Goal: Task Accomplishment & Management: Manage account settings

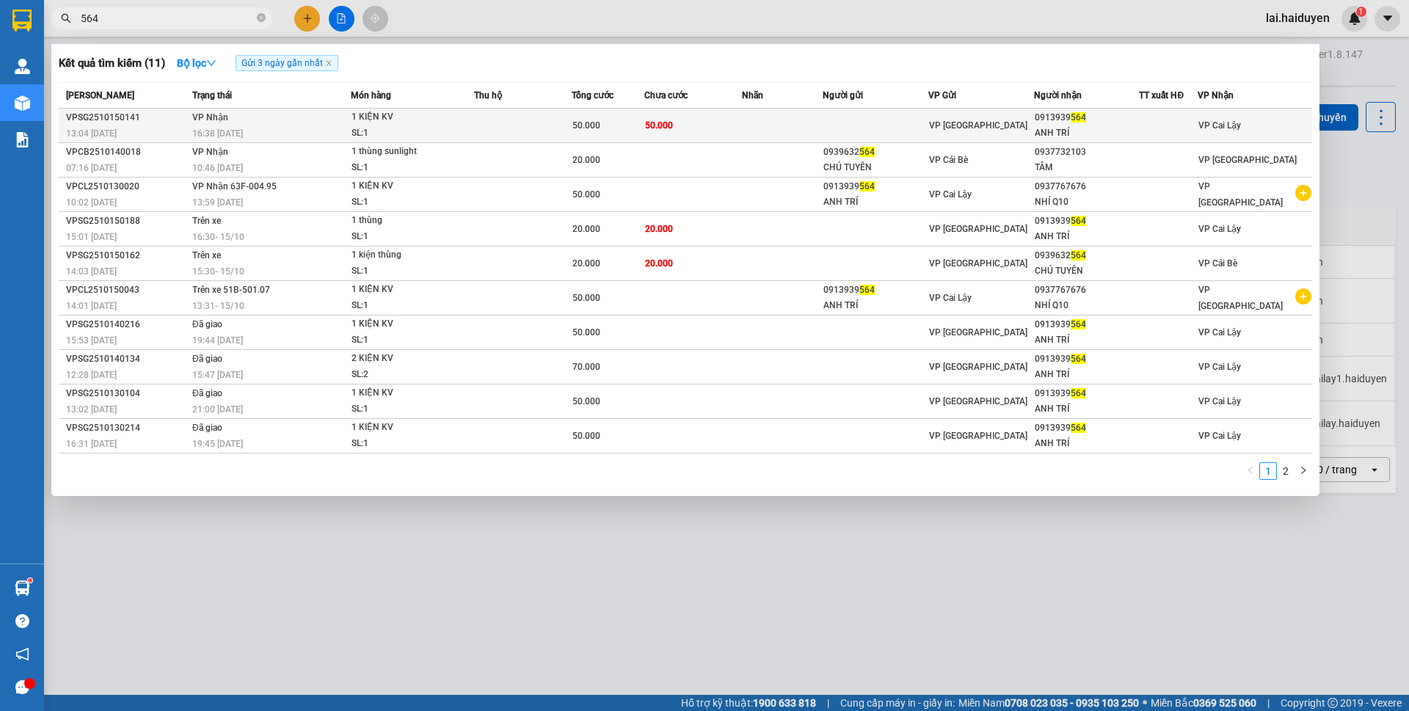
type input "564"
click at [783, 124] on td at bounding box center [782, 126] width 81 height 34
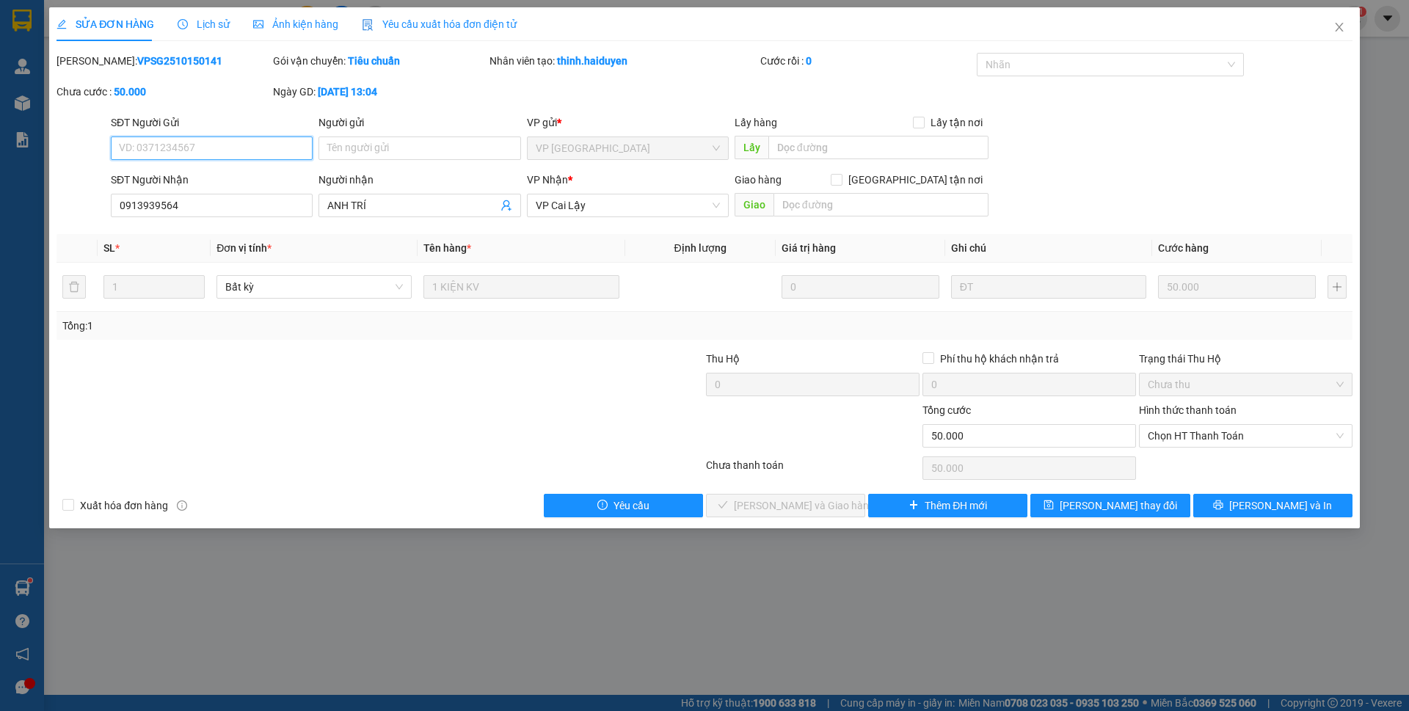
type input "0913939564"
type input "ANH TRÍ"
type input "0"
type input "50.000"
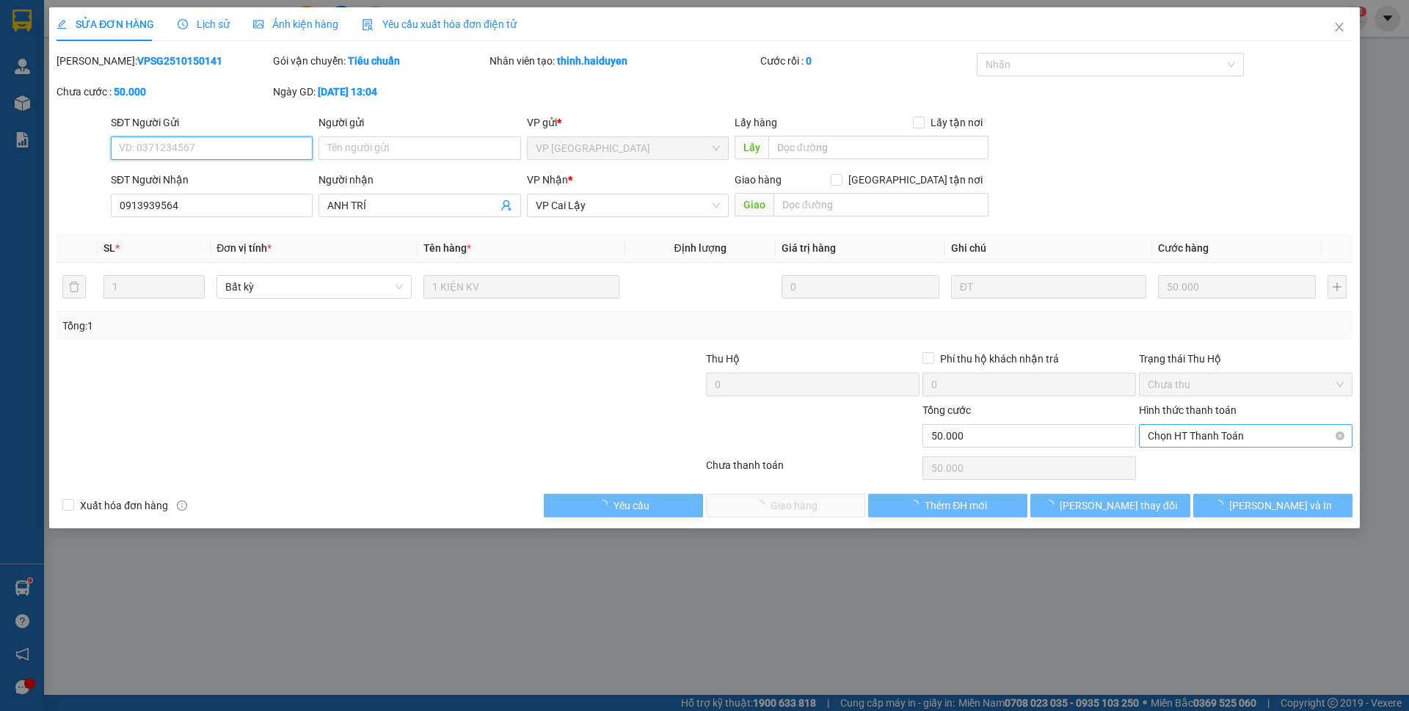
click at [1193, 440] on span "Chọn HT Thanh Toán" at bounding box center [1246, 436] width 196 height 22
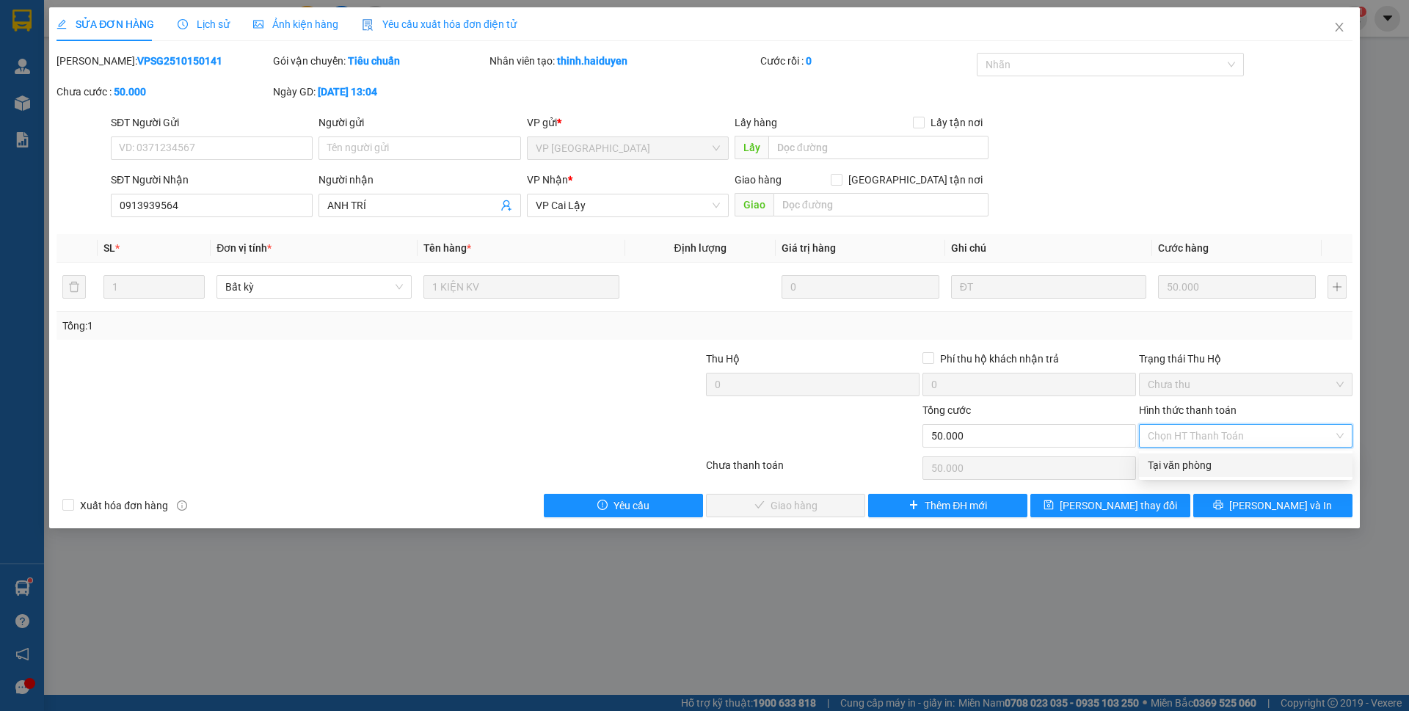
click at [1193, 468] on div "Tại văn phòng" at bounding box center [1246, 465] width 196 height 16
type input "0"
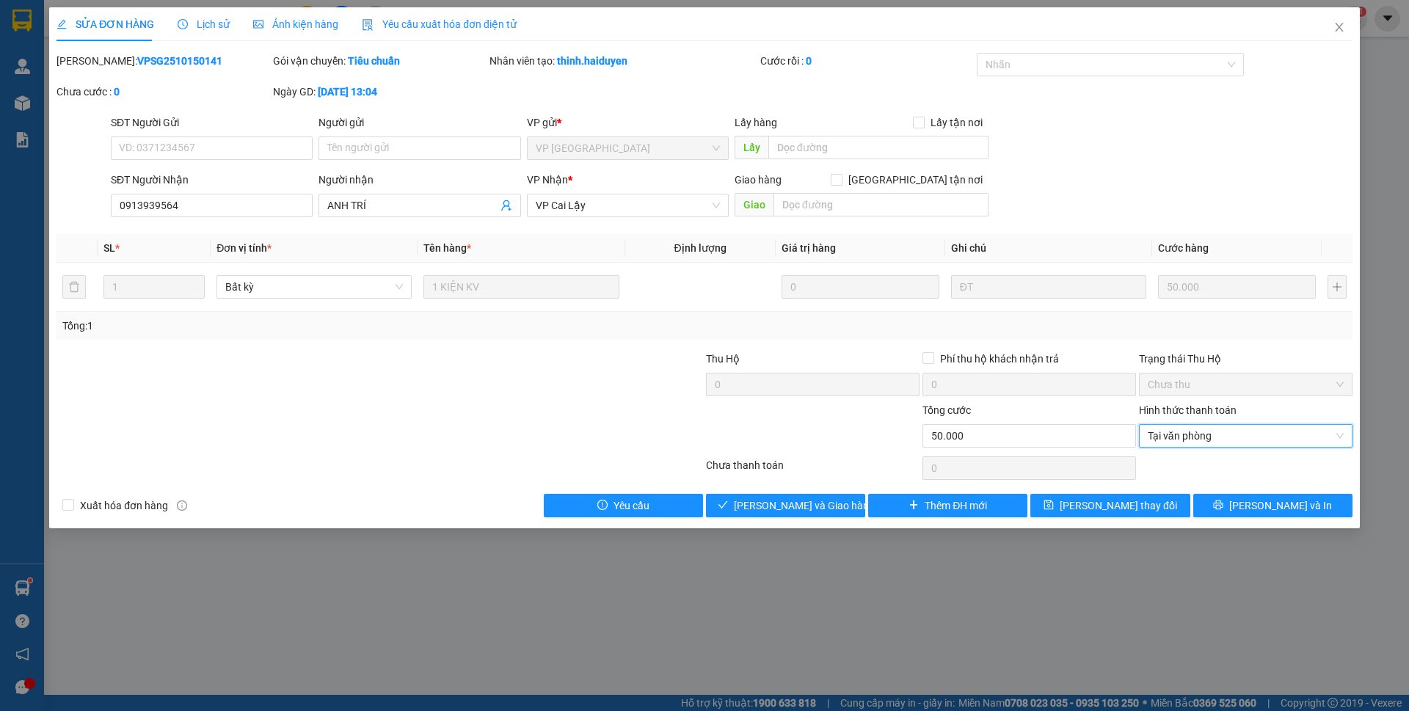
click at [826, 467] on div "Chưa thanh toán" at bounding box center [813, 470] width 217 height 26
click at [813, 506] on span "[PERSON_NAME] và Giao hàng" at bounding box center [804, 506] width 141 height 16
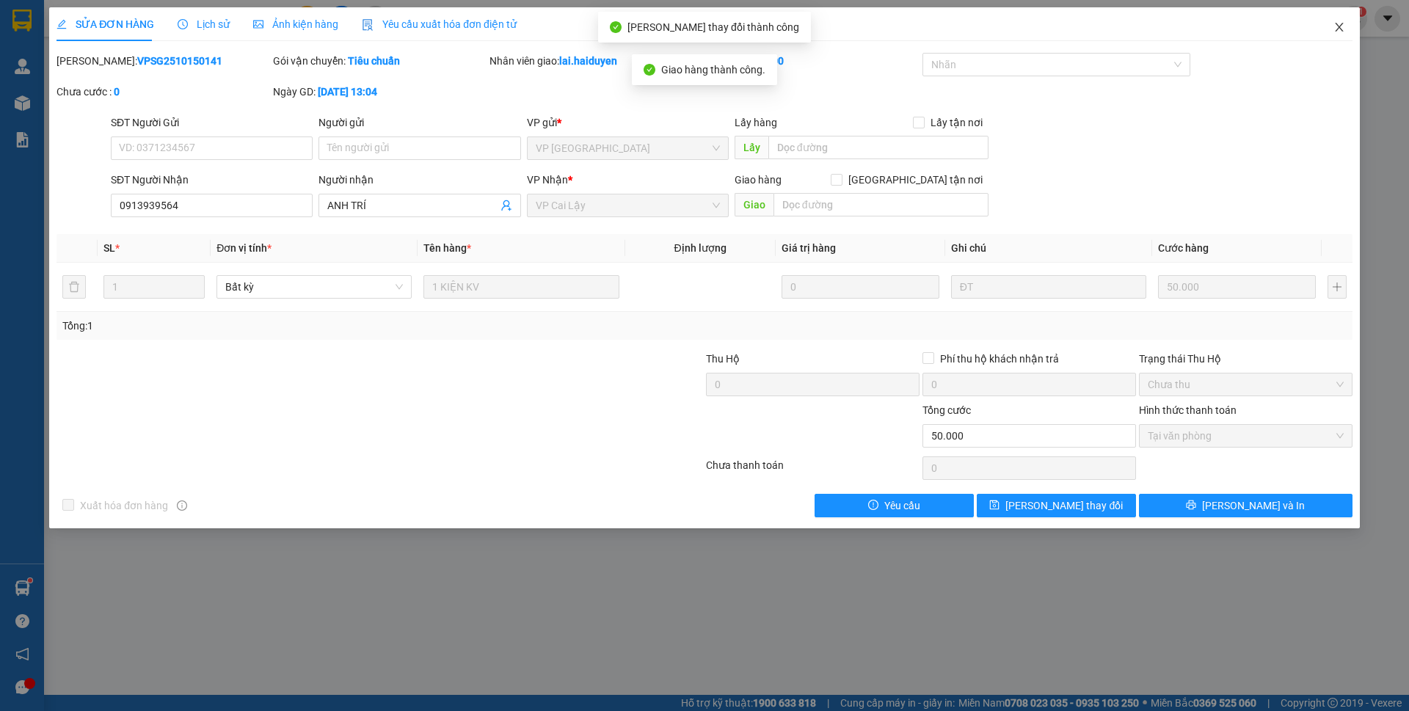
click at [1341, 28] on icon "close" at bounding box center [1340, 27] width 12 height 12
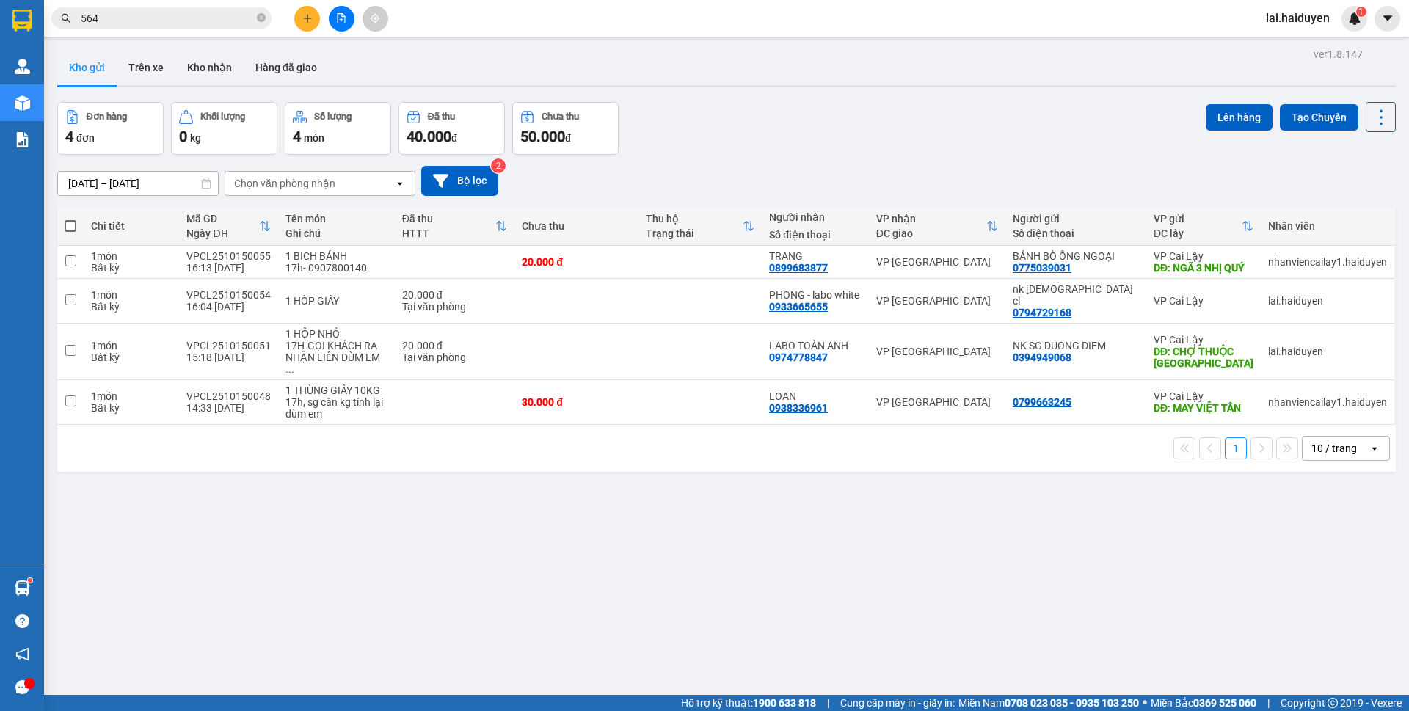
click at [295, 10] on div at bounding box center [341, 19] width 110 height 26
click at [298, 22] on button at bounding box center [307, 19] width 26 height 26
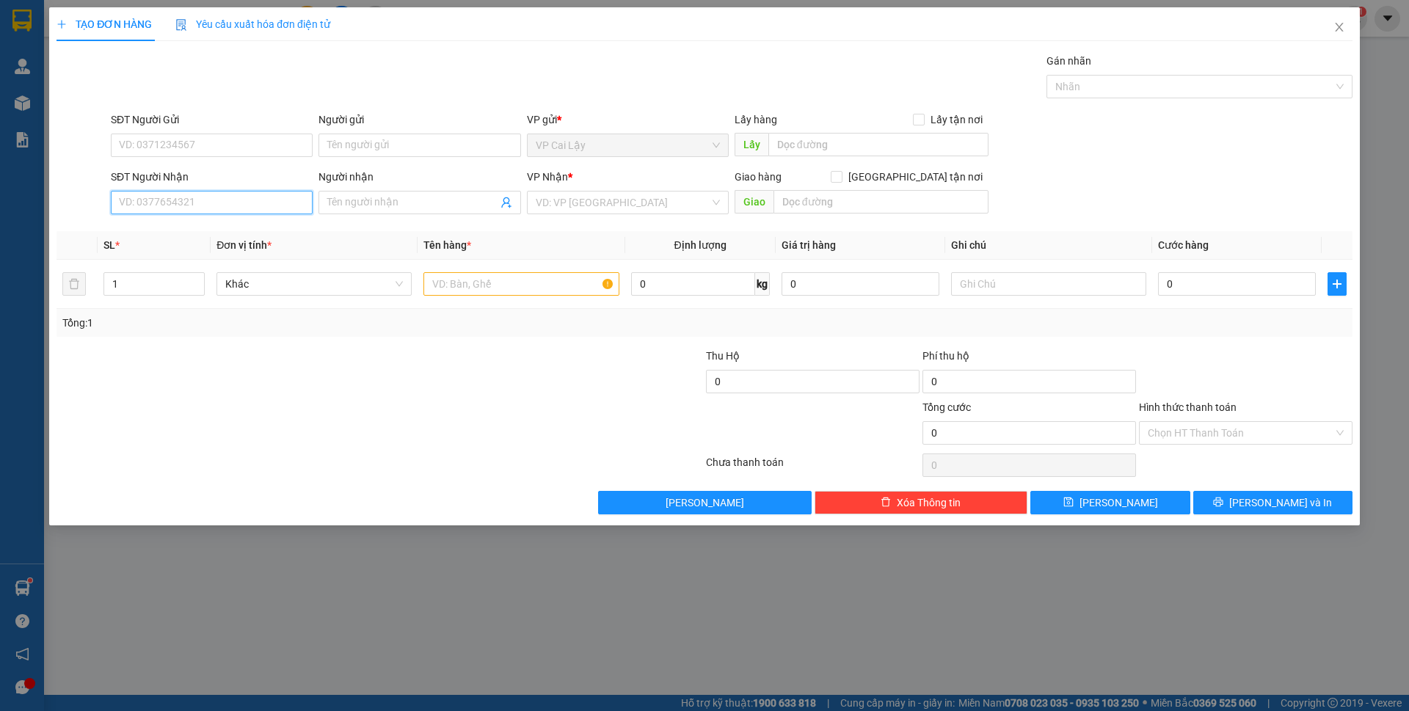
click at [233, 197] on input "SĐT Người Nhận" at bounding box center [212, 202] width 202 height 23
type input "0904344939"
click at [260, 231] on div "0904344939 - [GEOGRAPHIC_DATA]" at bounding box center [212, 232] width 184 height 16
type input "HÀ"
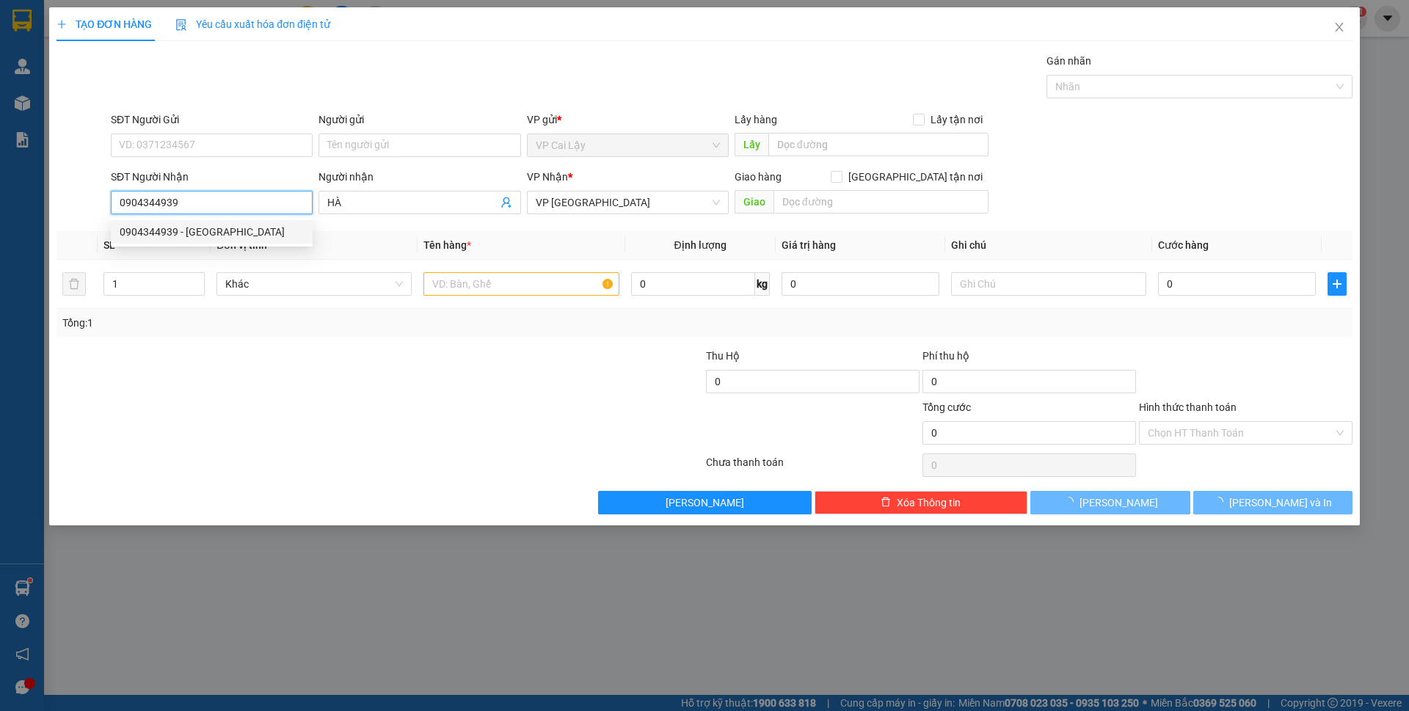
type input "20.000"
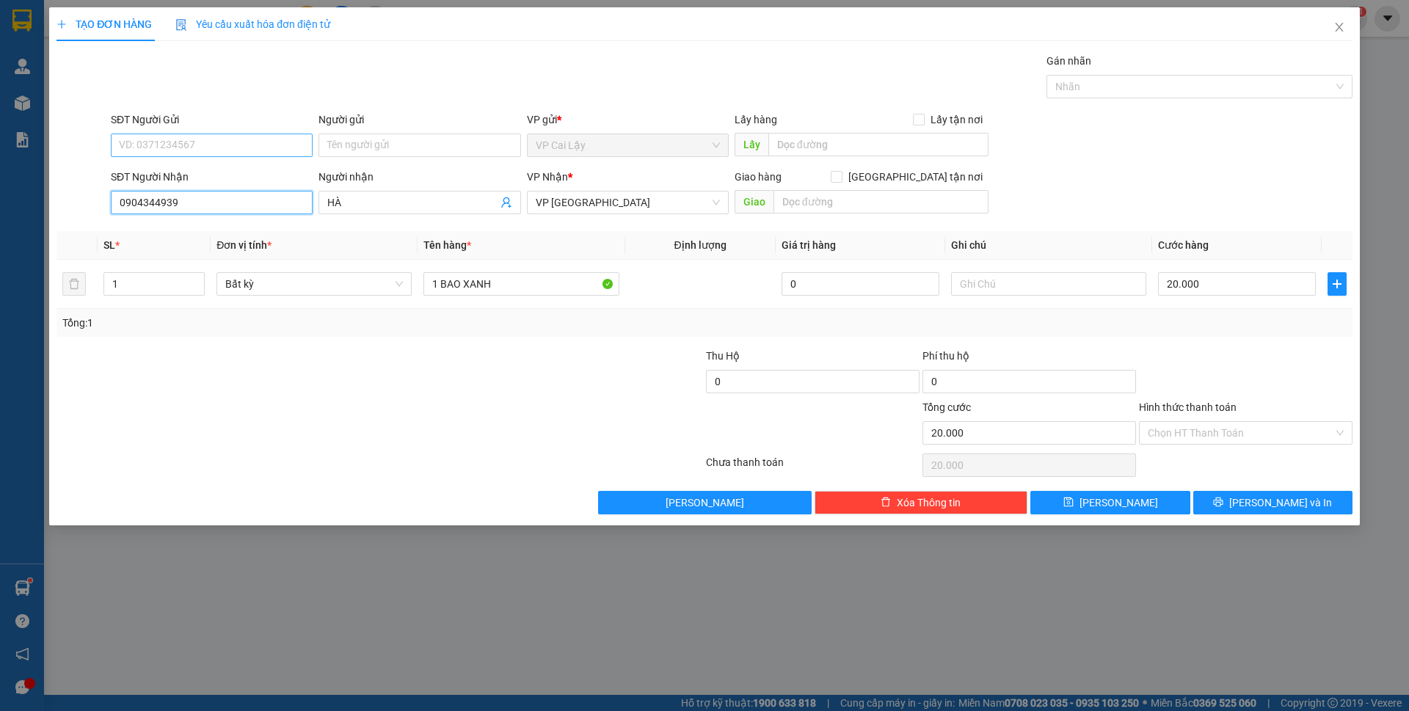
type input "0904344939"
click at [280, 145] on input "SĐT Người Gửi" at bounding box center [212, 145] width 202 height 23
type input "0983107309"
click at [286, 180] on div "0983107309 - NHƯ" at bounding box center [212, 175] width 184 height 16
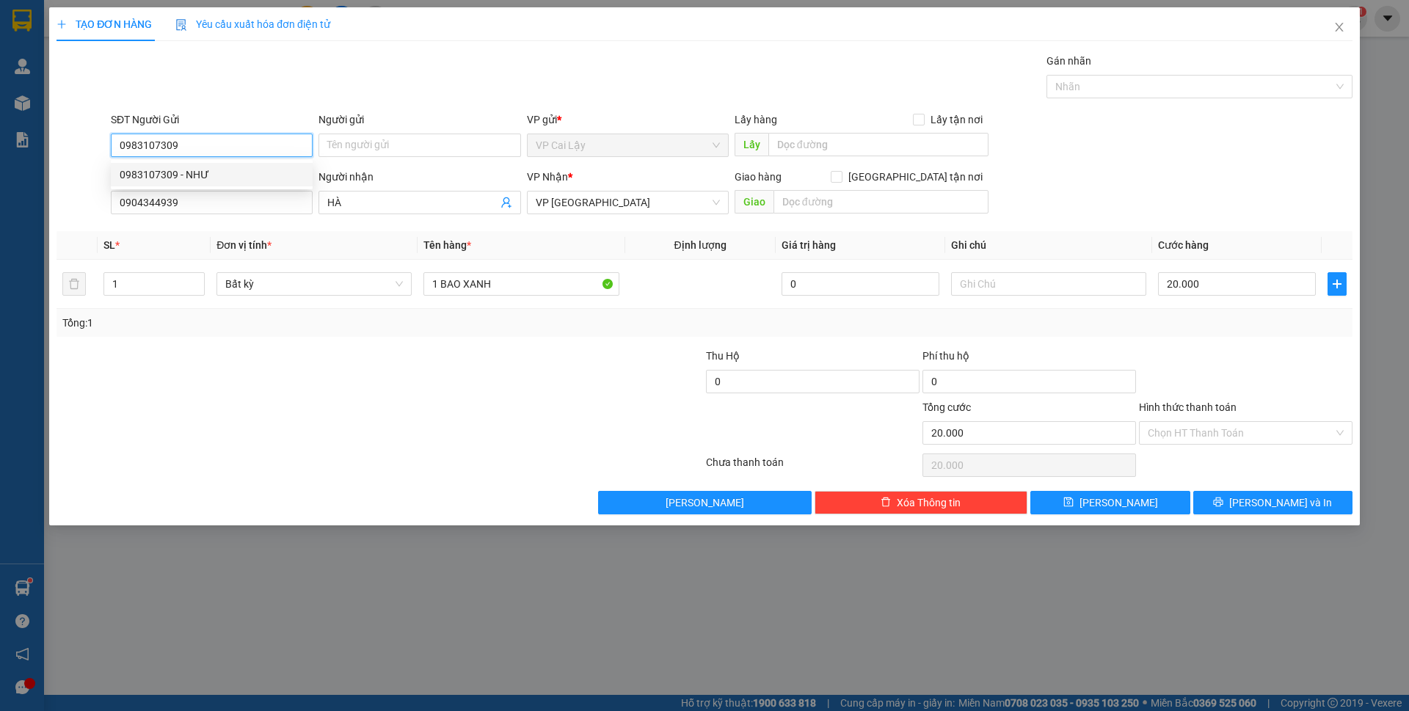
type input "NHƯ"
type input "0983107309"
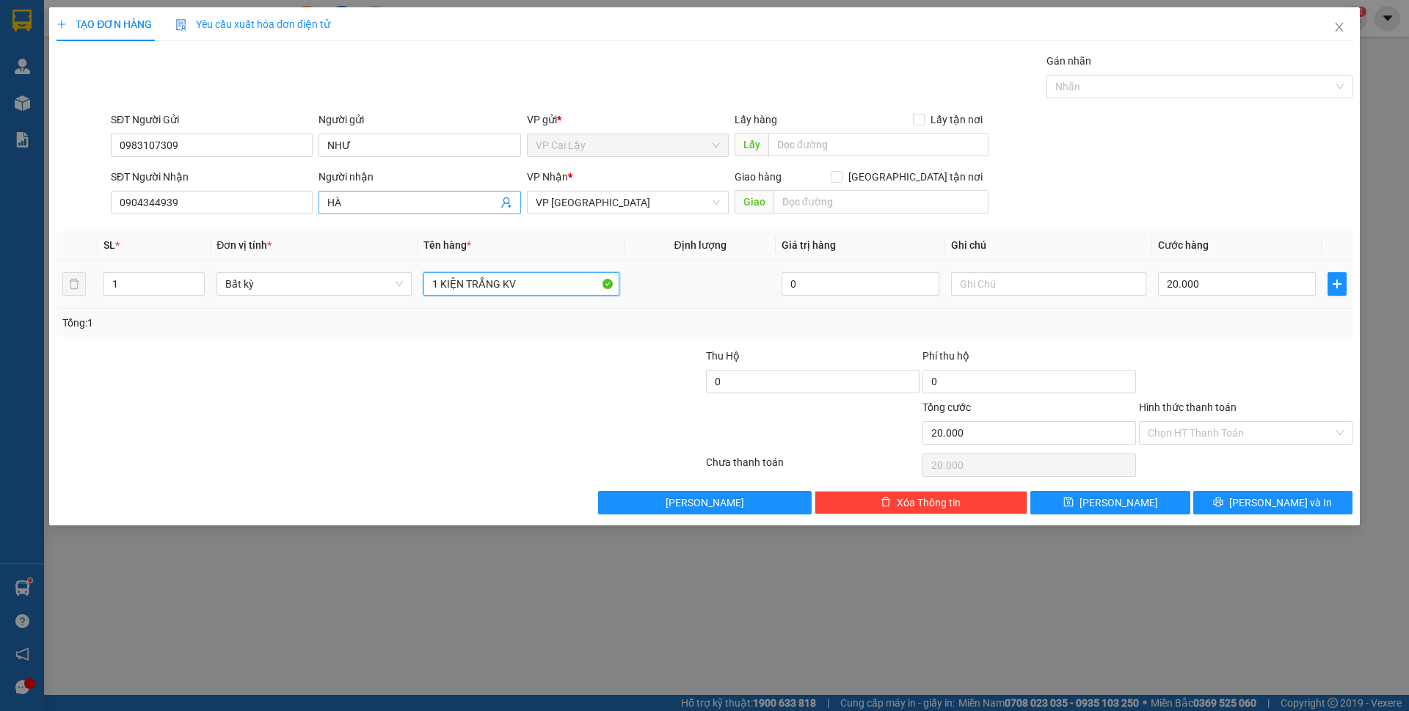
click at [531, 294] on input "1 KIỆN TRẮNG KV" at bounding box center [521, 283] width 195 height 23
click at [496, 285] on input "1 KIỆN TRẮNG KV" at bounding box center [521, 283] width 195 height 23
type input "1 KIỆN ĐEN KV"
click at [1211, 343] on div "Transit Pickup Surcharge Ids Transit Deliver Surcharge Ids Transit Deliver Surc…" at bounding box center [705, 284] width 1296 height 462
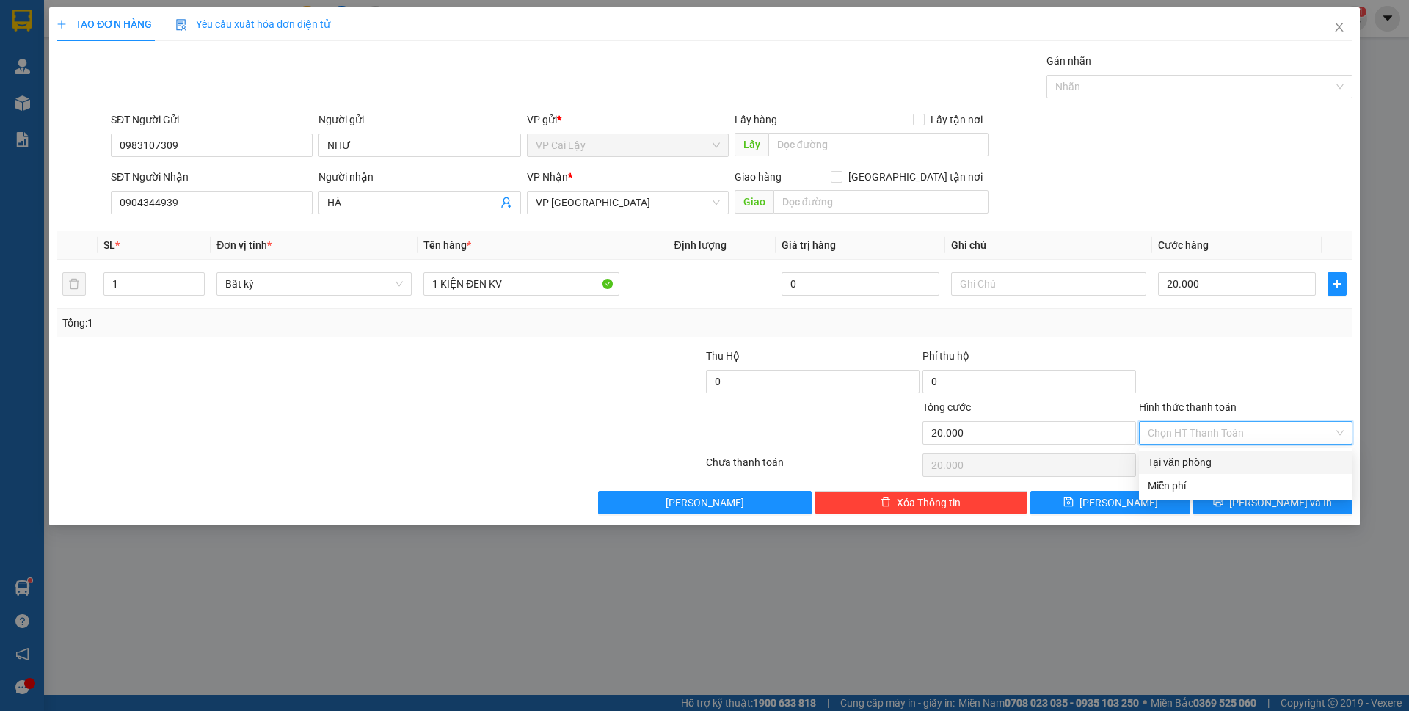
click at [1194, 436] on input "Hình thức thanh toán" at bounding box center [1241, 433] width 186 height 22
drag, startPoint x: 1203, startPoint y: 457, endPoint x: 1226, endPoint y: 461, distance: 23.8
click at [1205, 461] on div "Tại văn phòng" at bounding box center [1246, 462] width 196 height 16
type input "0"
click at [1274, 390] on div at bounding box center [1246, 373] width 217 height 51
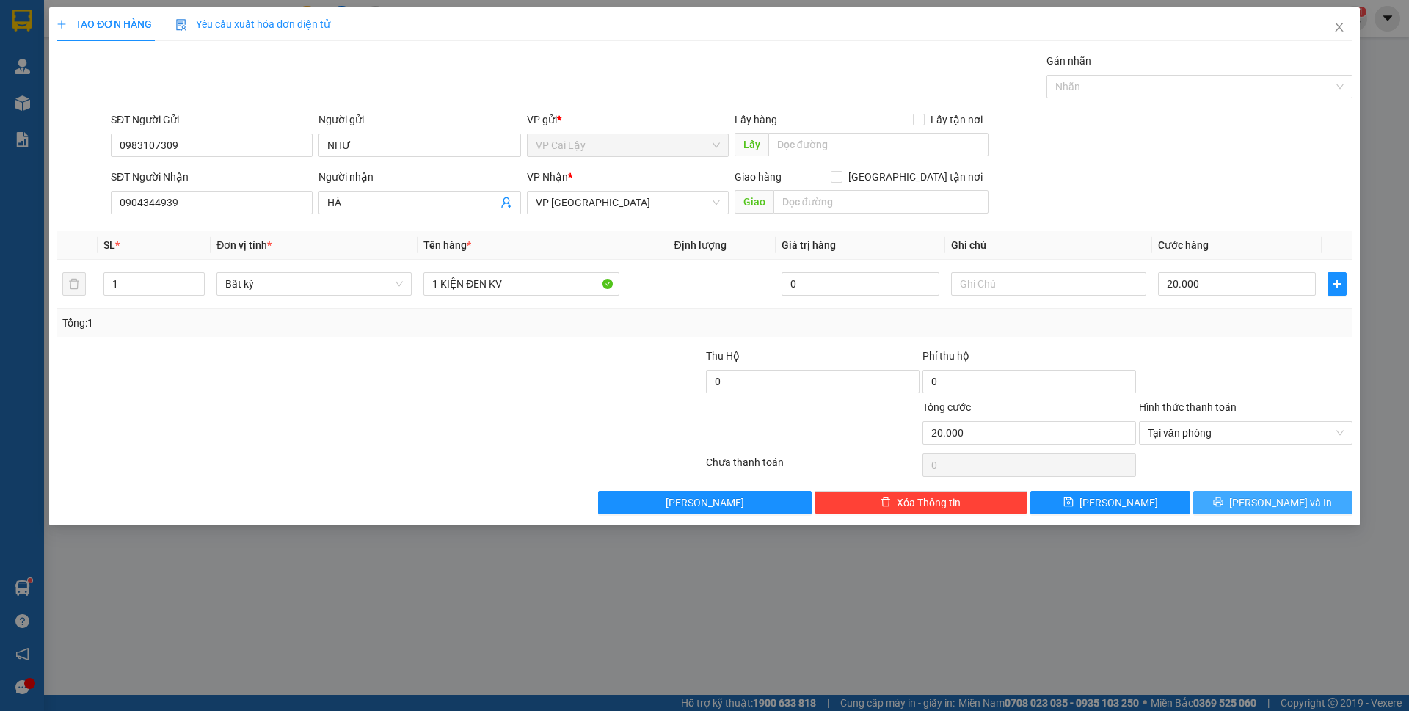
click at [1238, 512] on button "[PERSON_NAME] và In" at bounding box center [1272, 502] width 159 height 23
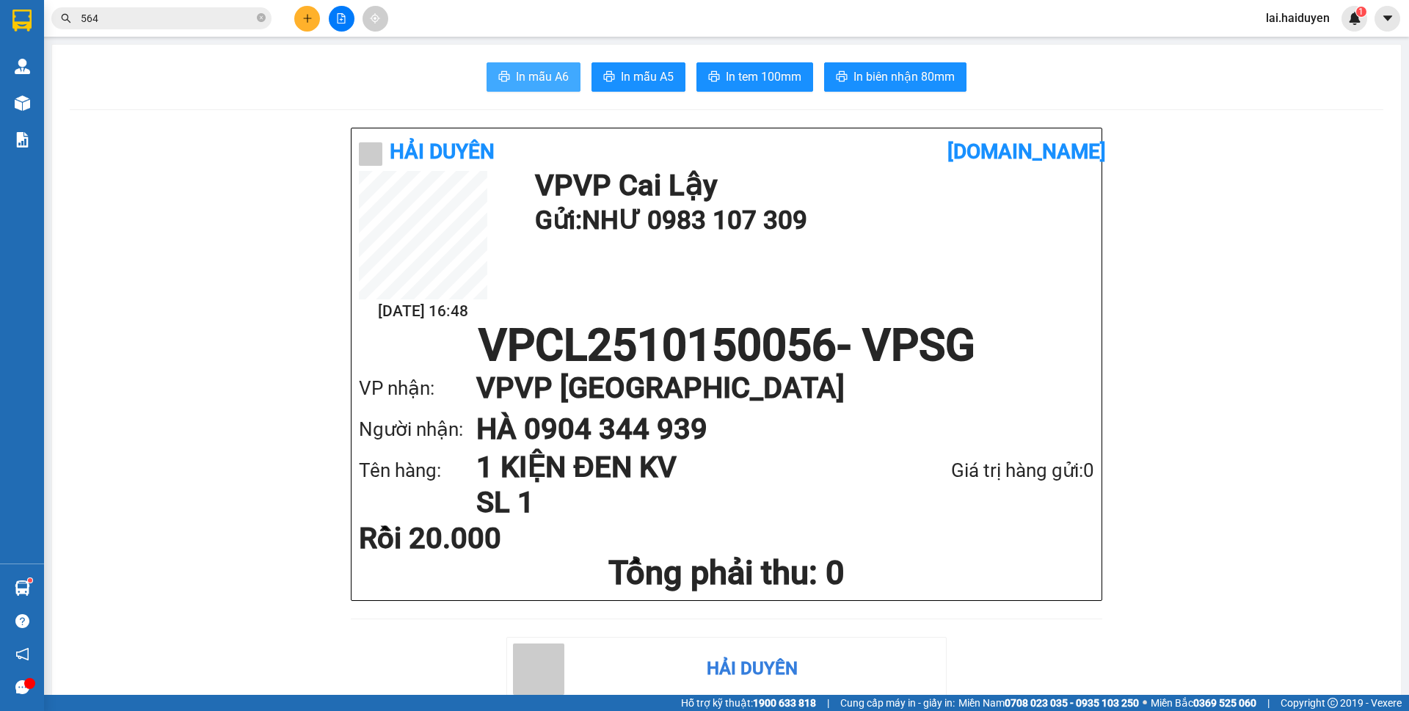
click at [531, 66] on button "In mẫu A6" at bounding box center [534, 76] width 94 height 29
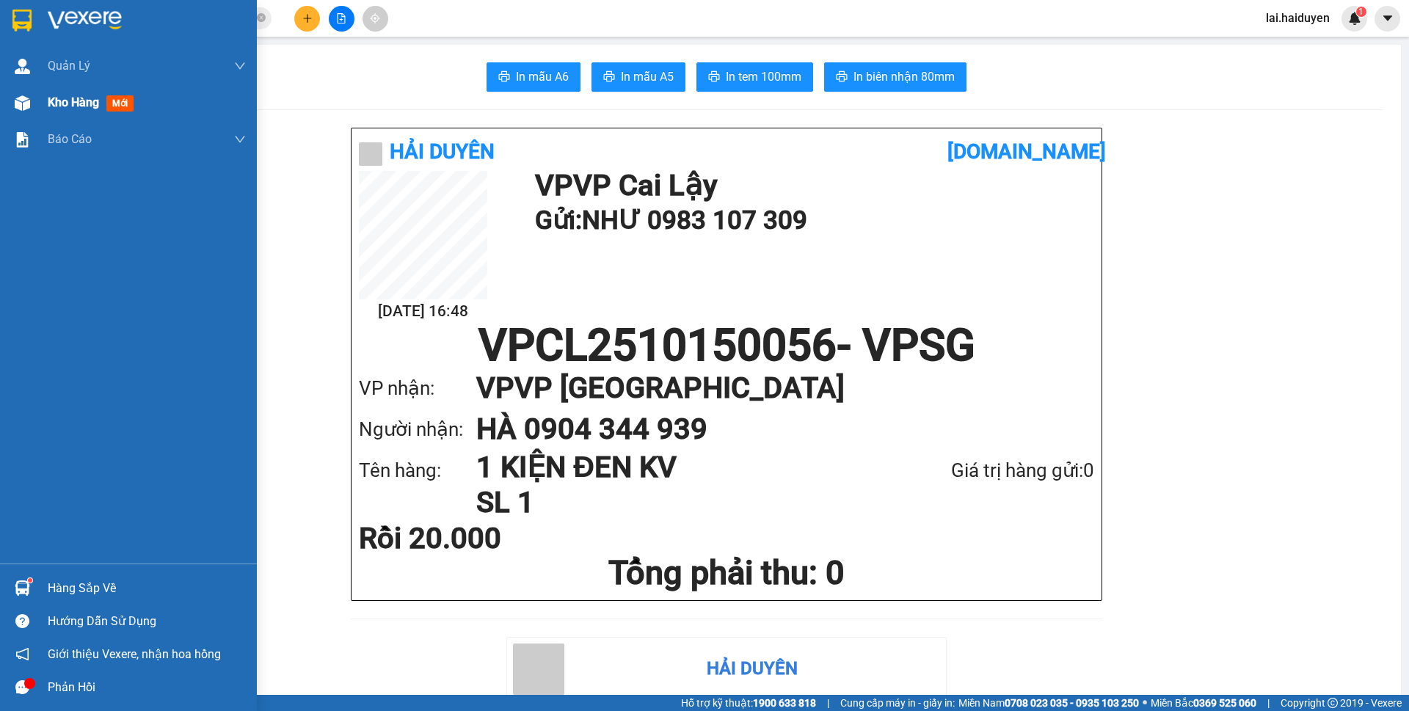
click at [58, 99] on span "Kho hàng" at bounding box center [73, 102] width 51 height 14
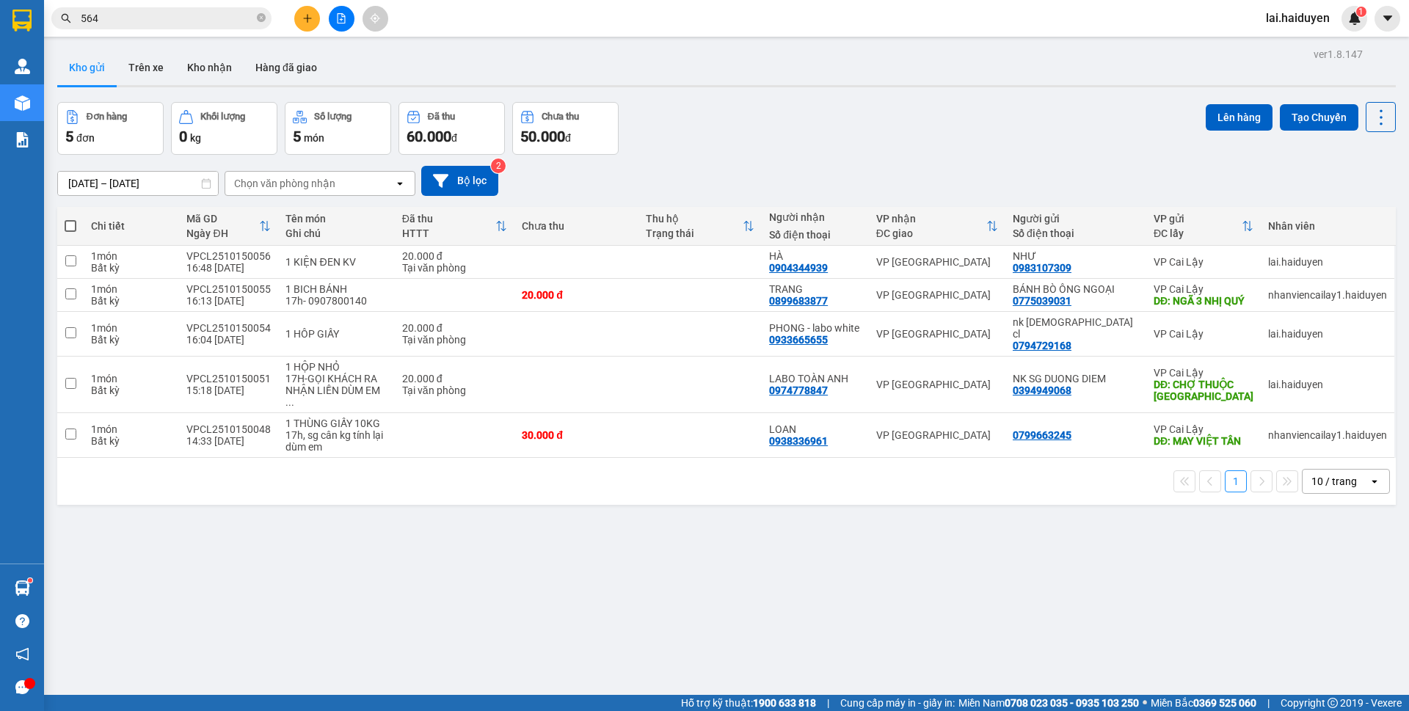
click at [732, 161] on div "[DATE] – [DATE] Press the down arrow key to interact with the calendar and sele…" at bounding box center [726, 181] width 1339 height 52
click at [1299, 259] on button at bounding box center [1309, 263] width 21 height 26
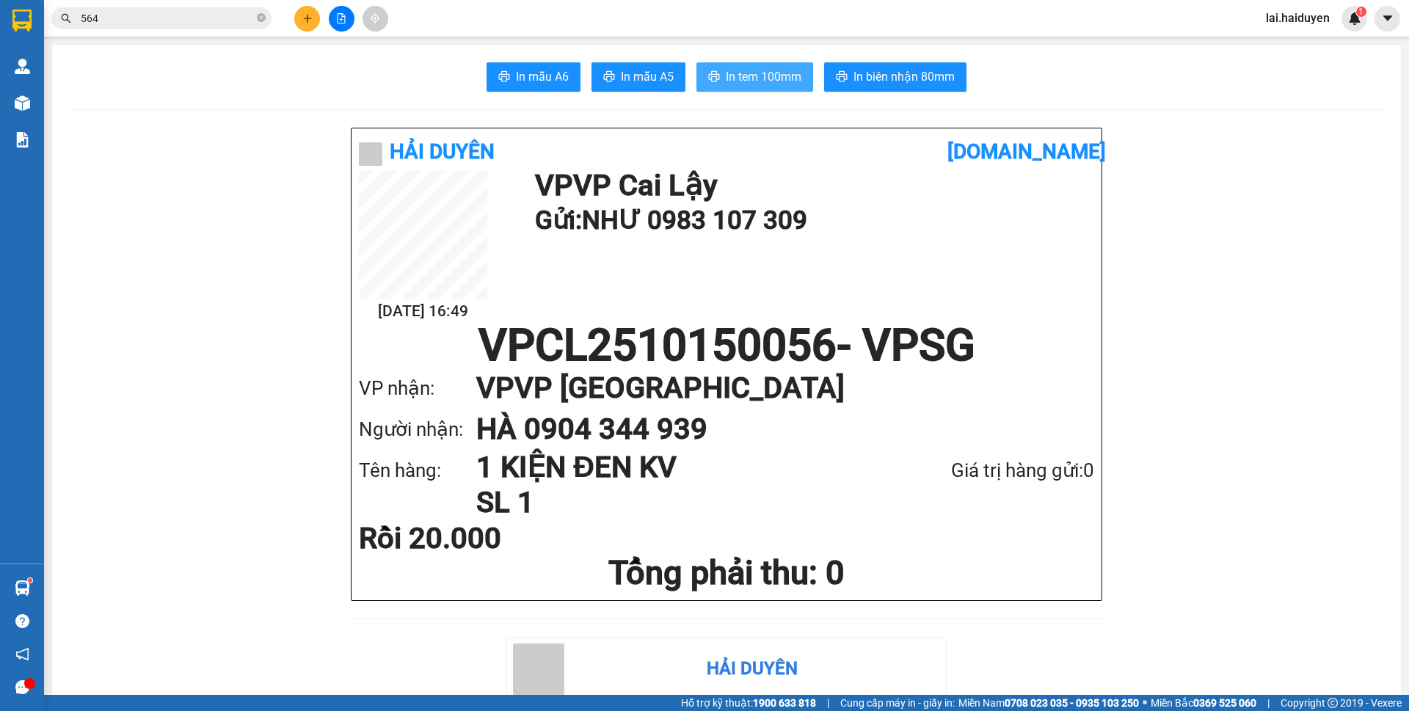
click at [744, 84] on span "In tem 100mm" at bounding box center [764, 77] width 76 height 18
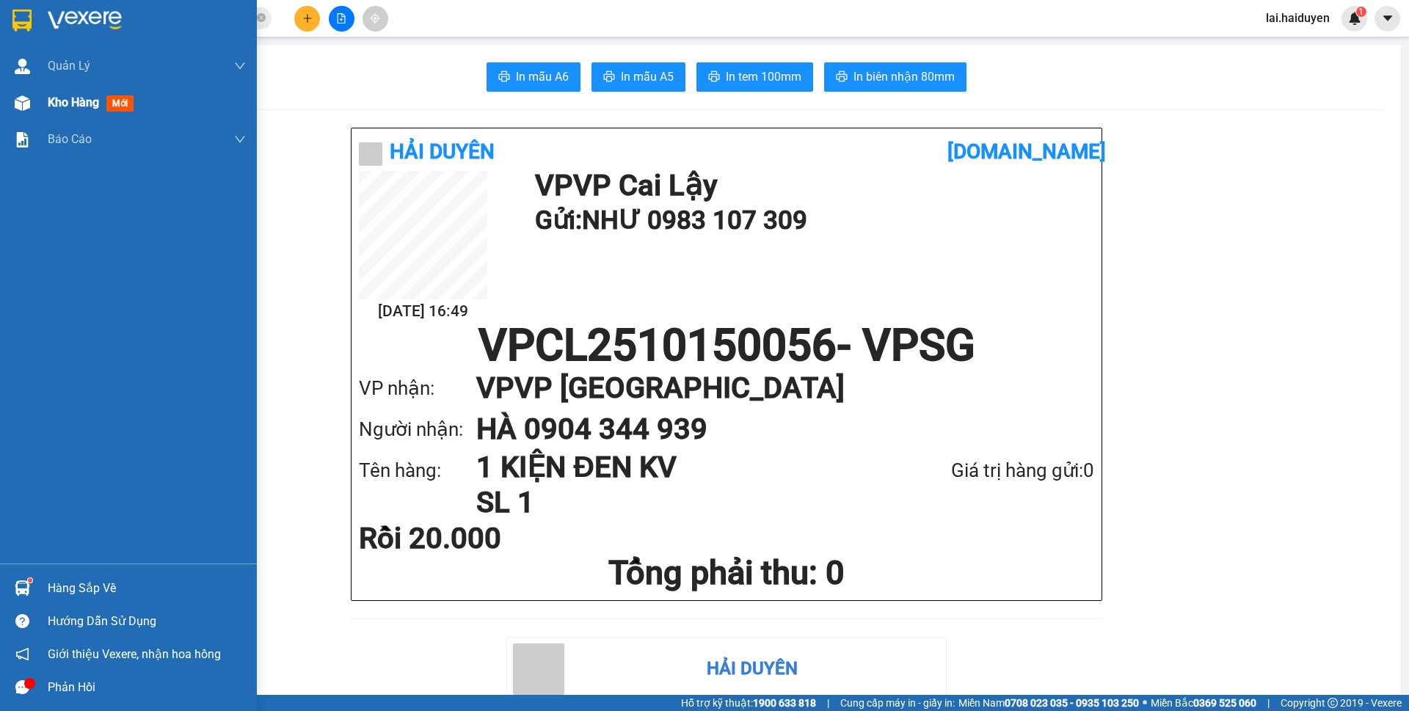
click at [95, 103] on span "Kho hàng" at bounding box center [73, 102] width 51 height 14
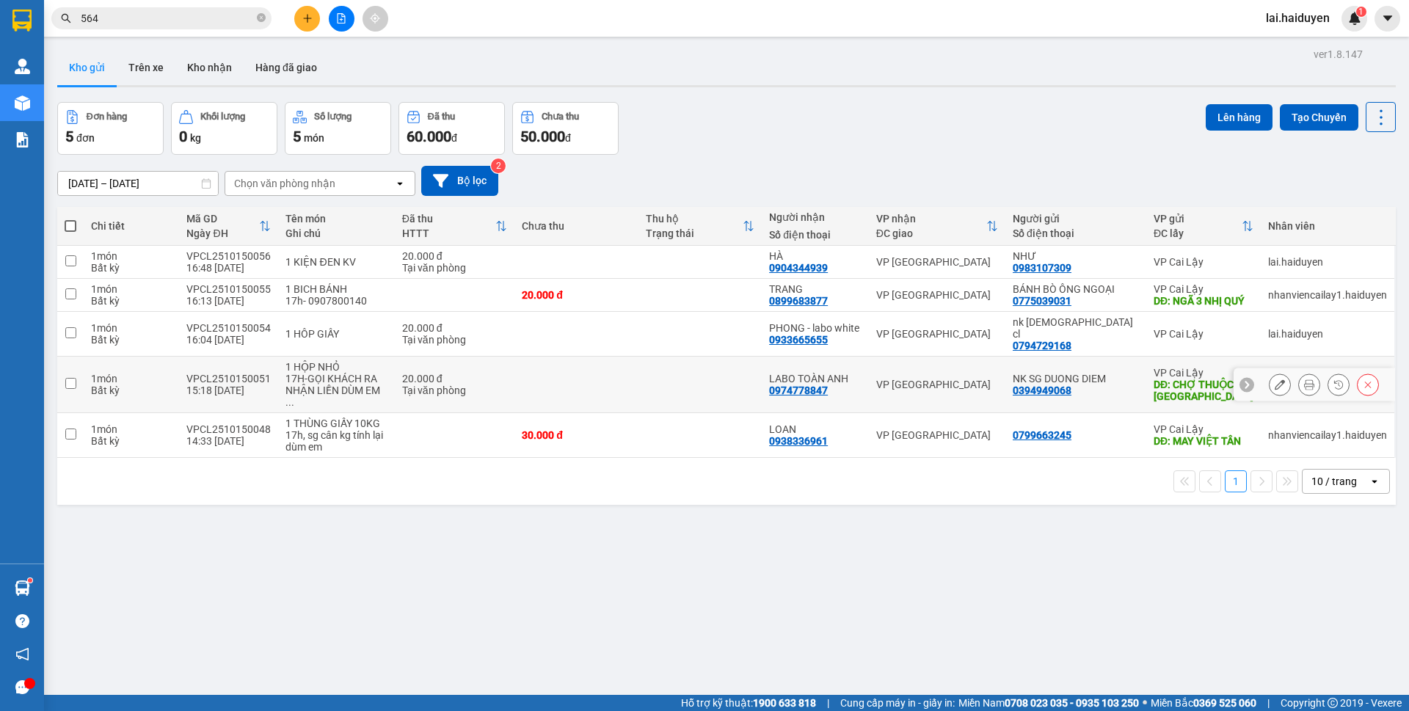
click at [680, 382] on td at bounding box center [701, 385] width 124 height 57
checkbox input "true"
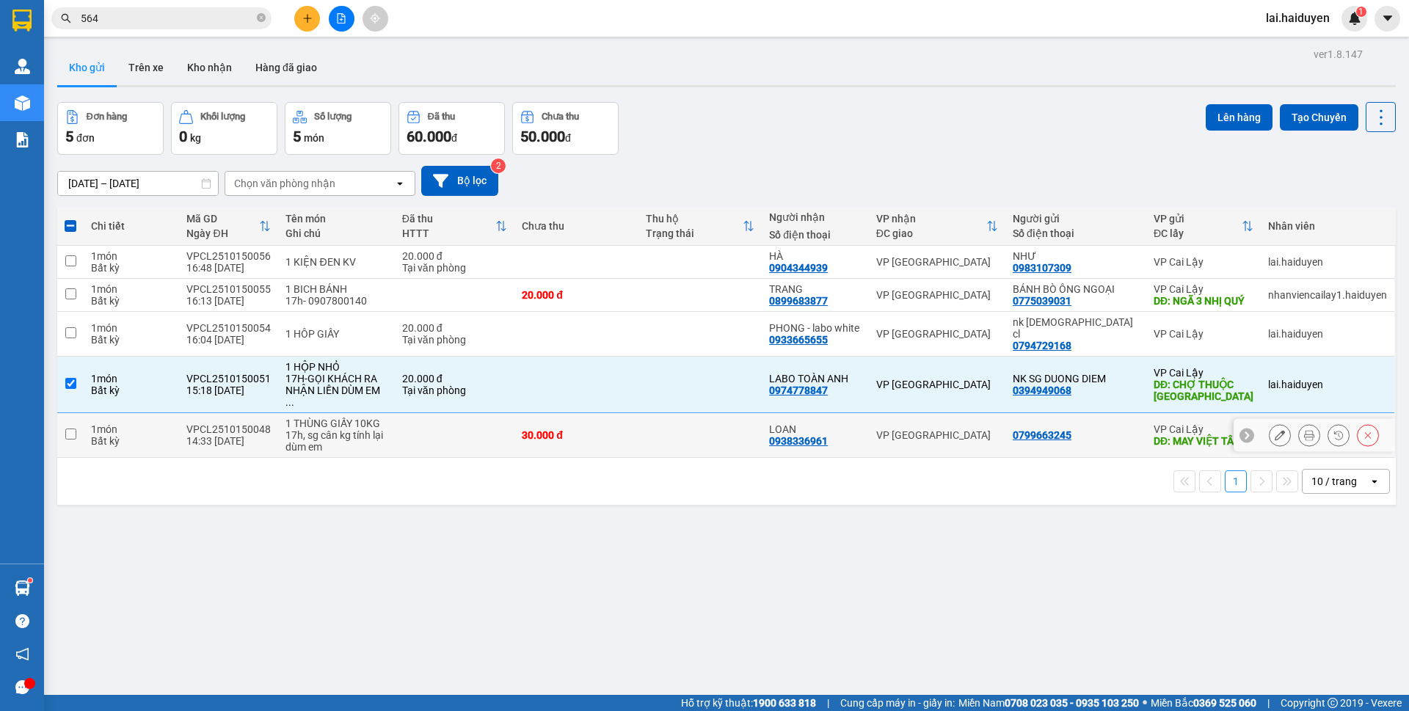
click at [665, 427] on td at bounding box center [701, 435] width 124 height 45
checkbox input "true"
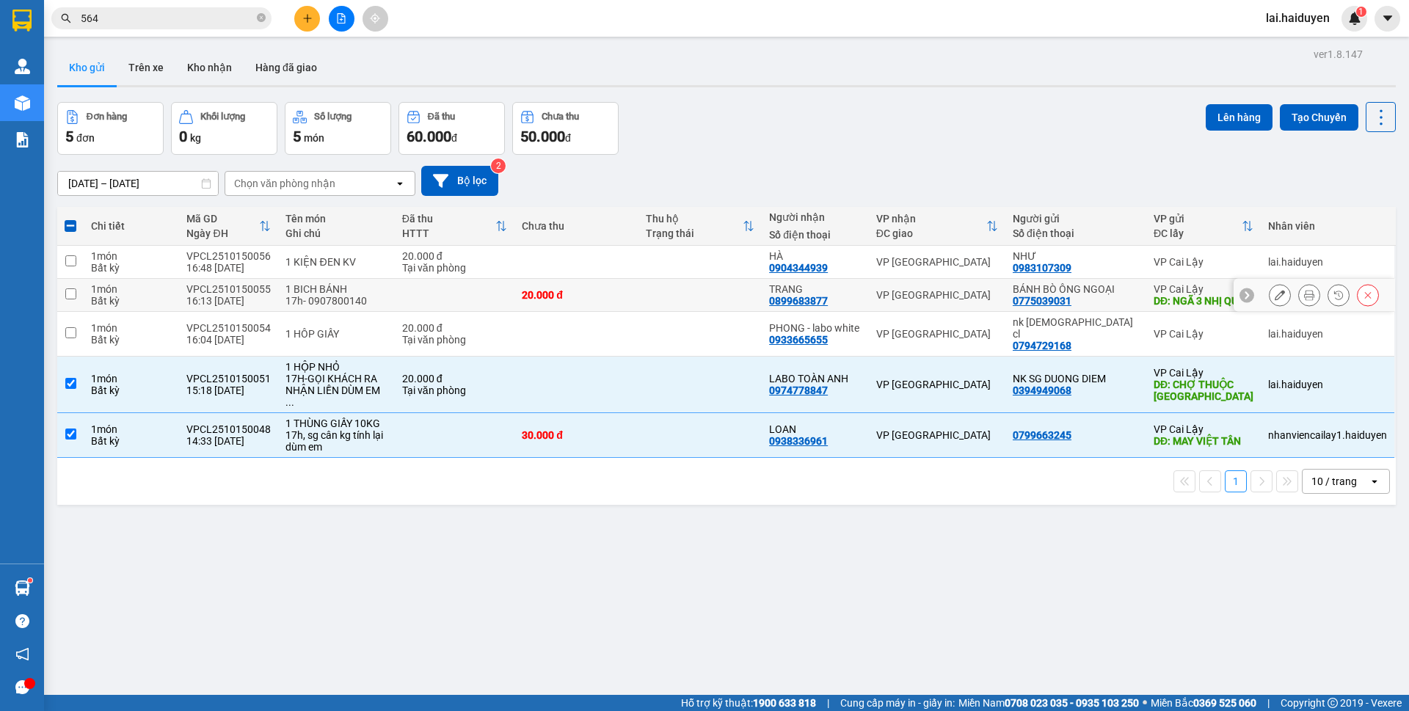
click at [703, 305] on td at bounding box center [701, 295] width 124 height 33
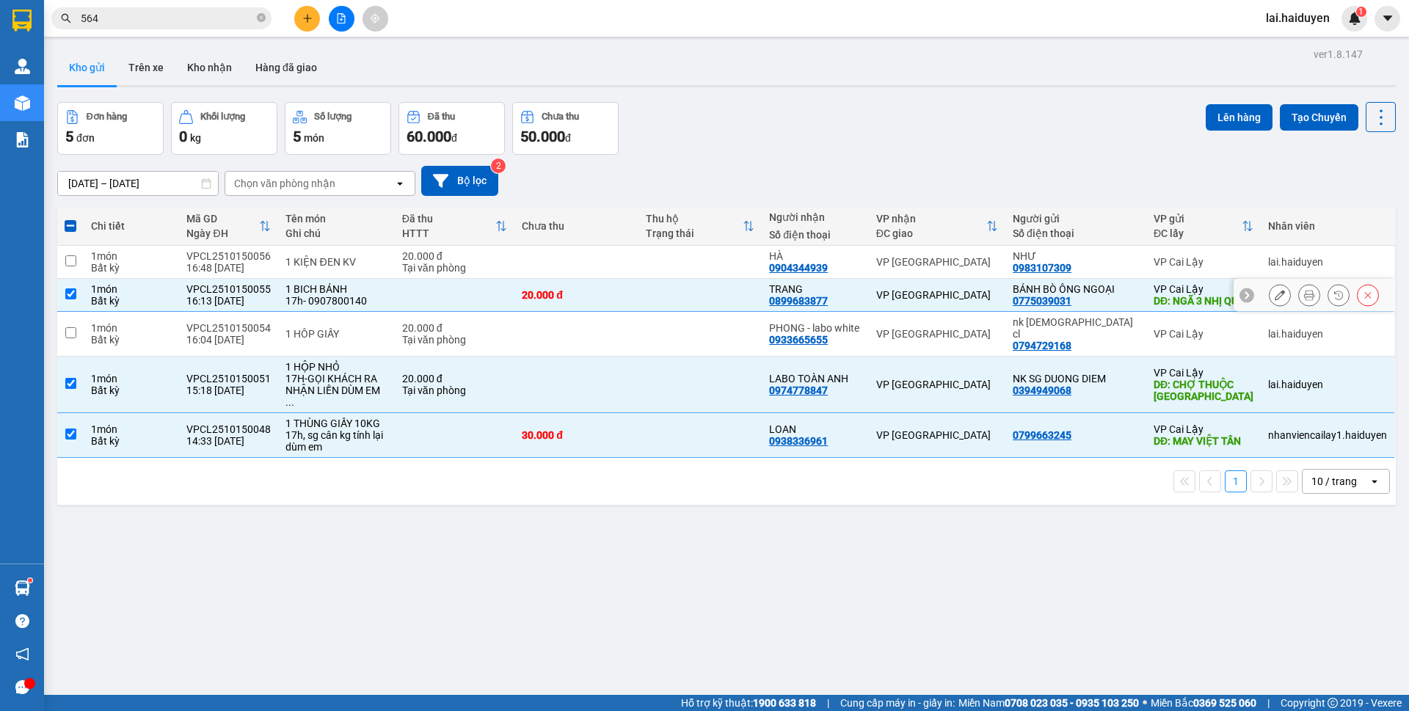
click at [703, 305] on td at bounding box center [701, 295] width 124 height 33
checkbox input "false"
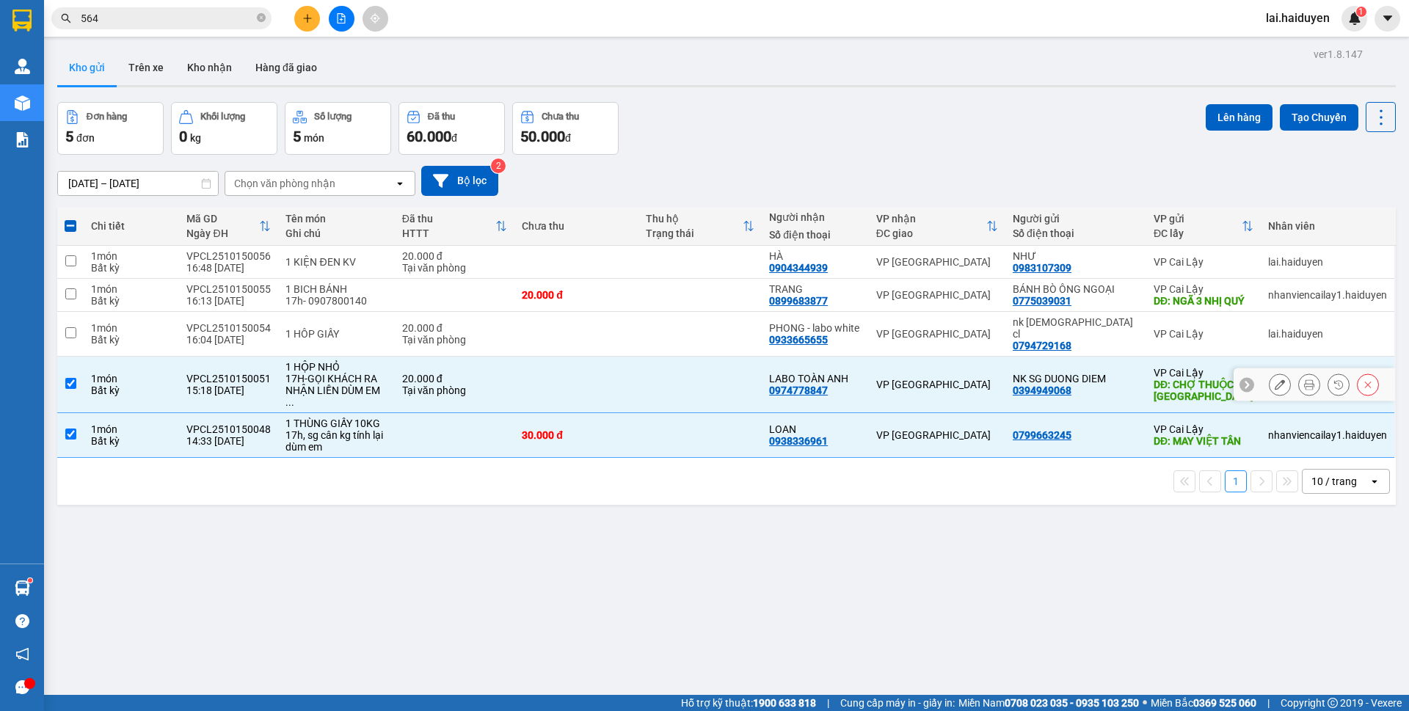
click at [688, 379] on td at bounding box center [701, 385] width 124 height 57
checkbox input "false"
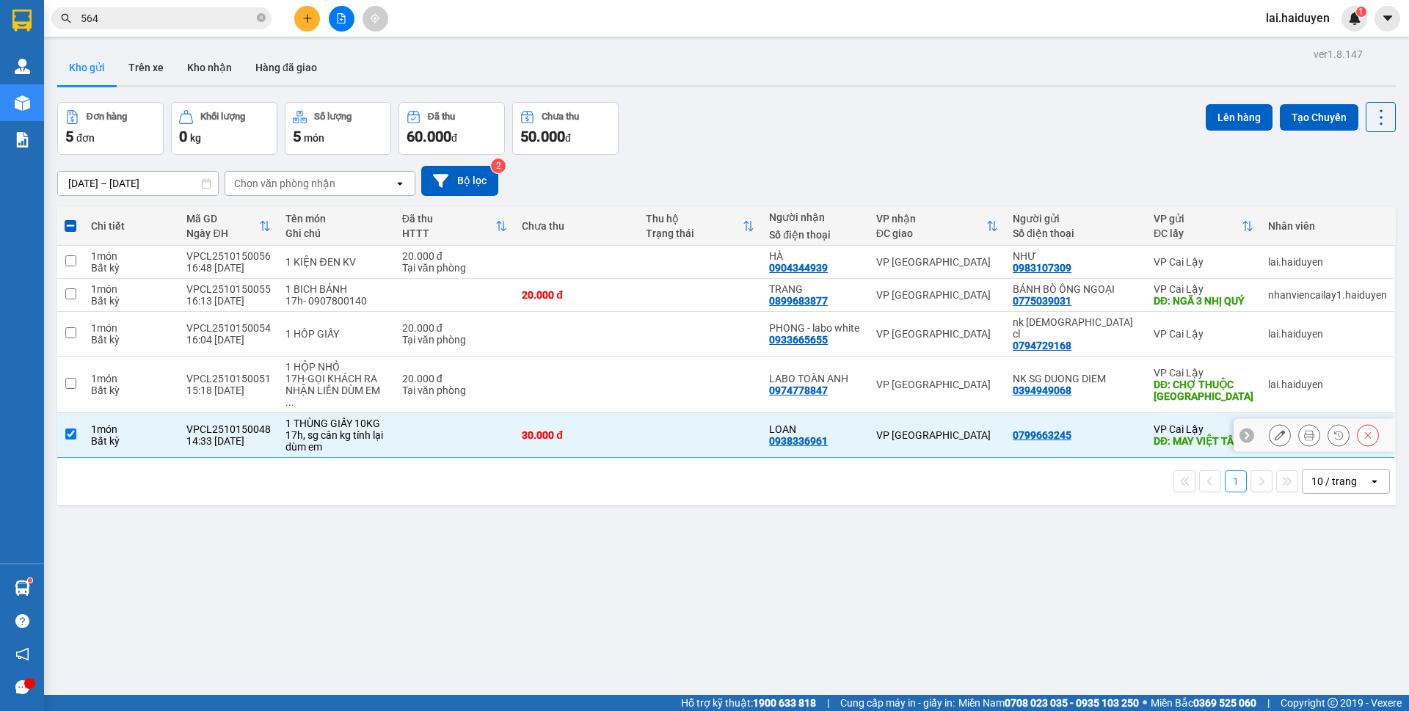
click at [681, 413] on td at bounding box center [701, 435] width 124 height 45
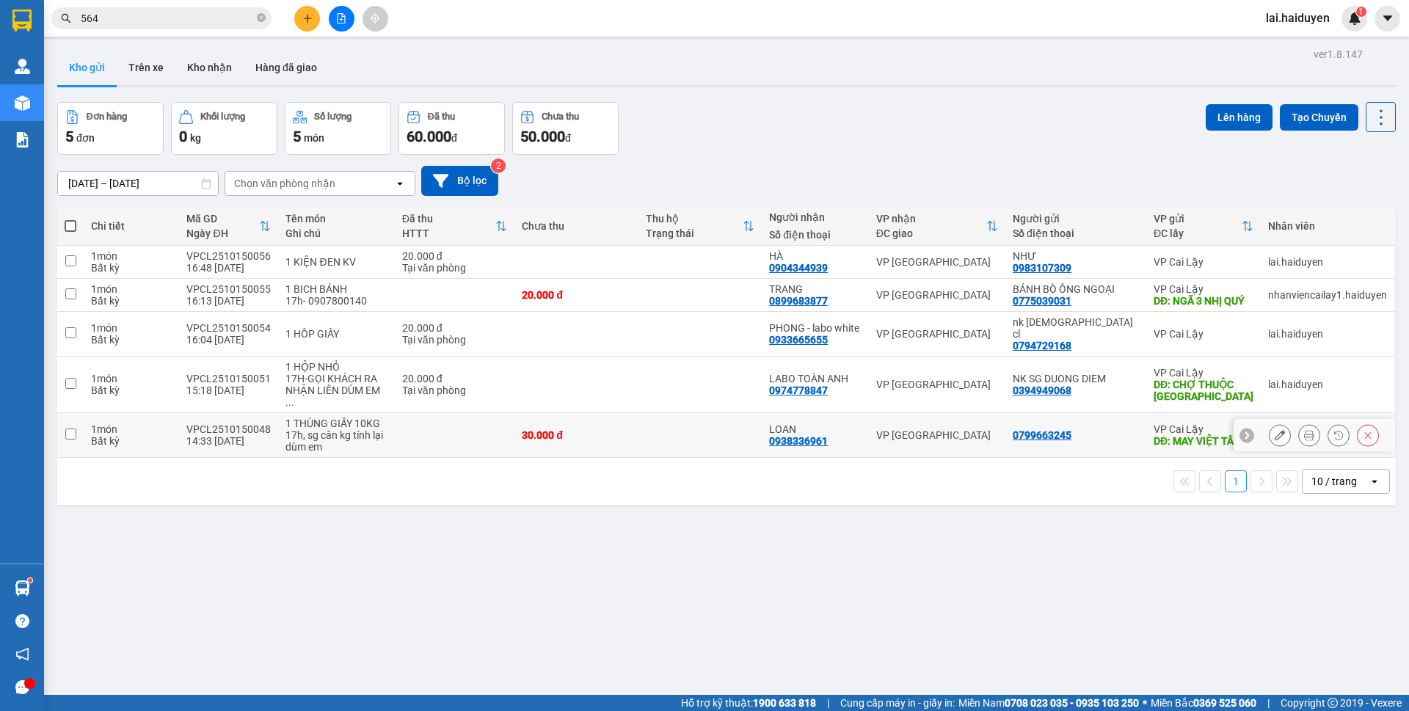
click at [690, 432] on td at bounding box center [701, 435] width 124 height 45
checkbox input "true"
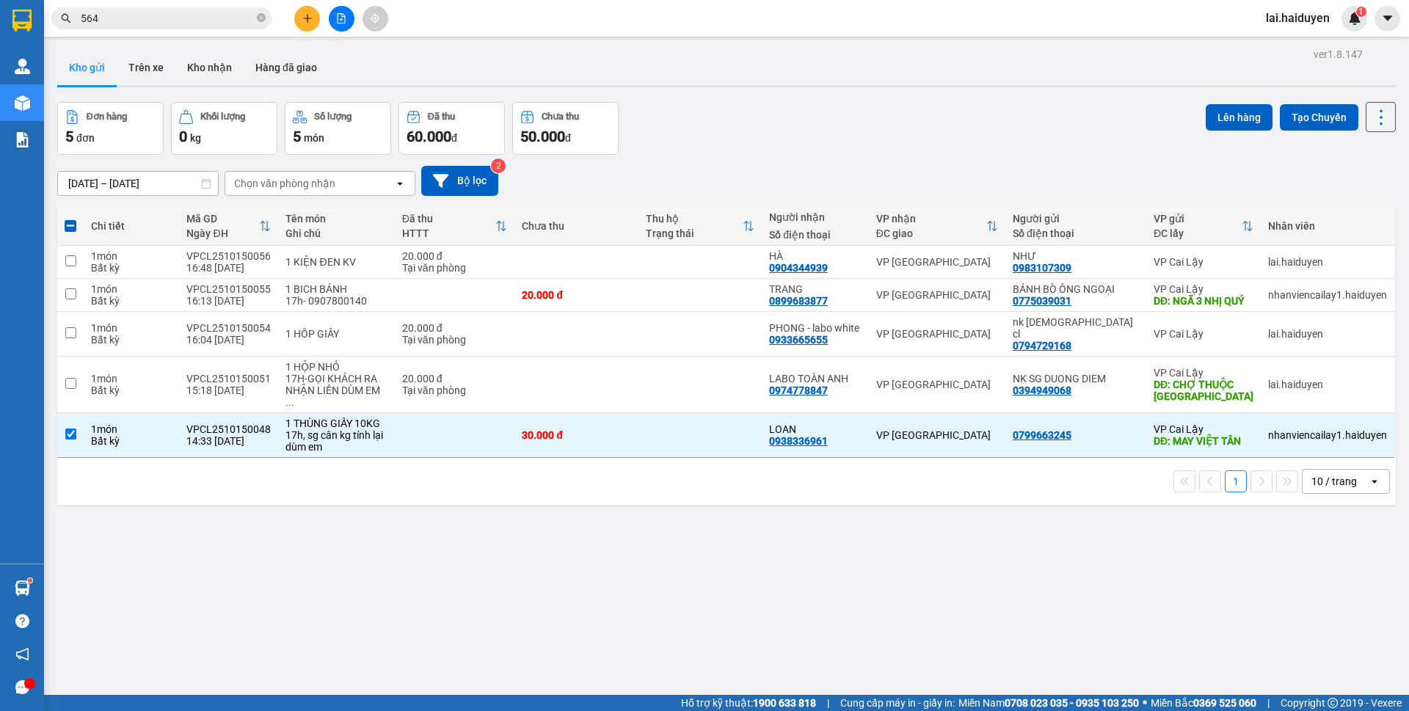
click at [225, 15] on input "564" at bounding box center [167, 18] width 173 height 16
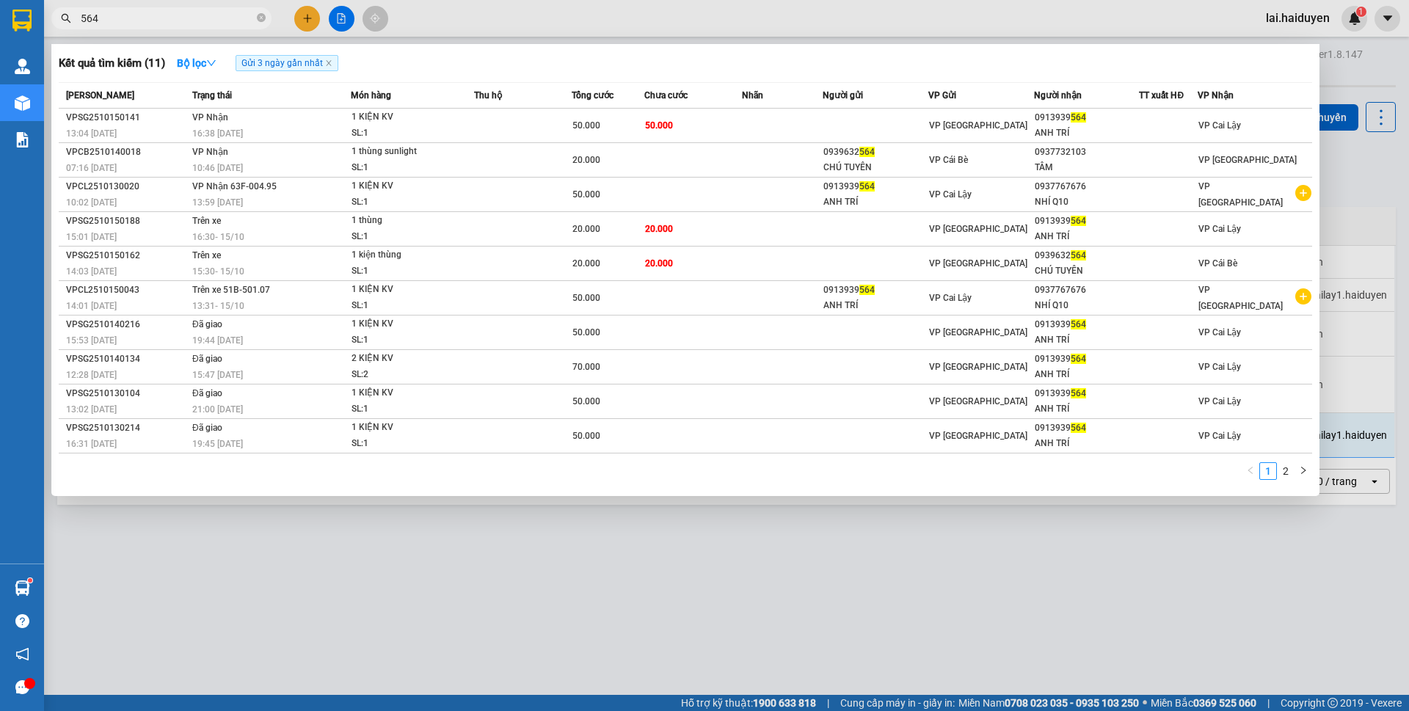
click at [225, 15] on input "564" at bounding box center [167, 18] width 173 height 16
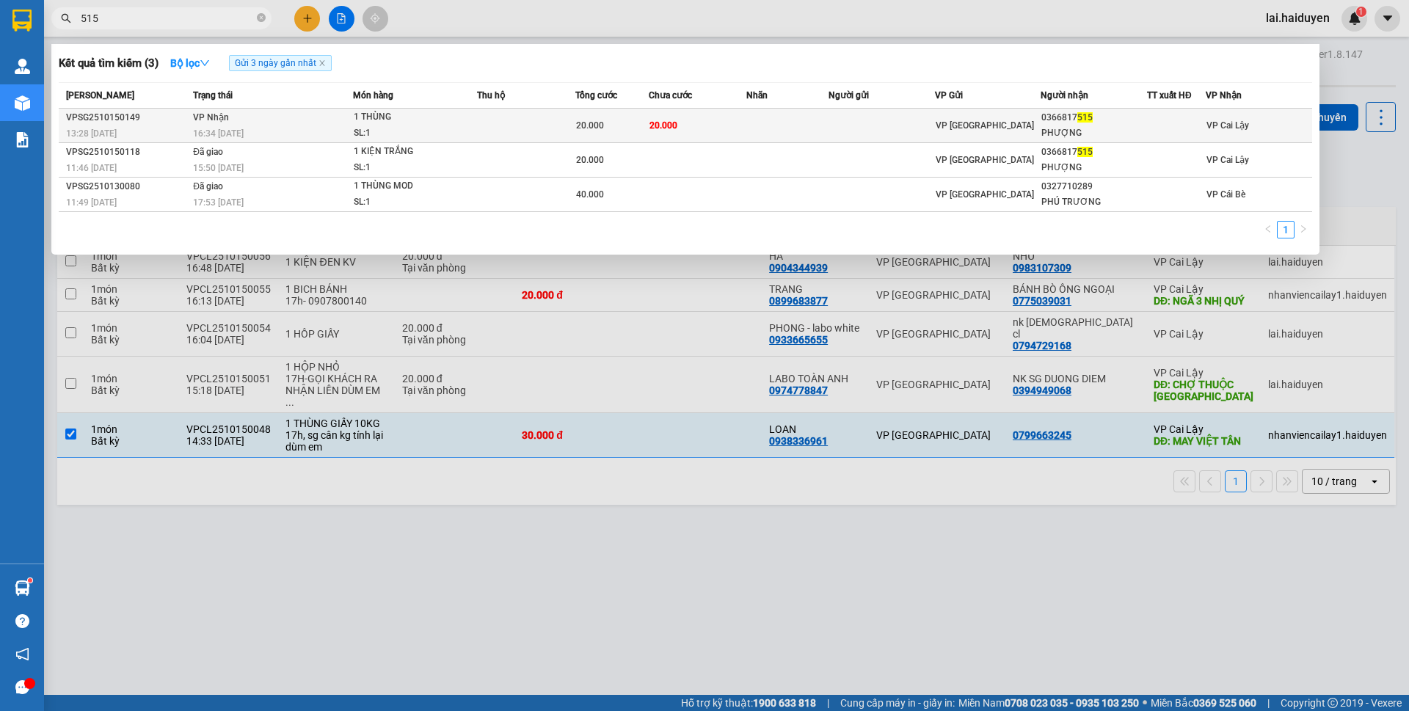
type input "515"
click at [364, 125] on div "1 THÙNG" at bounding box center [409, 117] width 110 height 16
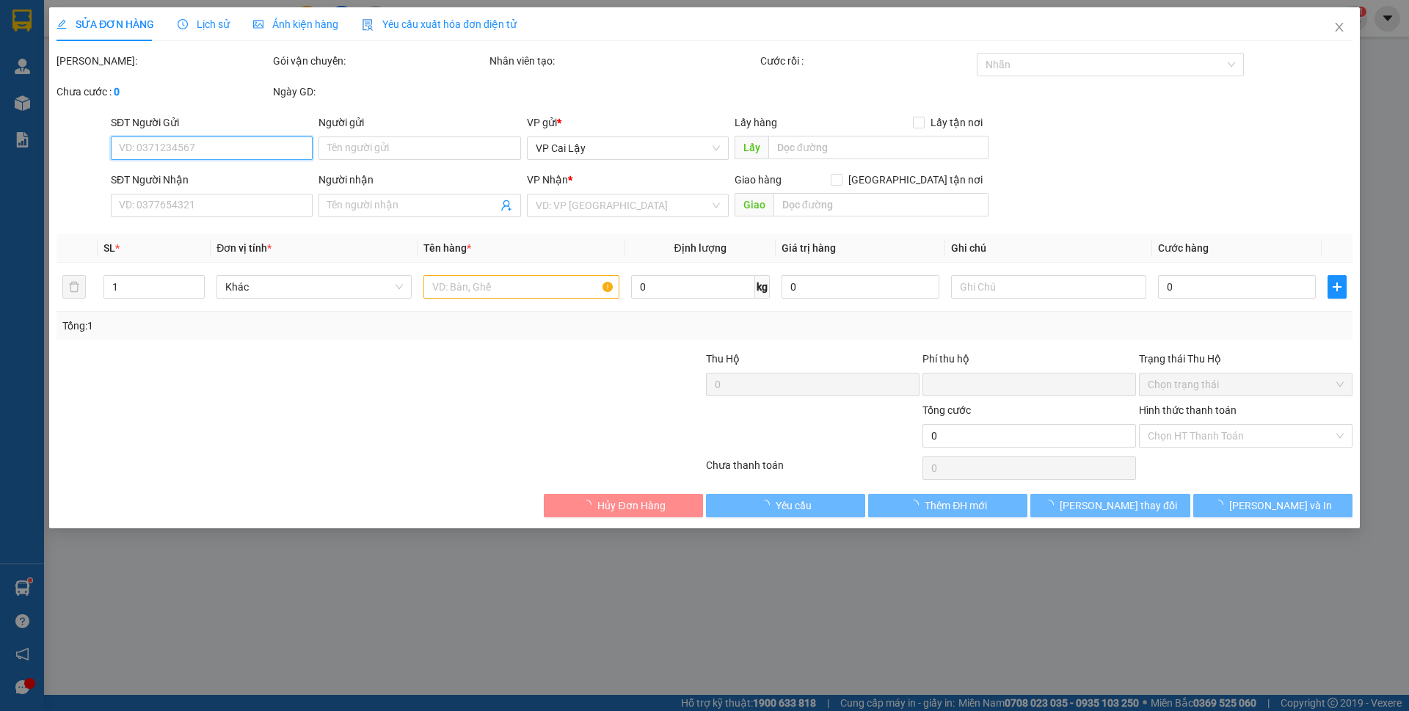
type input "0366817515"
type input "PHƯỢNG"
type input "0"
type input "20.000"
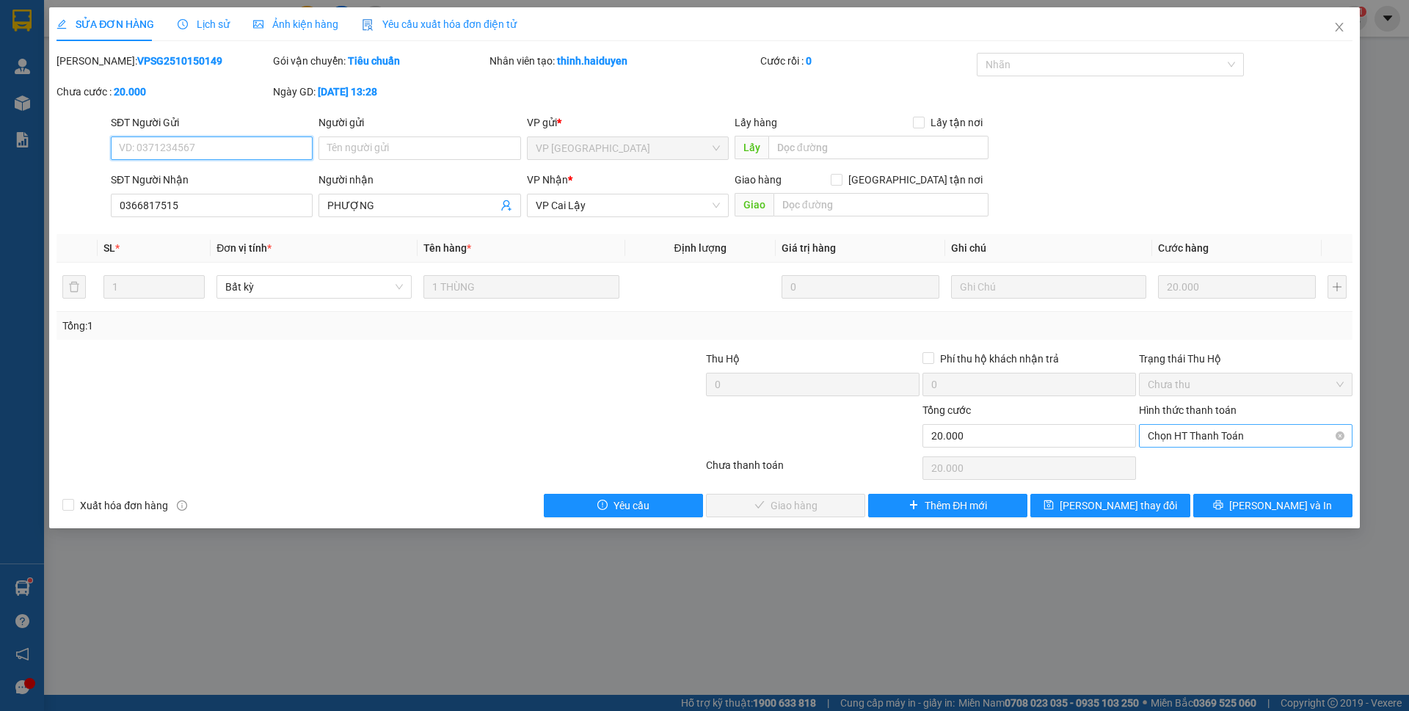
click at [1246, 445] on span "Chọn HT Thanh Toán" at bounding box center [1246, 436] width 196 height 22
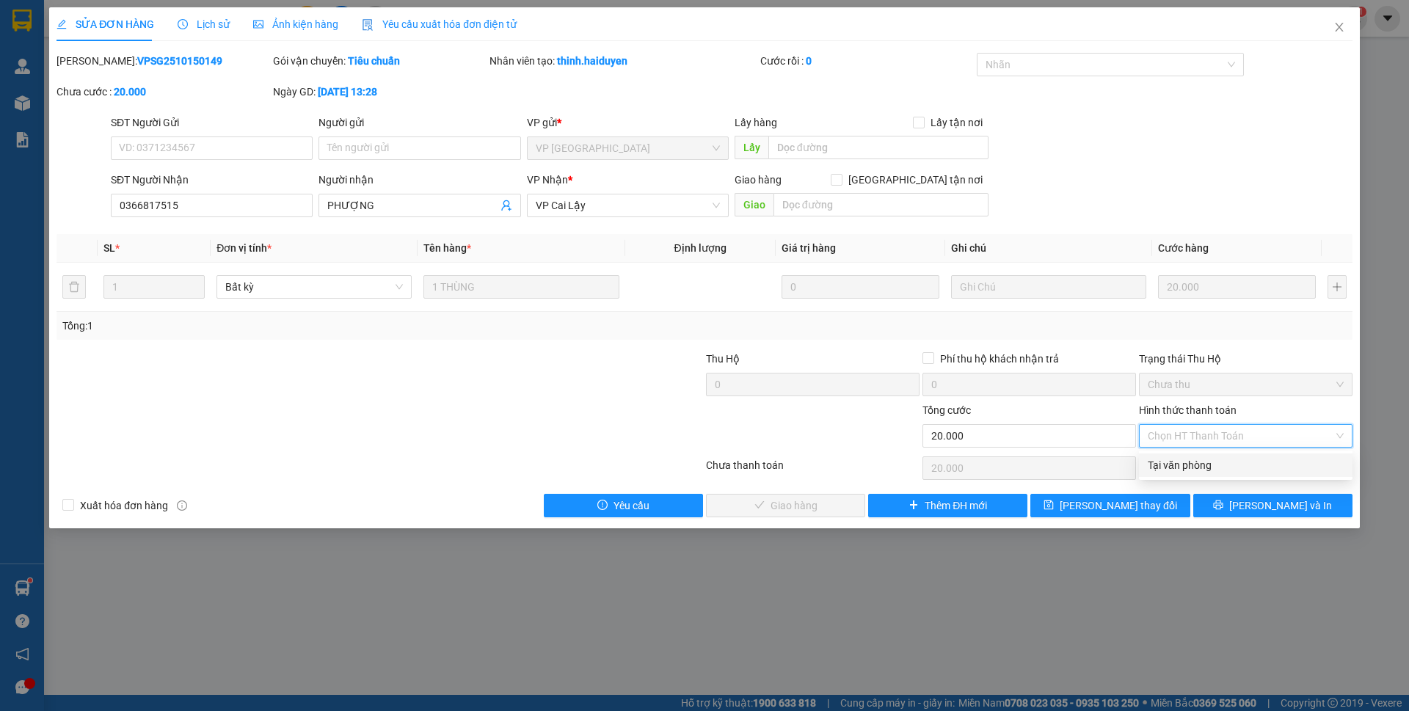
click at [1240, 461] on div "Tại văn phòng" at bounding box center [1246, 465] width 196 height 16
type input "0"
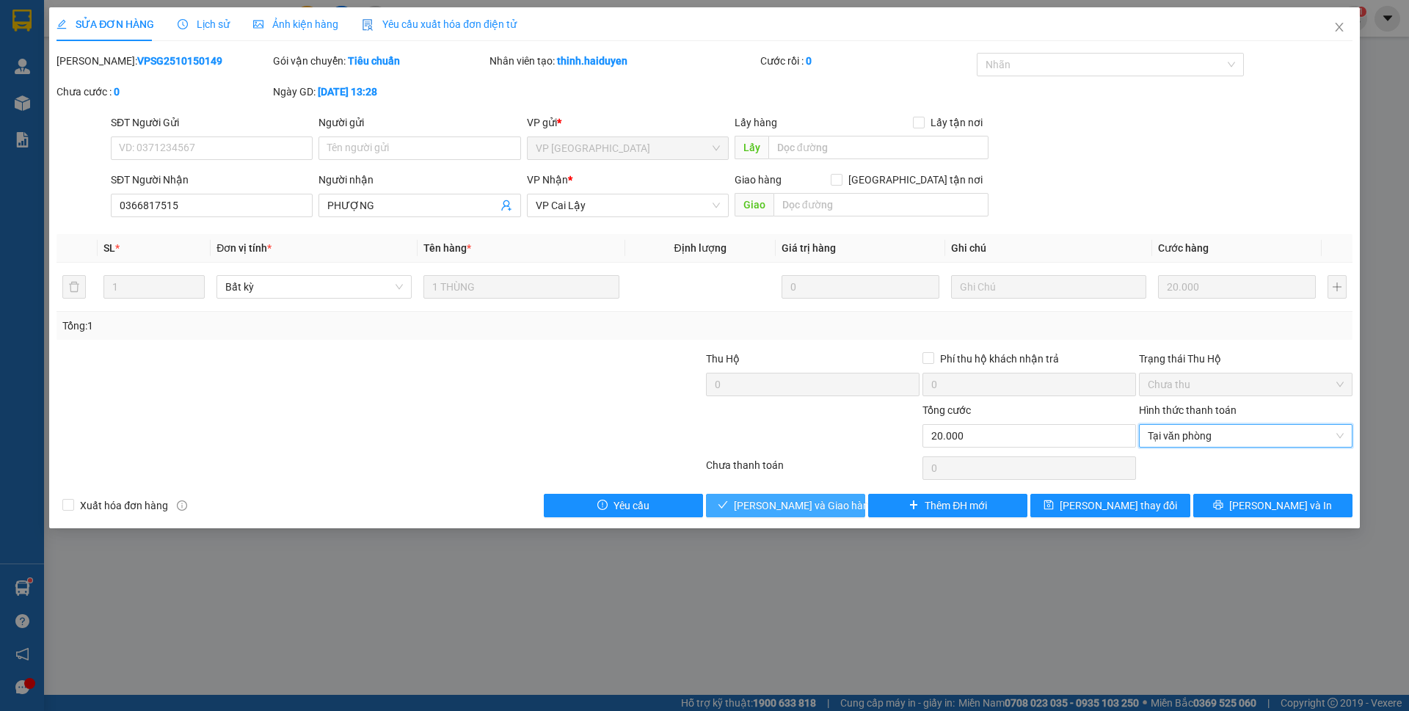
click at [789, 509] on span "[PERSON_NAME] và Giao hàng" at bounding box center [804, 506] width 141 height 16
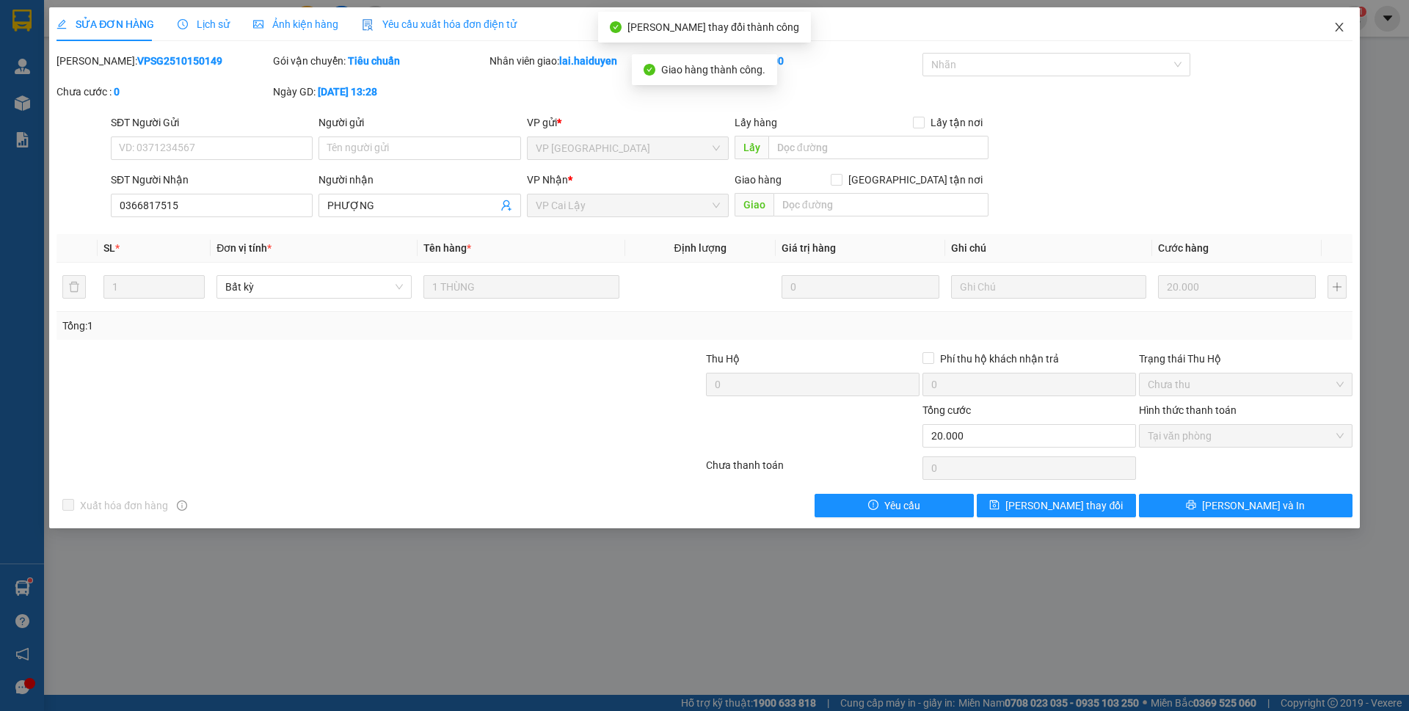
drag, startPoint x: 1340, startPoint y: 29, endPoint x: 1344, endPoint y: 38, distance: 9.8
click at [1340, 29] on icon "close" at bounding box center [1340, 27] width 12 height 12
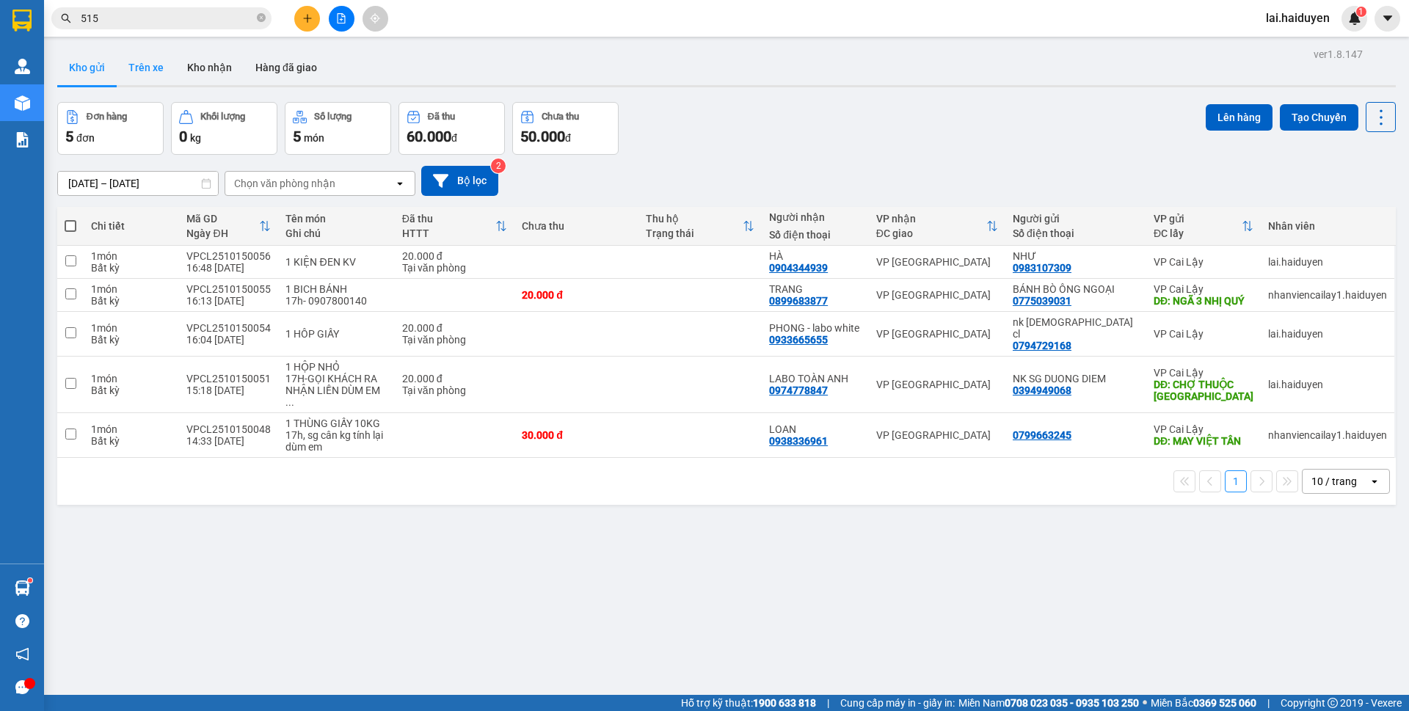
click at [145, 74] on button "Trên xe" at bounding box center [146, 67] width 59 height 35
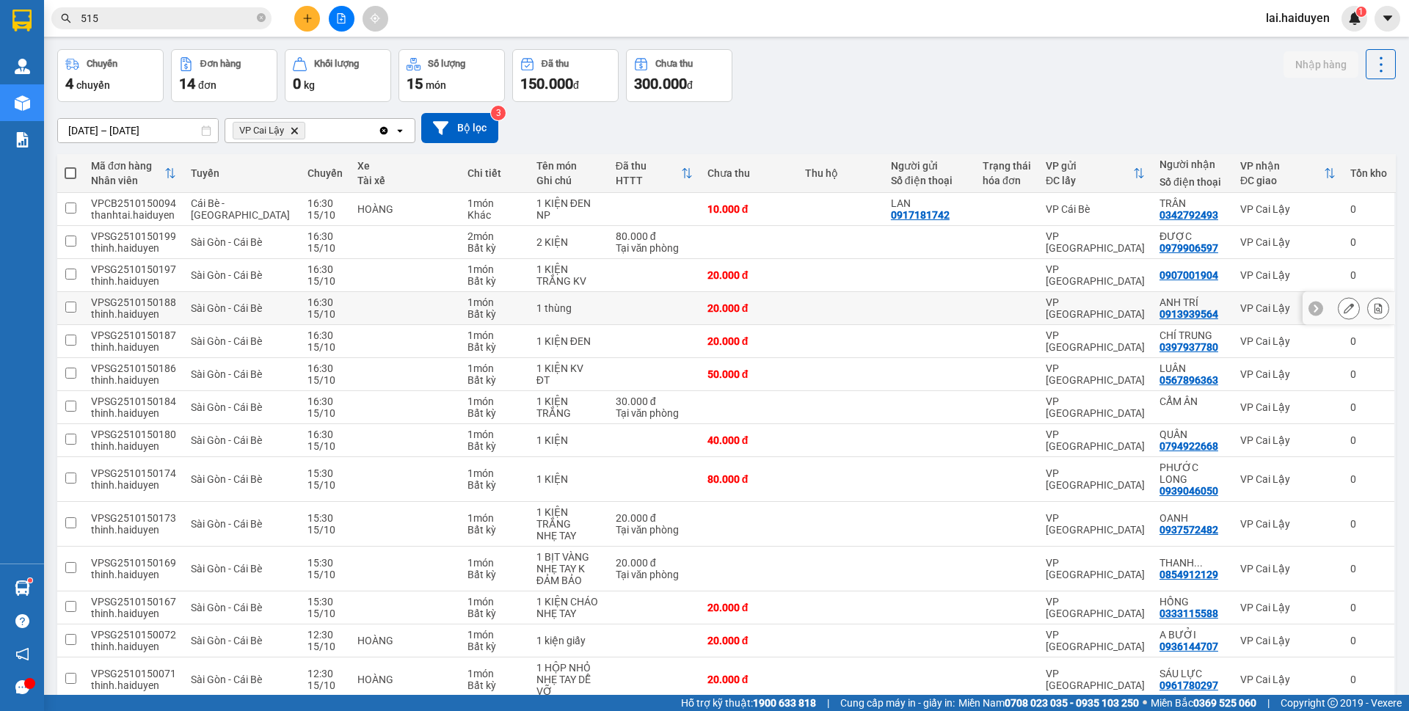
scroll to position [97, 0]
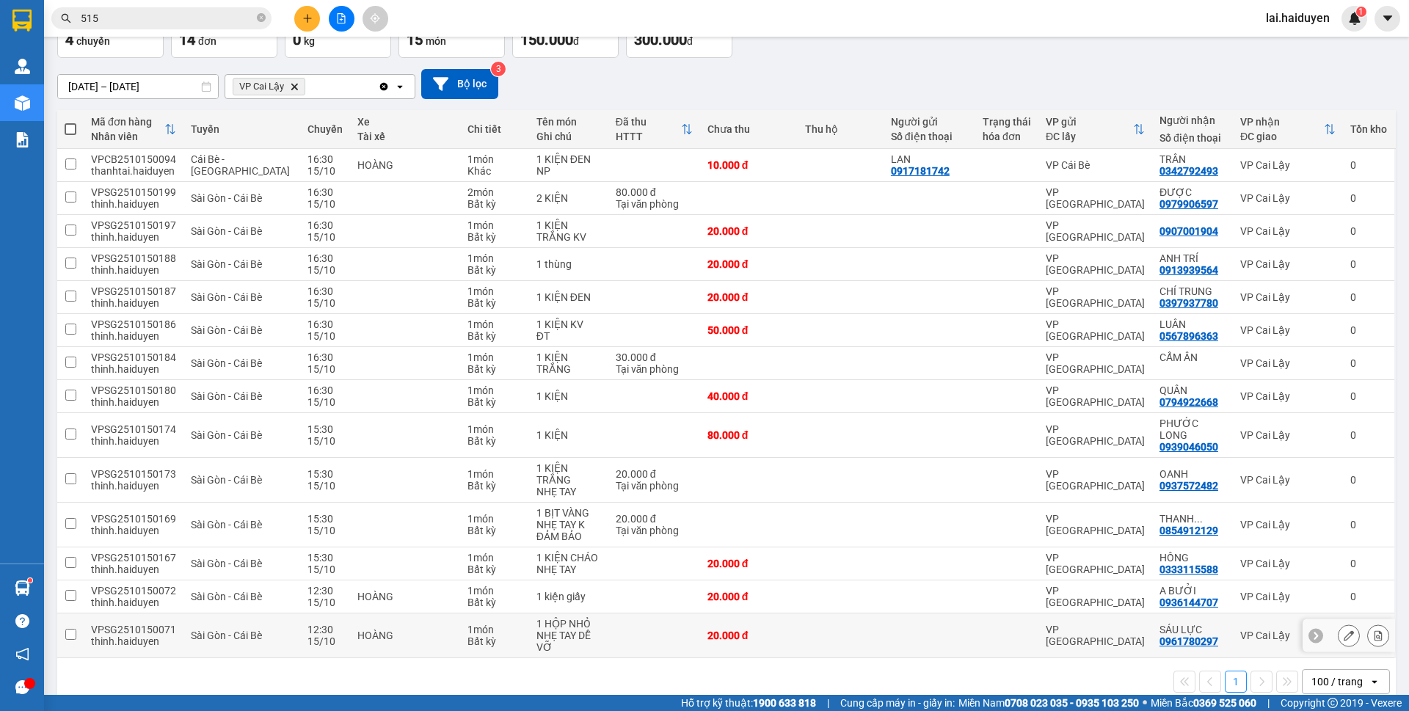
click at [861, 614] on td at bounding box center [840, 636] width 85 height 45
checkbox input "true"
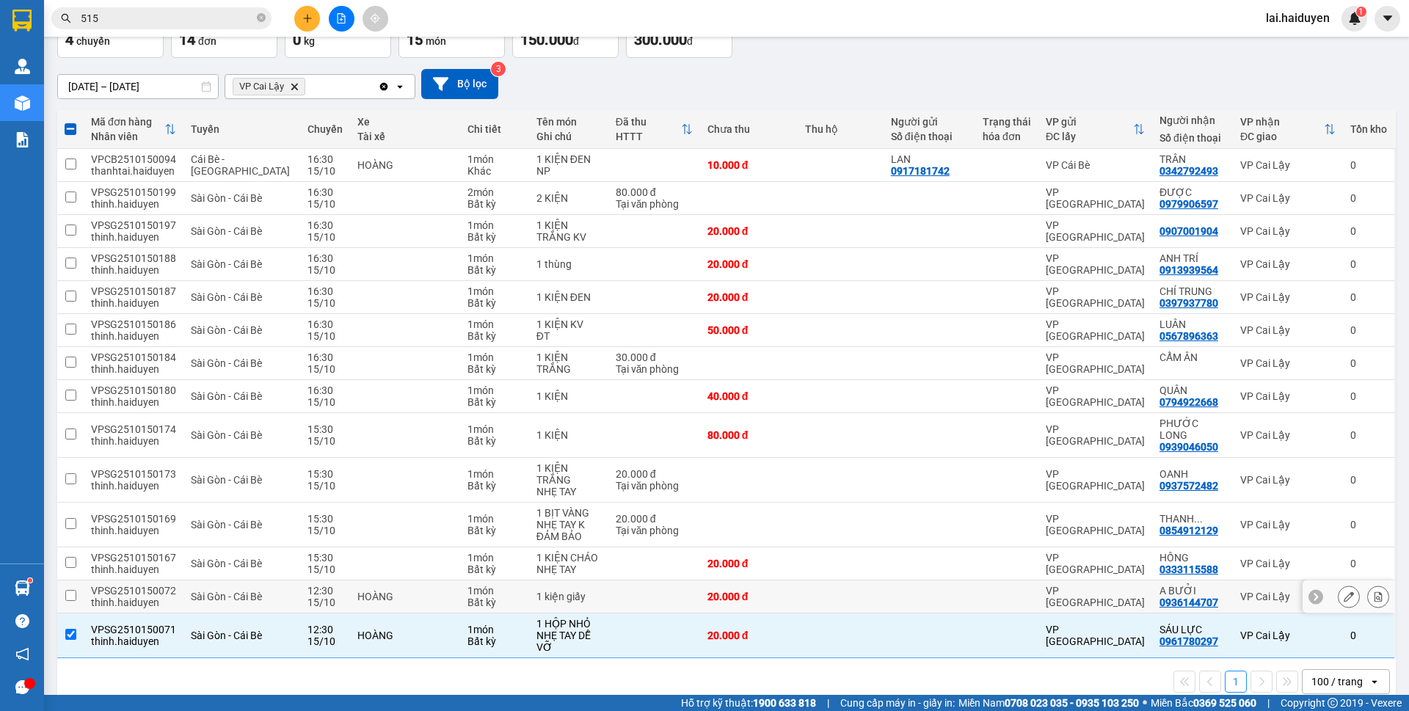
click at [940, 591] on div at bounding box center [929, 597] width 77 height 12
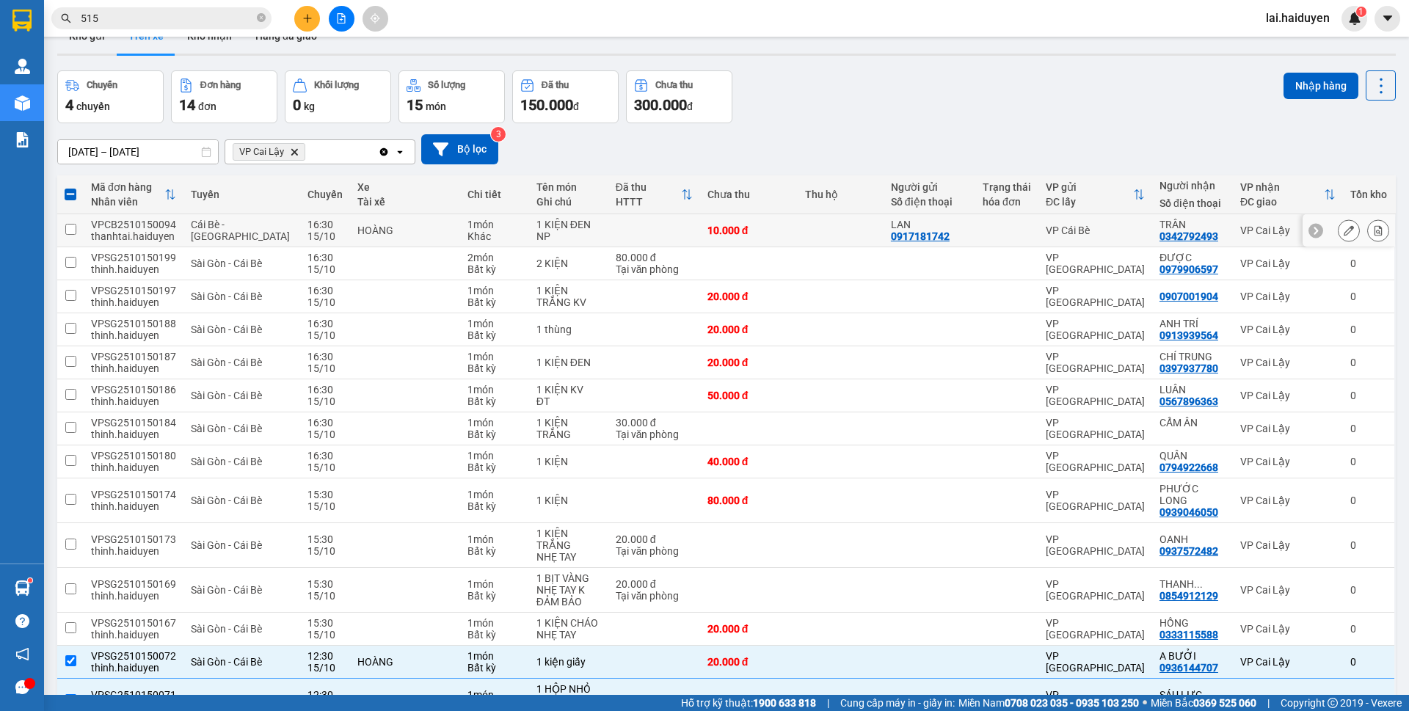
scroll to position [0, 0]
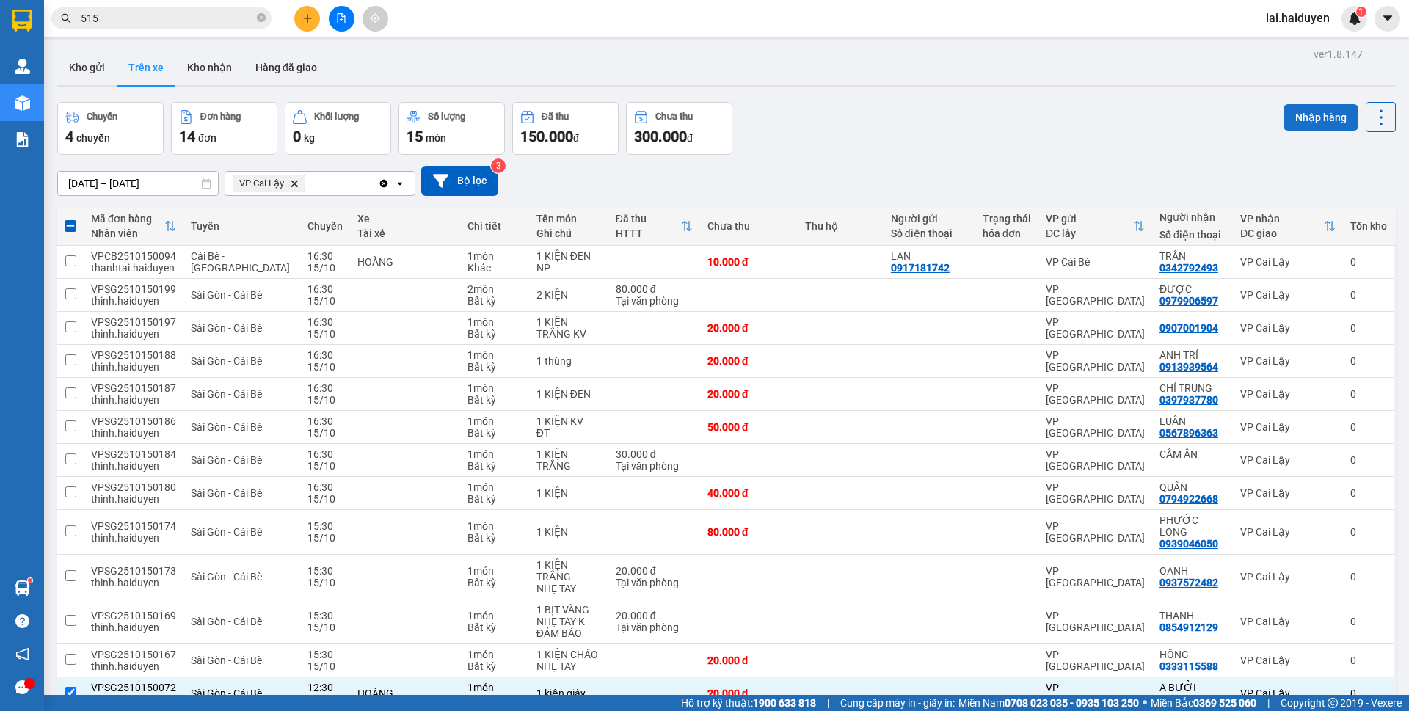
click at [1290, 109] on button "Nhập hàng" at bounding box center [1321, 117] width 75 height 26
checkbox input "false"
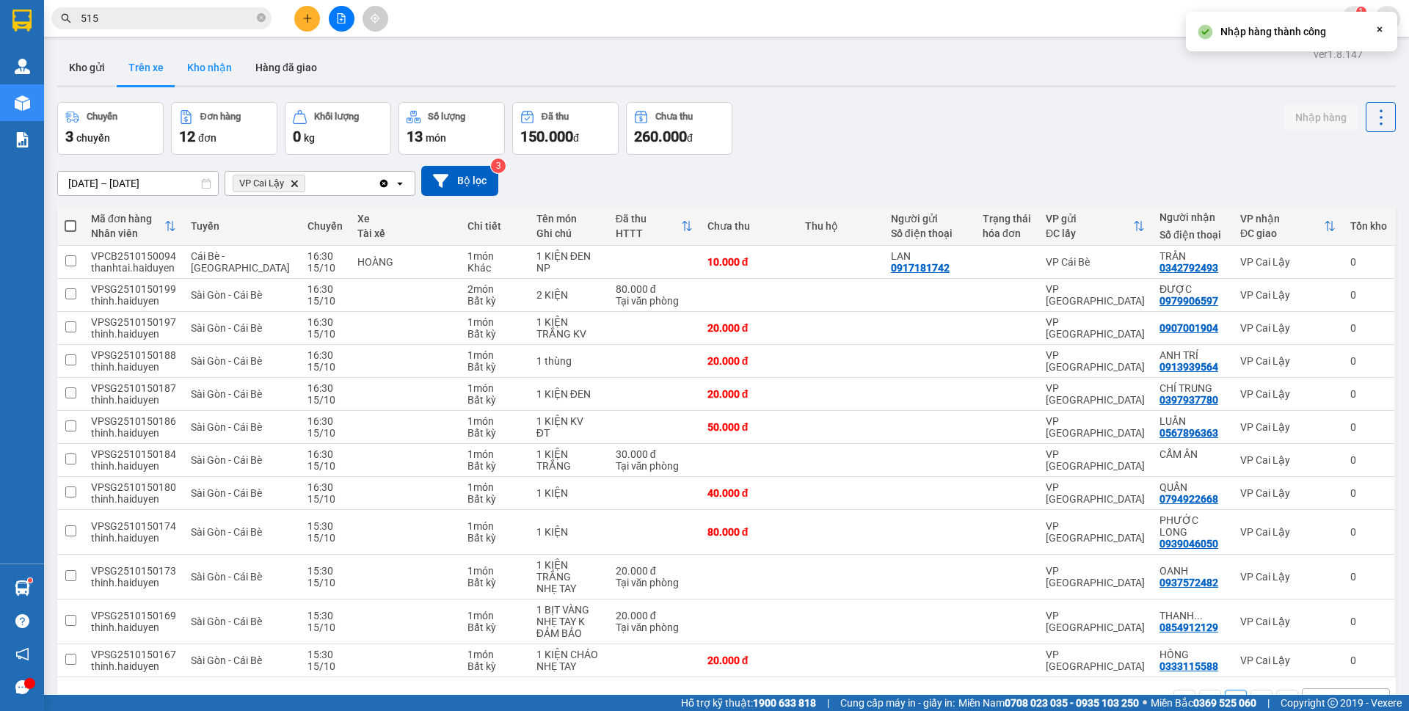
click at [225, 72] on button "Kho nhận" at bounding box center [209, 67] width 68 height 35
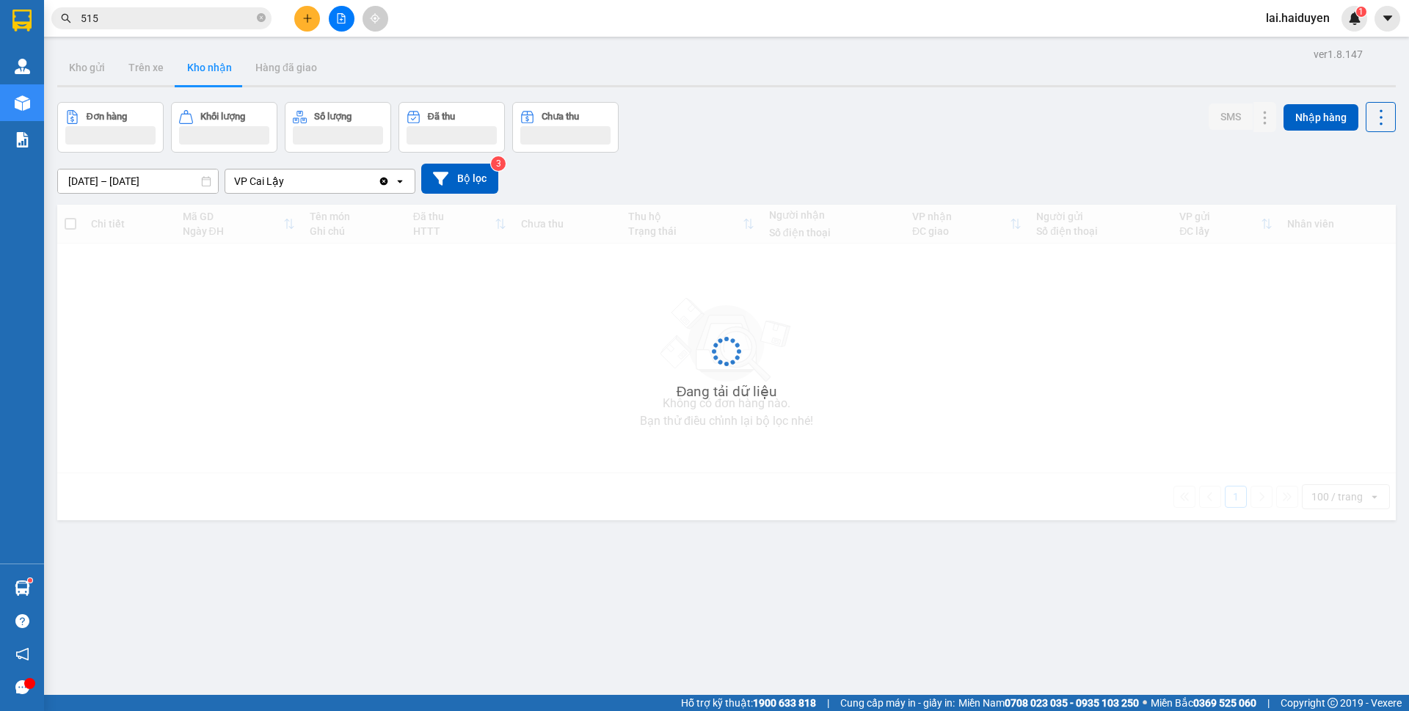
click at [225, 72] on button "Kho nhận" at bounding box center [209, 67] width 68 height 35
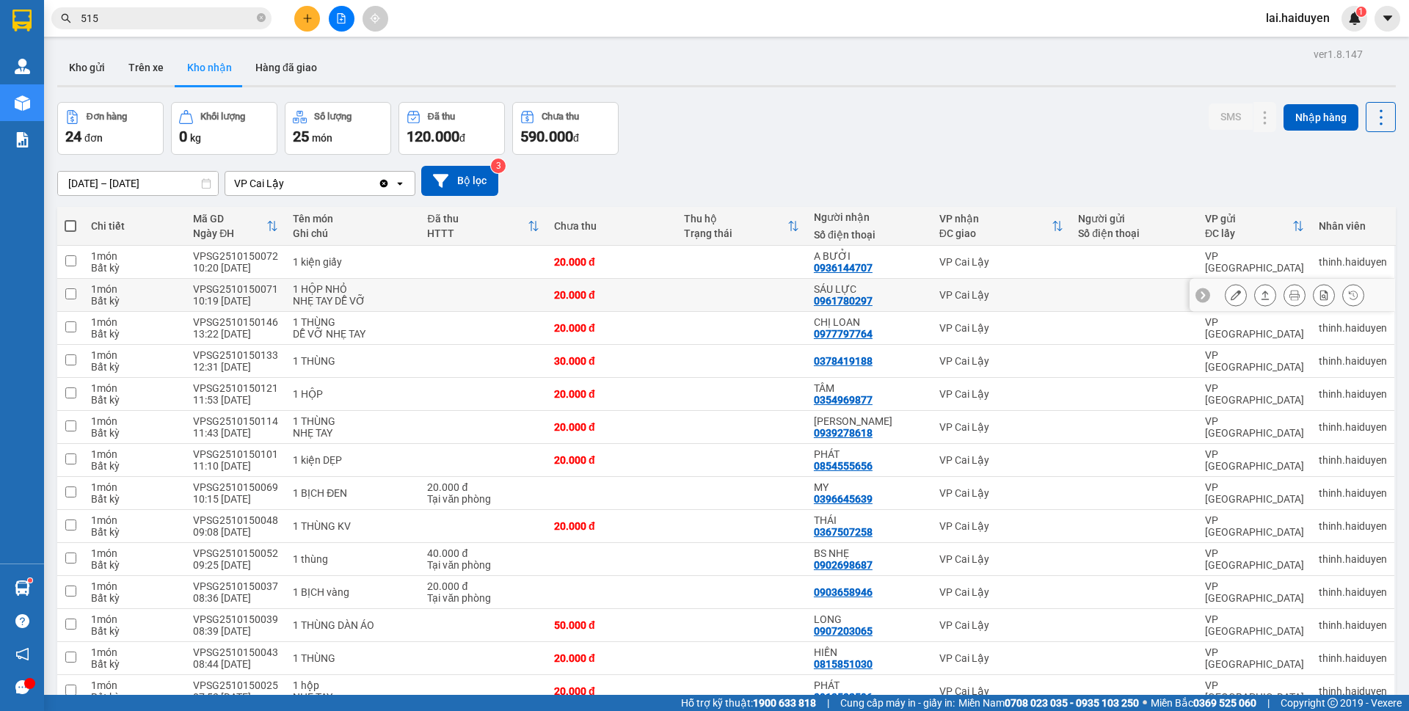
click at [1053, 294] on div "VP Cai Lậy" at bounding box center [1002, 295] width 125 height 12
checkbox input "true"
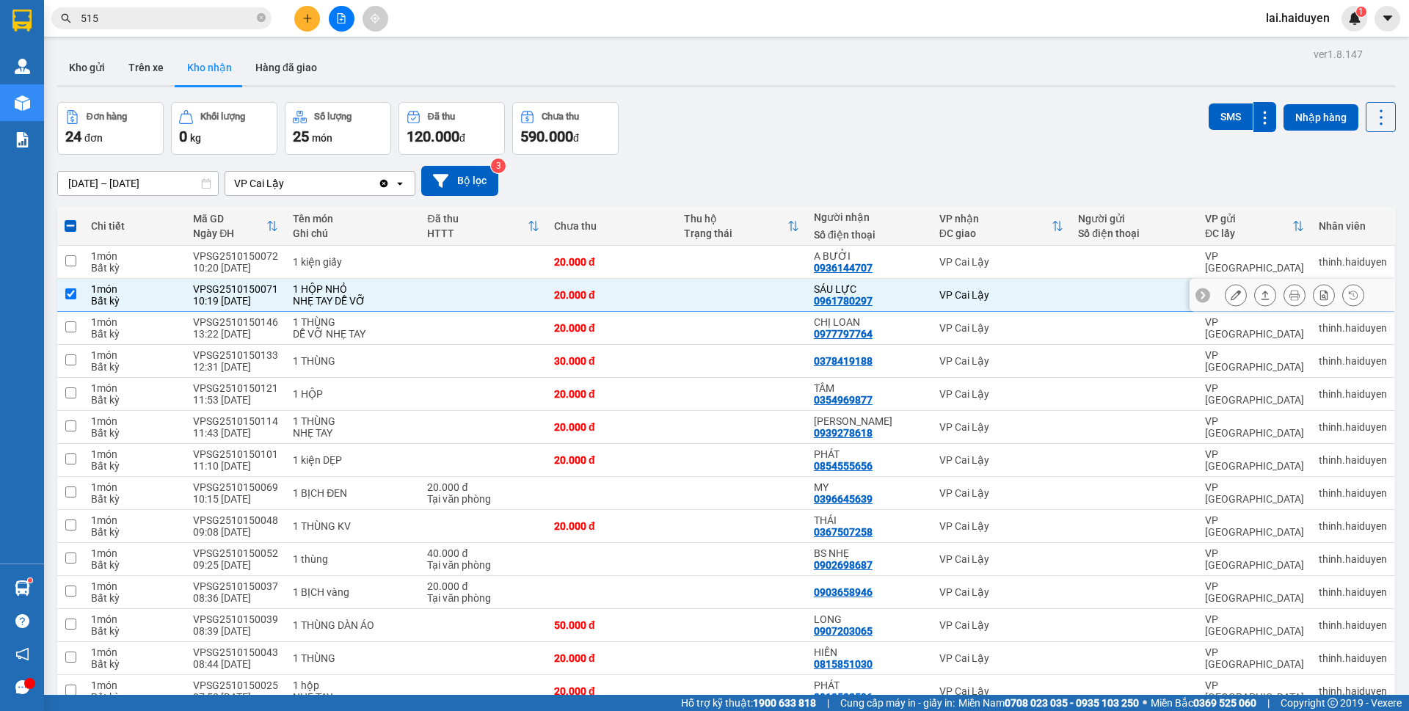
click at [1231, 293] on icon at bounding box center [1236, 295] width 10 height 10
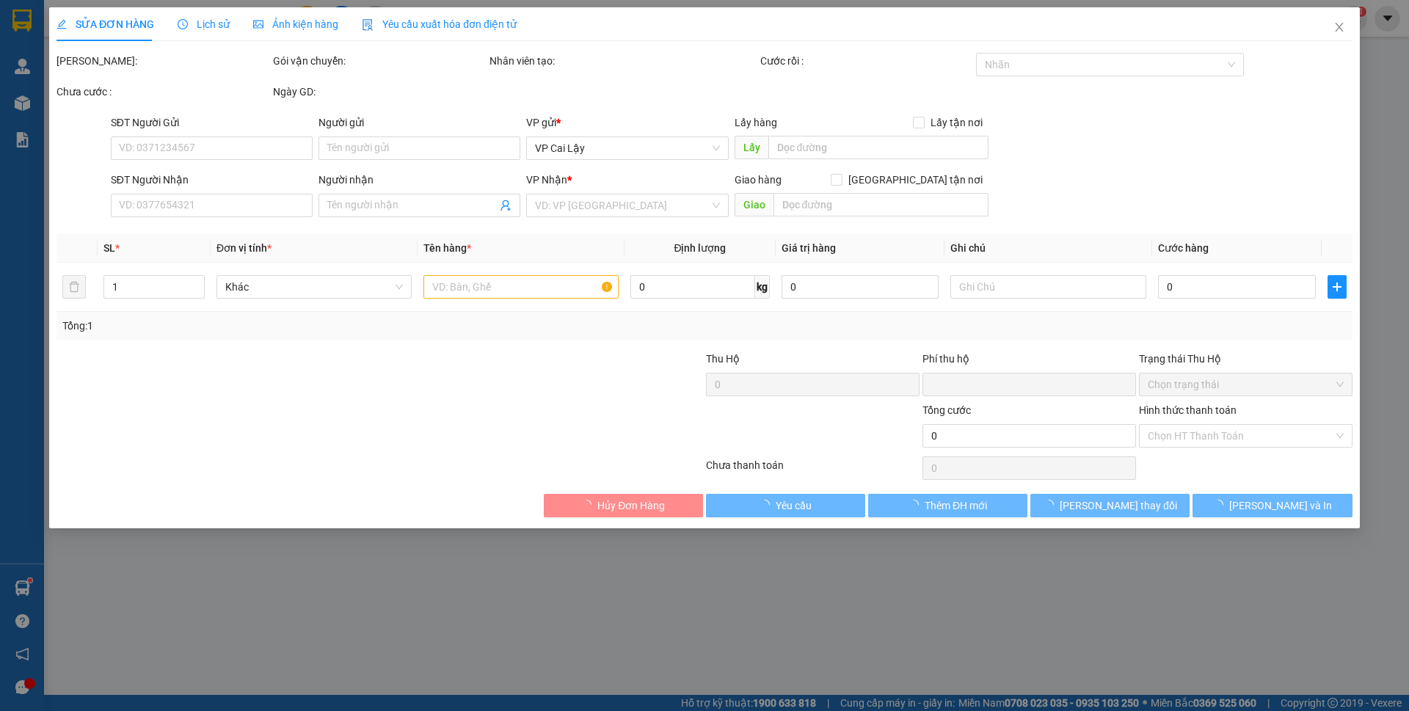
type input "0961780297"
type input "SÁU LỰC"
type input "0"
type input "20.000"
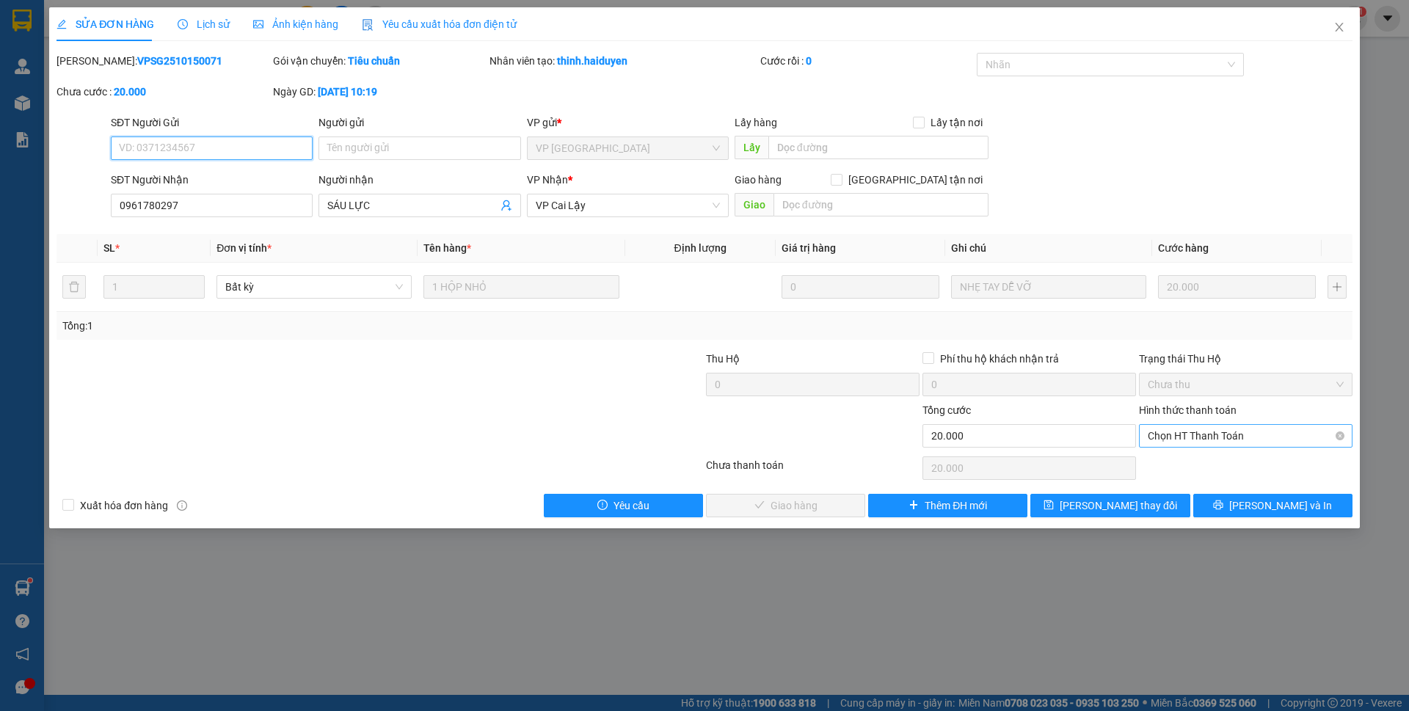
click at [1144, 437] on div "Chọn HT Thanh Toán" at bounding box center [1246, 435] width 214 height 23
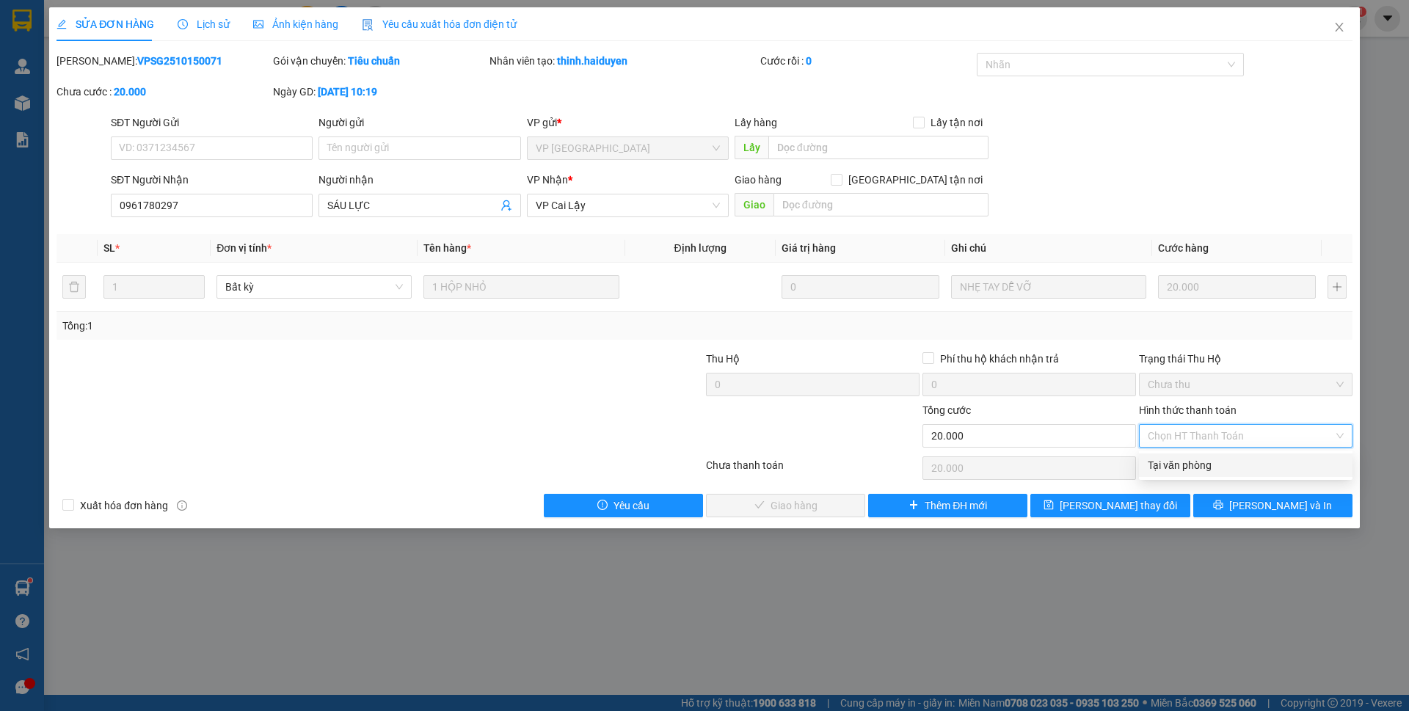
click at [1146, 465] on div "Tại văn phòng" at bounding box center [1246, 465] width 214 height 23
type input "0"
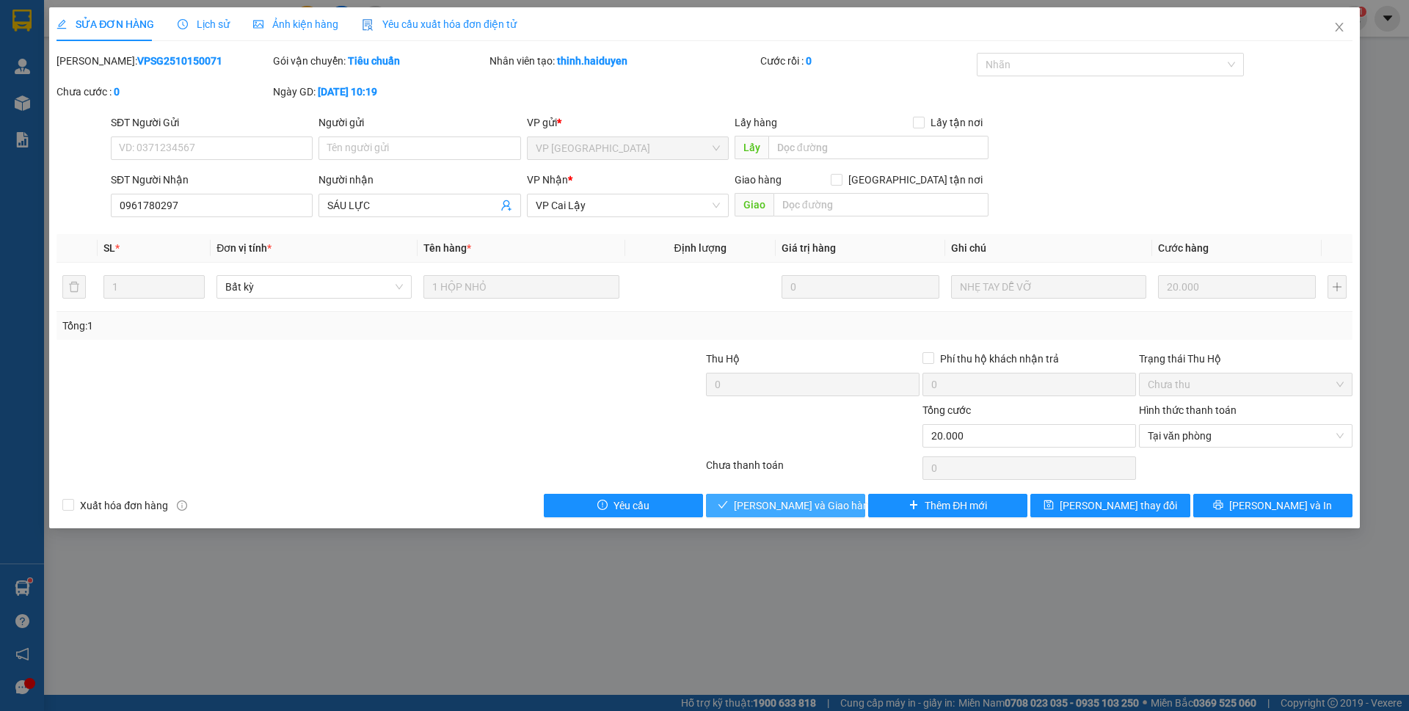
click at [758, 515] on button "[PERSON_NAME] và Giao hàng" at bounding box center [785, 505] width 159 height 23
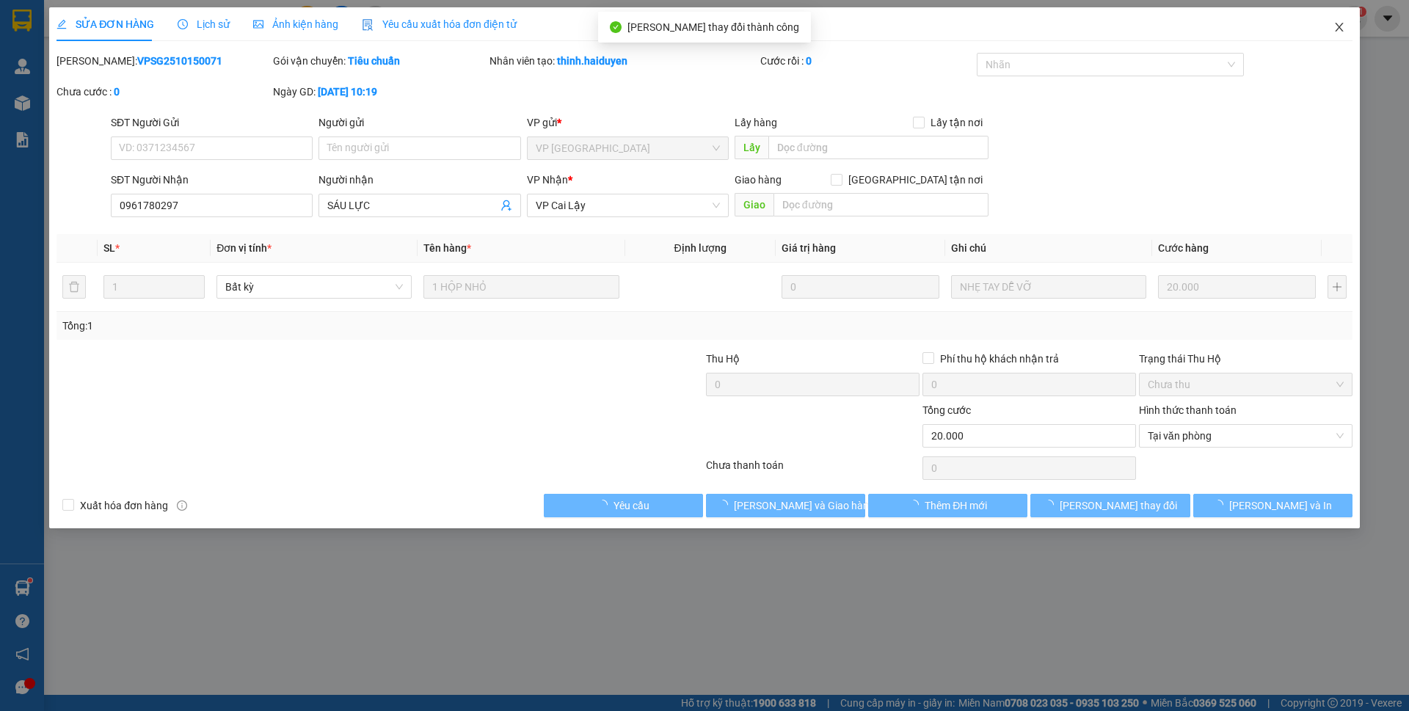
click at [1340, 26] on icon "close" at bounding box center [1339, 27] width 8 height 9
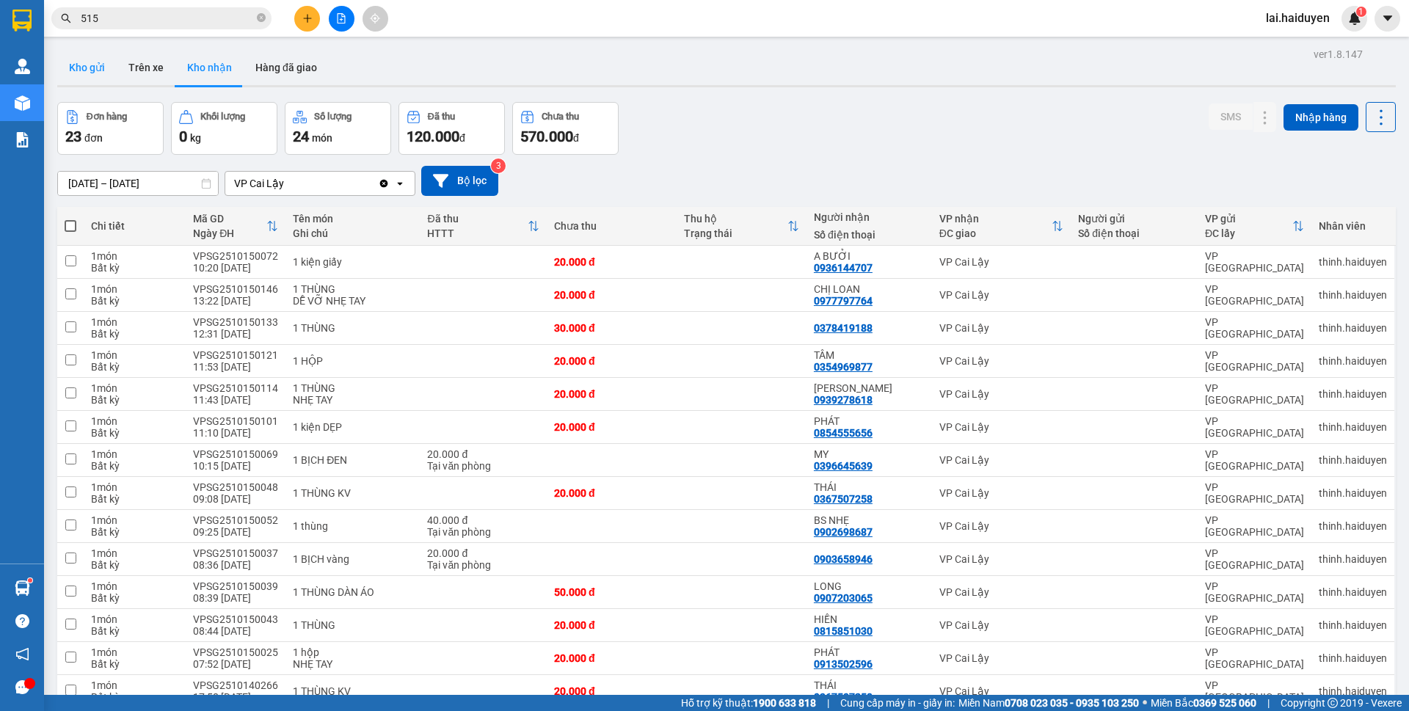
click at [98, 68] on button "Kho gửi" at bounding box center [86, 67] width 59 height 35
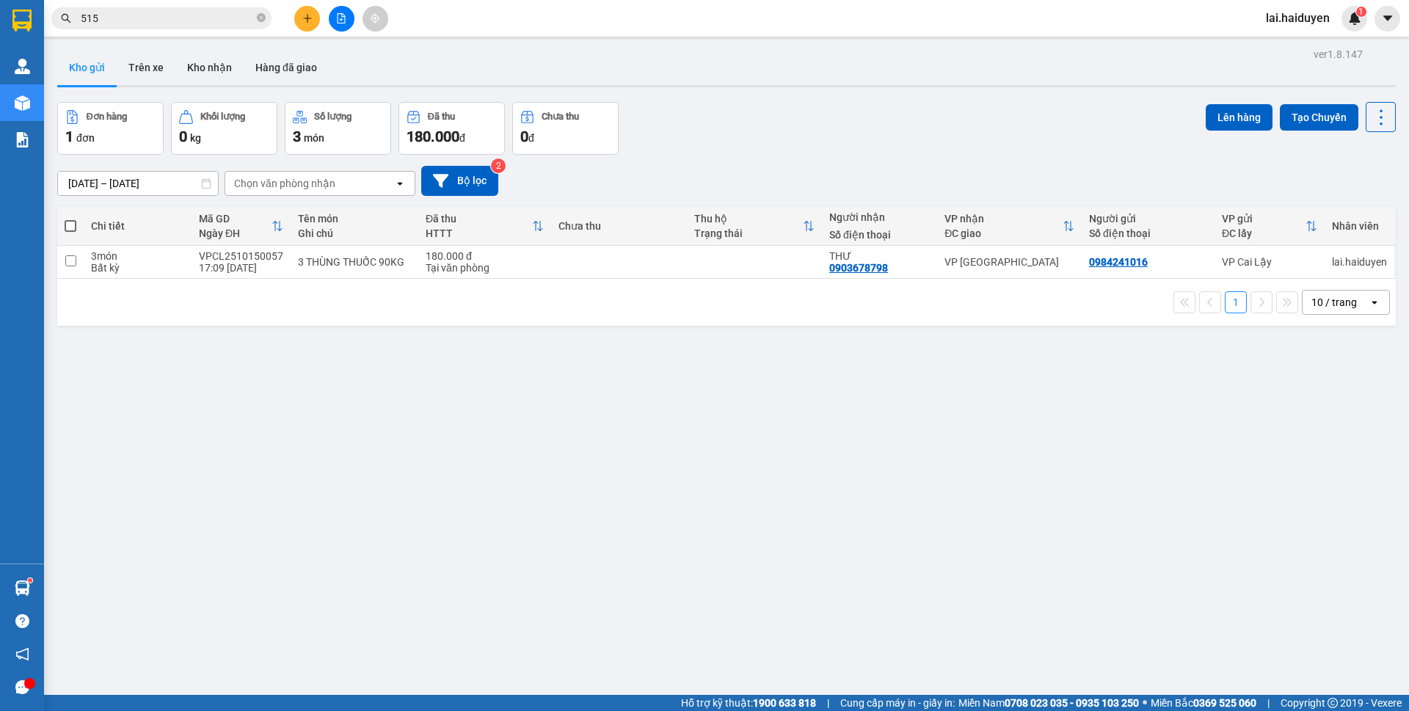
click at [770, 148] on div "Đơn hàng 1 đơn Khối lượng 0 kg Số lượng 3 món Đã thu 180.000 đ Chưa thu 0 đ Lên…" at bounding box center [726, 128] width 1339 height 53
click at [118, 15] on input "515" at bounding box center [167, 18] width 173 height 16
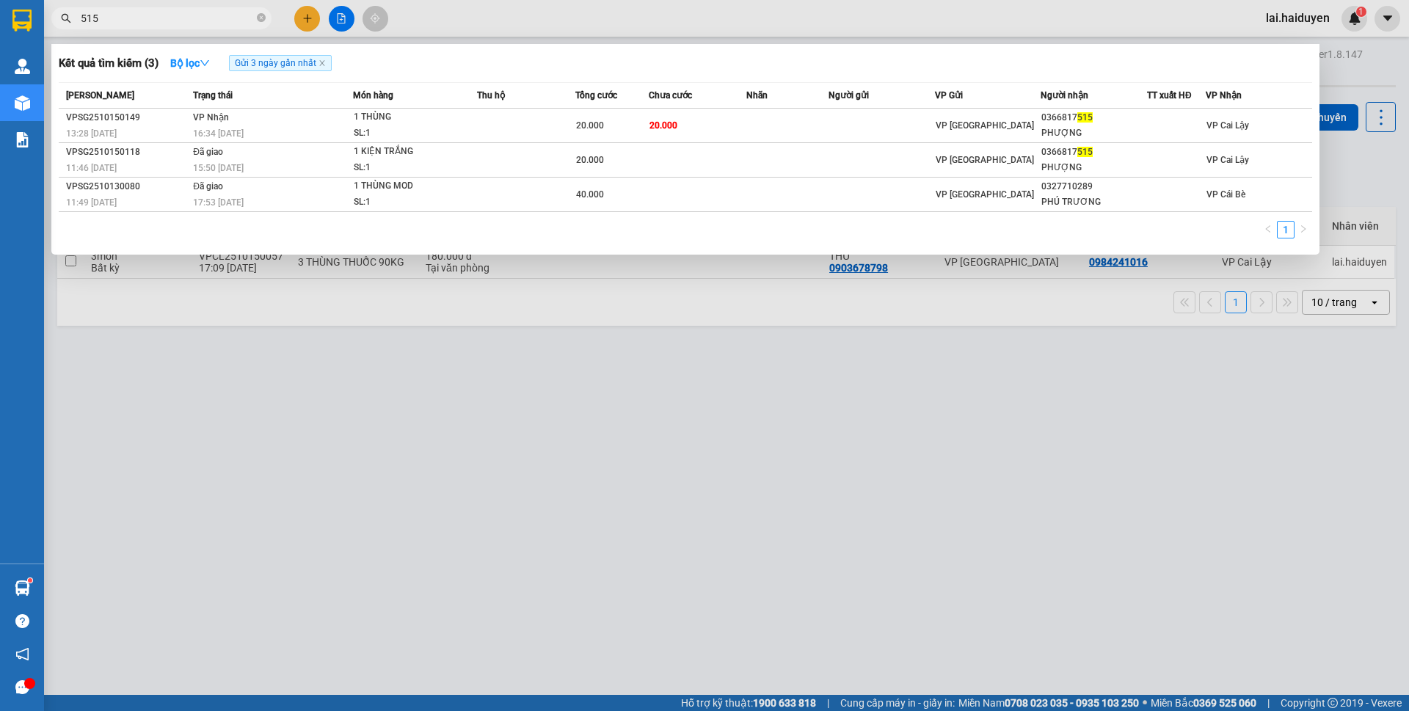
click at [118, 15] on input "515" at bounding box center [167, 18] width 173 height 16
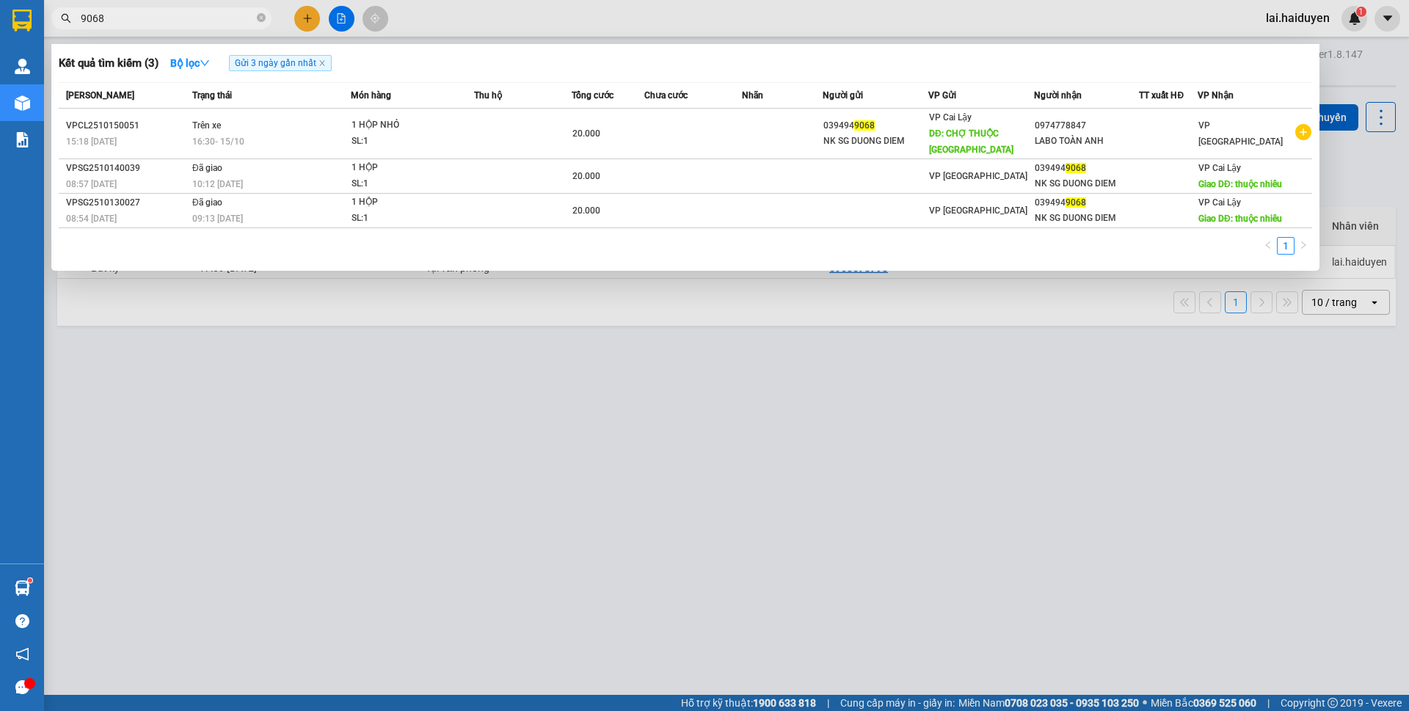
type input "9068"
click at [599, 19] on div at bounding box center [704, 355] width 1409 height 711
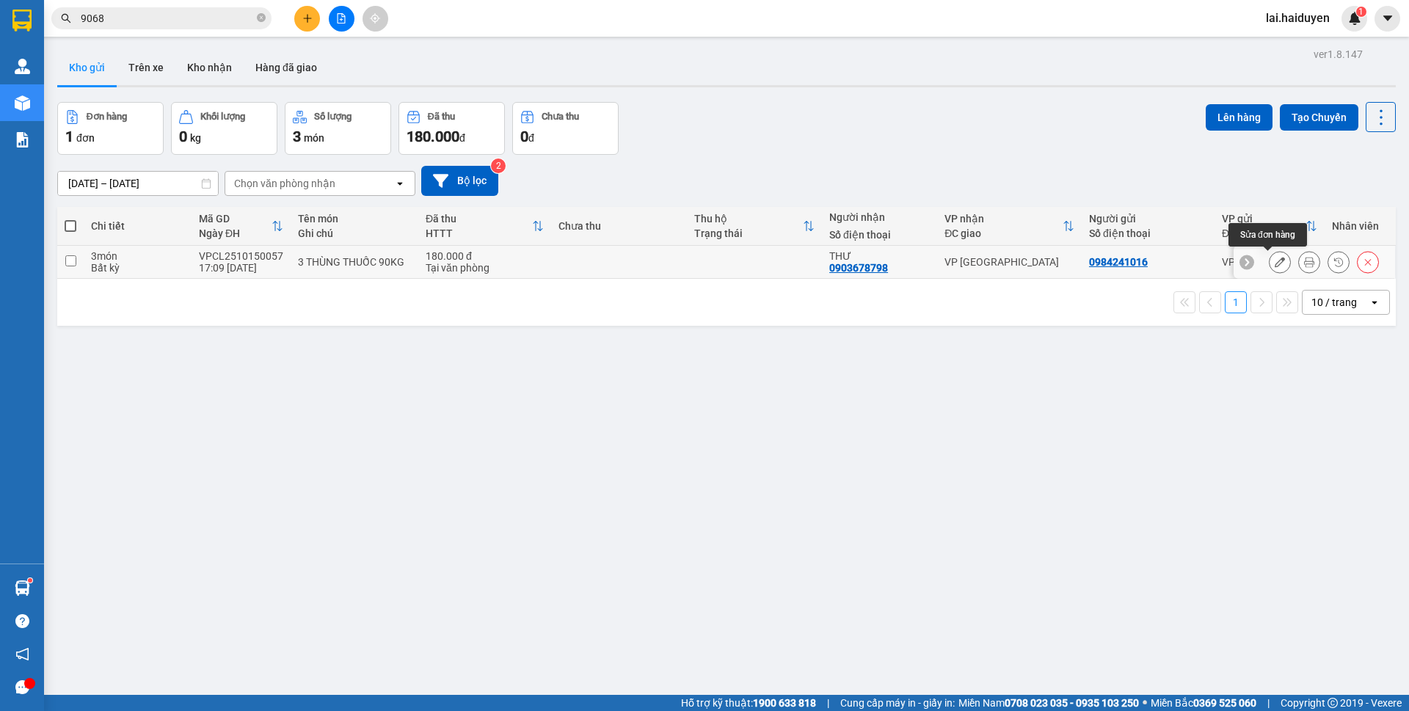
click at [1275, 259] on icon at bounding box center [1280, 262] width 10 height 10
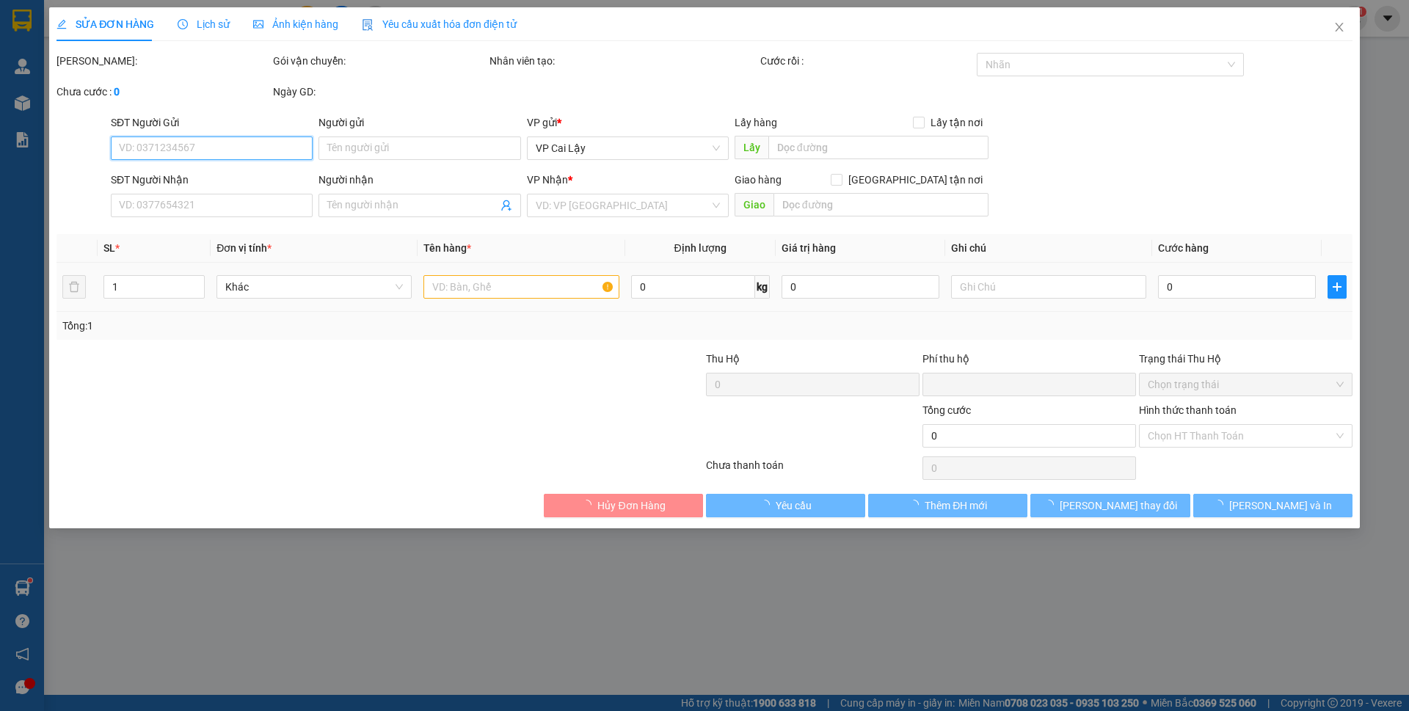
type input "0984241016"
type input "0903678798"
type input "THƯ"
type input "0"
type input "180.000"
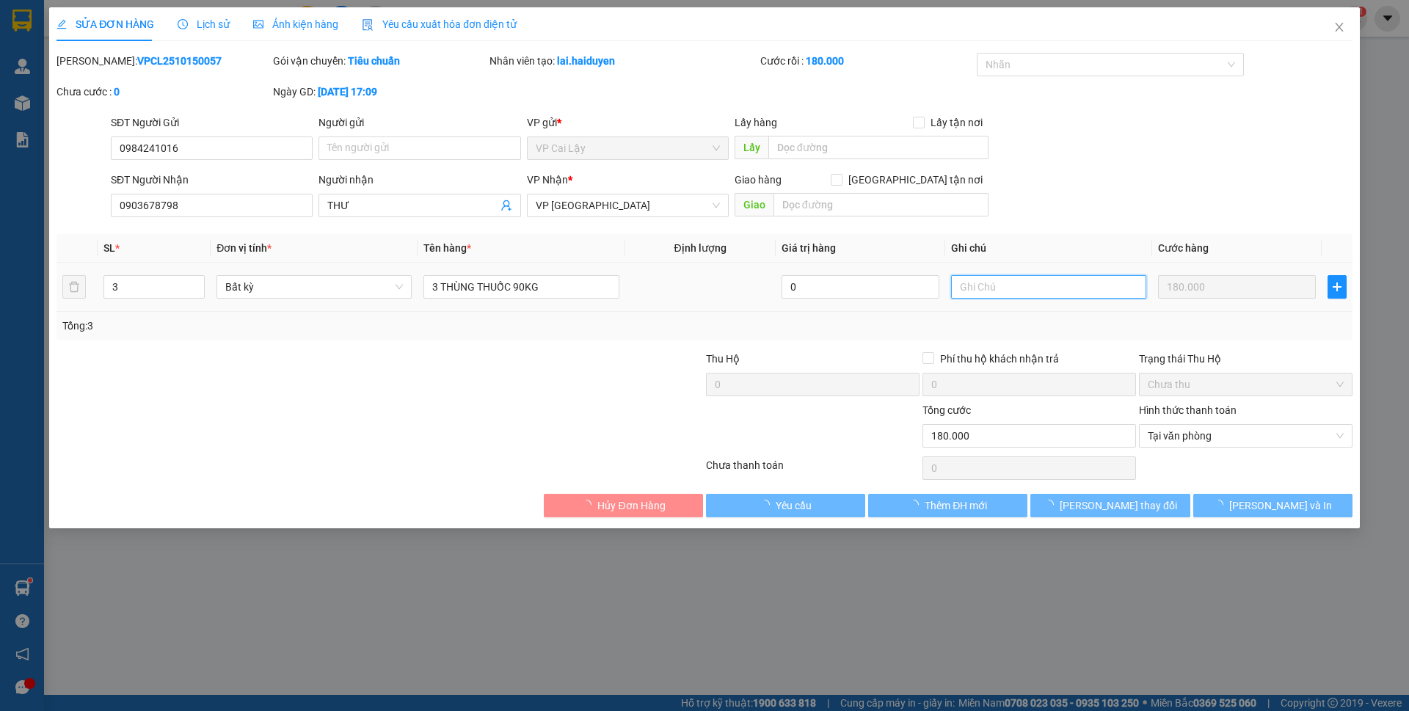
click at [1040, 288] on input "text" at bounding box center [1048, 286] width 195 height 23
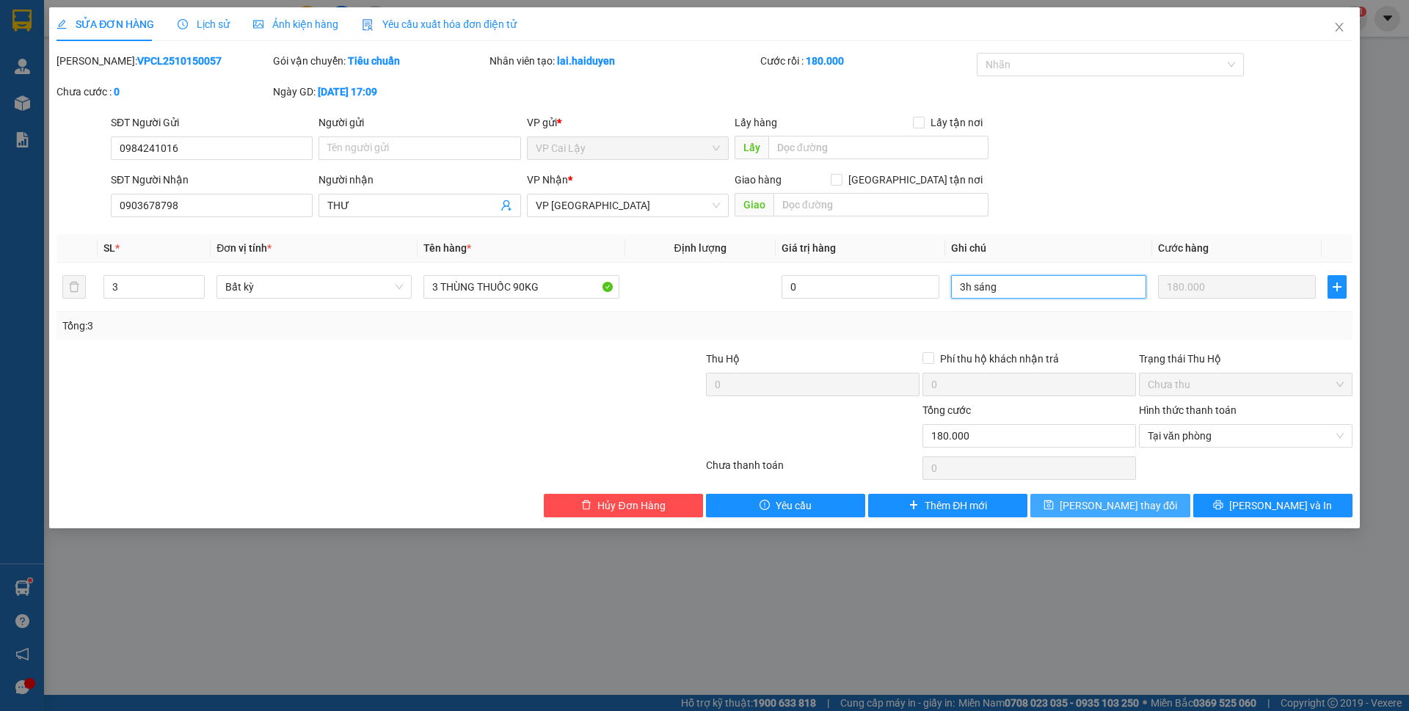
type input "3h sáng"
click at [1133, 514] on button "[PERSON_NAME] thay đổi" at bounding box center [1110, 505] width 159 height 23
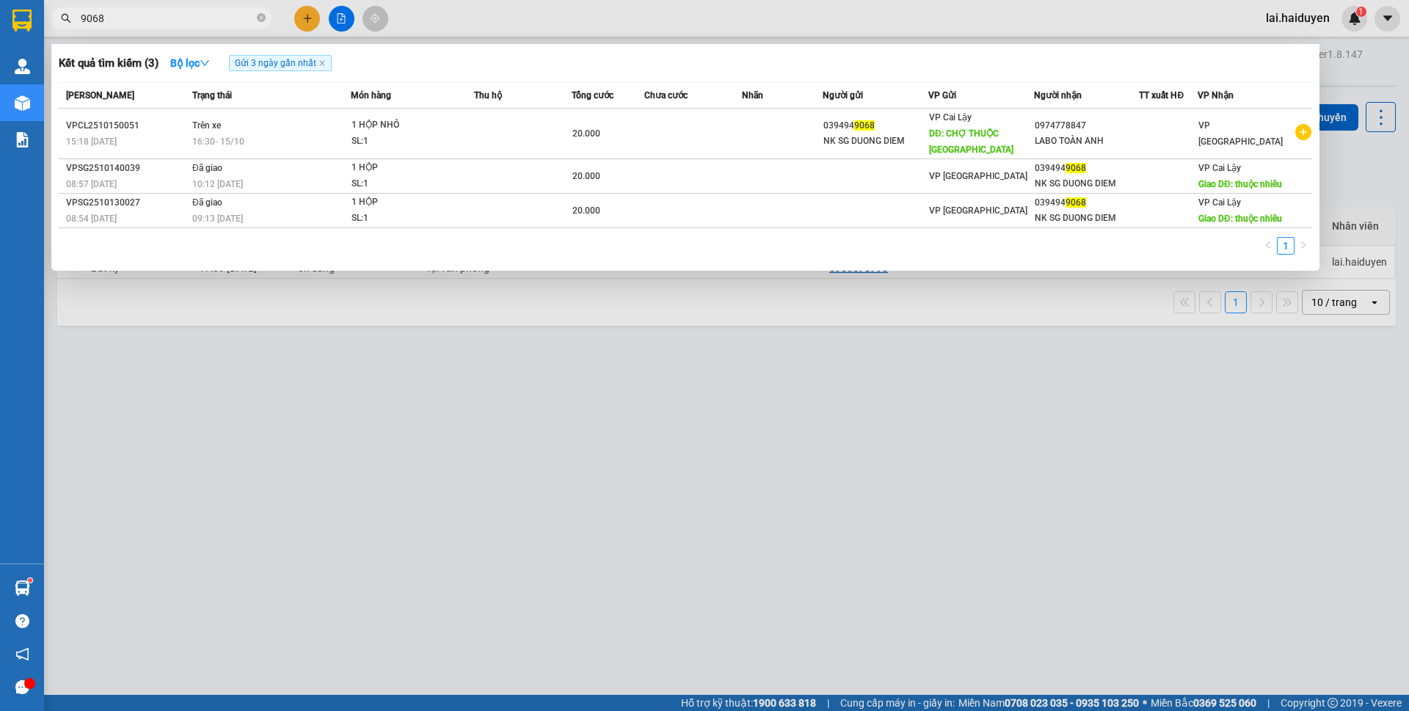
click at [232, 26] on input "9068" at bounding box center [167, 18] width 173 height 16
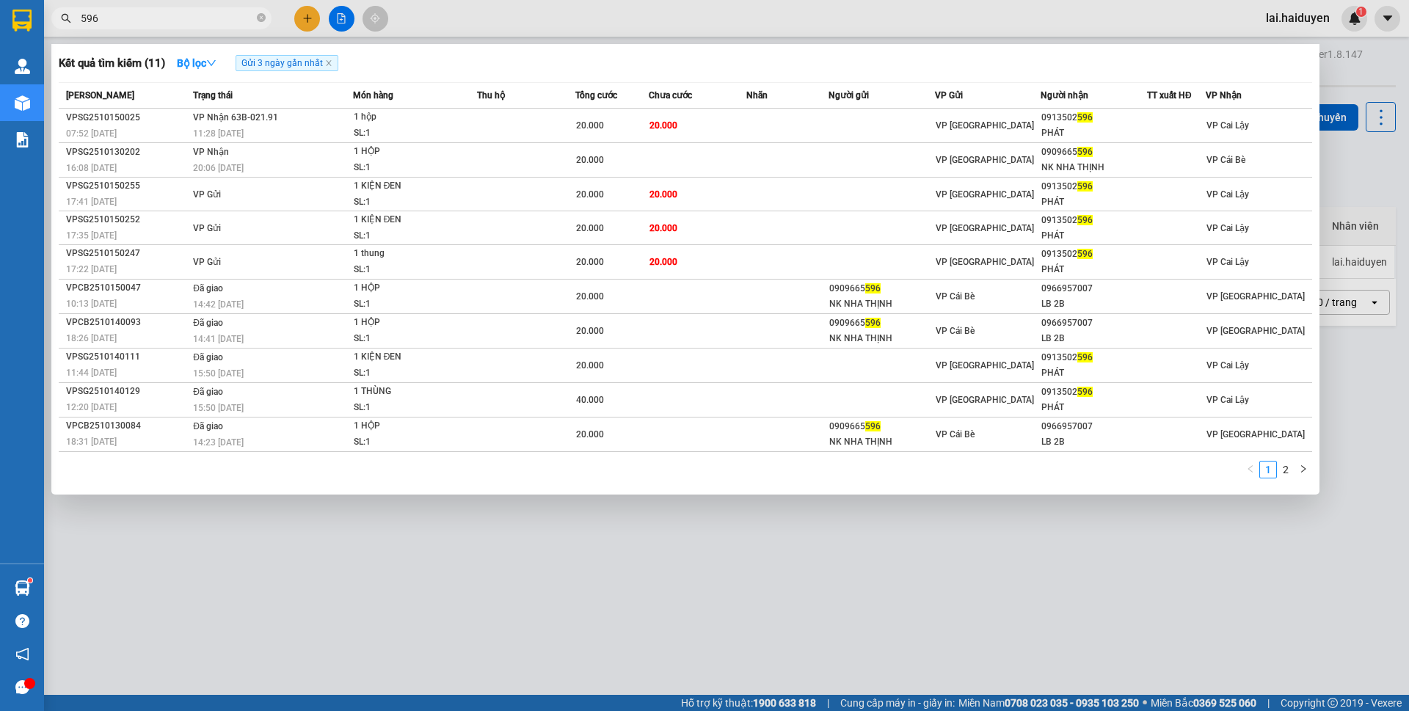
type input "596"
click at [203, 15] on input "596" at bounding box center [167, 18] width 173 height 16
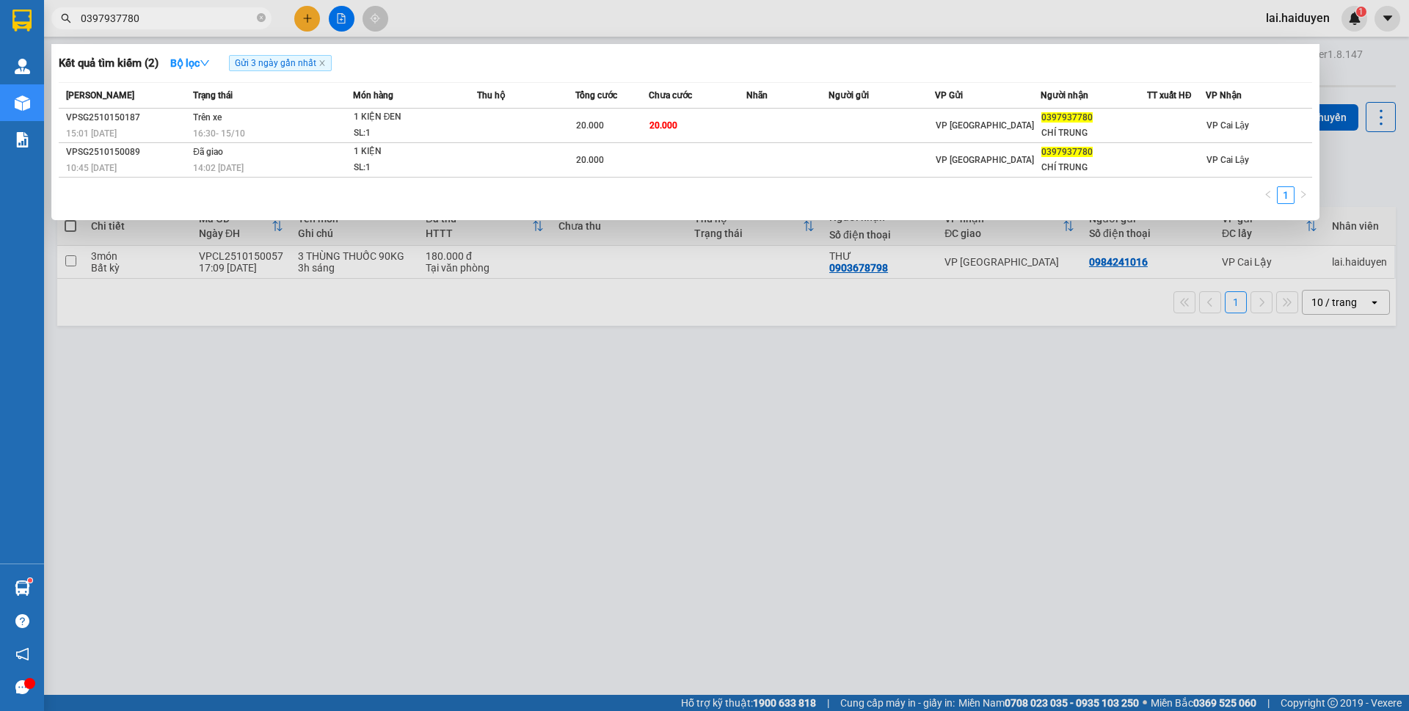
click at [448, 10] on div at bounding box center [704, 355] width 1409 height 711
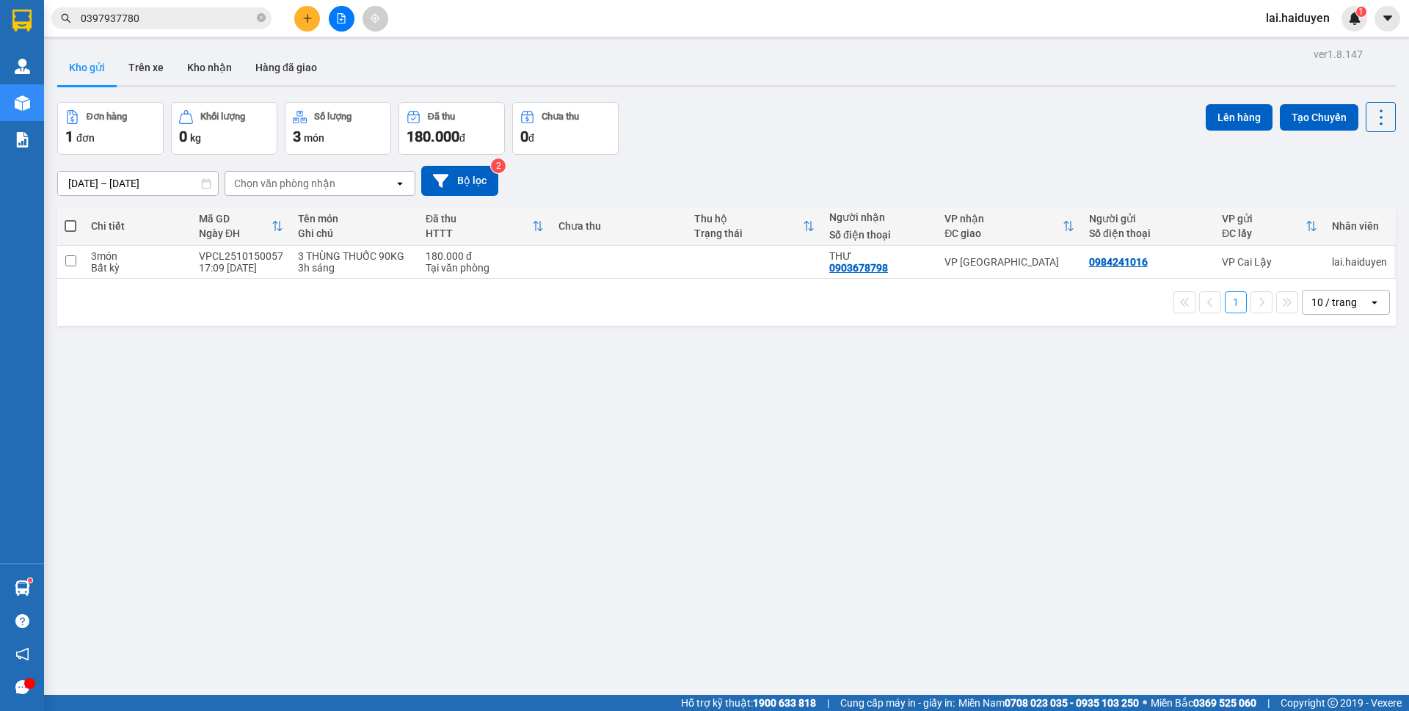
click at [186, 17] on input "0397937780" at bounding box center [167, 18] width 173 height 16
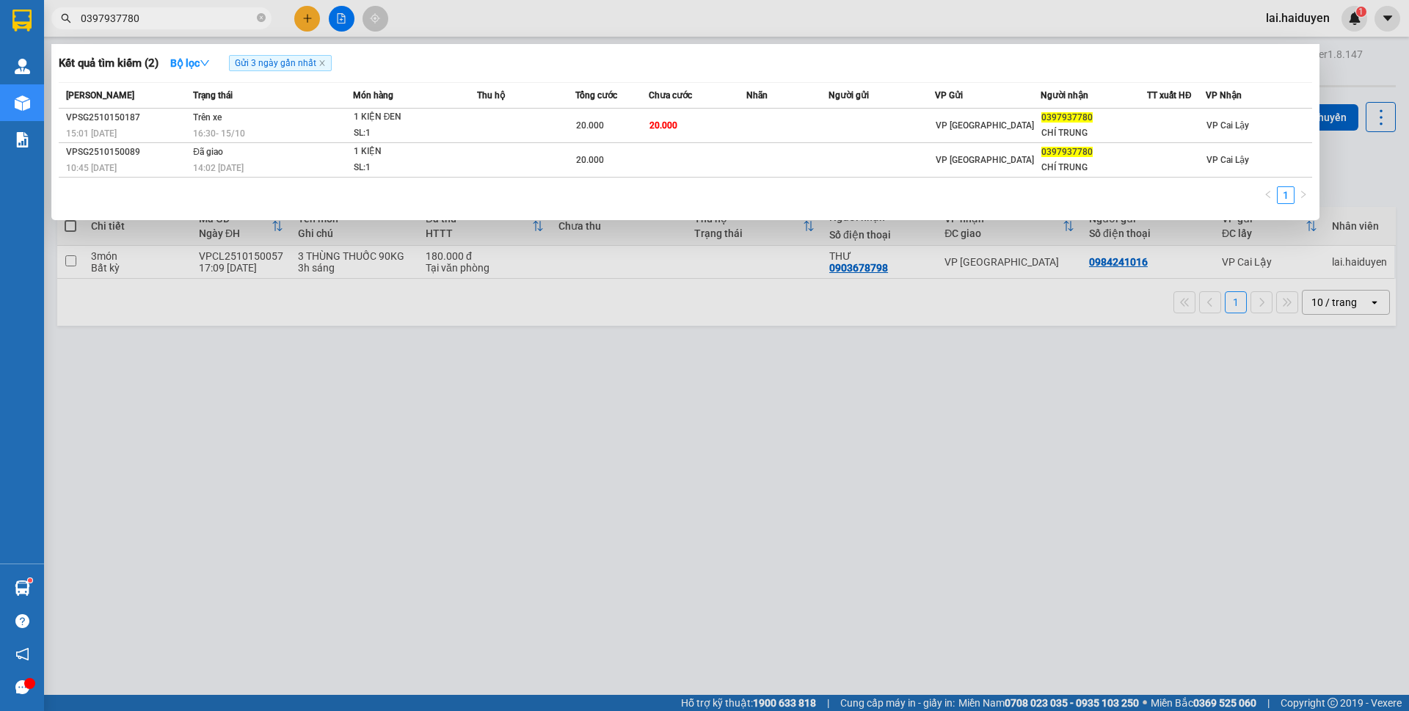
click at [186, 17] on input "0397937780" at bounding box center [167, 18] width 173 height 16
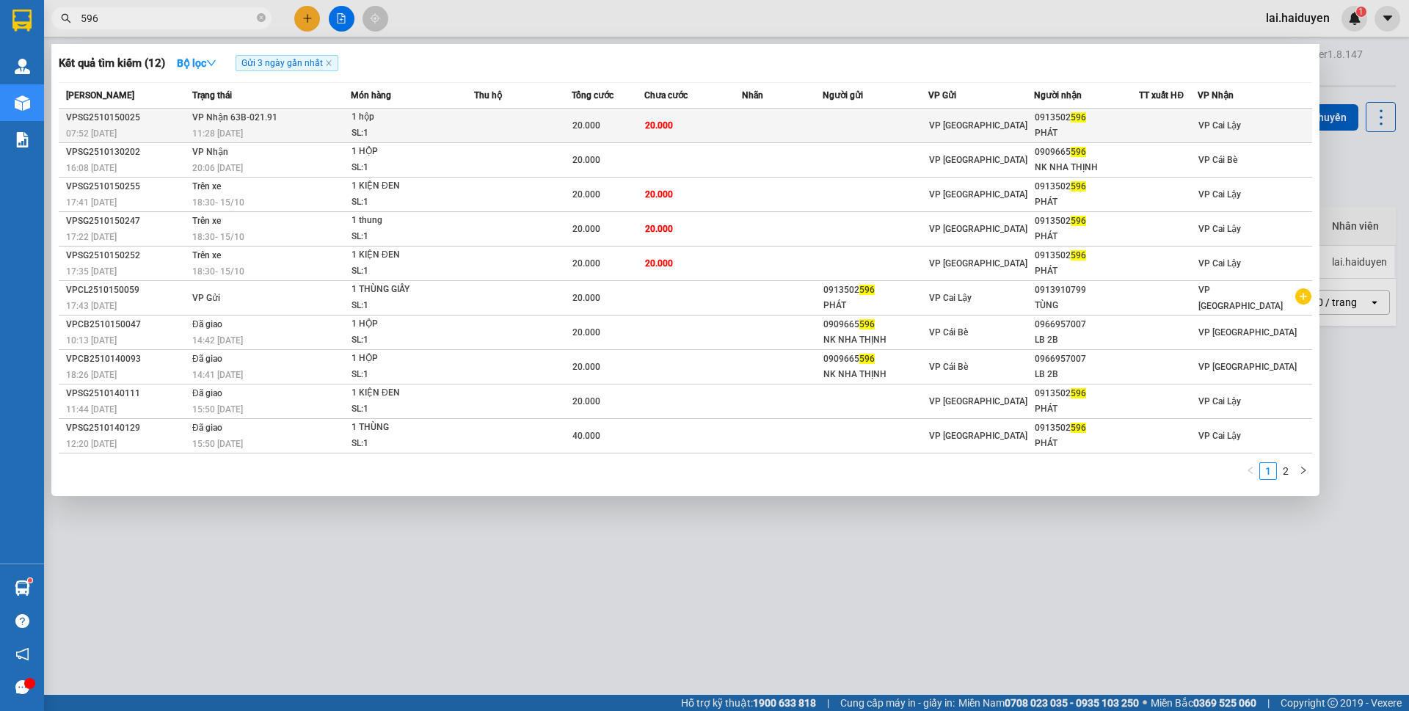
type input "596"
click at [691, 123] on td "20.000" at bounding box center [693, 126] width 98 height 34
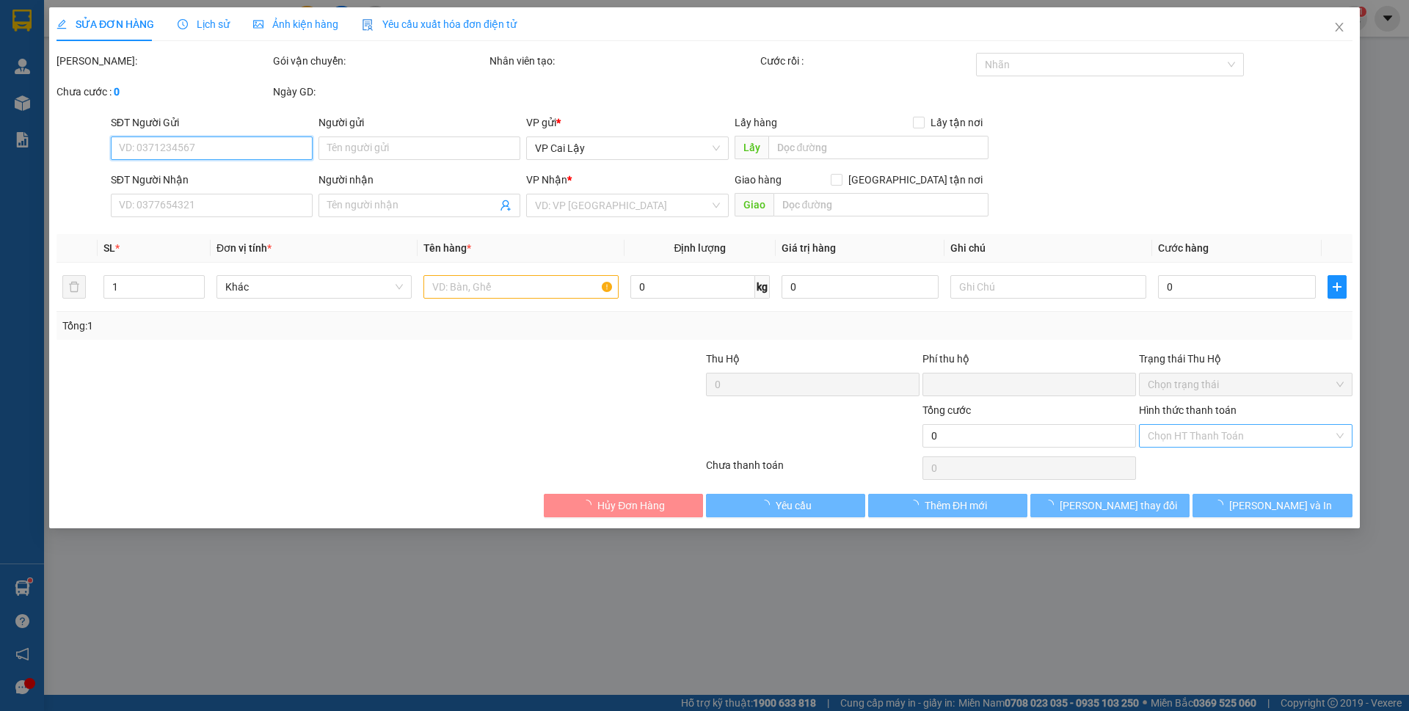
type input "0913502596"
type input "PHÁT"
type input "0"
type input "20.000"
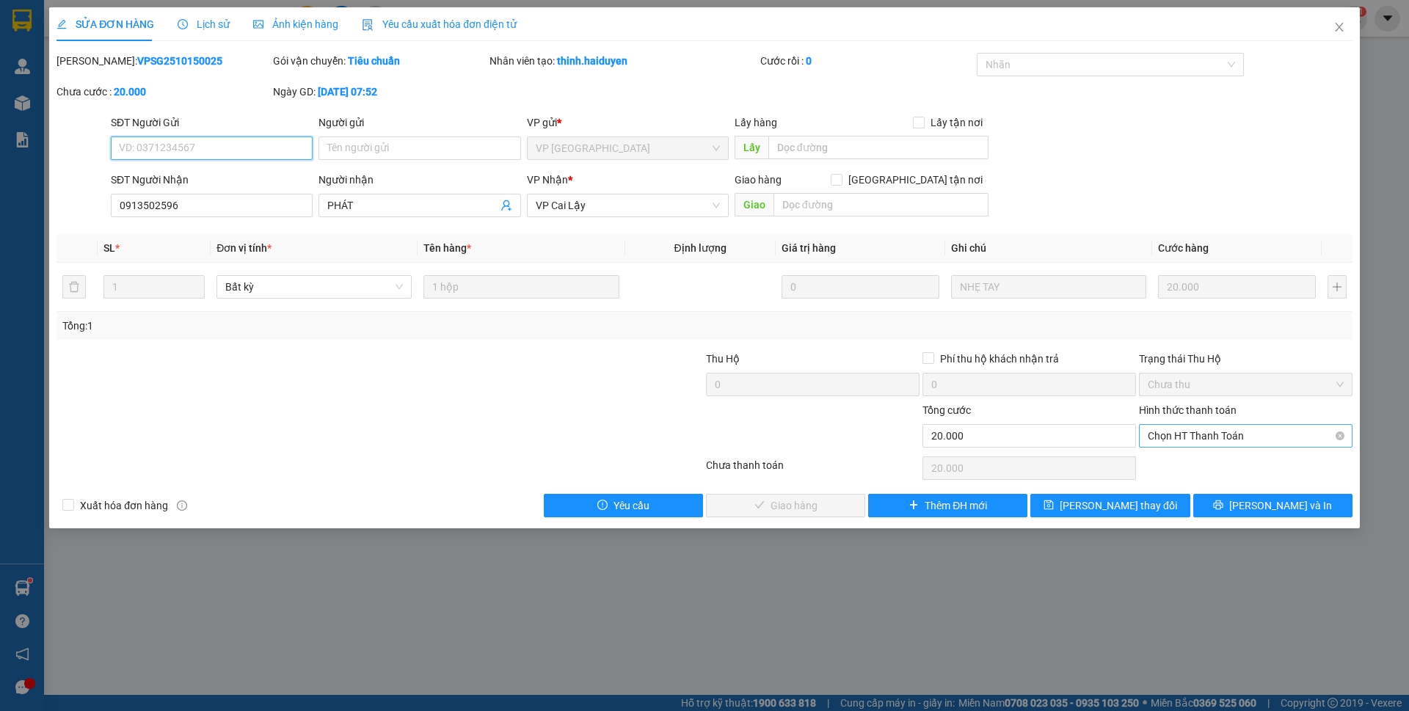
click at [1181, 435] on span "Chọn HT Thanh Toán" at bounding box center [1246, 436] width 196 height 22
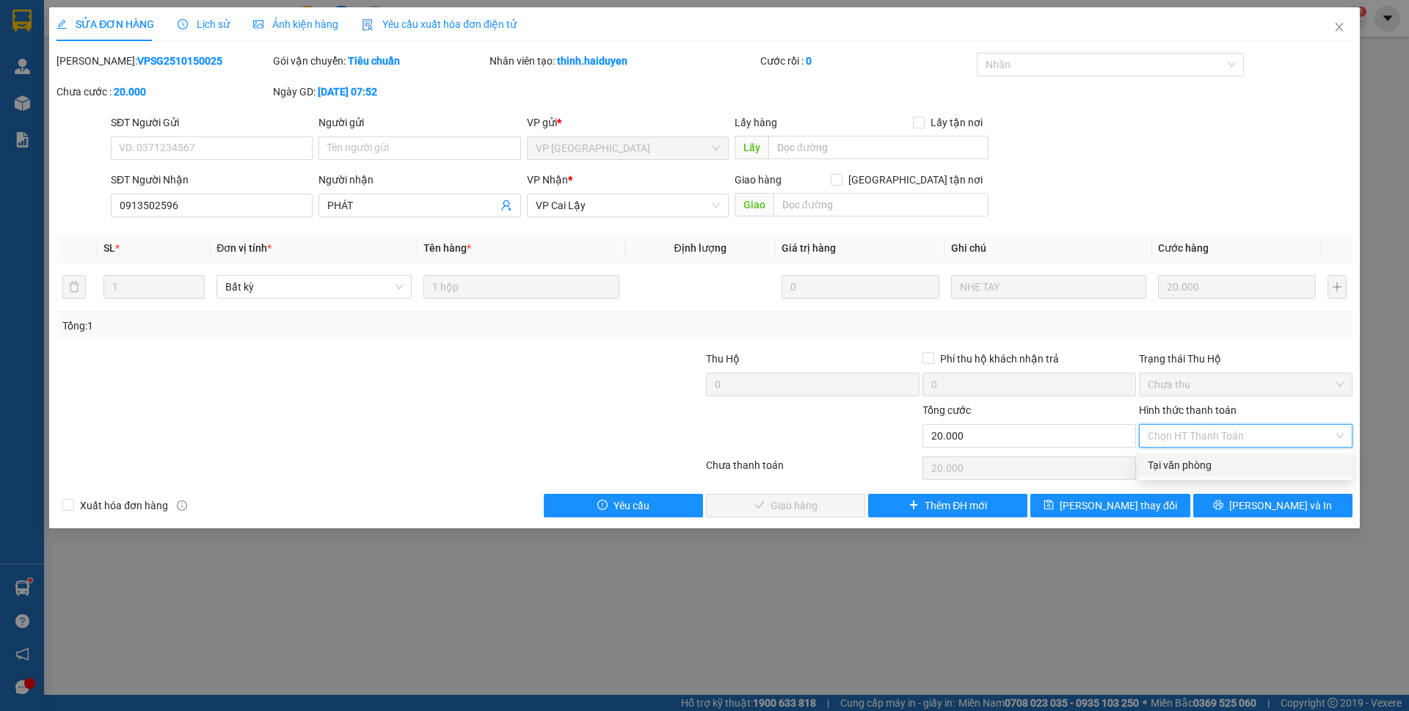
click at [1187, 466] on div "Tại văn phòng" at bounding box center [1246, 465] width 196 height 16
type input "0"
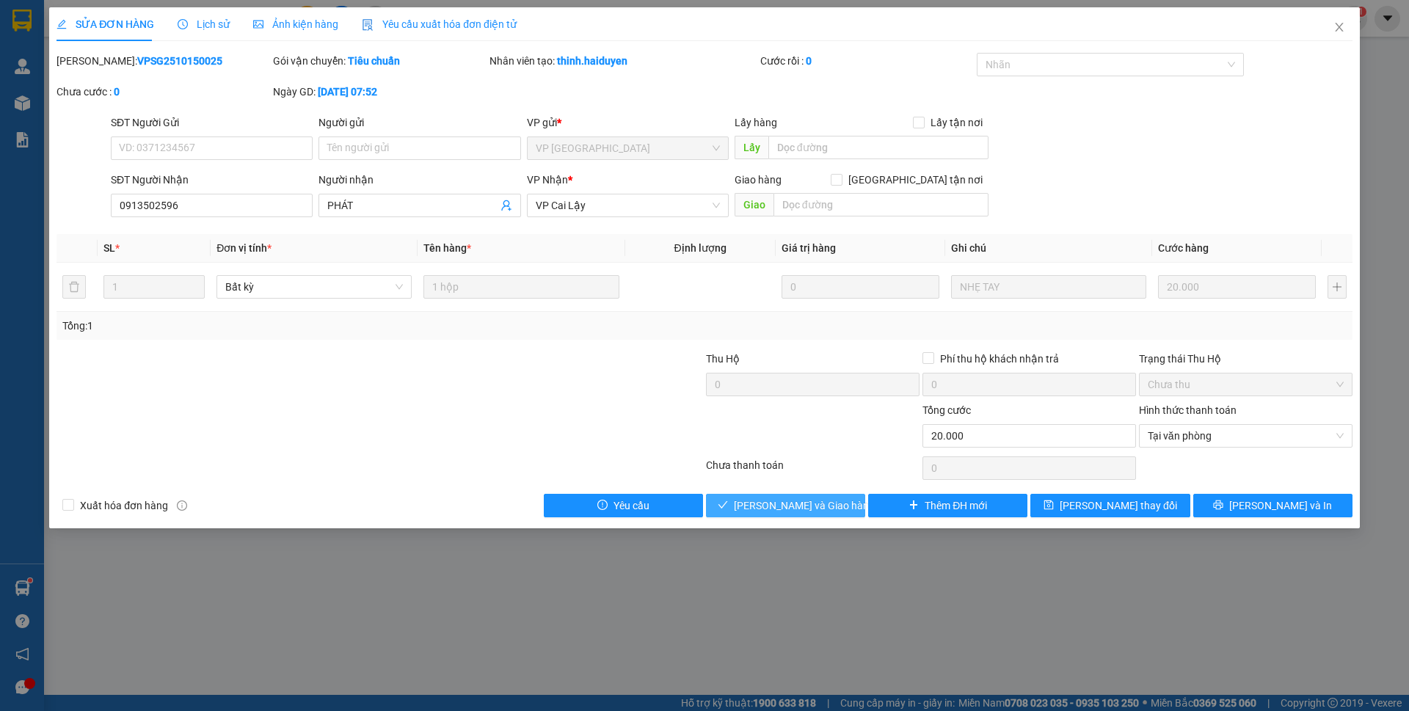
click at [823, 506] on span "[PERSON_NAME] và Giao hàng" at bounding box center [804, 506] width 141 height 16
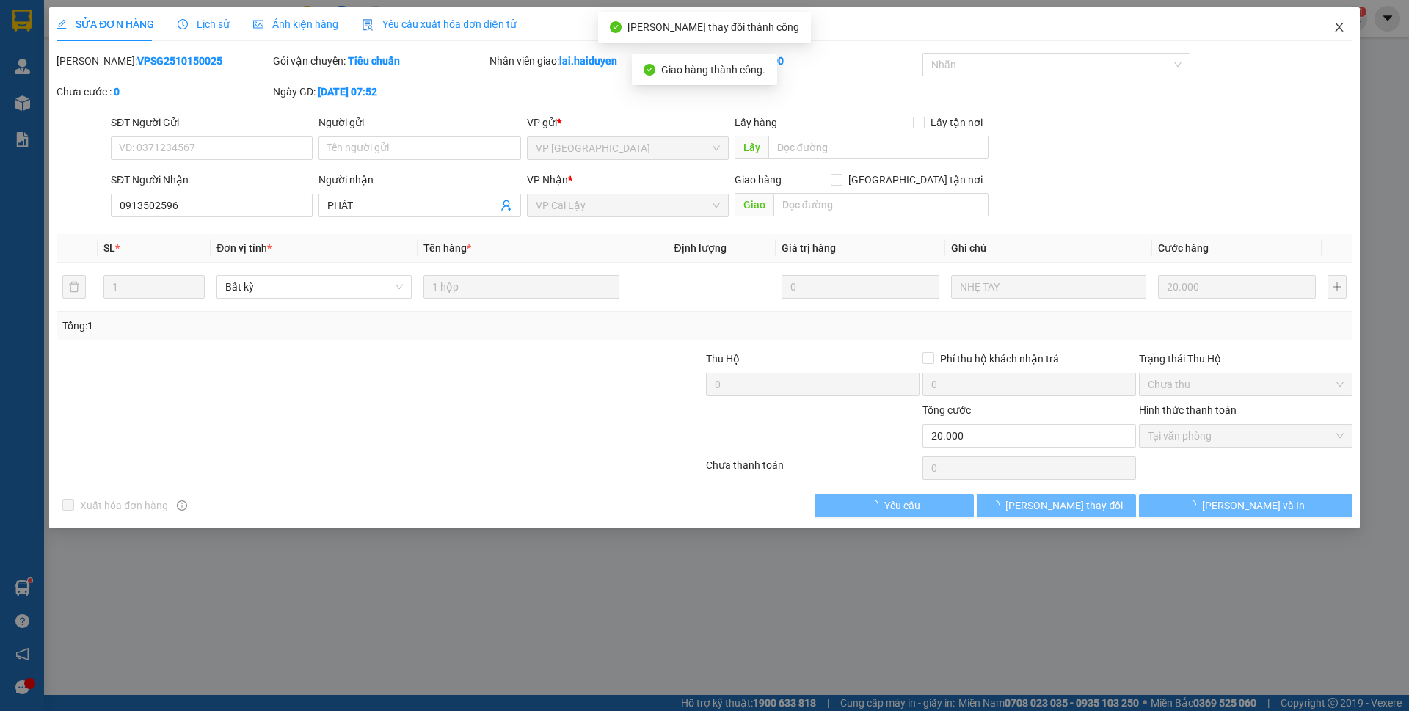
click at [1340, 26] on icon "close" at bounding box center [1340, 27] width 12 height 12
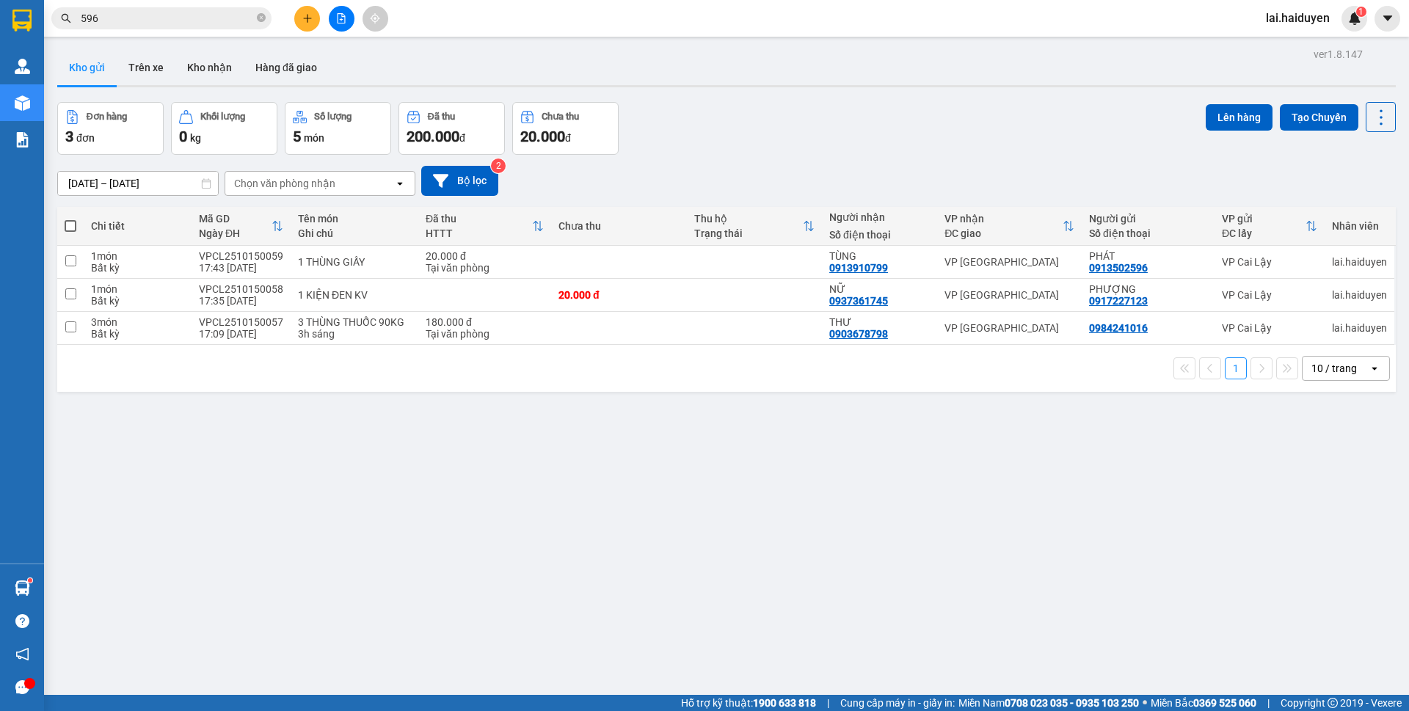
click at [150, 21] on input "596" at bounding box center [167, 18] width 173 height 16
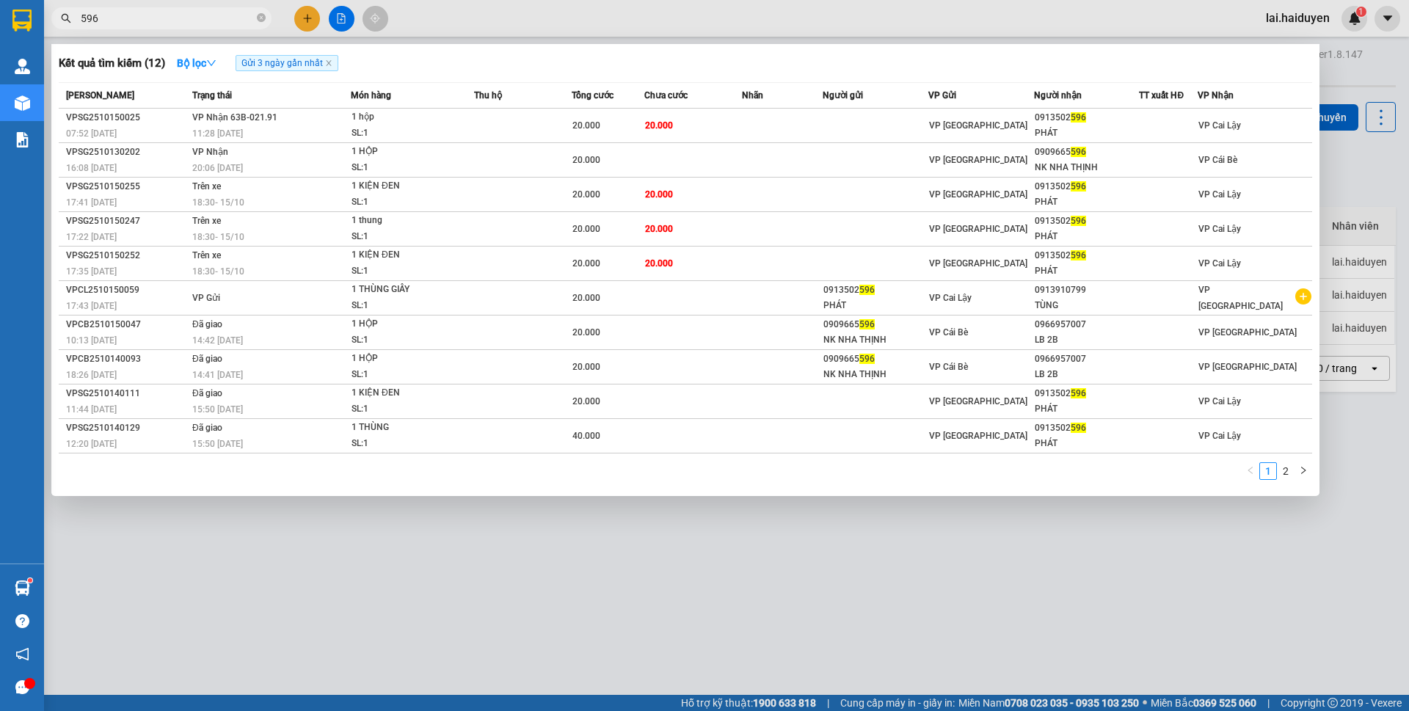
click at [150, 21] on input "596" at bounding box center [167, 18] width 173 height 16
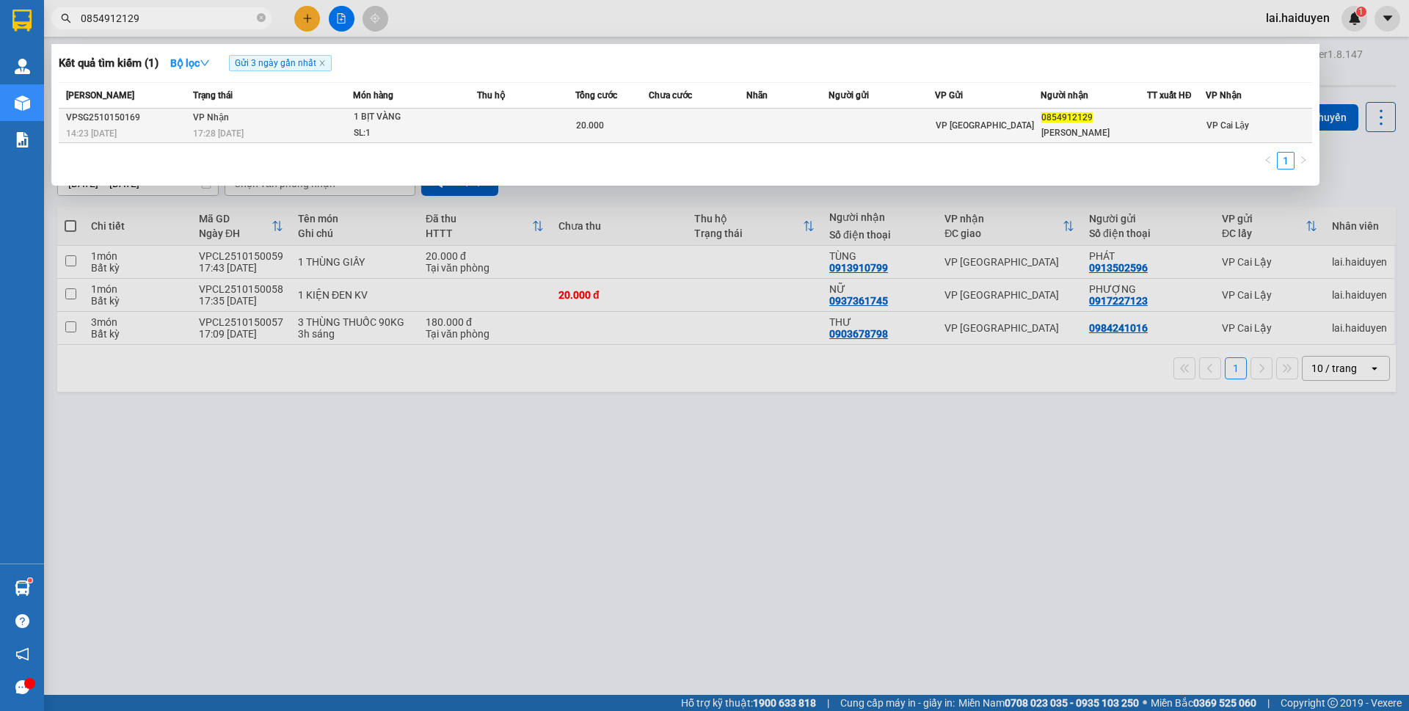
type input "0854912129"
click at [497, 139] on td at bounding box center [526, 126] width 98 height 34
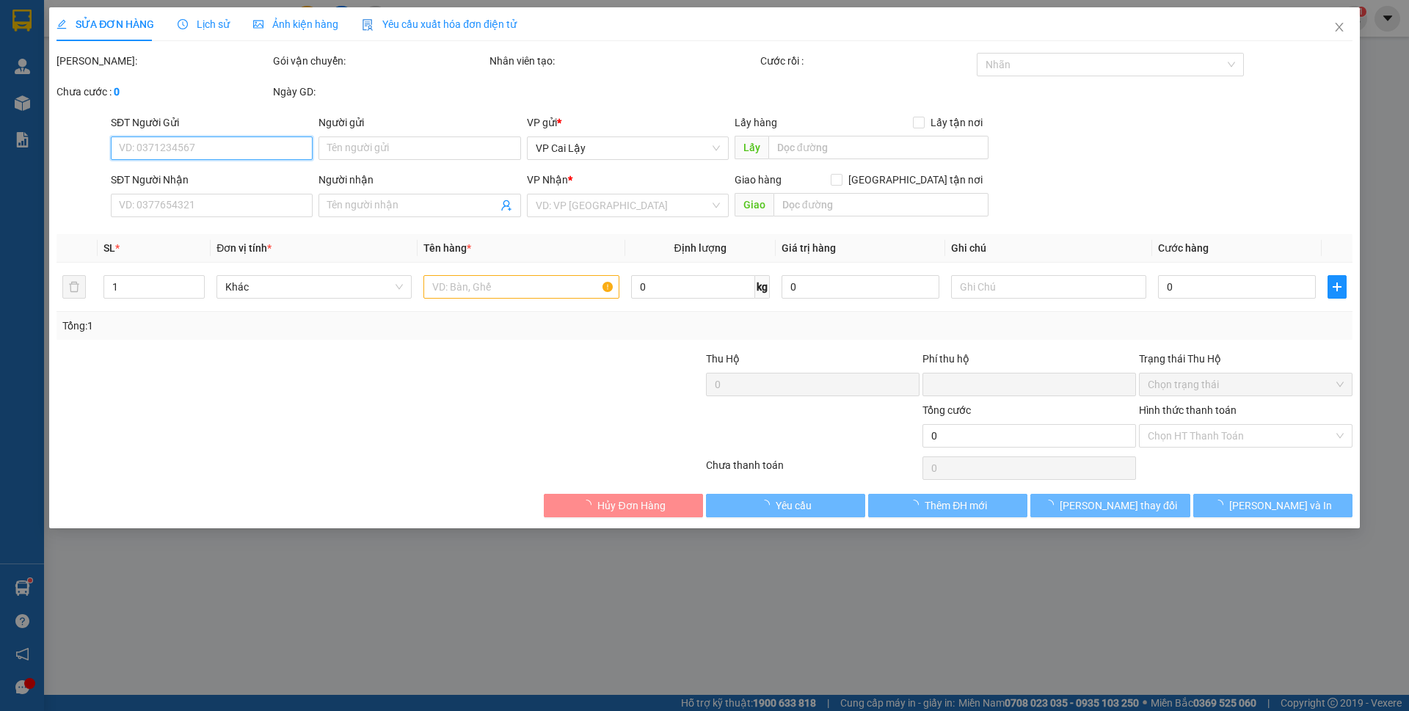
type input "0854912129"
type input "[PERSON_NAME]"
type input "0"
type input "20.000"
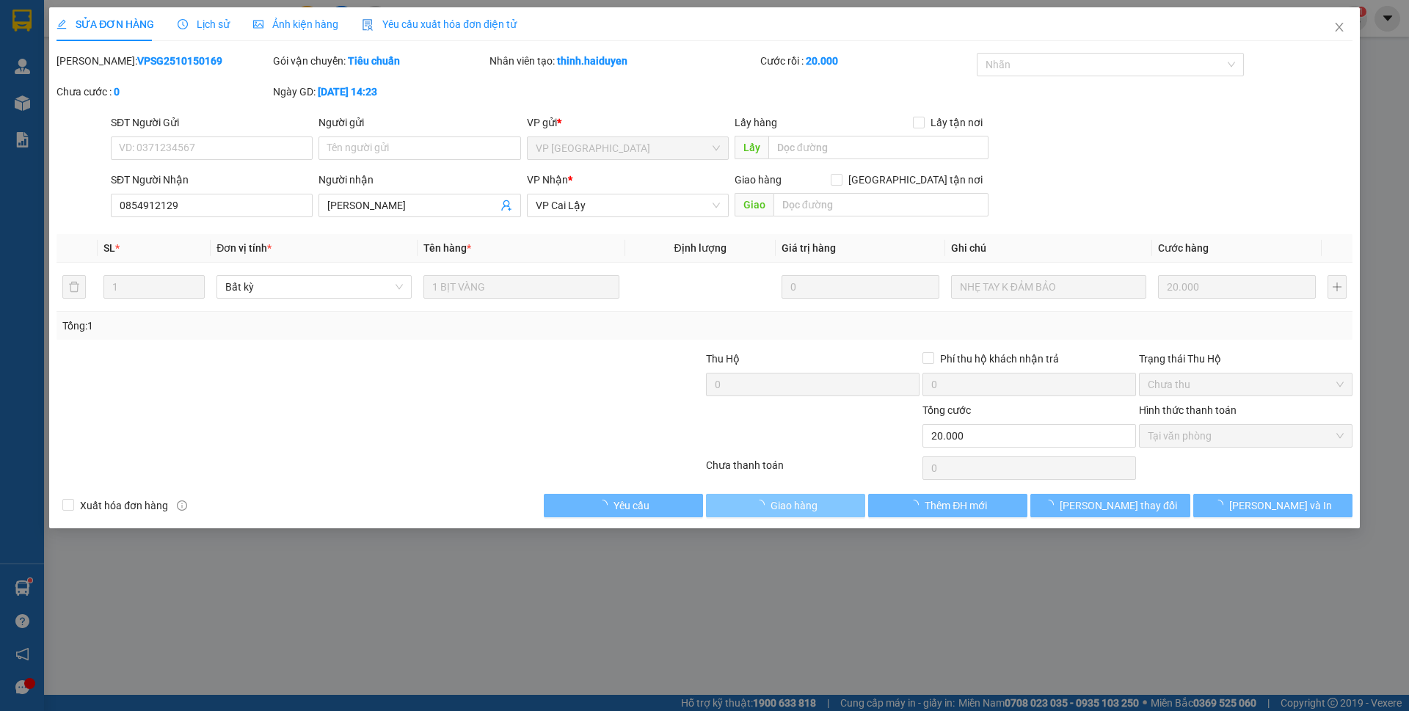
click at [762, 504] on icon "loading" at bounding box center [759, 505] width 15 height 15
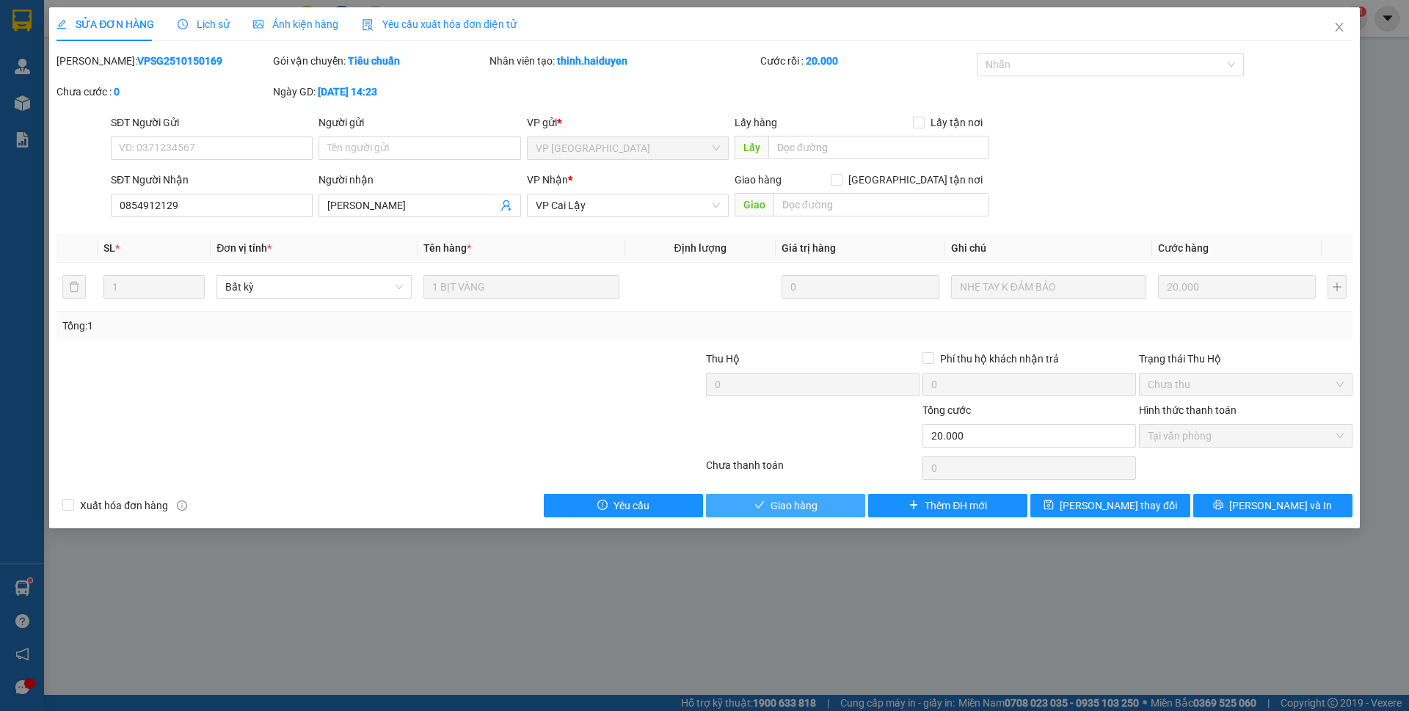
click at [762, 504] on icon "check" at bounding box center [760, 504] width 10 height 7
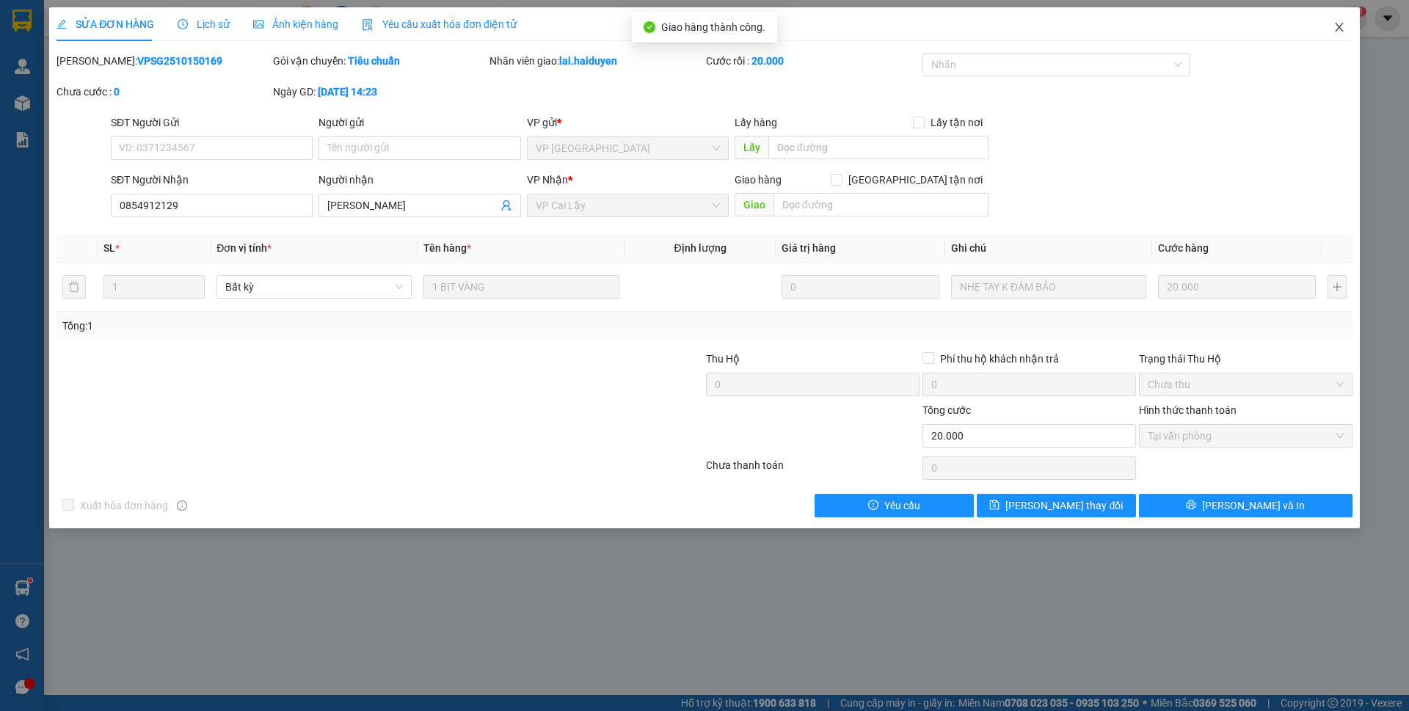
click at [1338, 28] on icon "close" at bounding box center [1340, 27] width 12 height 12
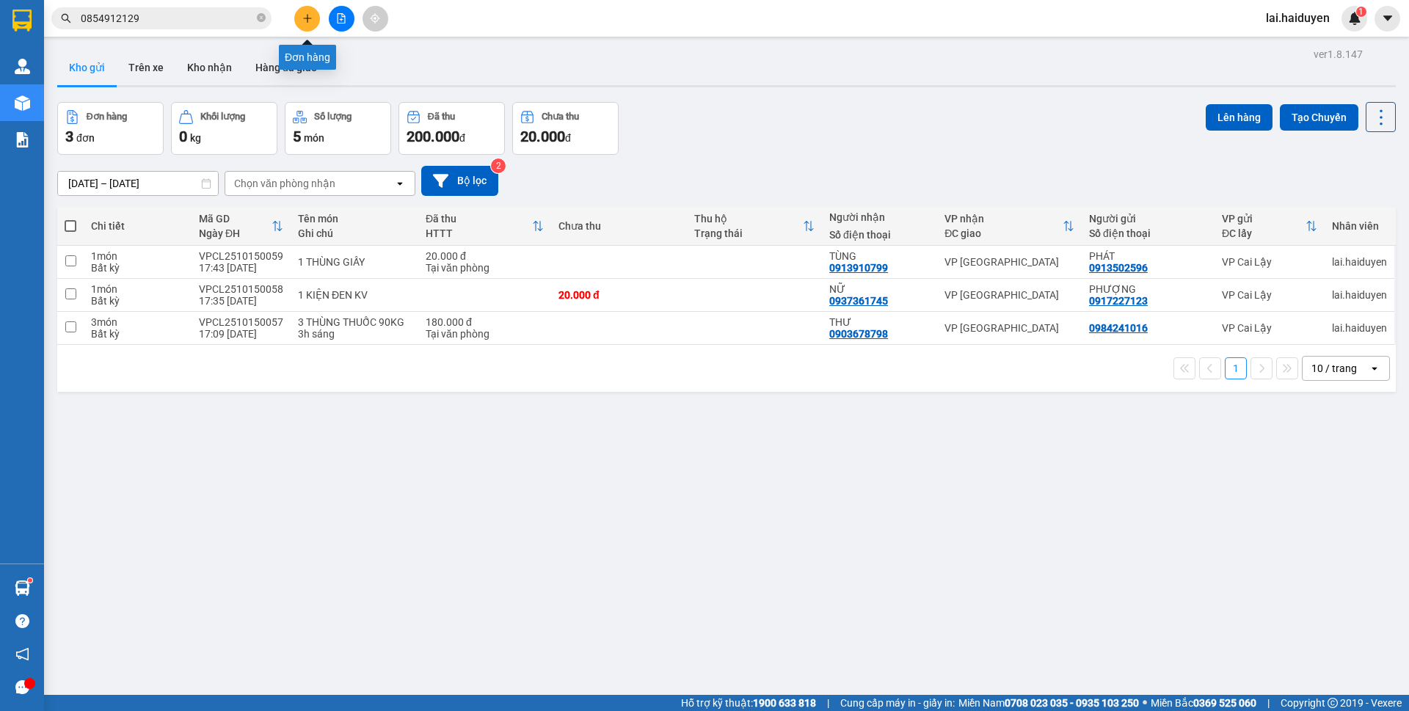
click at [308, 18] on icon "plus" at bounding box center [307, 18] width 8 height 1
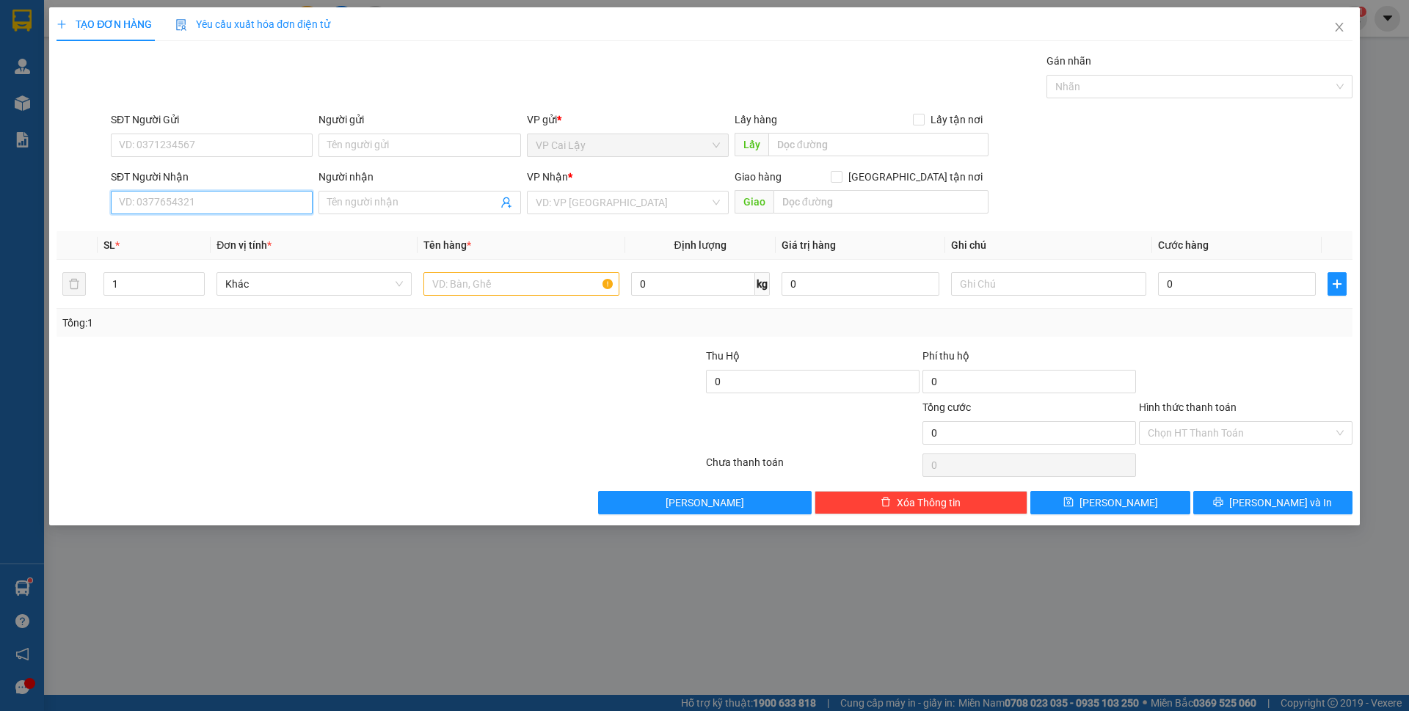
click at [208, 202] on input "SĐT Người Nhận" at bounding box center [212, 202] width 202 height 23
click at [205, 200] on input "4442" at bounding box center [212, 202] width 202 height 23
click at [141, 205] on input "4442" at bounding box center [212, 202] width 202 height 23
click at [176, 230] on div "0909241442 - [PERSON_NAME]" at bounding box center [212, 232] width 184 height 16
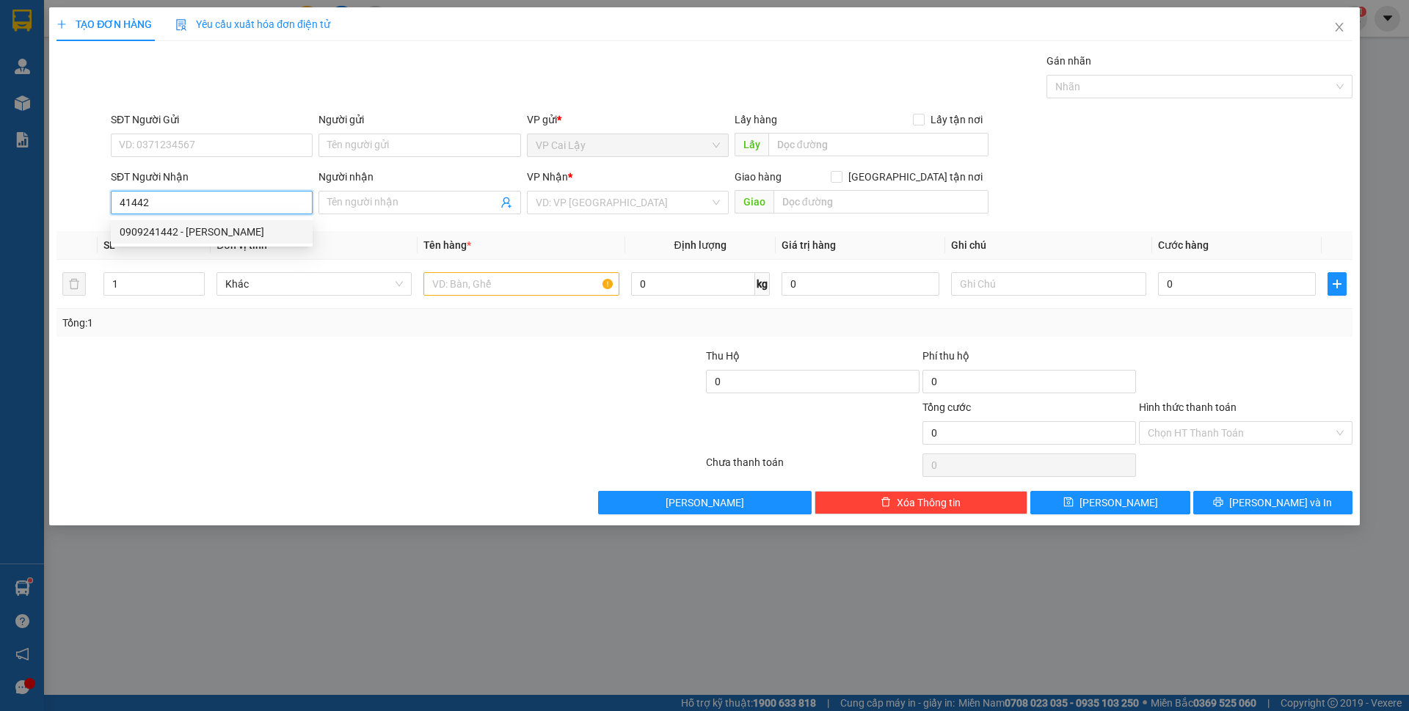
type input "0909241442"
type input "SONG HƯƠNG"
type input "160.000"
type input "0909241442"
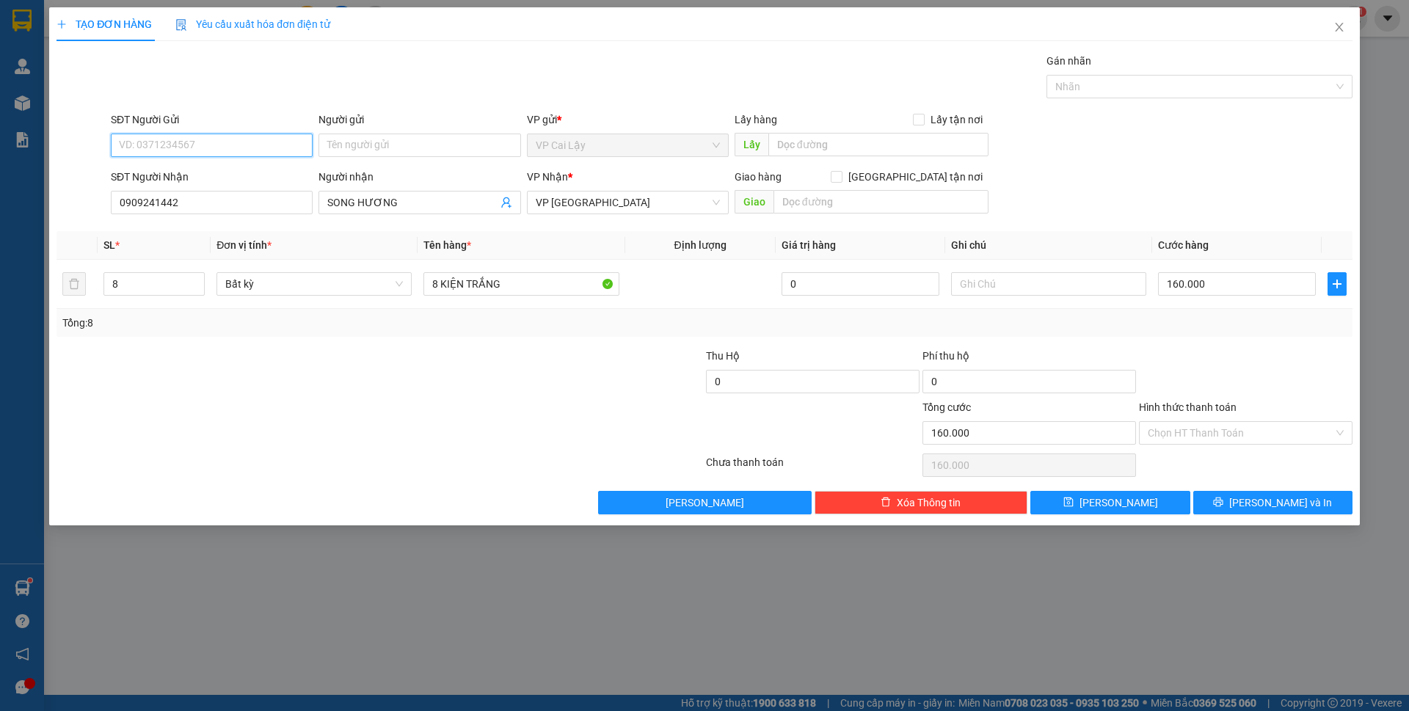
click at [265, 150] on input "SĐT Người Gửi" at bounding box center [212, 145] width 202 height 23
click at [258, 167] on div "0909486544 - BODYNITS" at bounding box center [212, 175] width 184 height 16
type input "0909486544"
type input "BODYNITS"
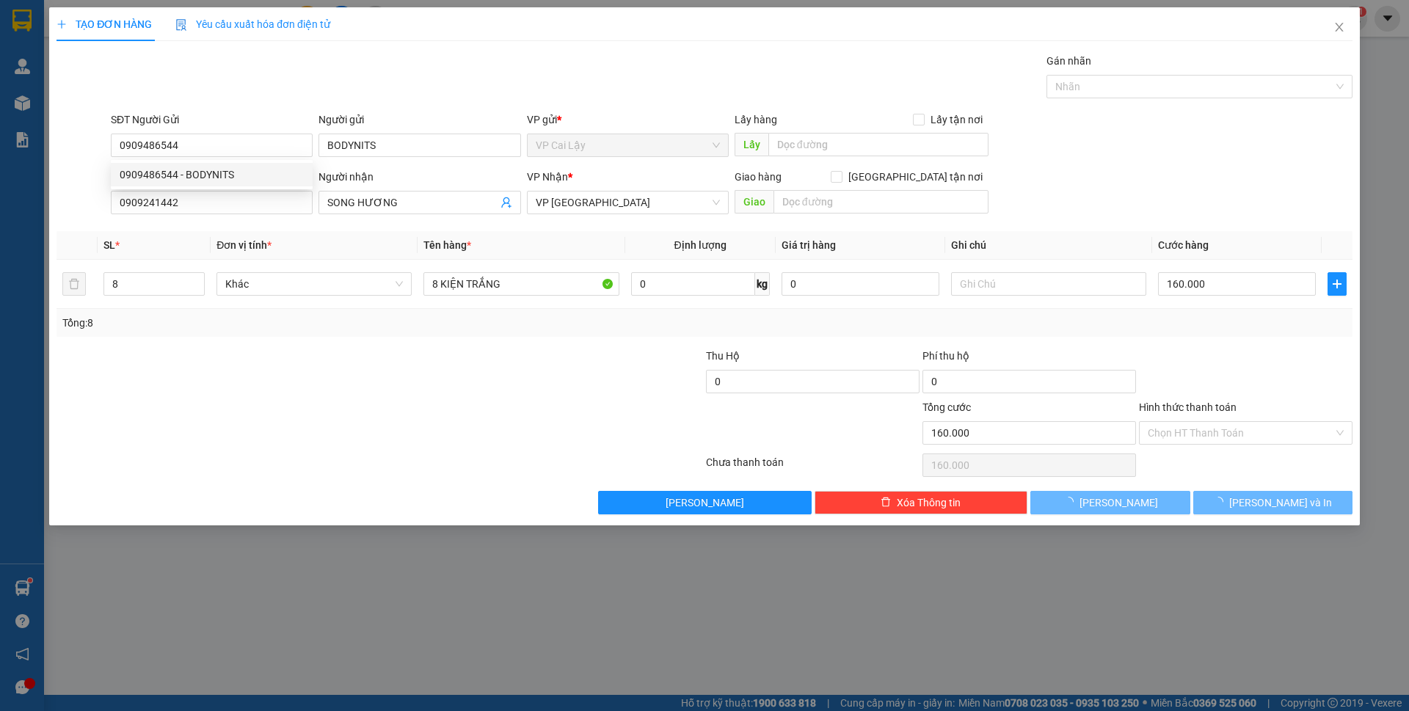
click at [401, 356] on div at bounding box center [271, 373] width 433 height 51
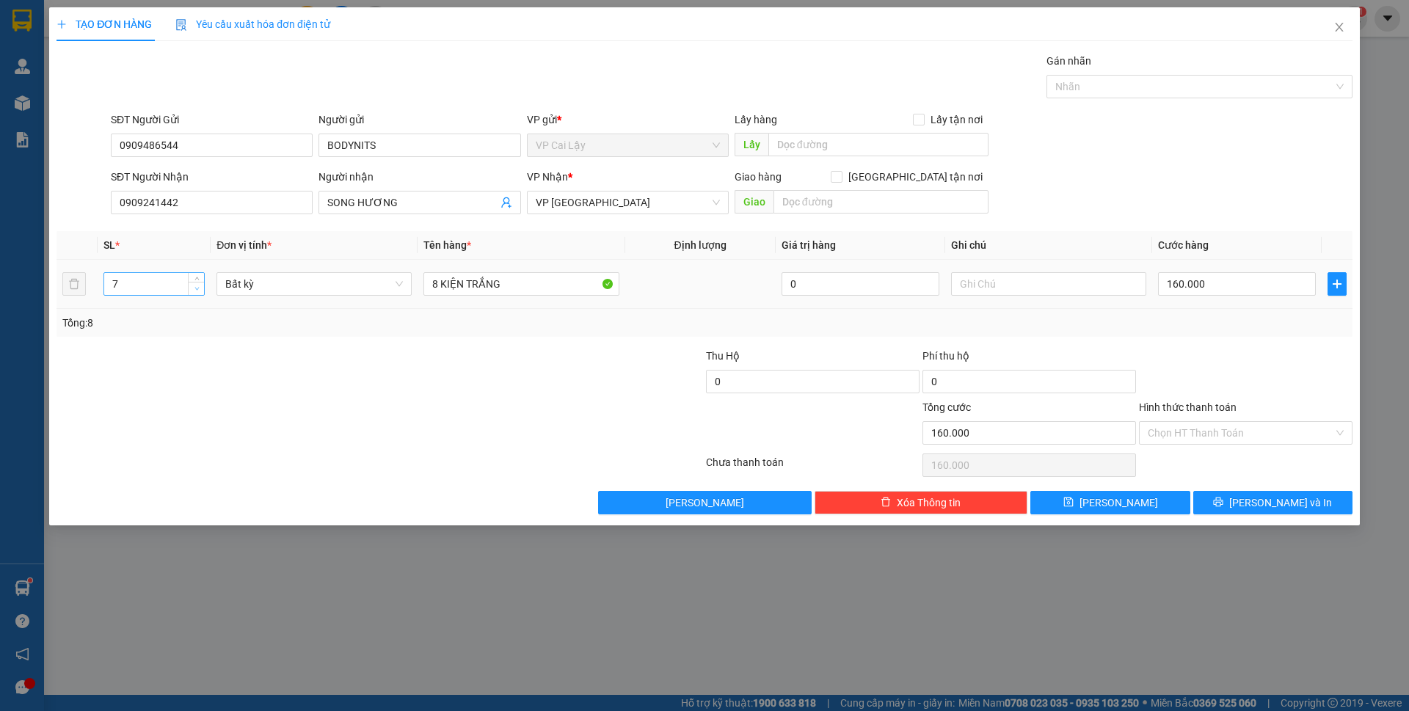
click at [197, 292] on span "down" at bounding box center [196, 289] width 9 height 9
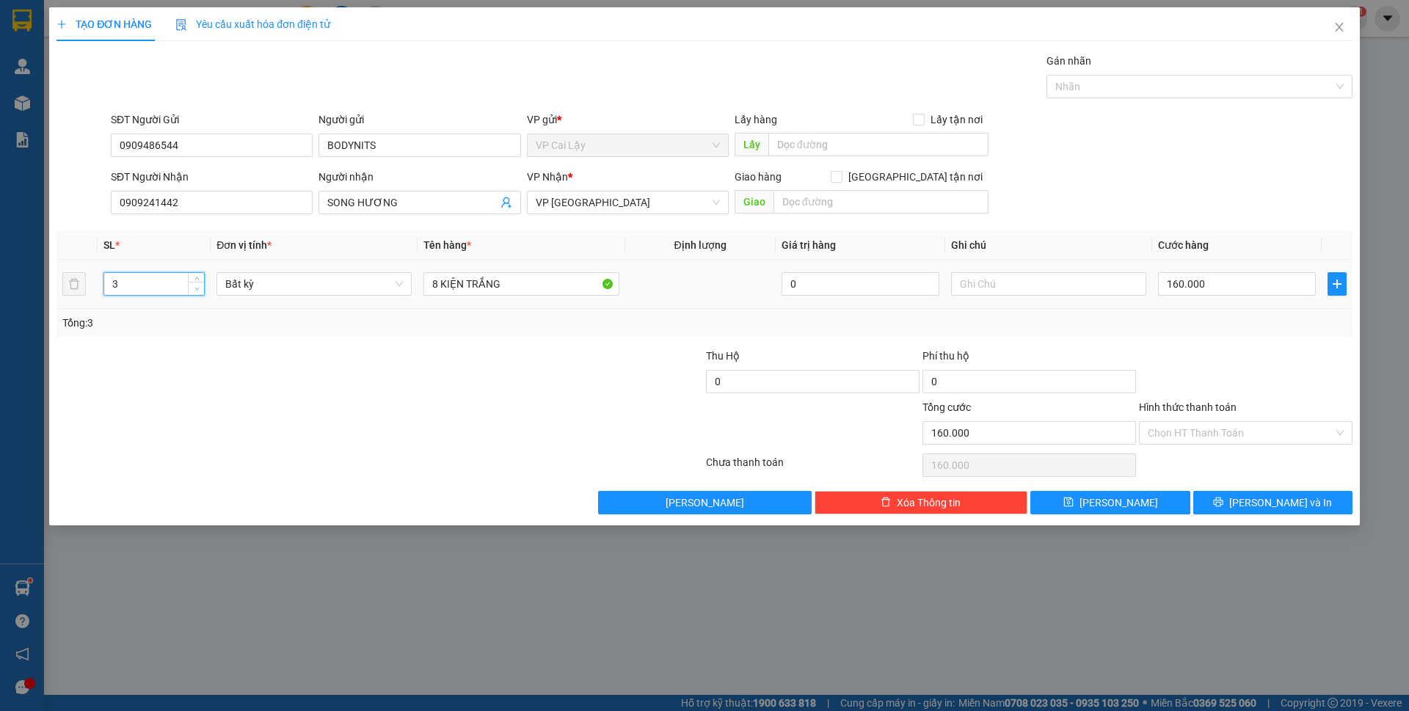
type input "2"
click at [197, 292] on span "down" at bounding box center [196, 289] width 9 height 9
drag, startPoint x: 442, startPoint y: 287, endPoint x: 402, endPoint y: 283, distance: 39.8
click at [403, 283] on tr "2 Bất kỳ 8 KIỆN TRẮNG 0 160.000" at bounding box center [705, 284] width 1296 height 49
type input "0"
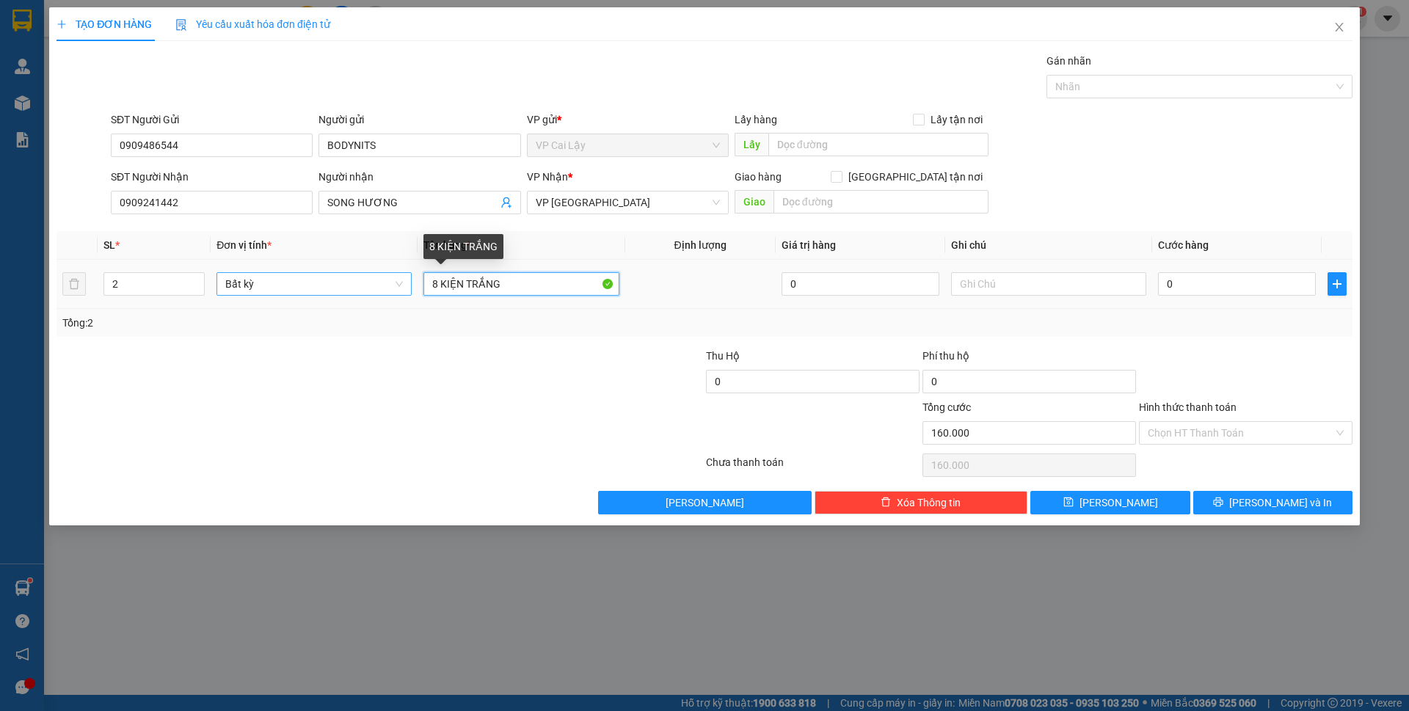
type input "0"
type input "2 KIỆN TRẮNG"
click at [1188, 290] on input "0" at bounding box center [1237, 283] width 158 height 23
type input "4"
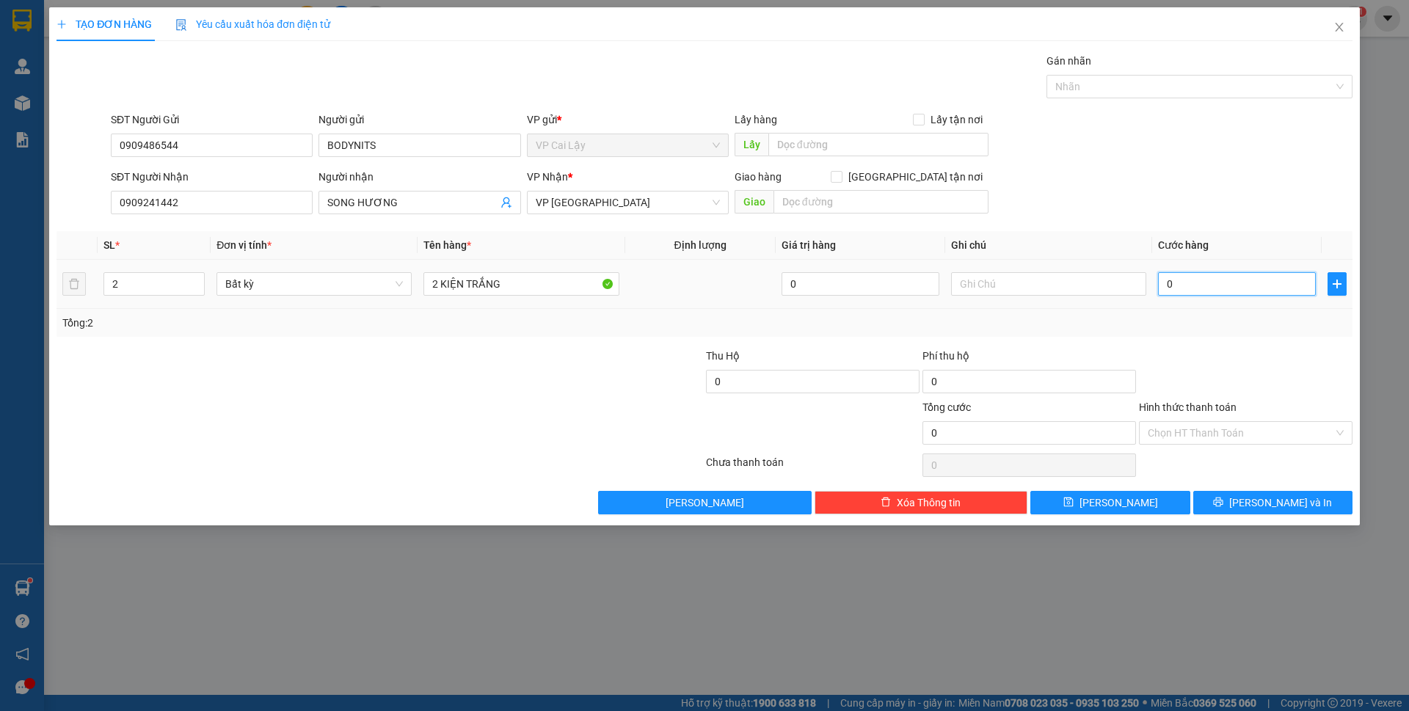
type input "4"
type input "40"
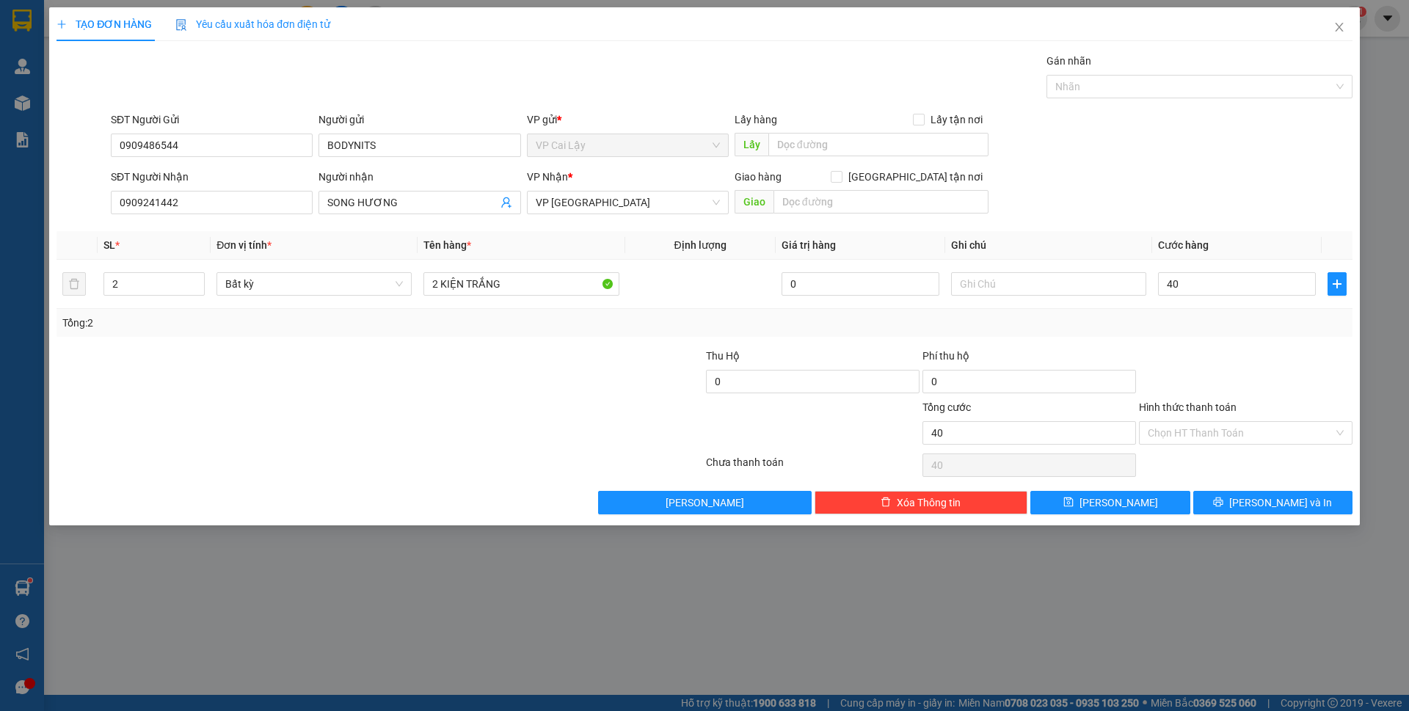
type input "40.000"
click at [1219, 336] on div "Tổng: 2" at bounding box center [705, 323] width 1296 height 28
click at [1224, 505] on icon "printer" at bounding box center [1218, 502] width 10 height 10
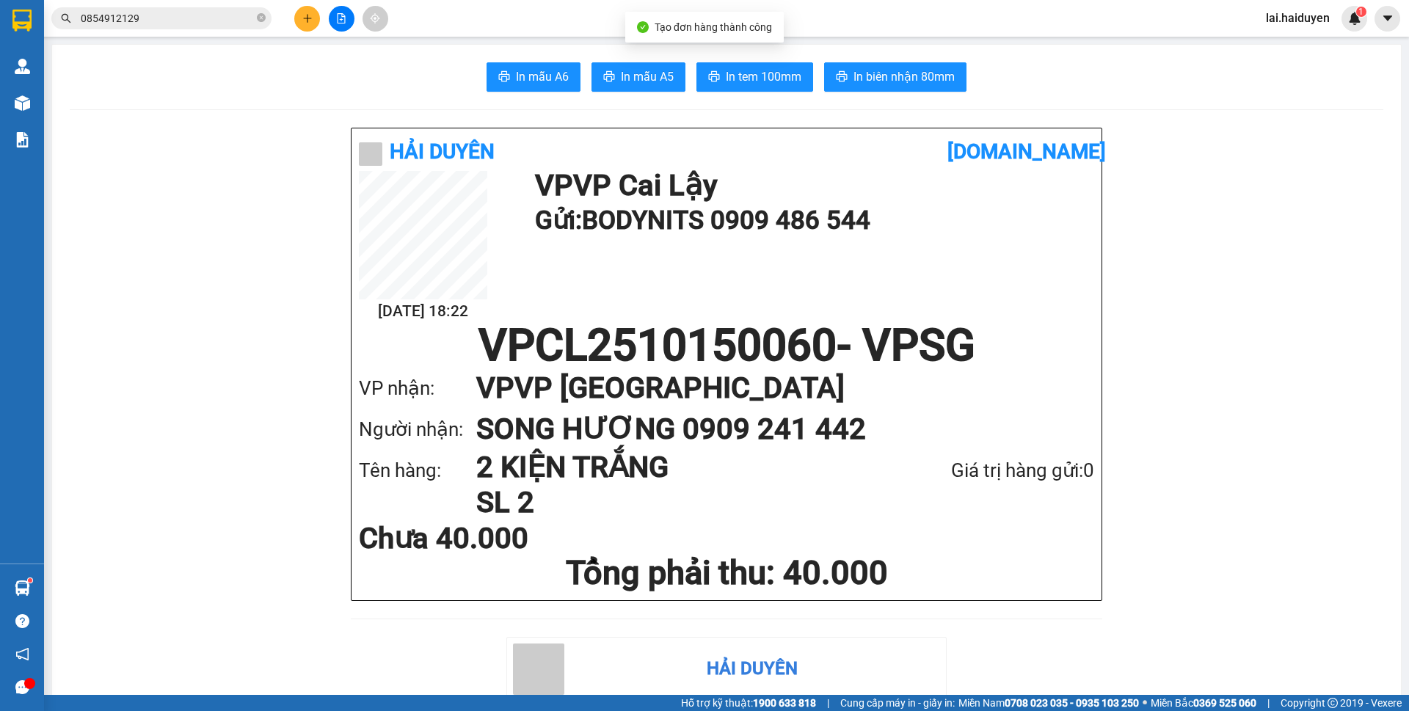
click at [735, 74] on span "In tem 100mm" at bounding box center [764, 77] width 76 height 18
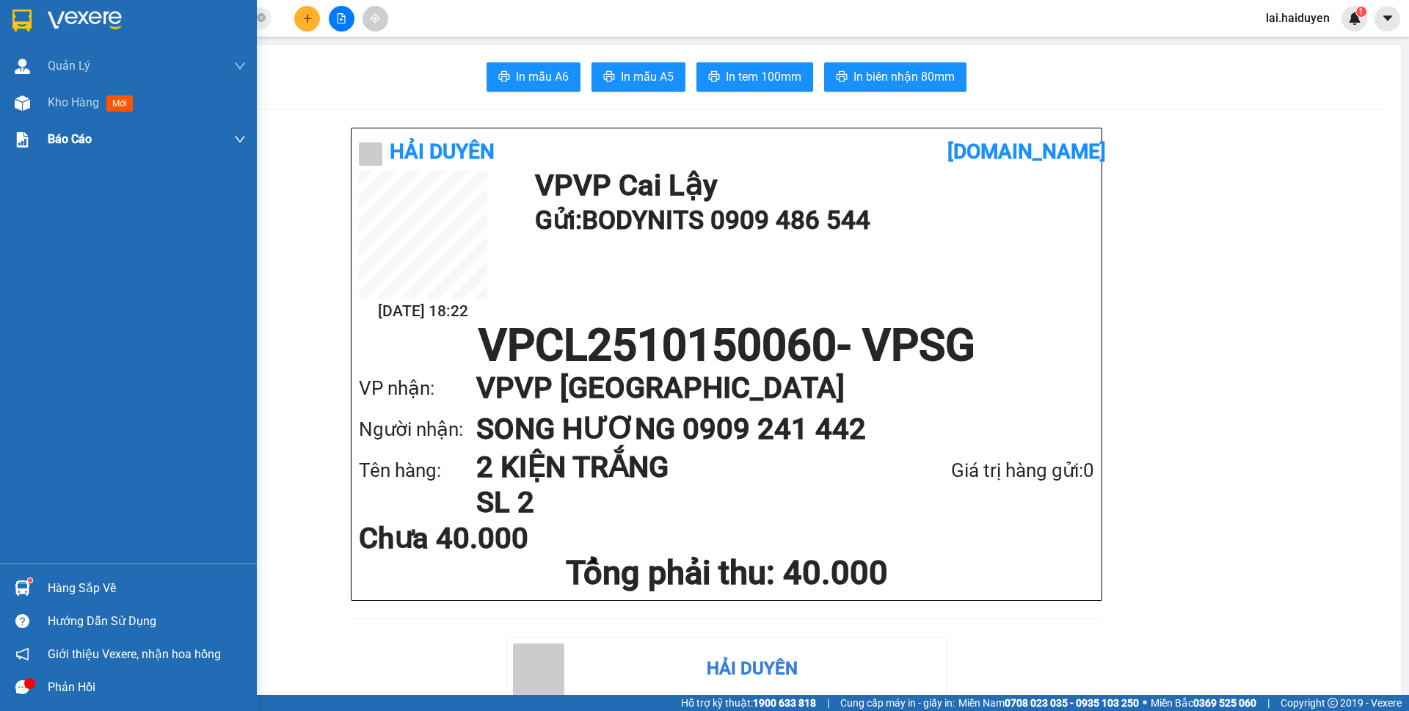
drag, startPoint x: 74, startPoint y: 104, endPoint x: 152, endPoint y: 137, distance: 84.2
click at [74, 104] on span "Kho hàng" at bounding box center [73, 102] width 51 height 14
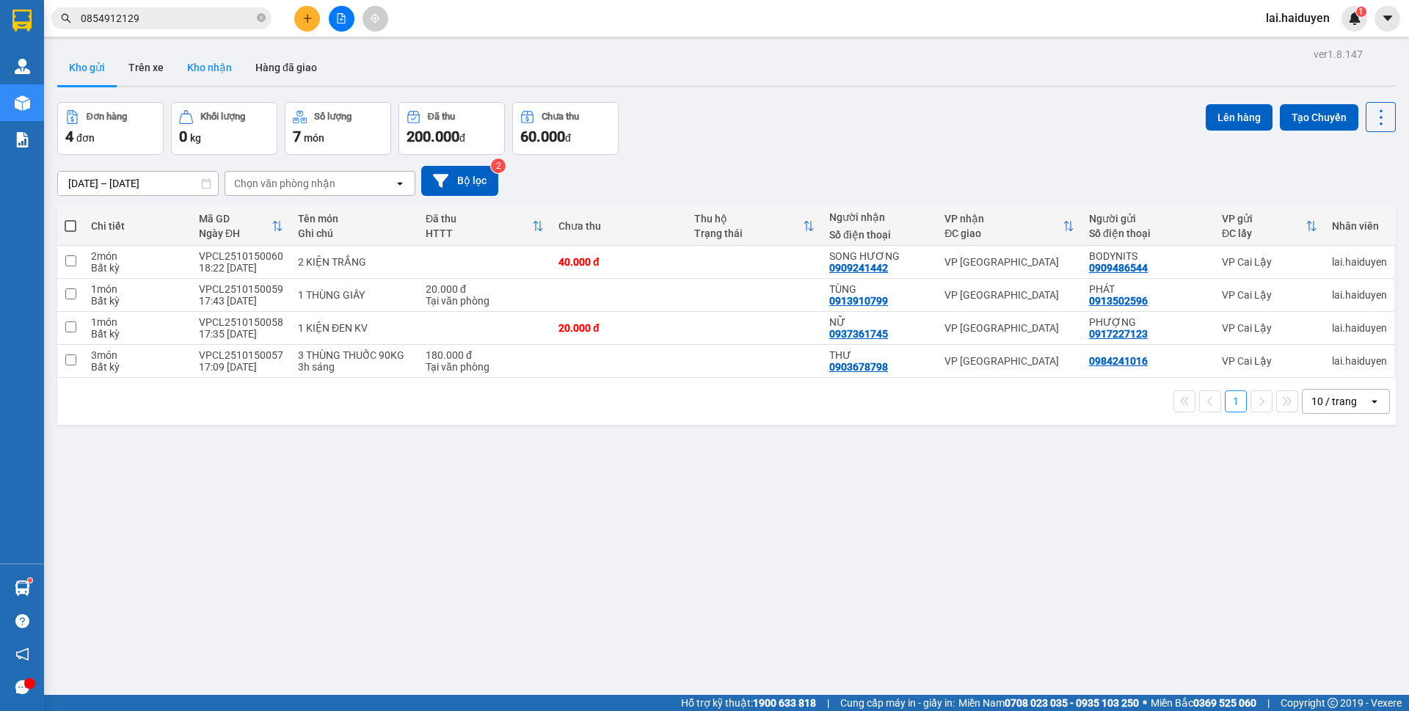
click at [195, 76] on button "Kho nhận" at bounding box center [209, 67] width 68 height 35
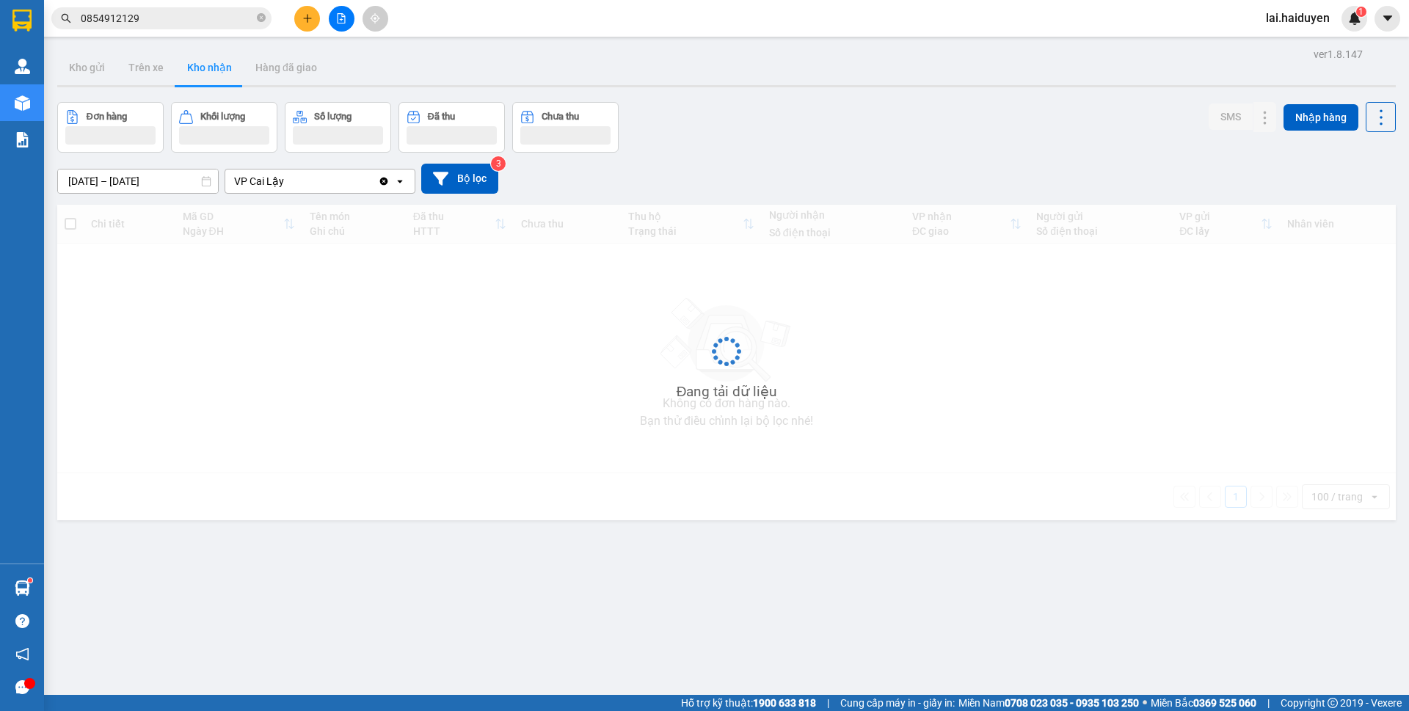
click at [195, 76] on button "Kho nhận" at bounding box center [209, 67] width 68 height 35
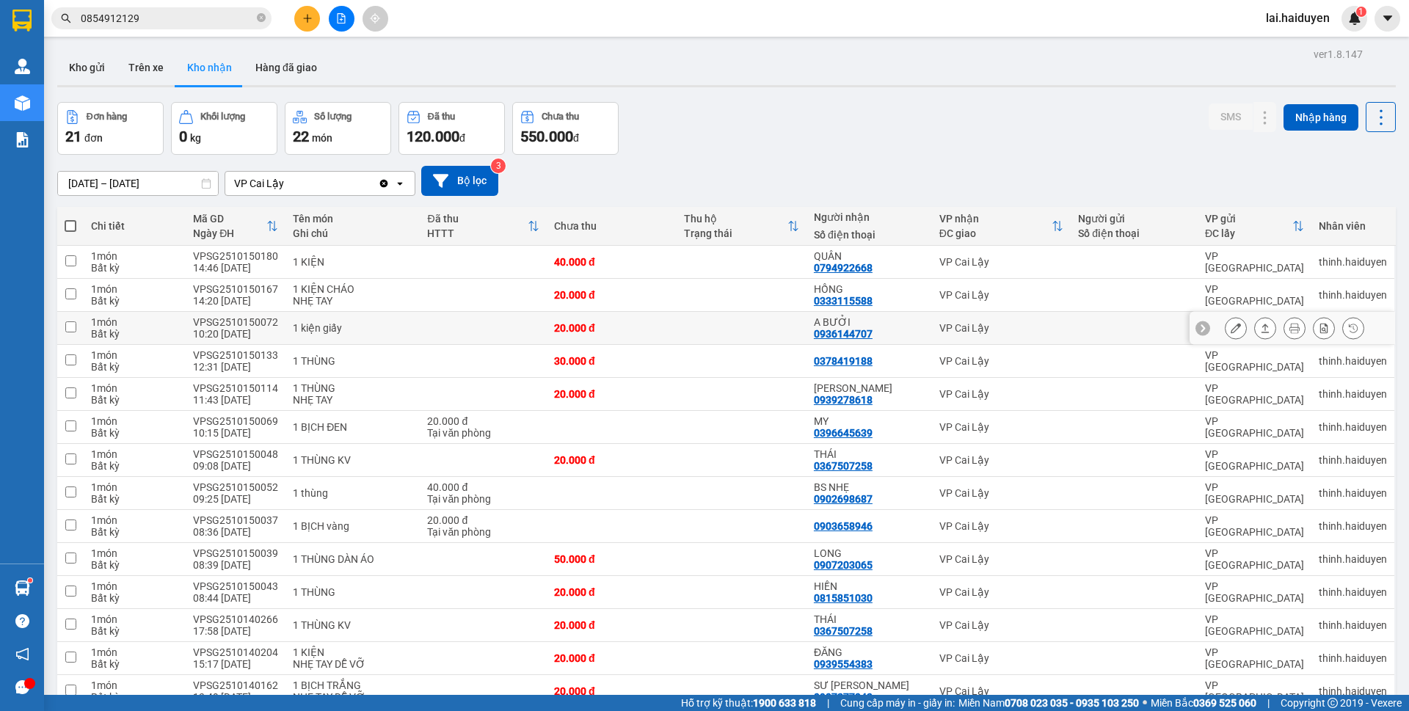
click at [749, 333] on td at bounding box center [742, 328] width 130 height 33
checkbox input "true"
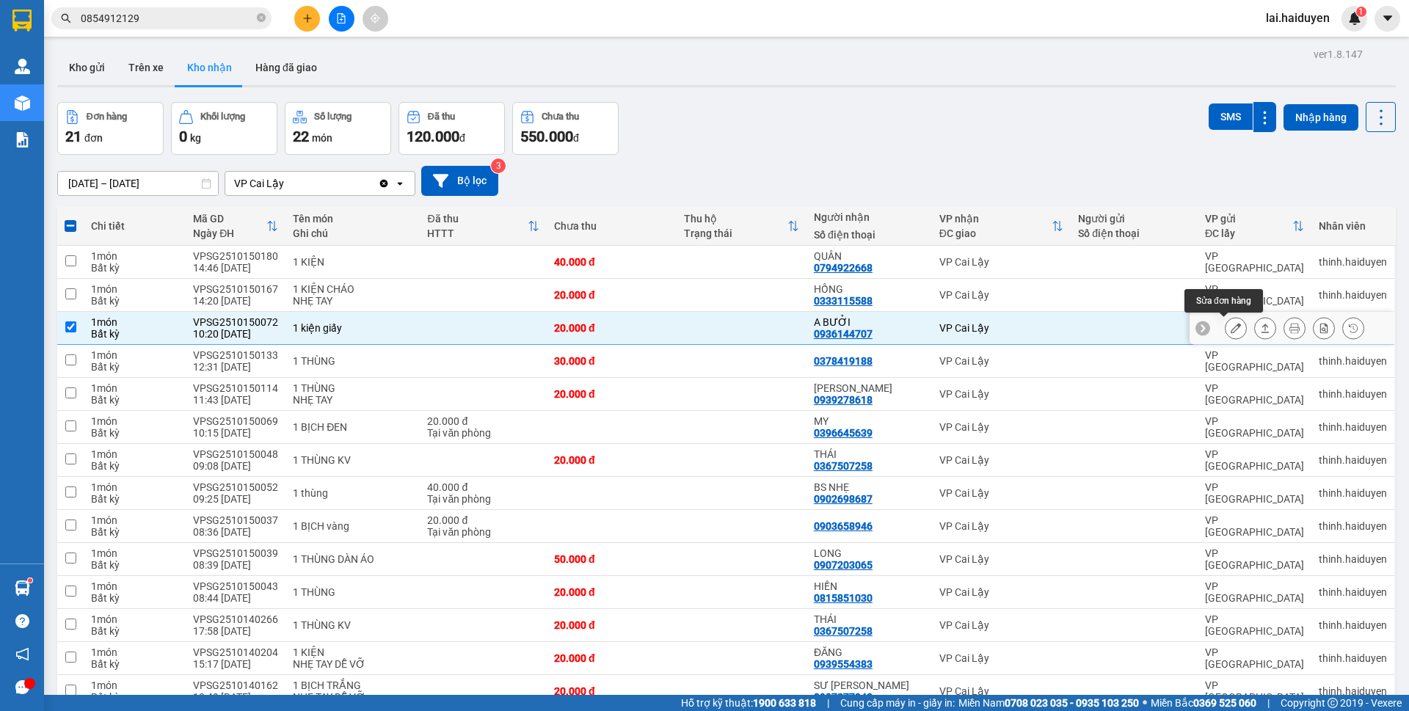
click at [1231, 325] on icon at bounding box center [1236, 328] width 10 height 10
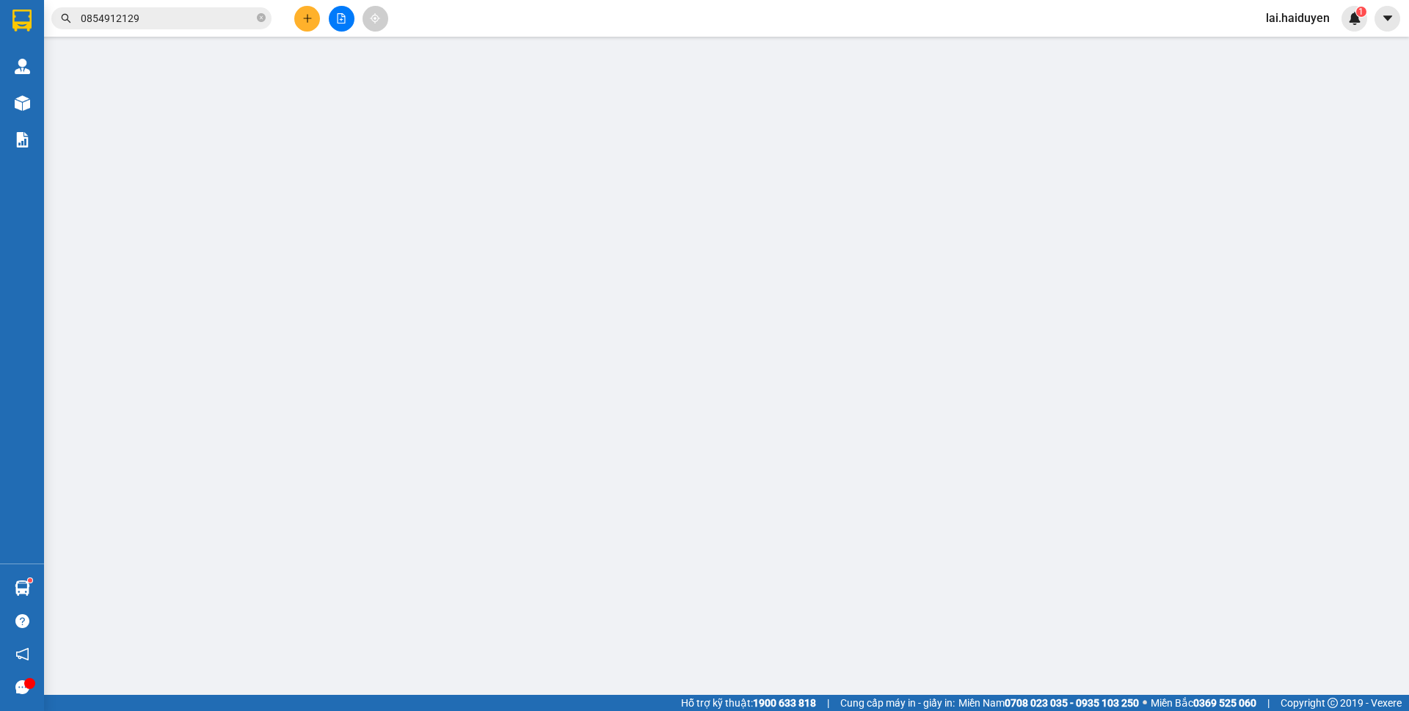
type input "0936144707"
type input "A BƯỞI"
type input "0"
type input "20.000"
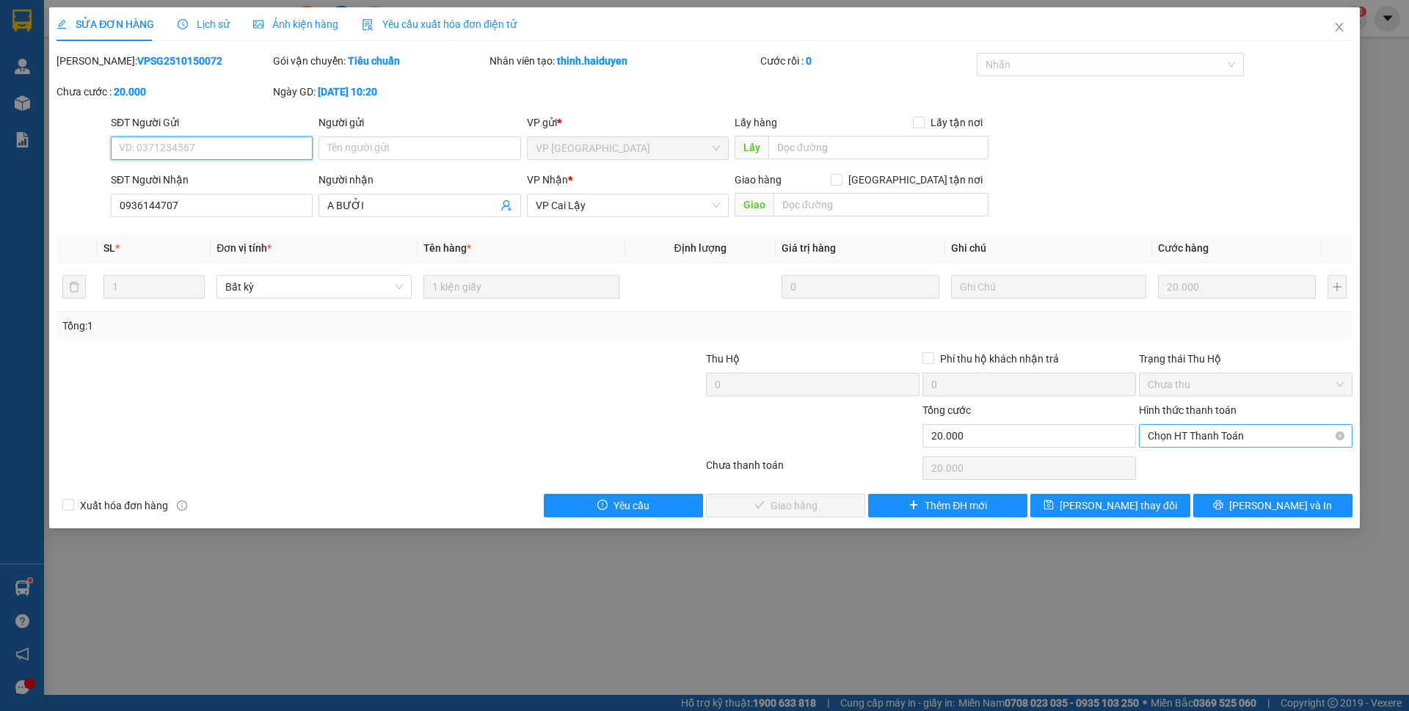
click at [1191, 443] on span "Chọn HT Thanh Toán" at bounding box center [1246, 436] width 196 height 22
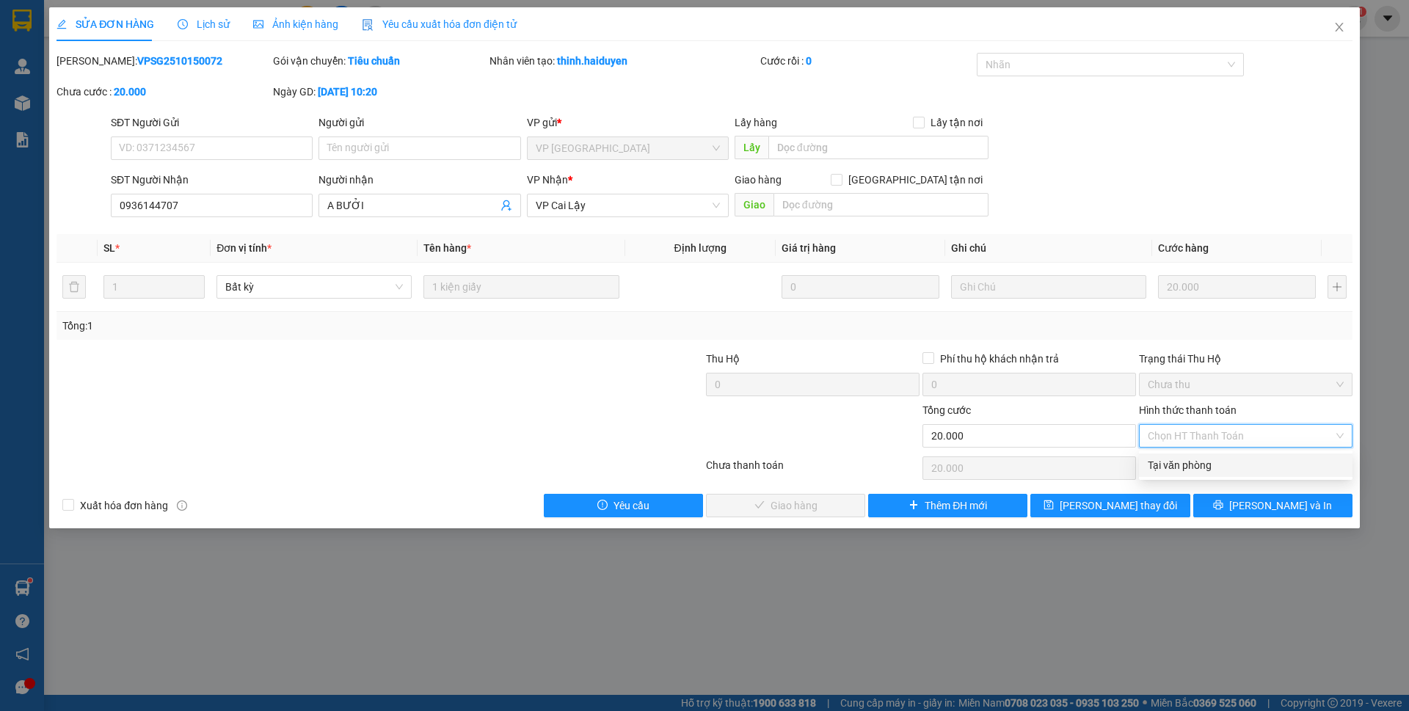
click at [1192, 461] on div "Tại văn phòng" at bounding box center [1246, 465] width 196 height 16
type input "0"
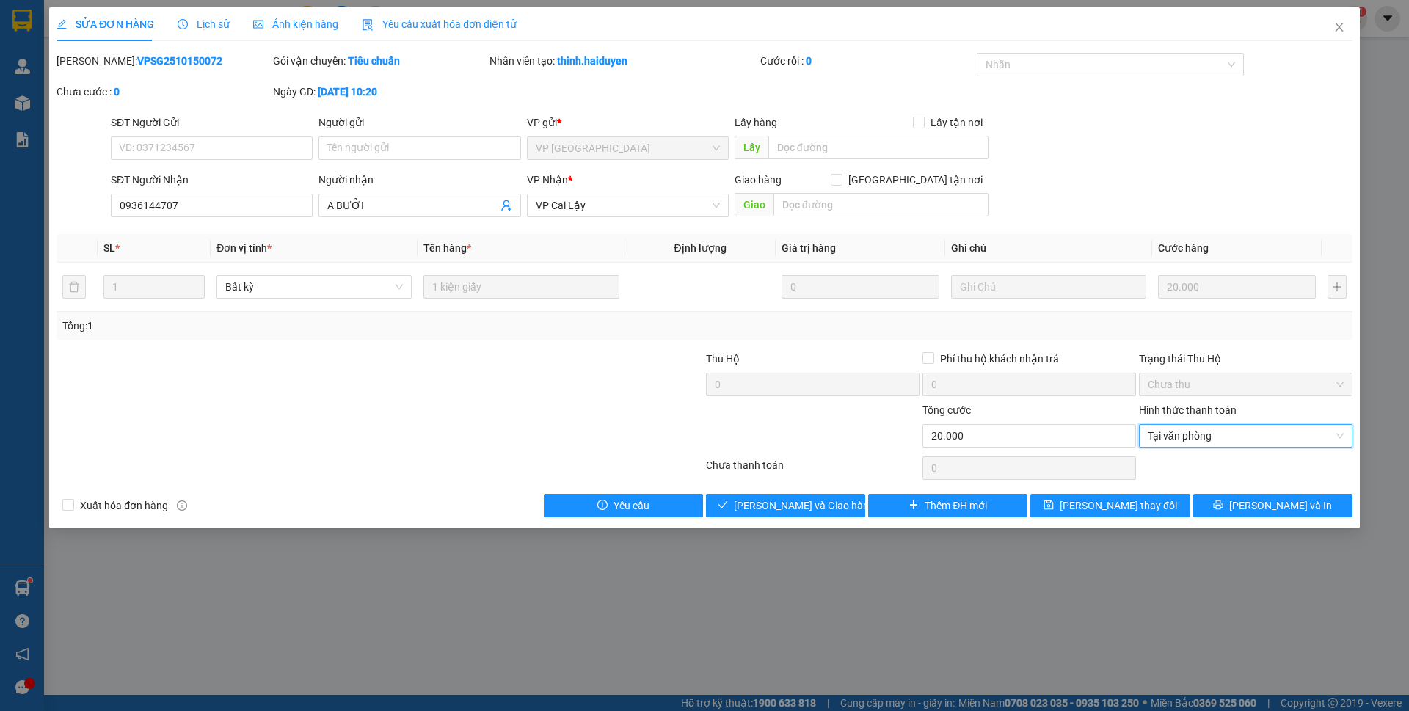
click at [739, 434] on div at bounding box center [813, 427] width 217 height 51
click at [780, 508] on span "[PERSON_NAME] và Giao hàng" at bounding box center [804, 506] width 141 height 16
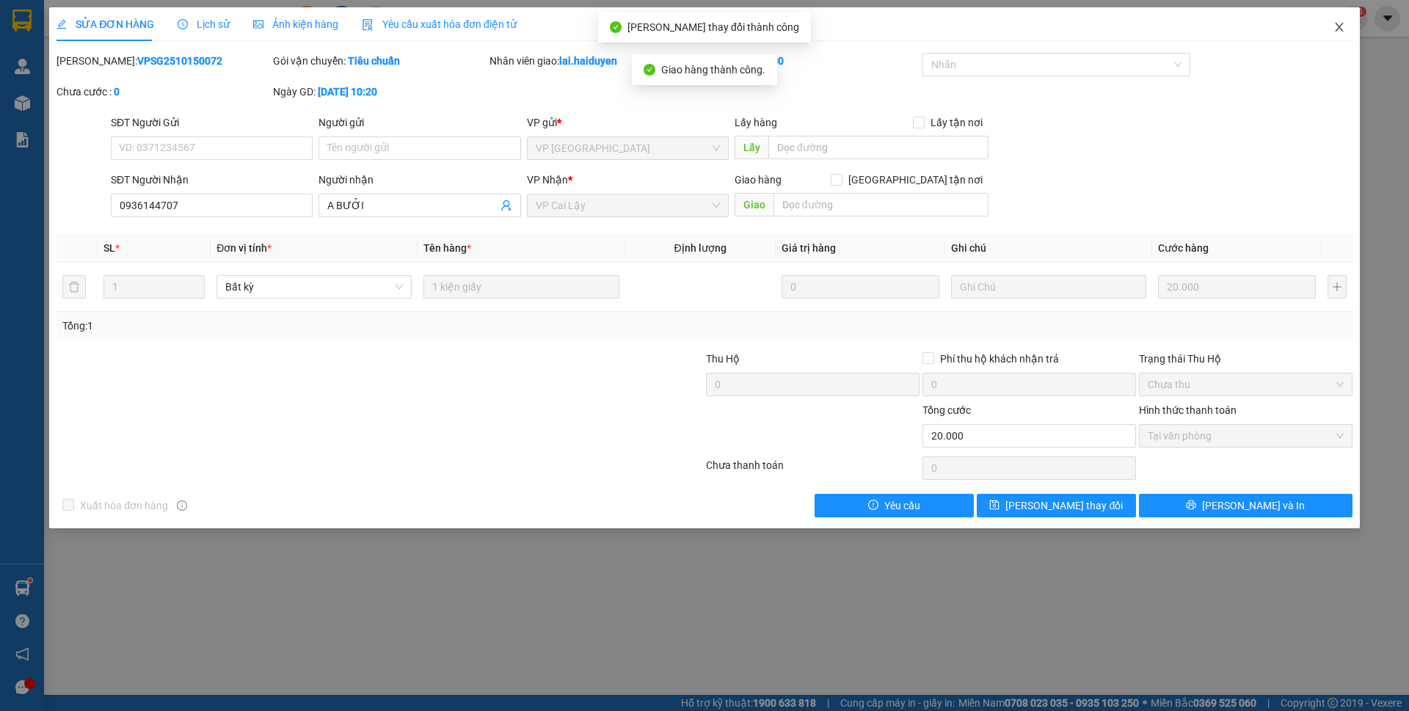
click at [1340, 29] on icon "close" at bounding box center [1339, 27] width 8 height 9
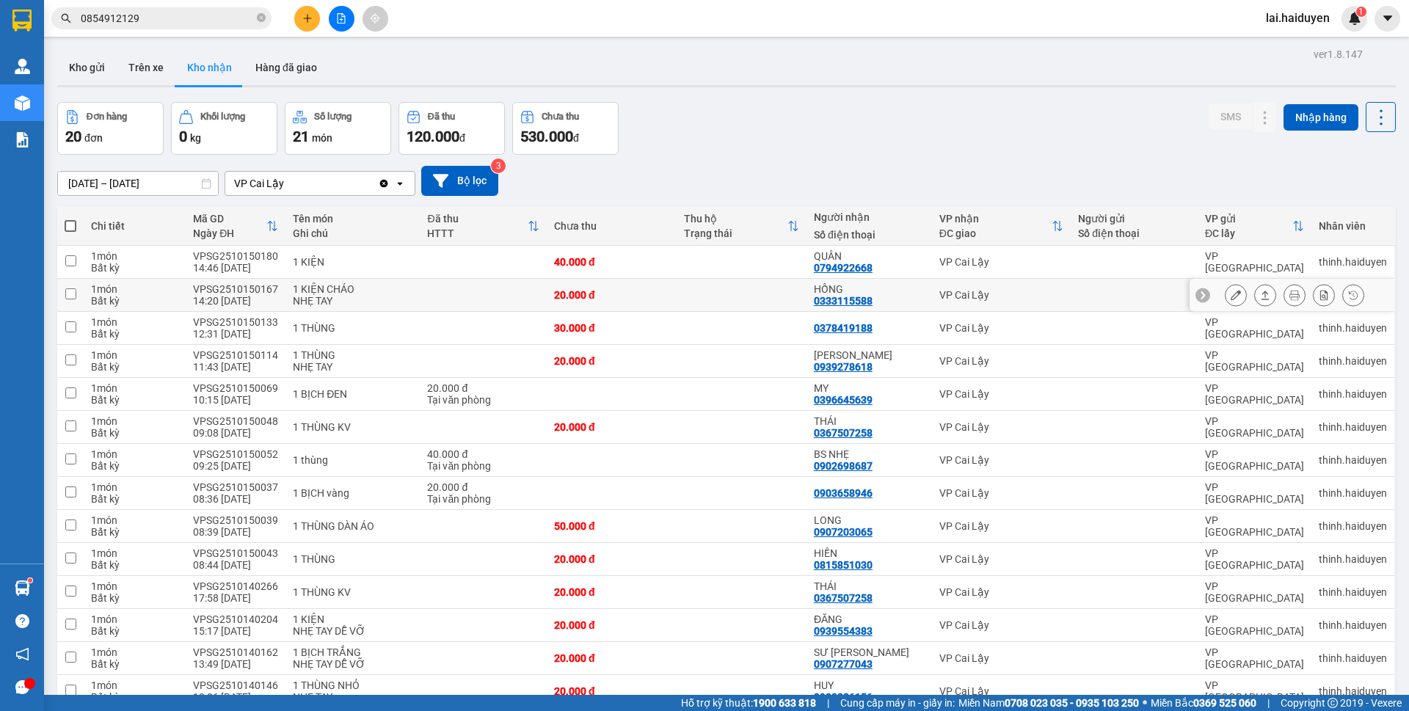
click at [780, 300] on td at bounding box center [742, 295] width 130 height 33
checkbox input "true"
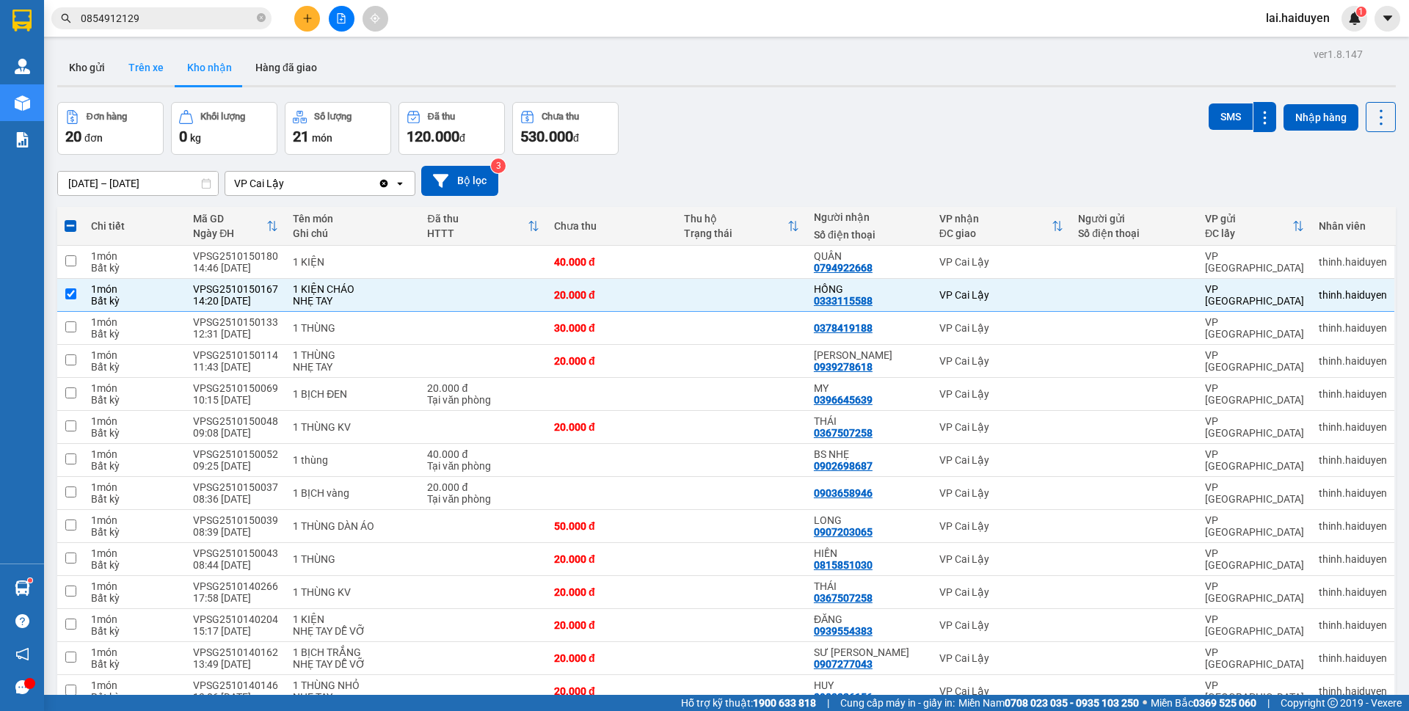
click at [135, 75] on button "Trên xe" at bounding box center [146, 67] width 59 height 35
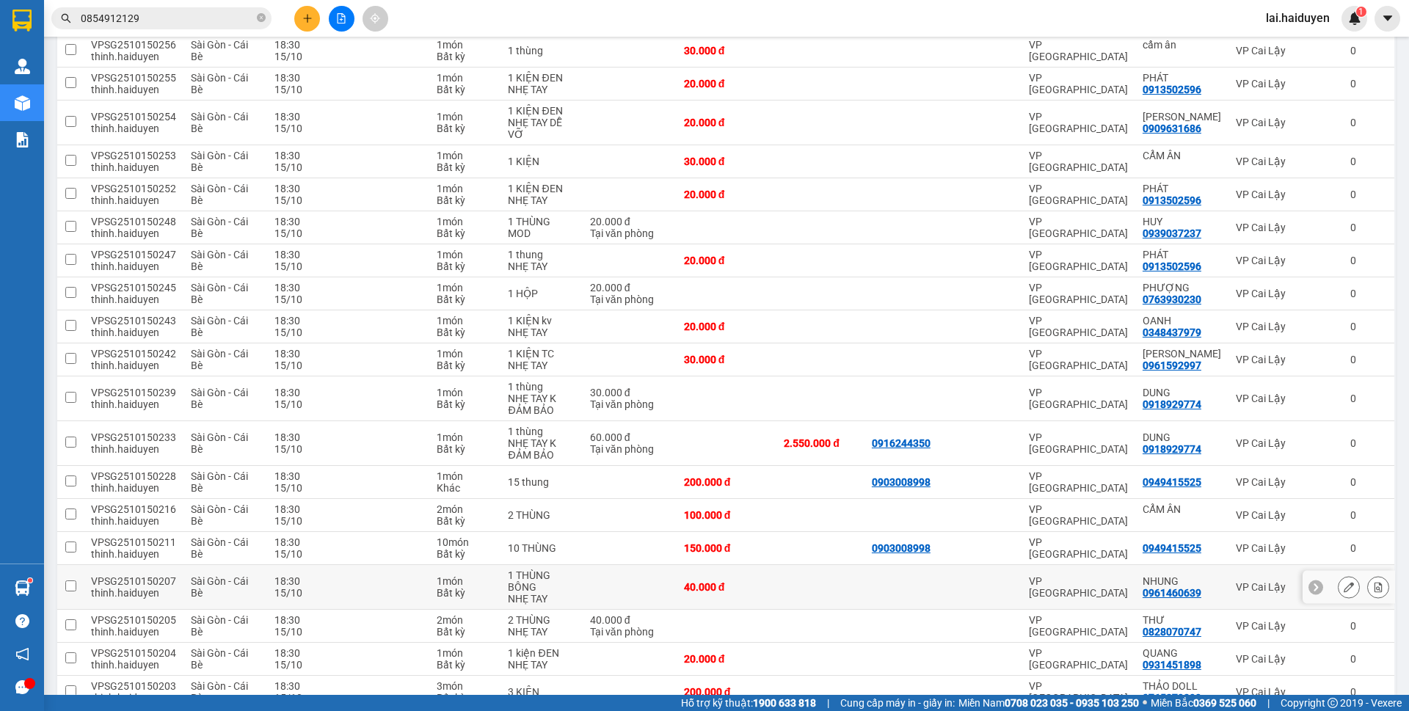
scroll to position [639, 0]
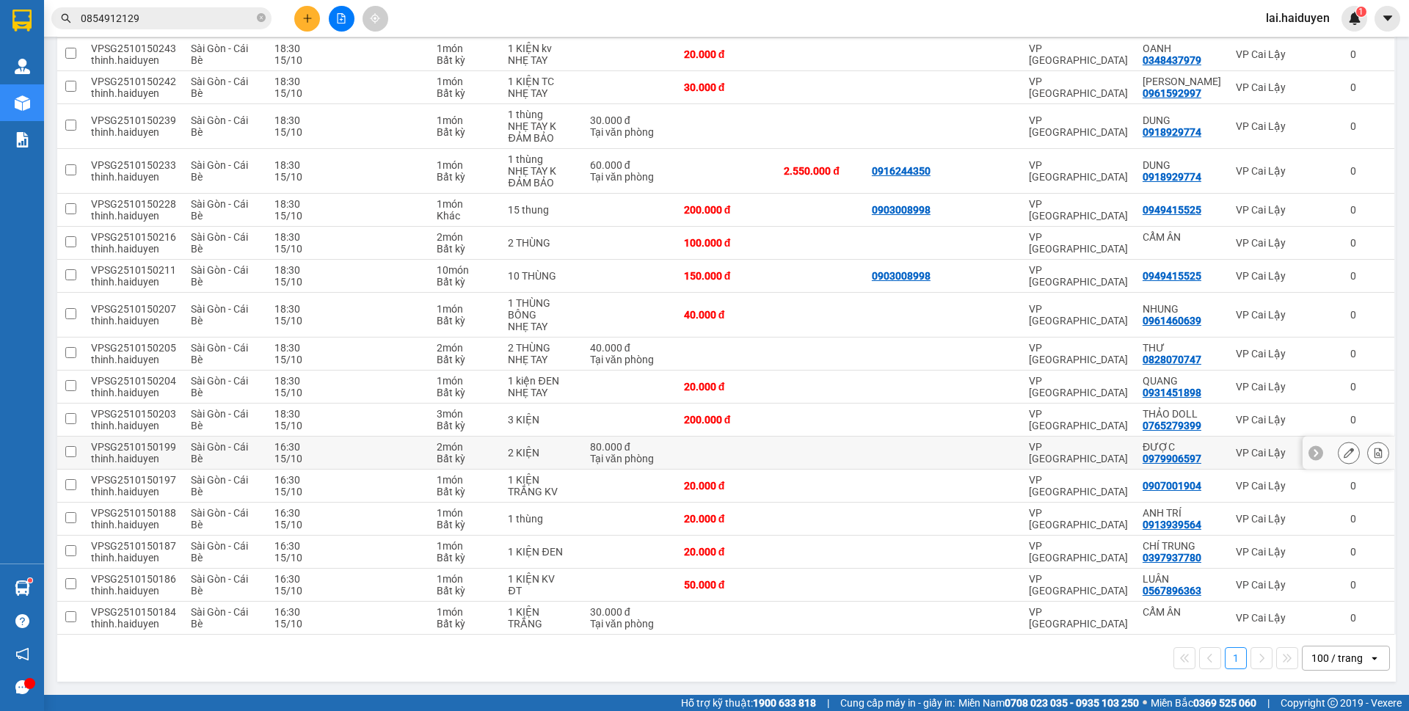
click at [372, 455] on td at bounding box center [373, 453] width 113 height 33
checkbox input "true"
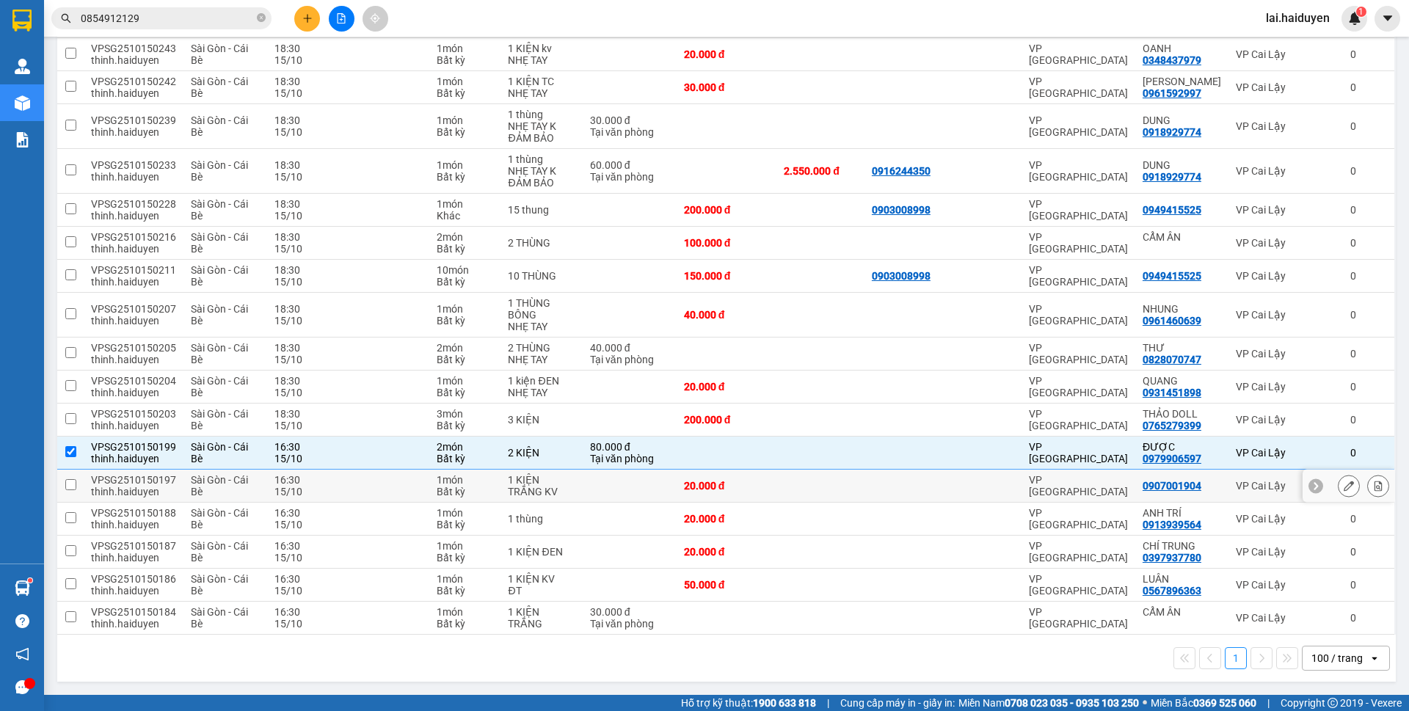
click at [357, 492] on td at bounding box center [373, 486] width 113 height 33
checkbox input "true"
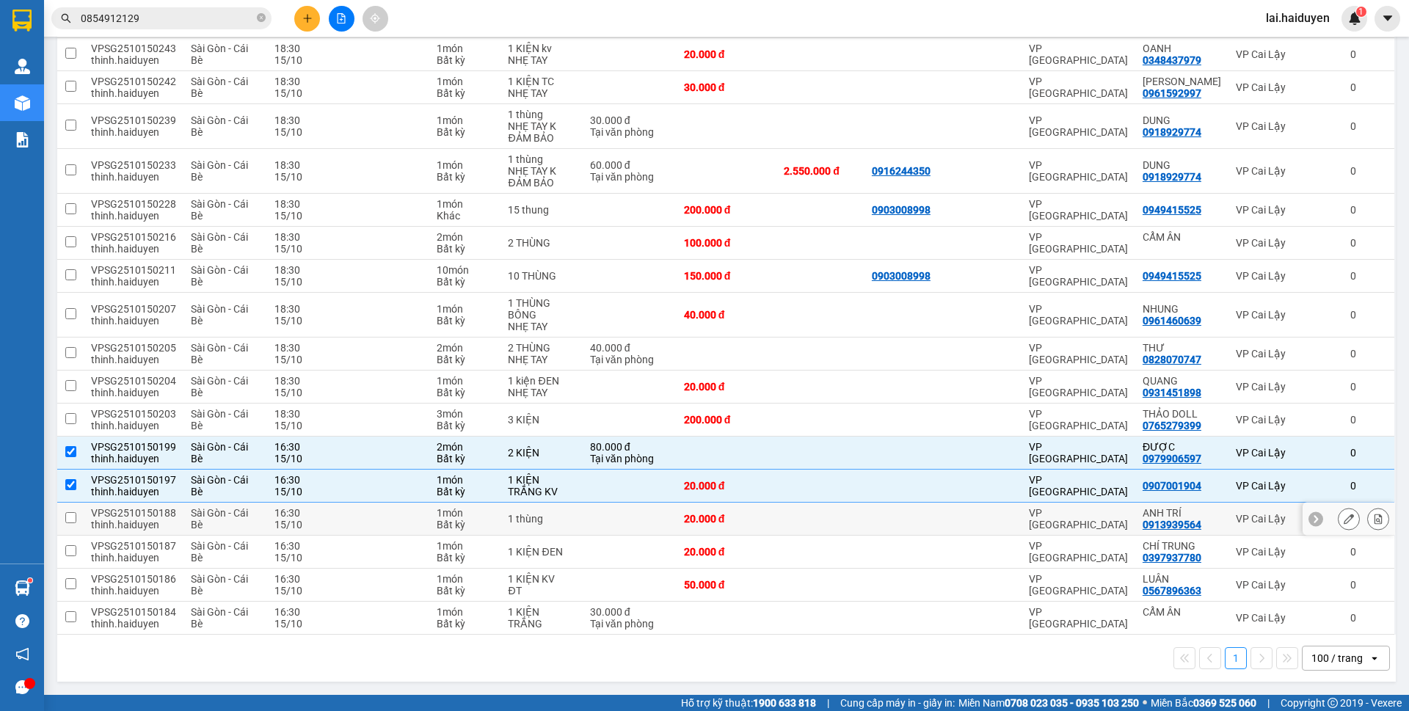
click at [355, 516] on td at bounding box center [373, 519] width 113 height 33
checkbox input "true"
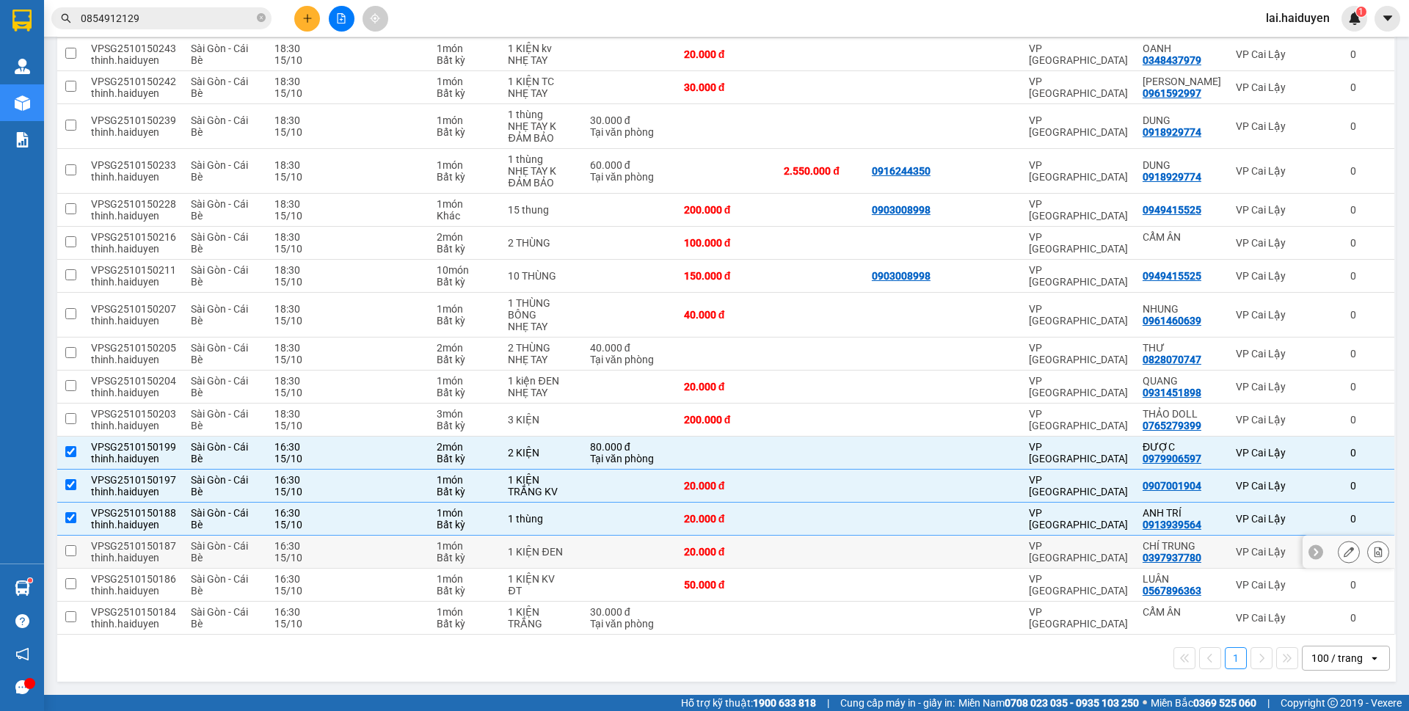
click at [361, 560] on td at bounding box center [373, 552] width 113 height 33
checkbox input "true"
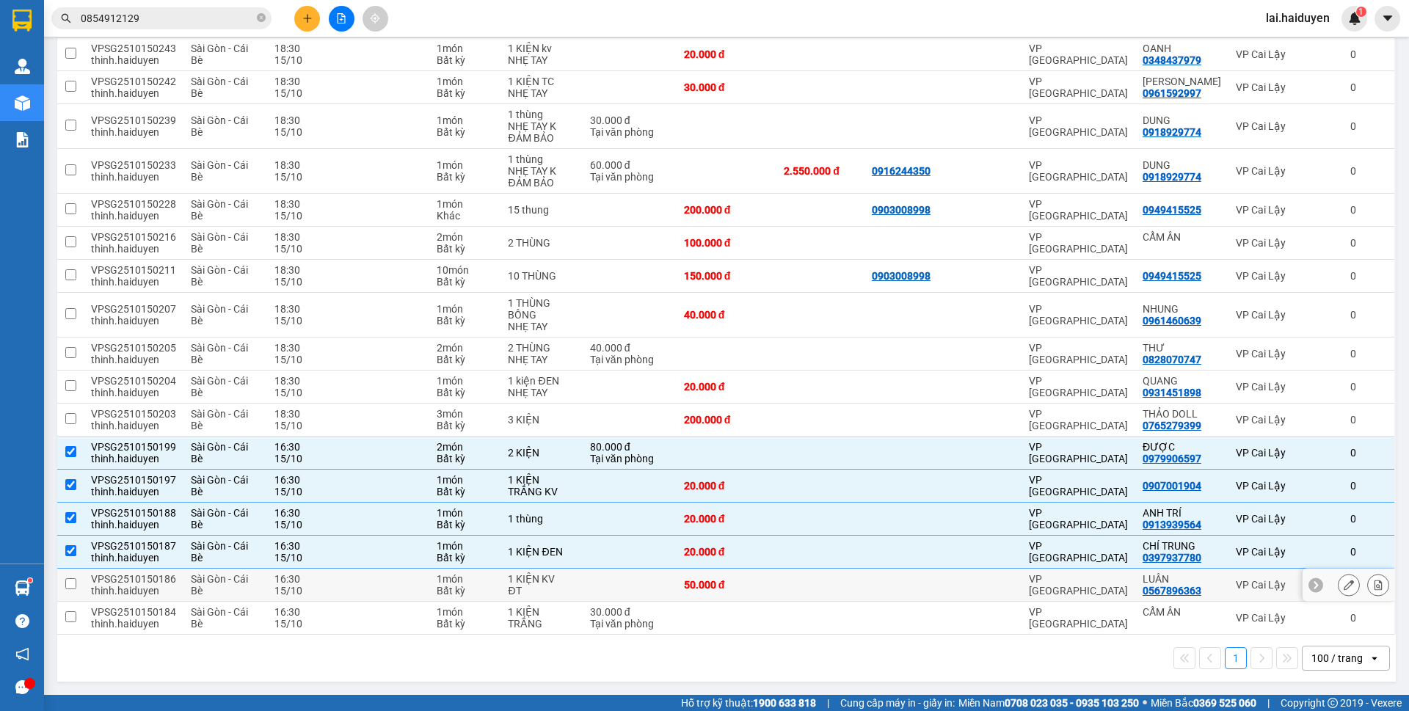
click at [366, 596] on td at bounding box center [373, 585] width 113 height 33
checkbox input "true"
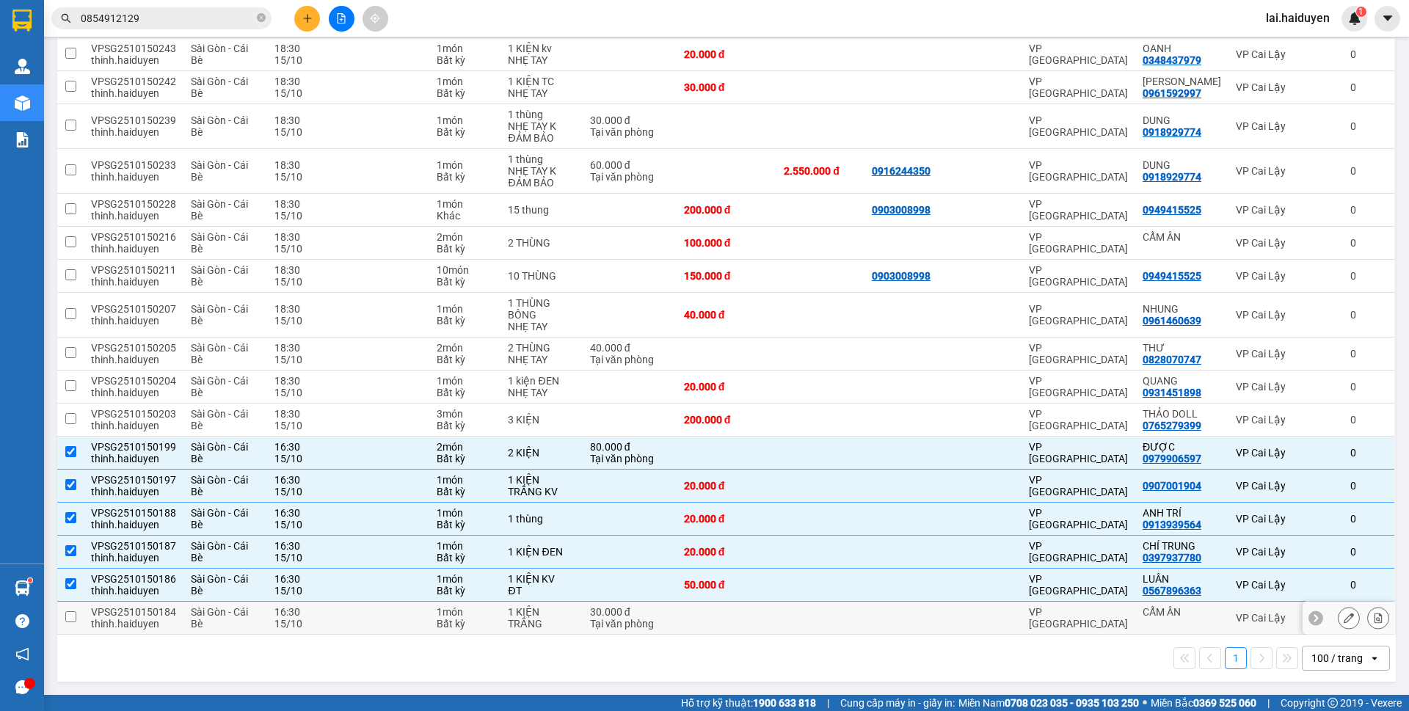
click at [362, 628] on td at bounding box center [373, 618] width 113 height 33
checkbox input "true"
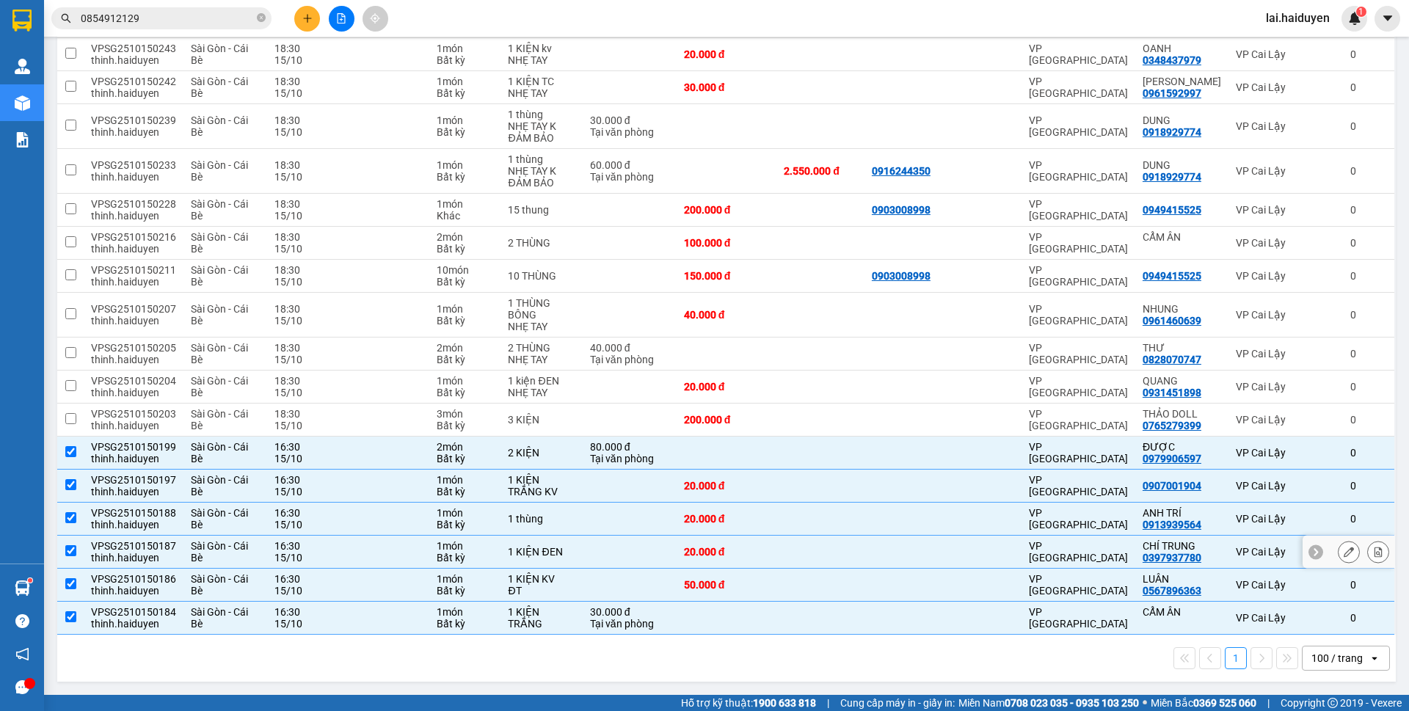
click at [159, 546] on div "VPSG2510150187" at bounding box center [133, 546] width 85 height 12
checkbox input "true"
copy div "VPSG2510150187"
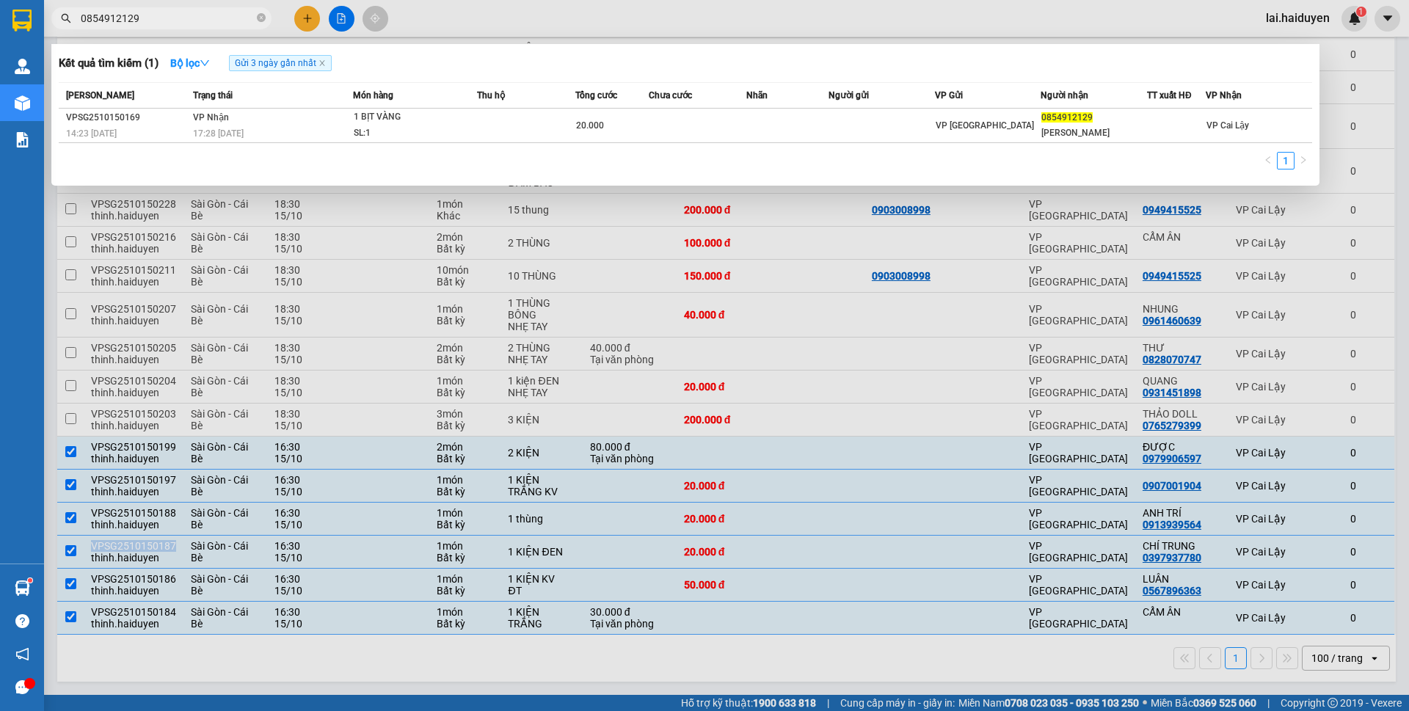
click at [170, 18] on input "0854912129" at bounding box center [167, 18] width 173 height 16
paste input "VPSG2510150187"
type input "VPSG2510150187"
click at [824, 28] on div at bounding box center [704, 355] width 1409 height 711
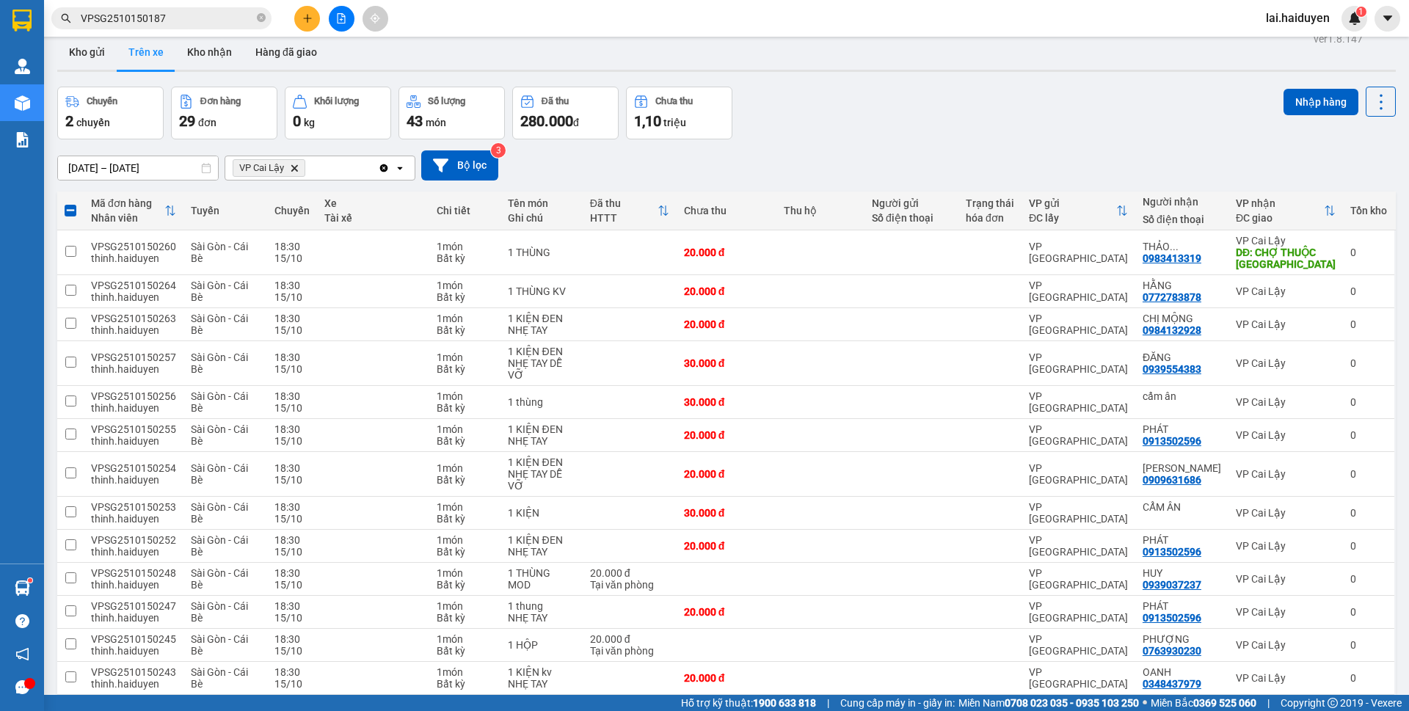
scroll to position [0, 0]
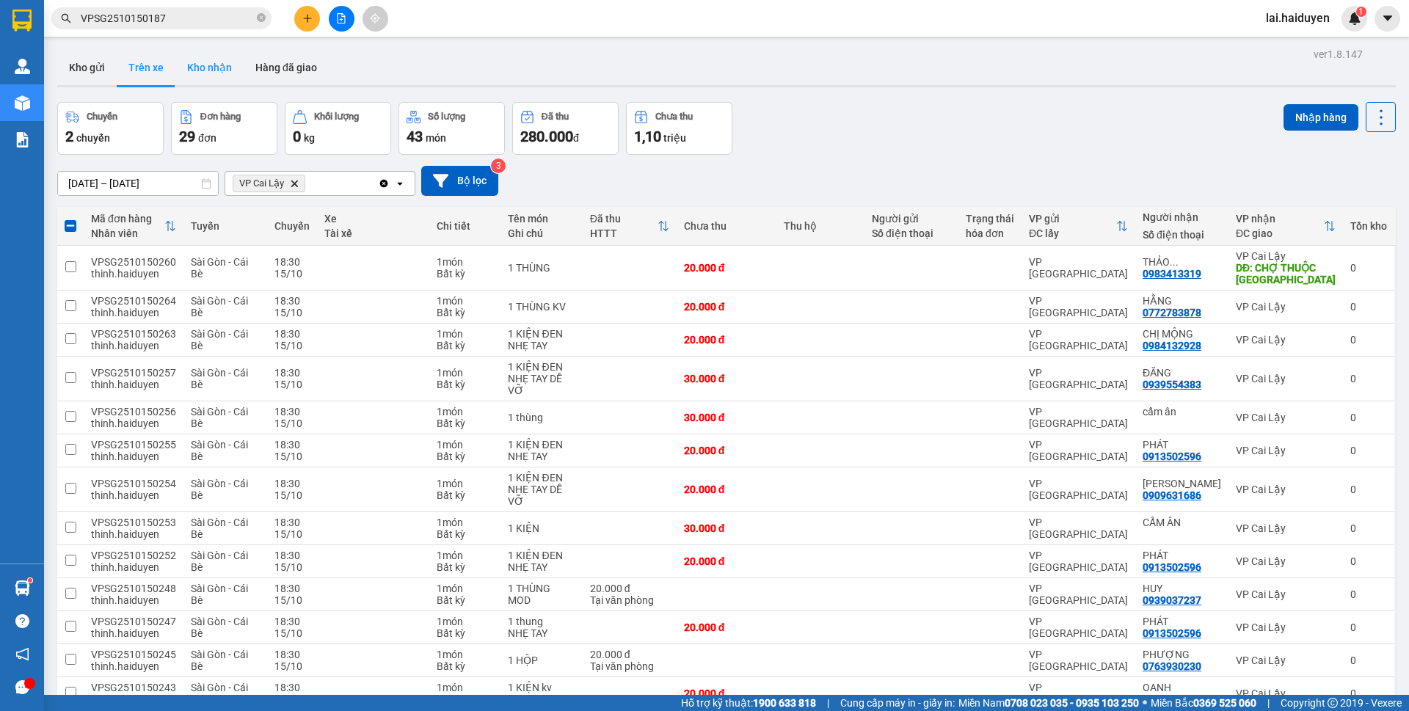
click at [219, 73] on button "Kho nhận" at bounding box center [209, 67] width 68 height 35
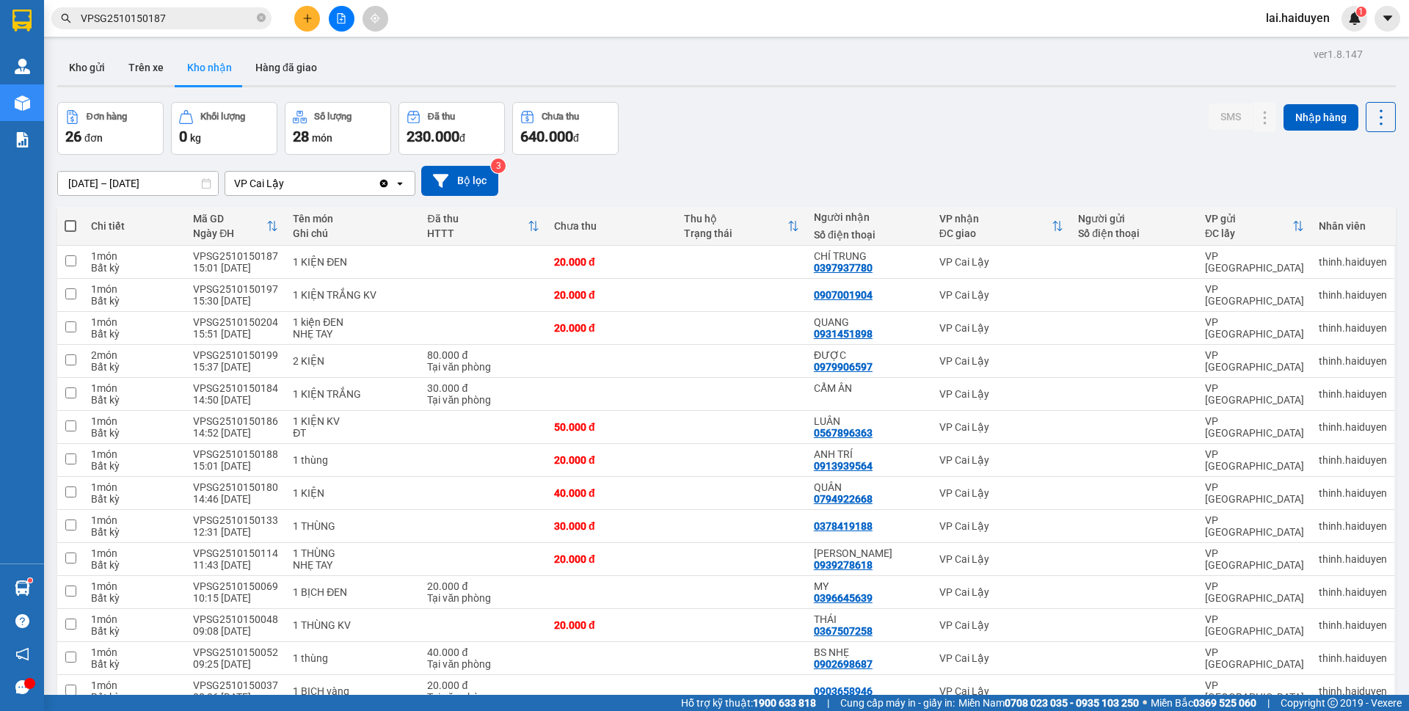
click at [96, 76] on button "Kho gửi" at bounding box center [86, 67] width 59 height 35
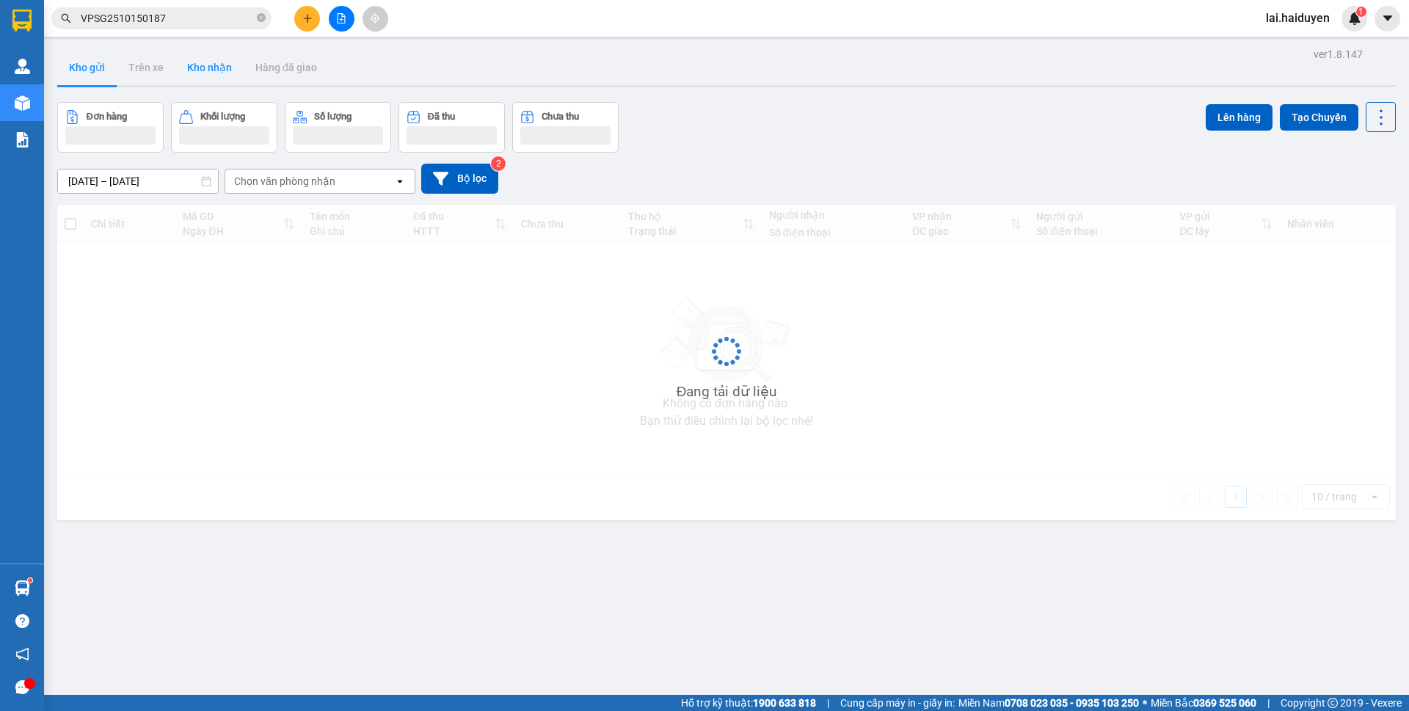
click at [96, 76] on button "Kho gửi" at bounding box center [86, 67] width 59 height 35
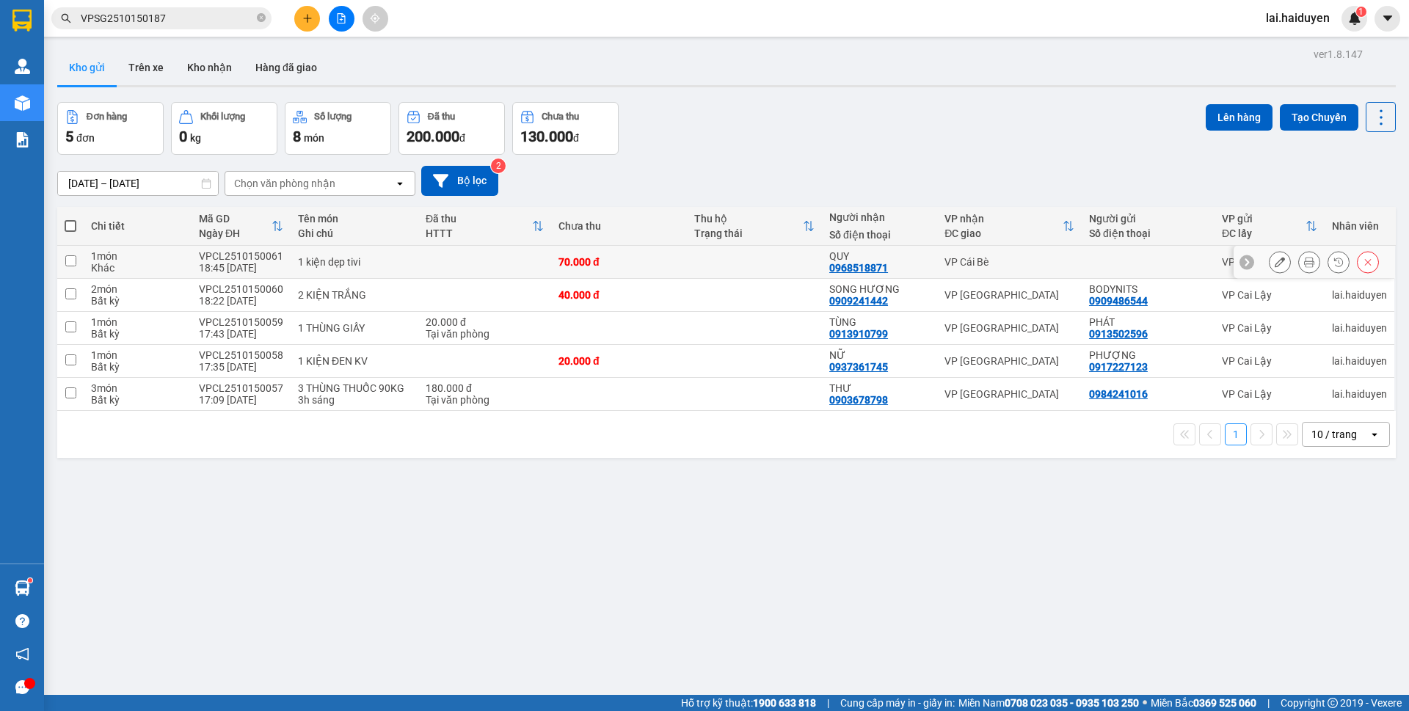
click at [524, 259] on td at bounding box center [484, 262] width 133 height 33
checkbox input "true"
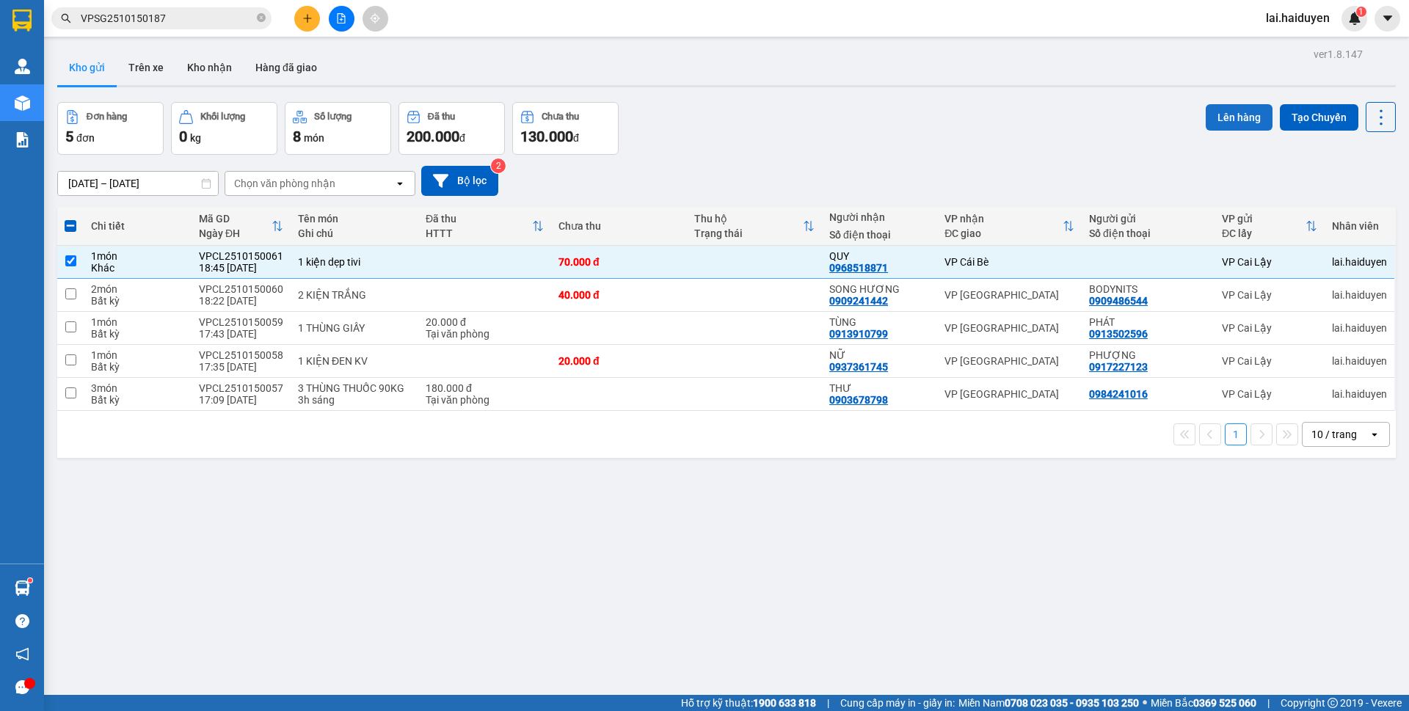
click at [1225, 119] on button "Lên hàng" at bounding box center [1239, 117] width 67 height 26
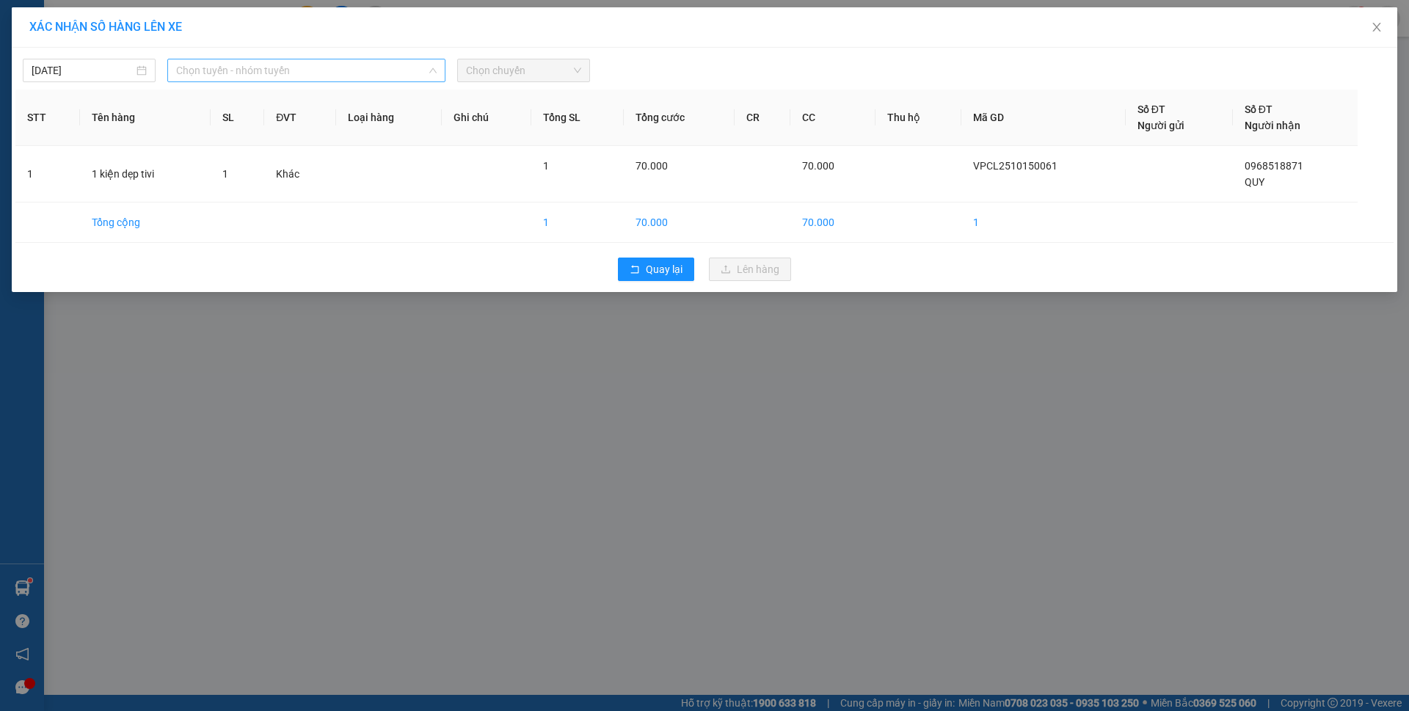
click at [299, 76] on span "Chọn tuyến - nhóm tuyến" at bounding box center [306, 70] width 261 height 22
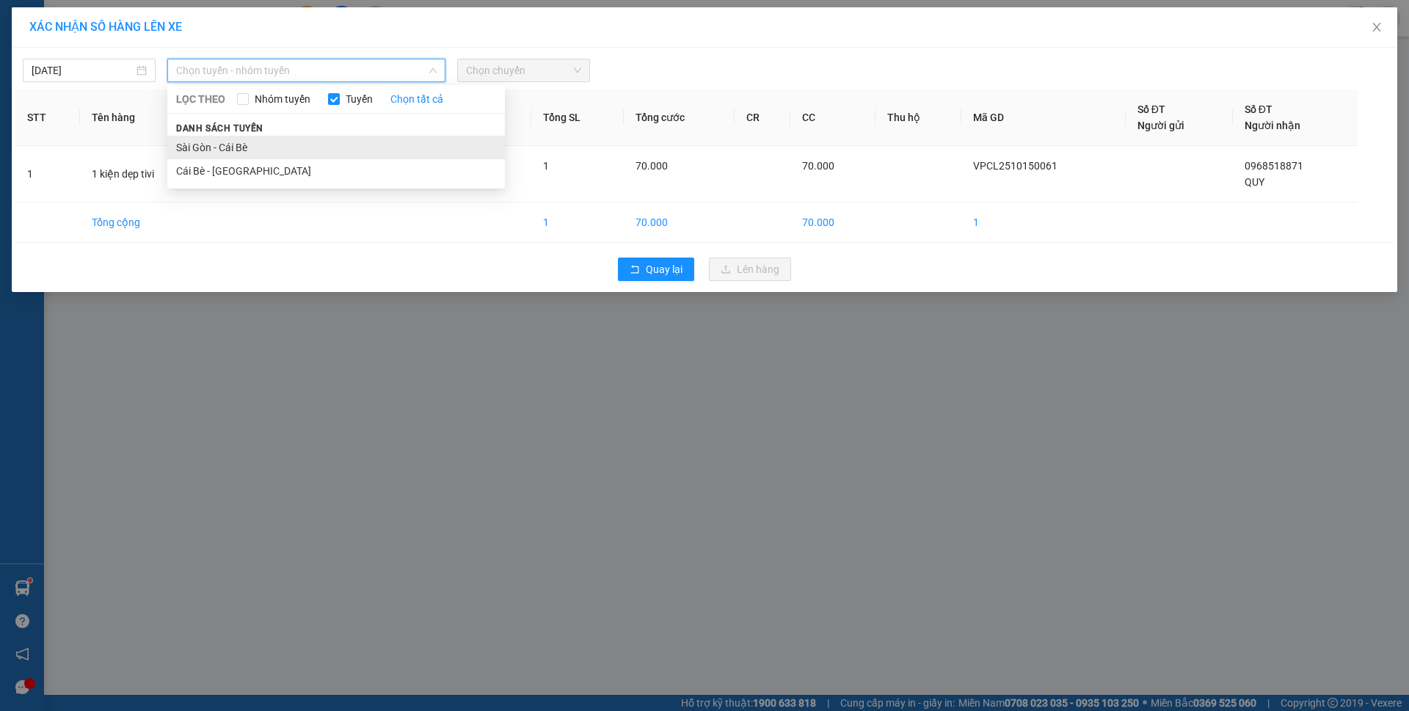
click at [281, 148] on li "Sài Gòn - Cái Bè" at bounding box center [336, 147] width 338 height 23
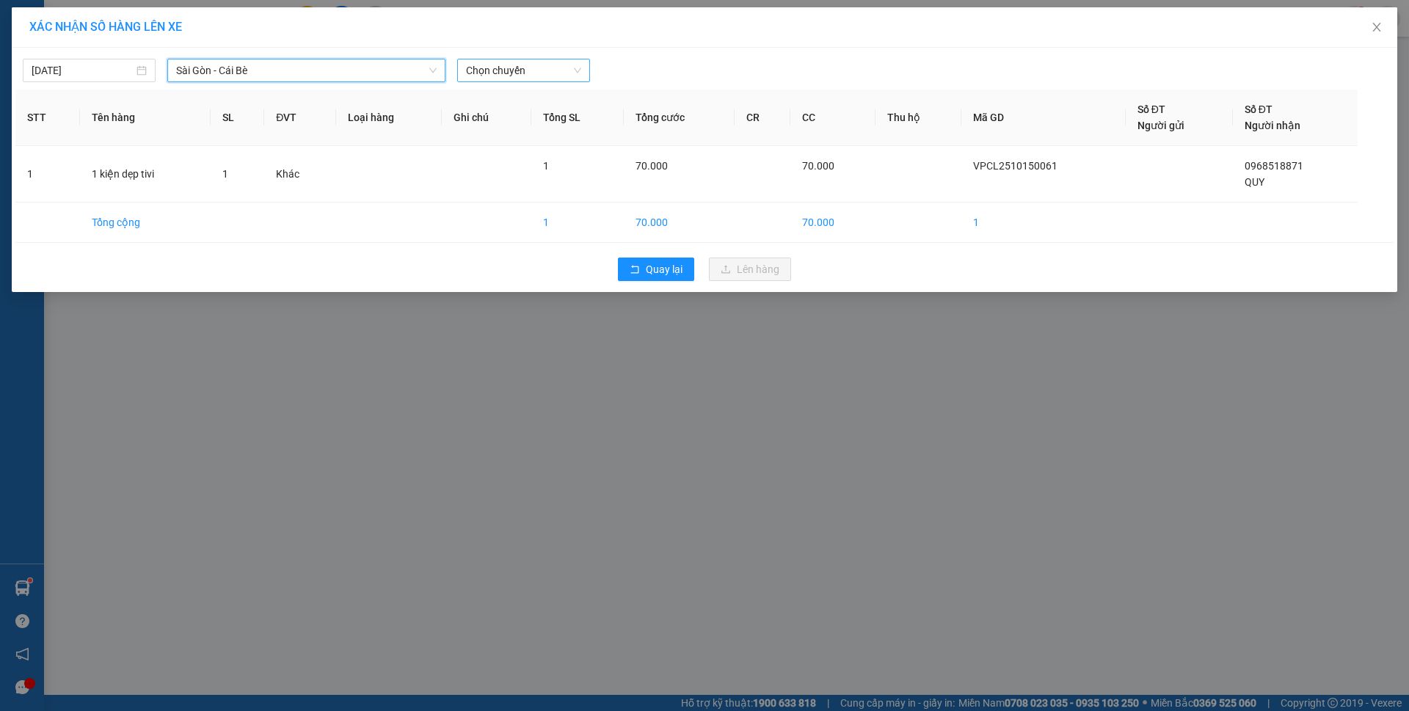
click at [512, 71] on span "Chọn chuyến" at bounding box center [523, 70] width 115 height 22
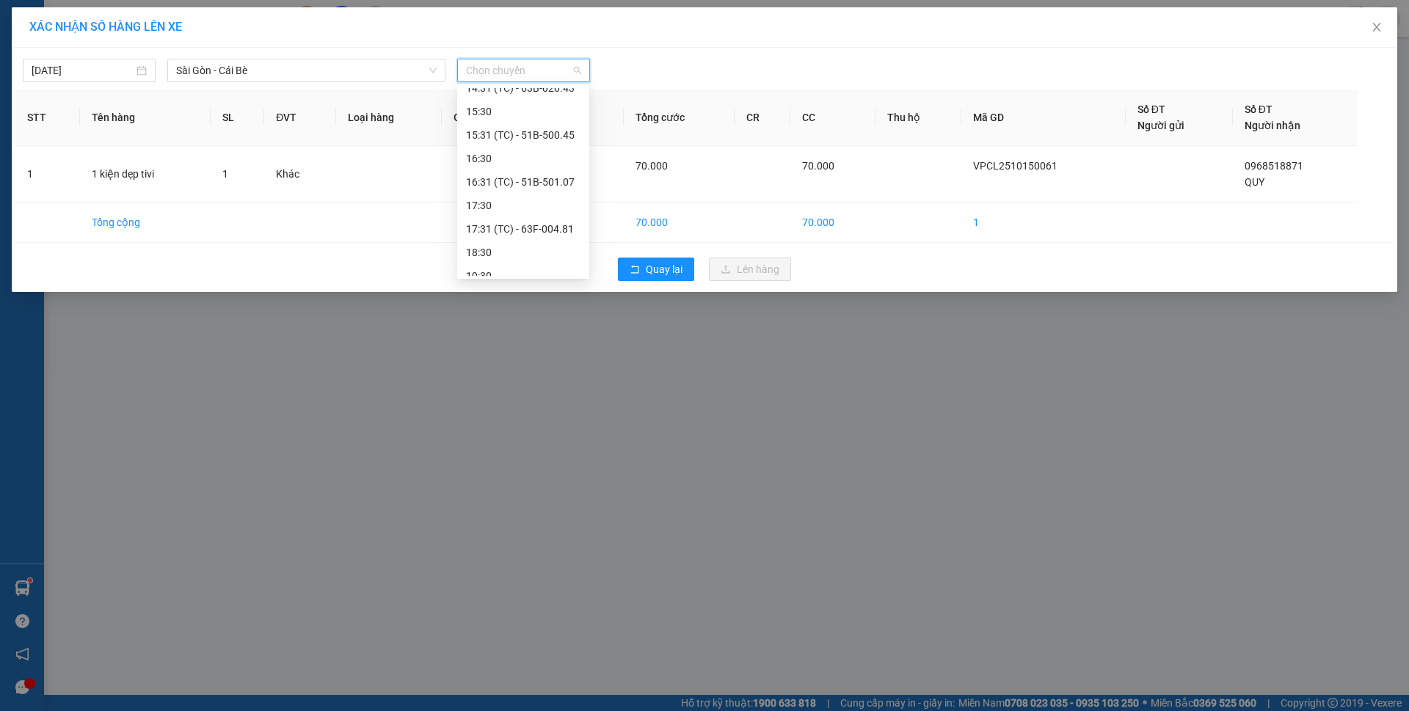
scroll to position [423, 0]
click at [552, 168] on div "16:31 (TC) - 51B-501.07" at bounding box center [523, 170] width 115 height 16
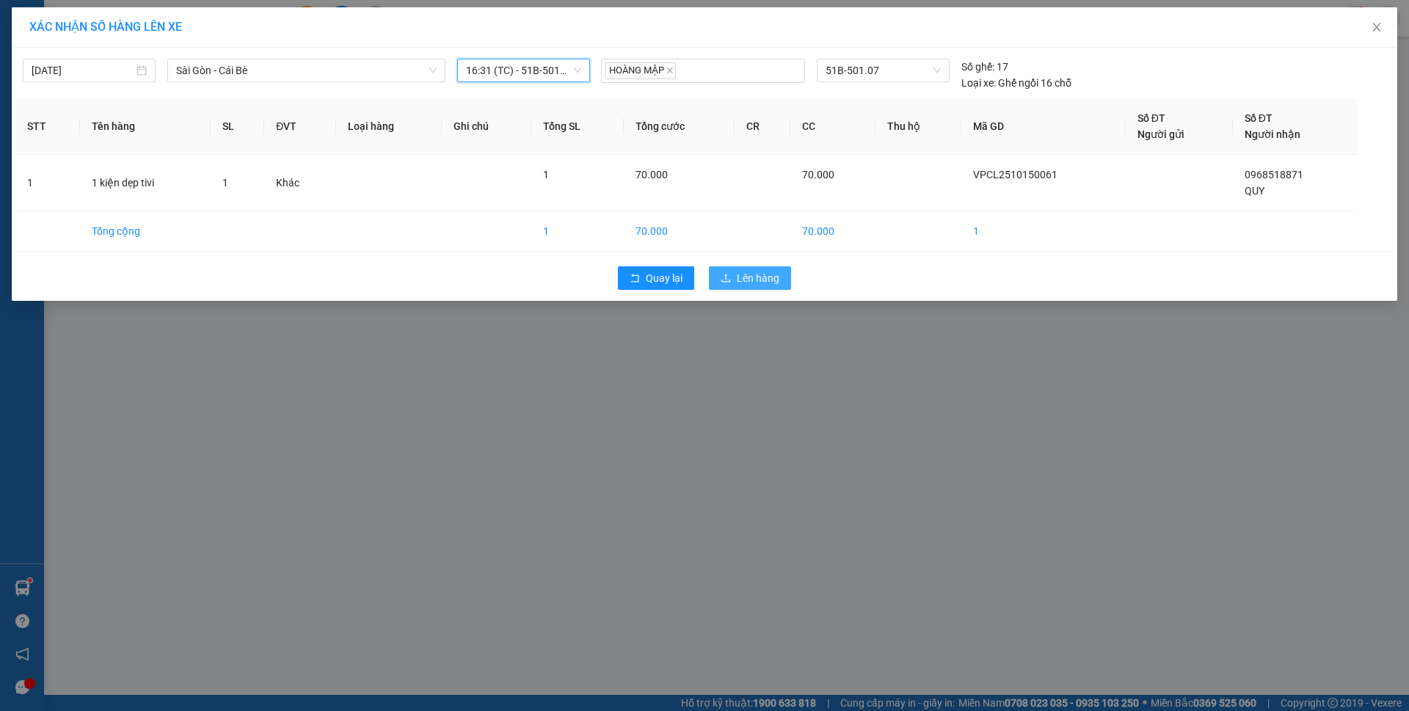
click at [779, 280] on span "Lên hàng" at bounding box center [758, 278] width 43 height 16
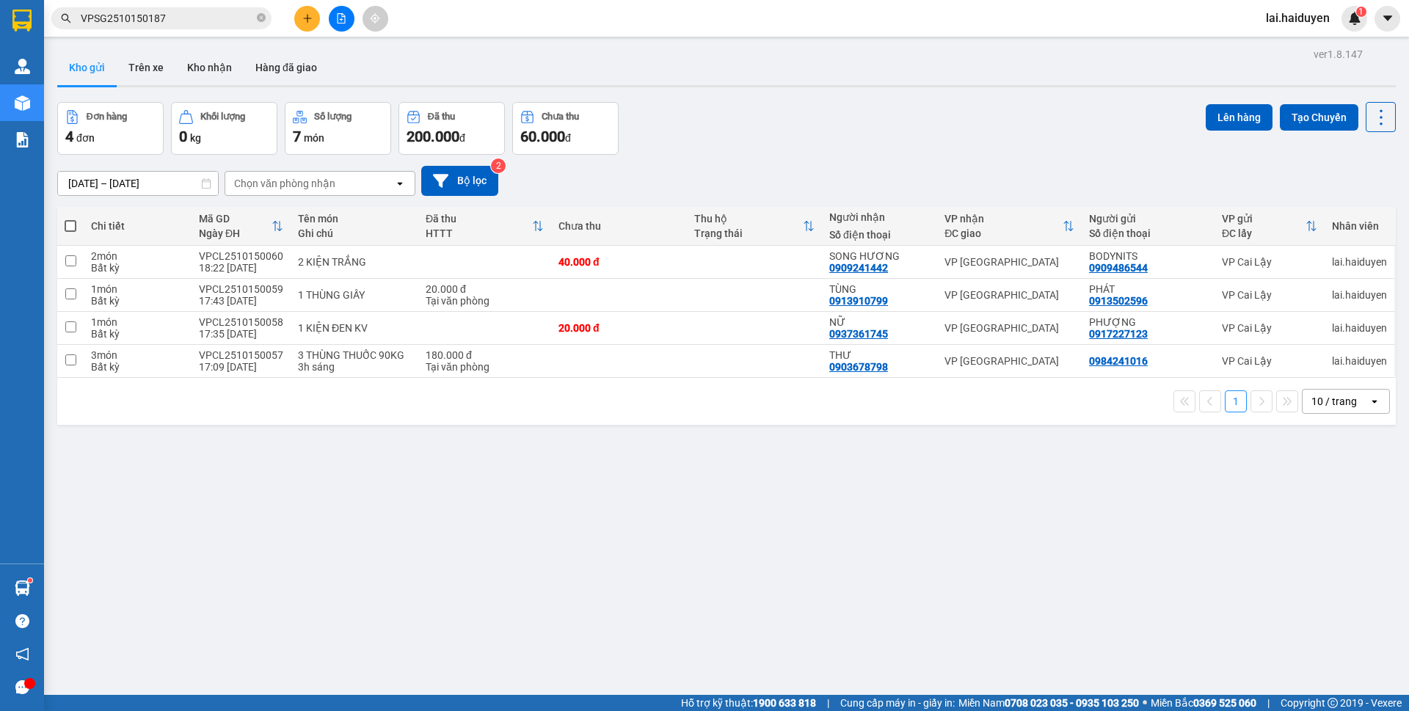
click at [813, 108] on div "Đơn hàng 4 đơn Khối lượng 0 kg Số lượng 7 món Đã thu 200.000 đ Chưa thu 60.000 …" at bounding box center [726, 128] width 1339 height 53
click at [203, 65] on button "Kho nhận" at bounding box center [209, 67] width 68 height 35
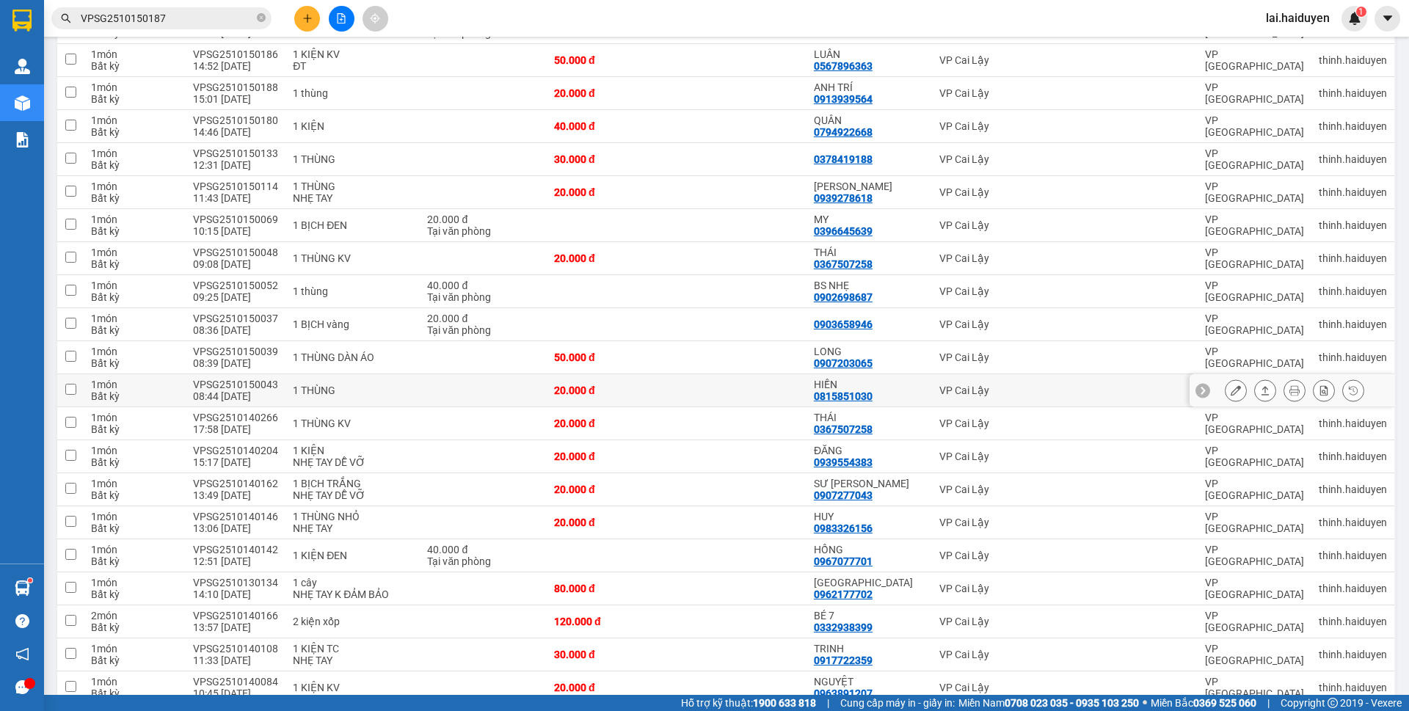
scroll to position [440, 0]
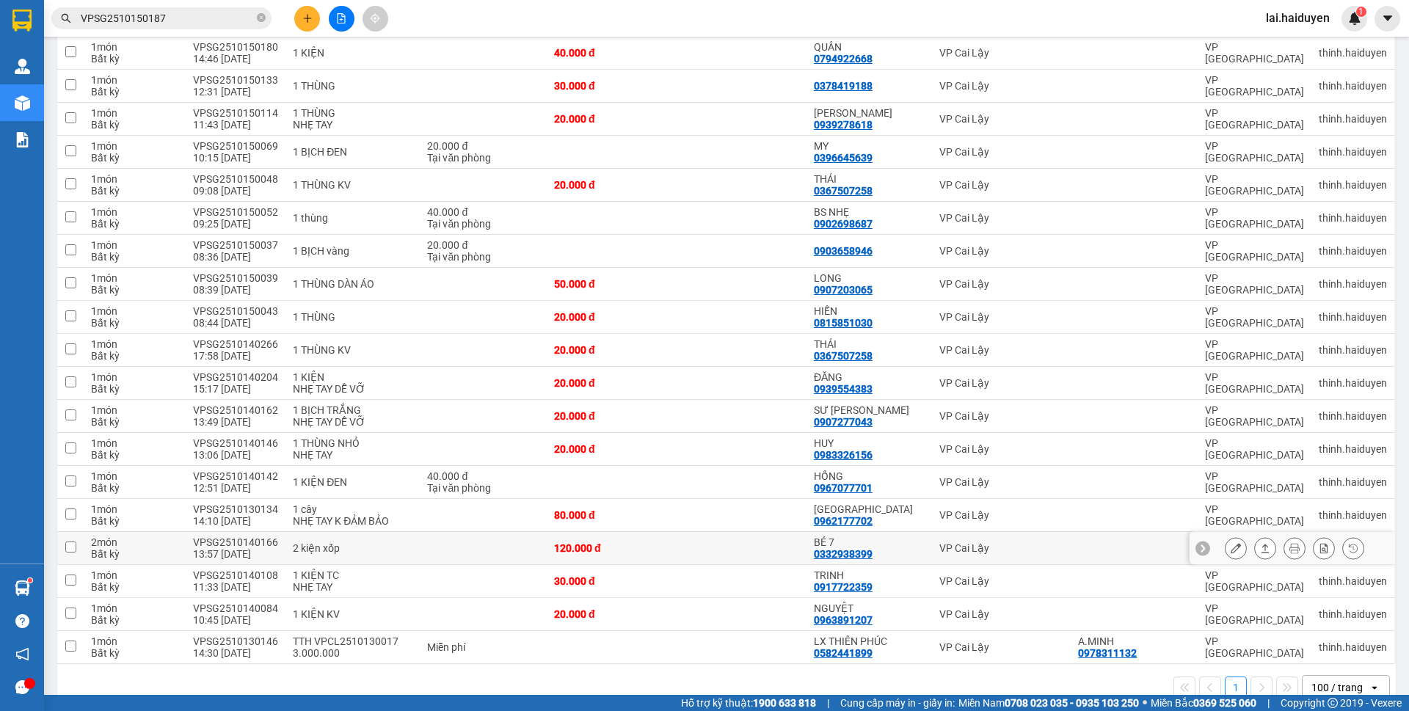
click at [642, 546] on div "120.000 đ" at bounding box center [611, 548] width 115 height 12
checkbox input "true"
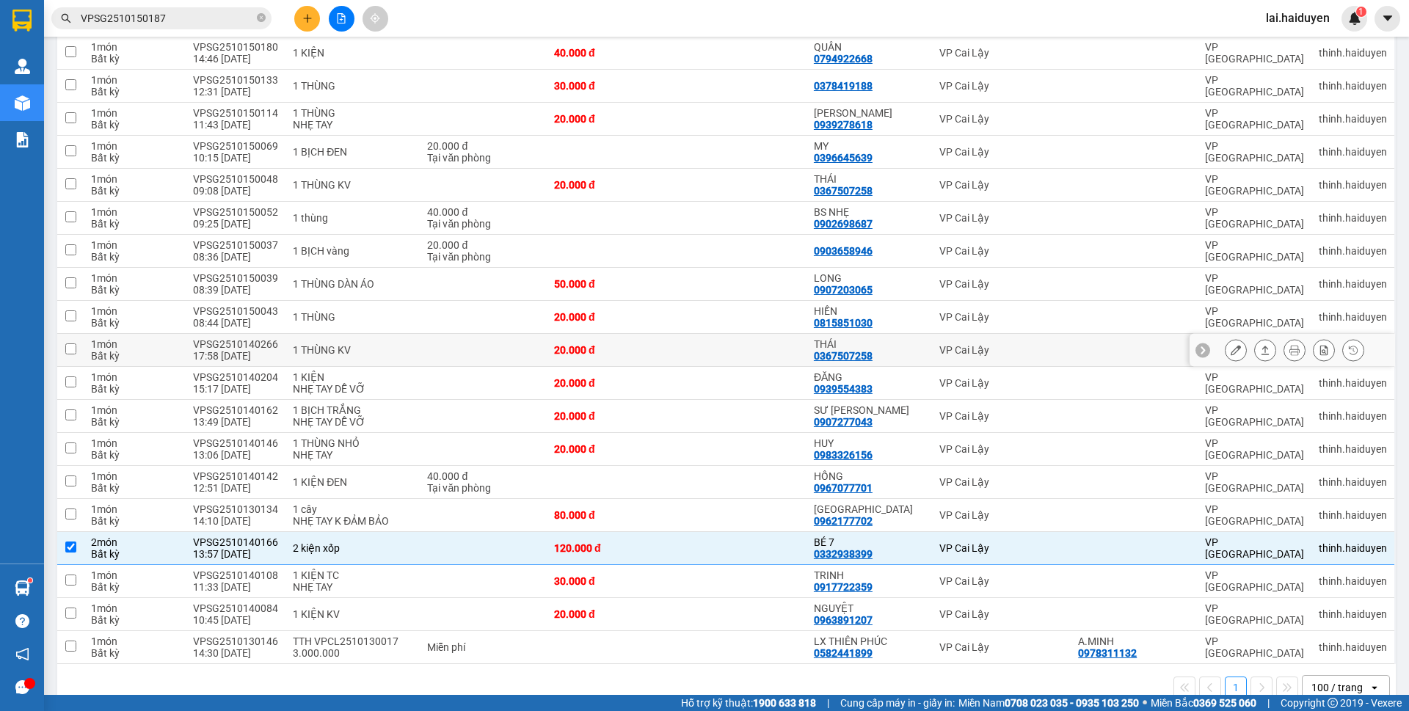
scroll to position [0, 0]
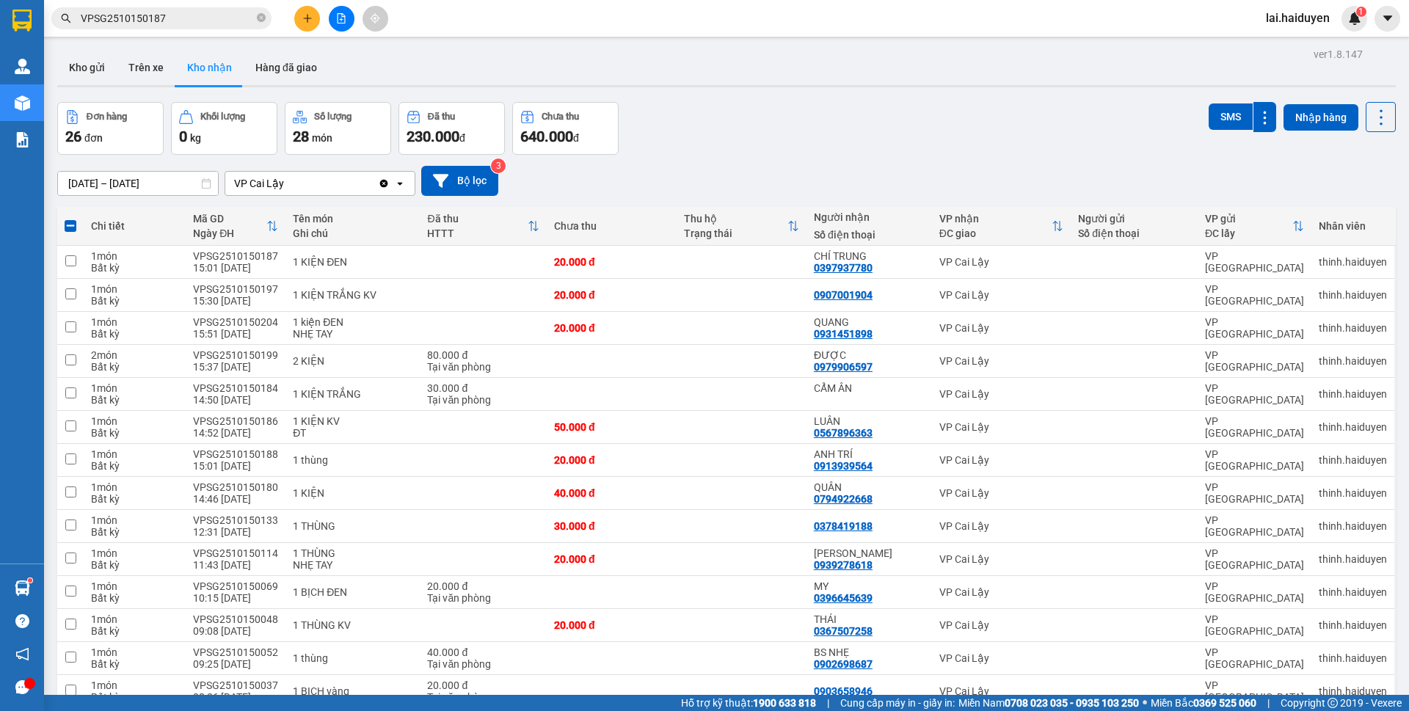
click at [785, 122] on div "Đơn hàng 26 đơn Khối lượng 0 kg Số lượng 28 món Đã thu 230.000 đ Chưa thu 640.0…" at bounding box center [726, 128] width 1339 height 53
click at [95, 75] on button "Kho gửi" at bounding box center [86, 67] width 59 height 35
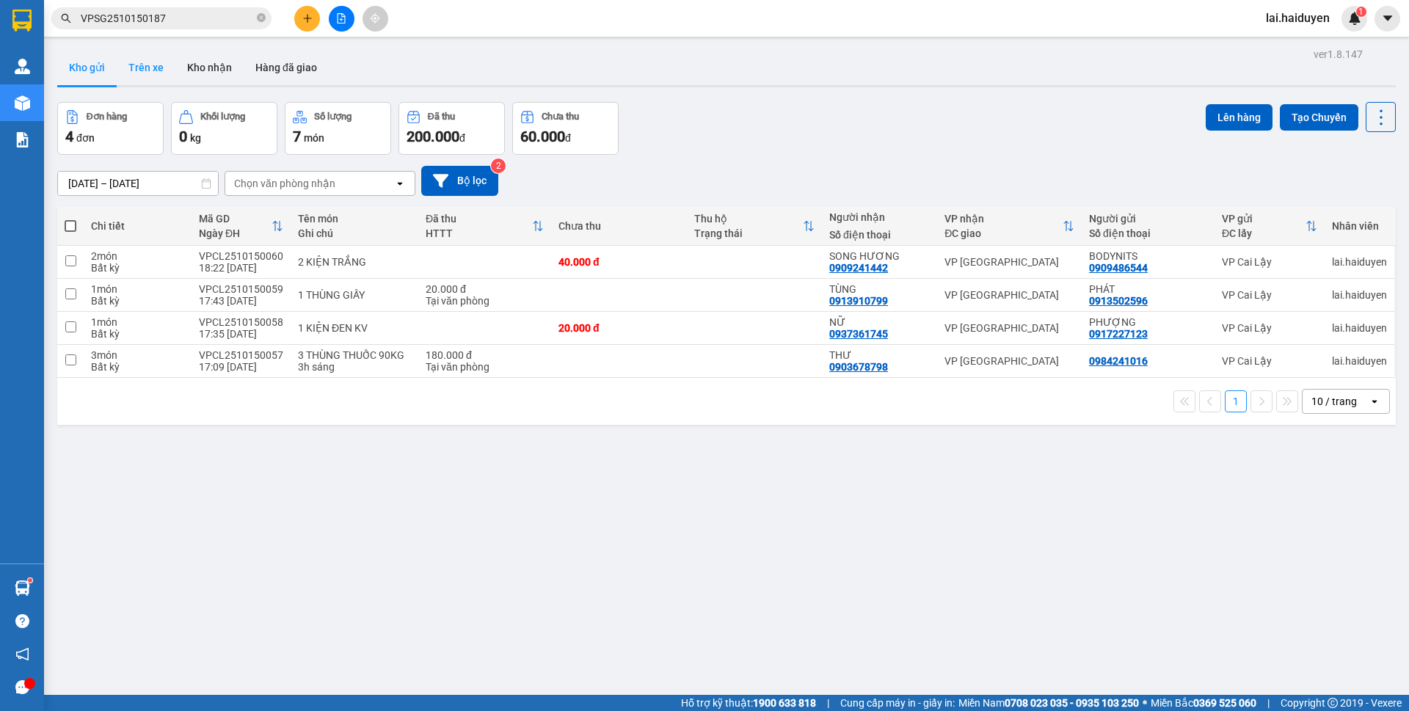
click at [162, 70] on button "Trên xe" at bounding box center [146, 67] width 59 height 35
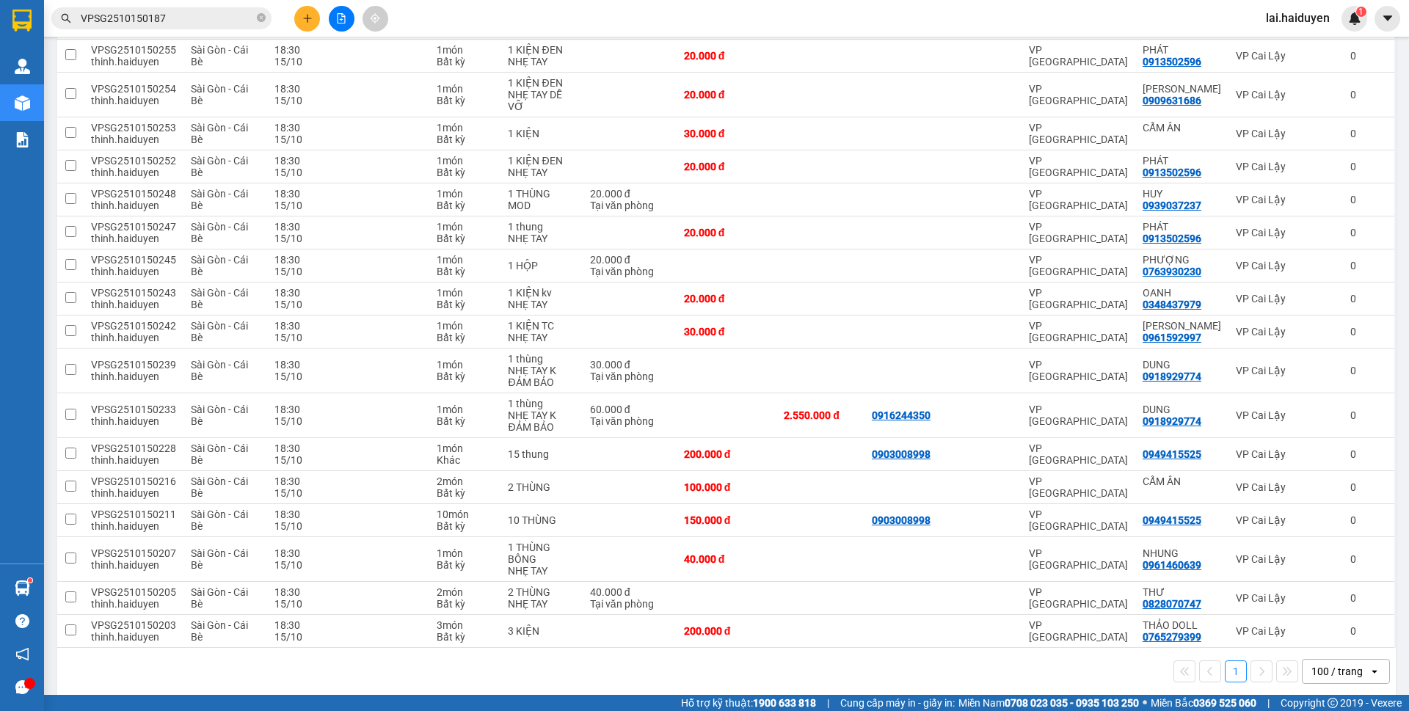
scroll to position [408, 0]
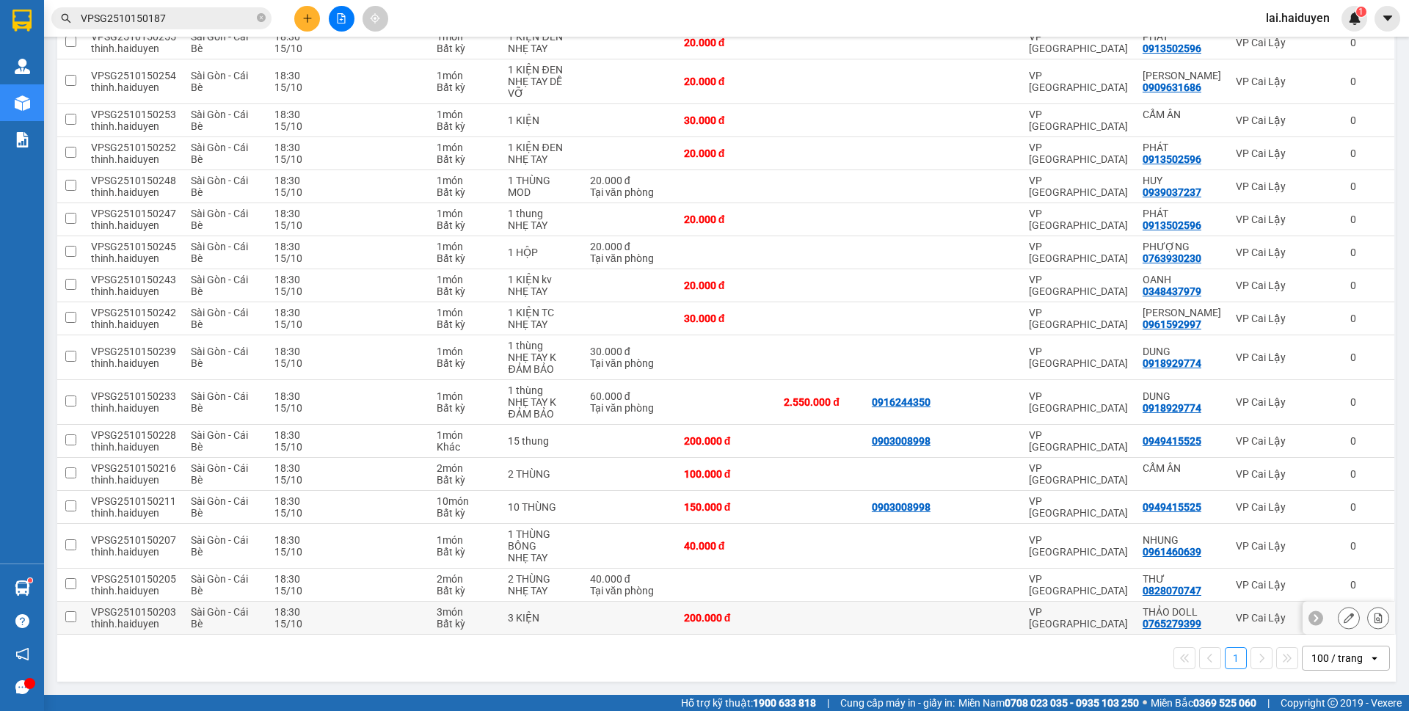
drag, startPoint x: 384, startPoint y: 622, endPoint x: 369, endPoint y: 621, distance: 14.8
click at [383, 621] on td at bounding box center [373, 618] width 113 height 33
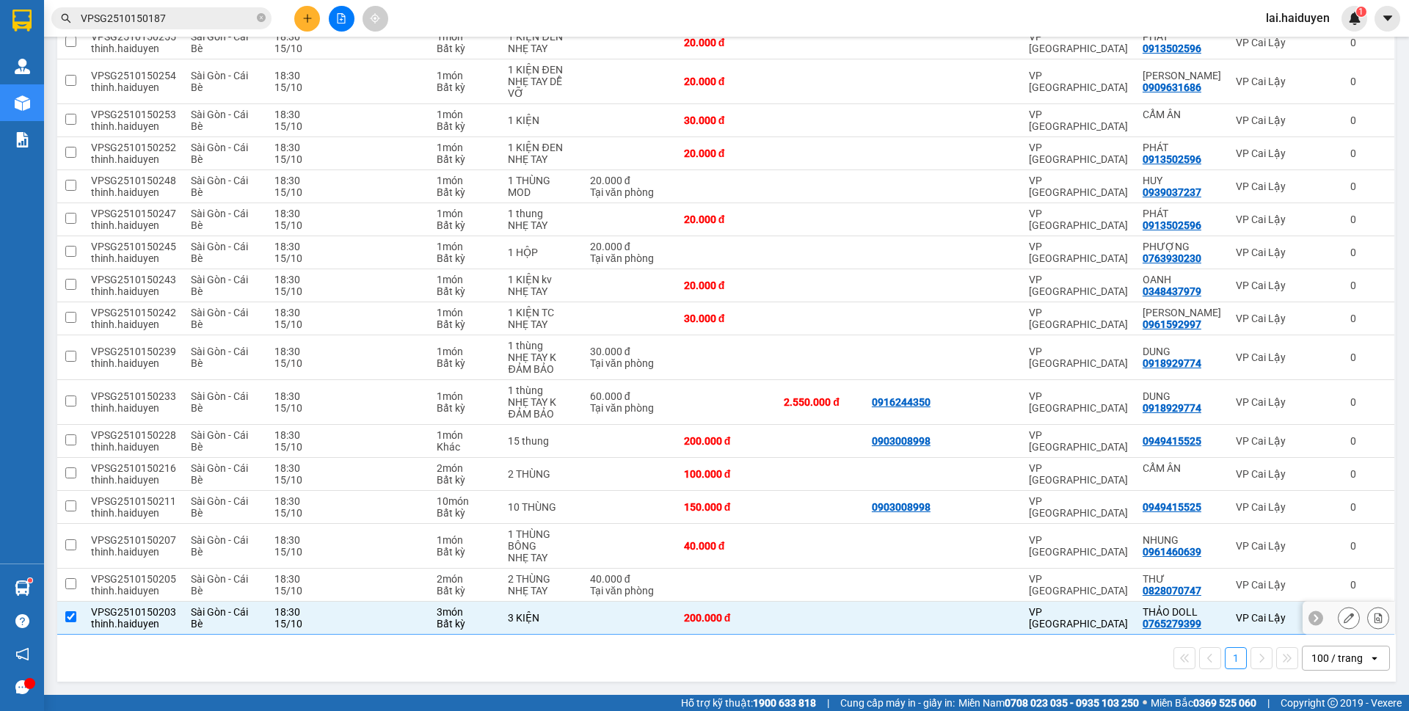
click at [145, 611] on div "VPSG2510150203" at bounding box center [133, 612] width 85 height 12
checkbox input "true"
copy div "VPSG2510150203"
click at [260, 20] on icon "close-circle" at bounding box center [261, 17] width 9 height 9
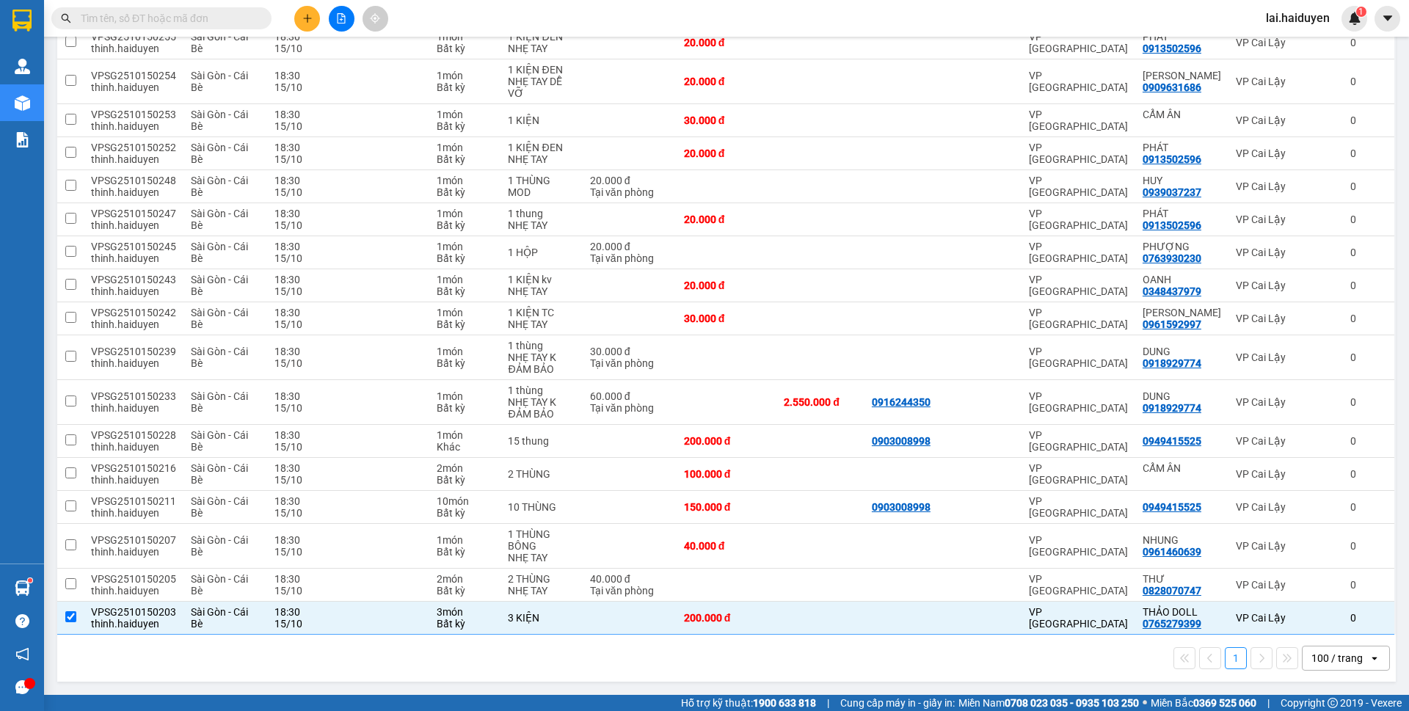
paste input "VPSG2510150203"
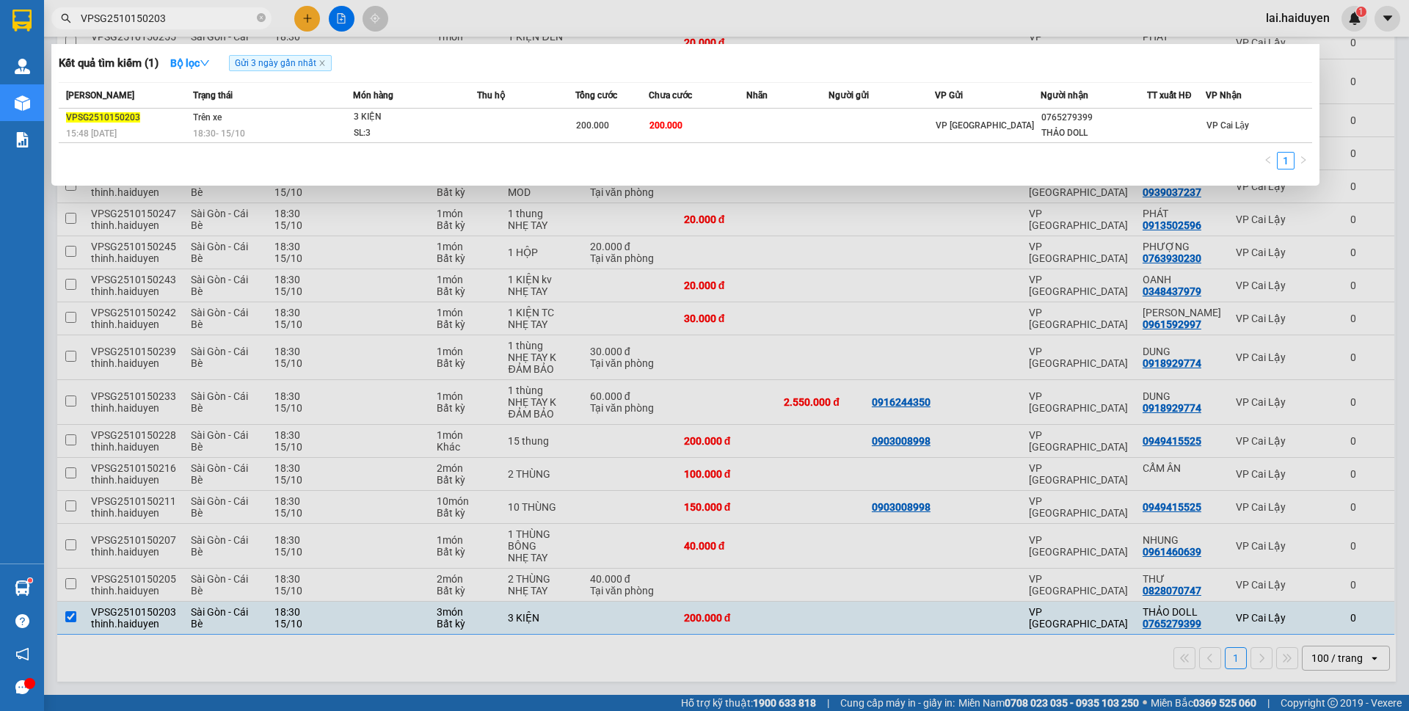
type input "VPSG2510150203"
click at [644, 659] on div at bounding box center [704, 355] width 1409 height 711
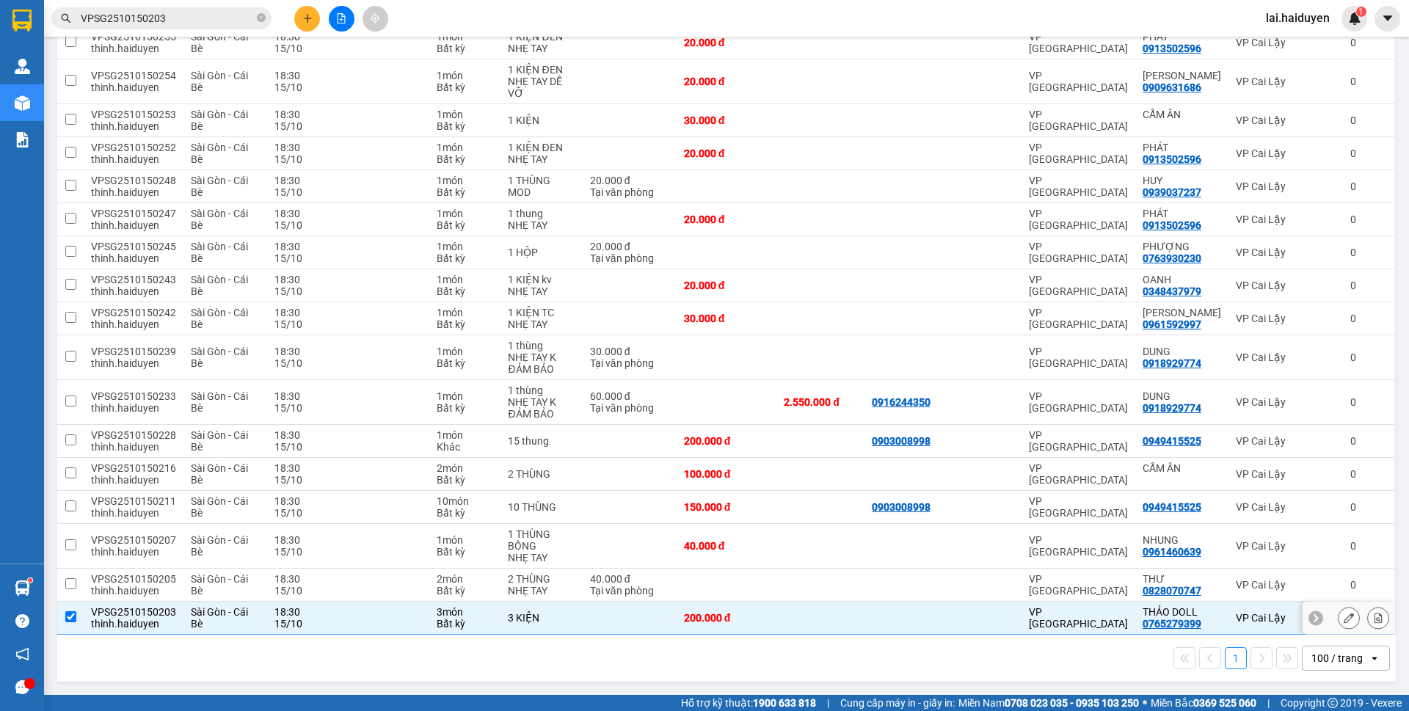
click at [644, 619] on td at bounding box center [630, 618] width 94 height 33
checkbox input "false"
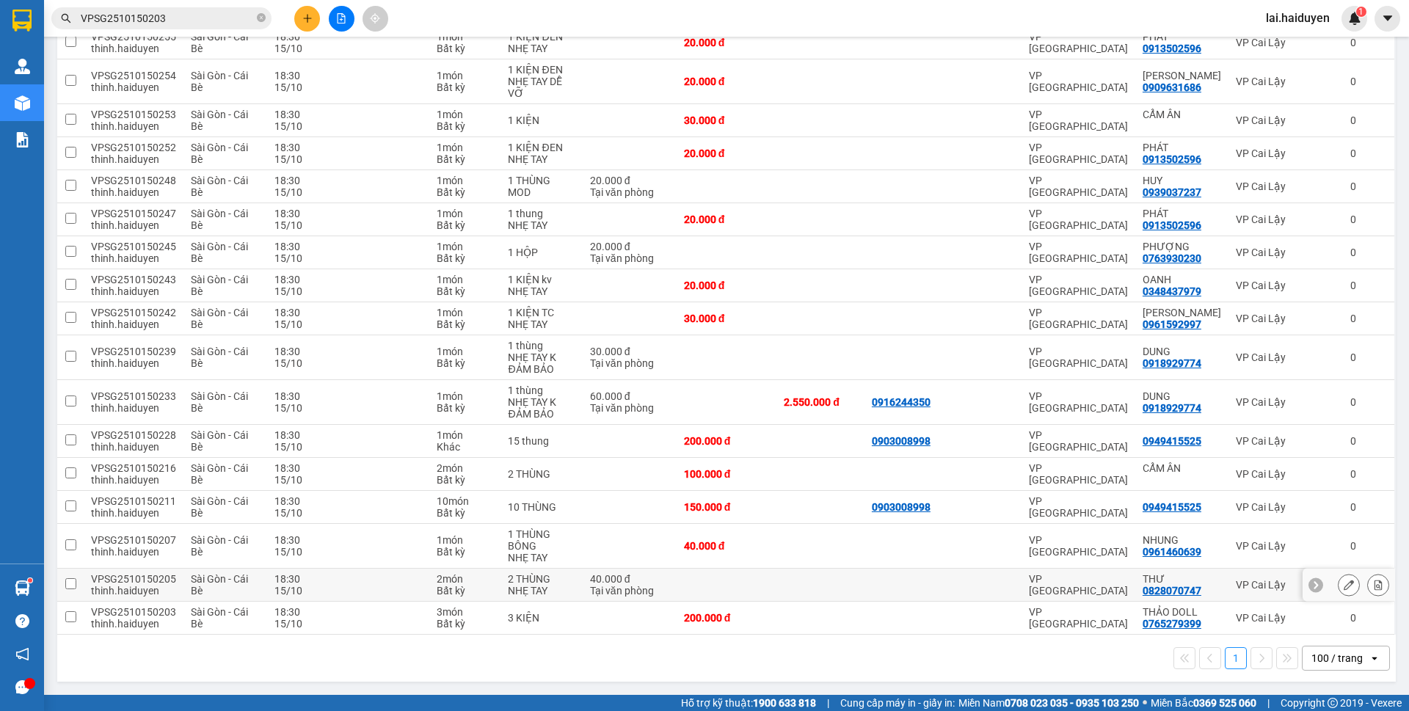
click at [667, 591] on div "Tại văn phòng" at bounding box center [629, 591] width 79 height 12
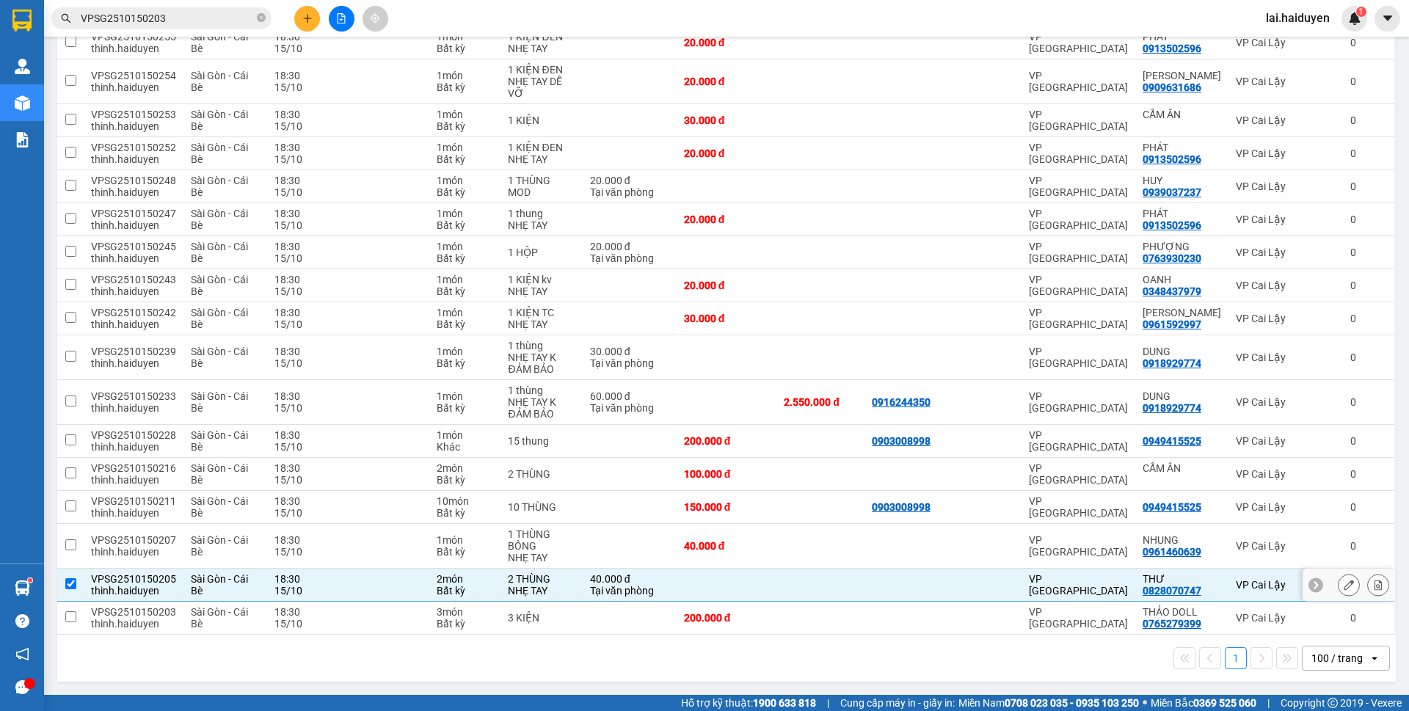
click at [667, 591] on div "Tại văn phòng" at bounding box center [629, 591] width 79 height 12
checkbox input "false"
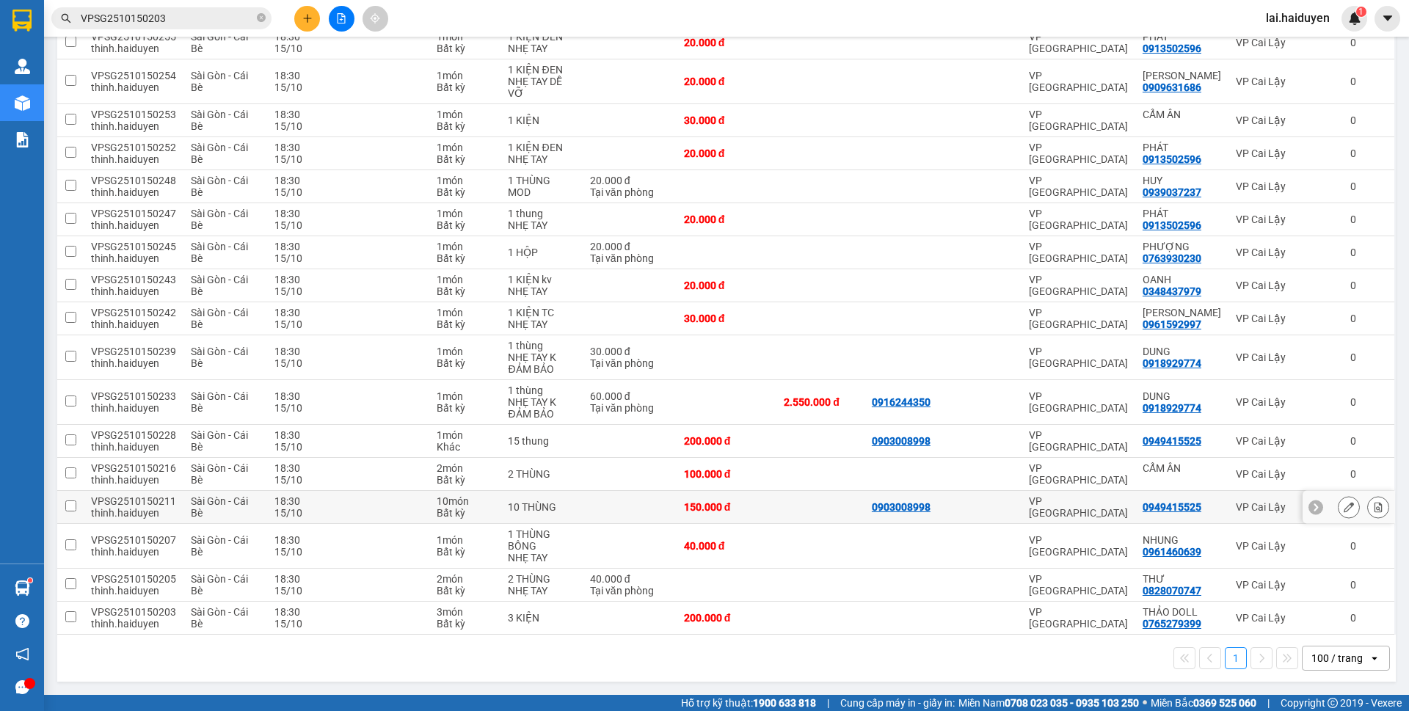
click at [808, 514] on td at bounding box center [821, 507] width 88 height 33
checkbox input "true"
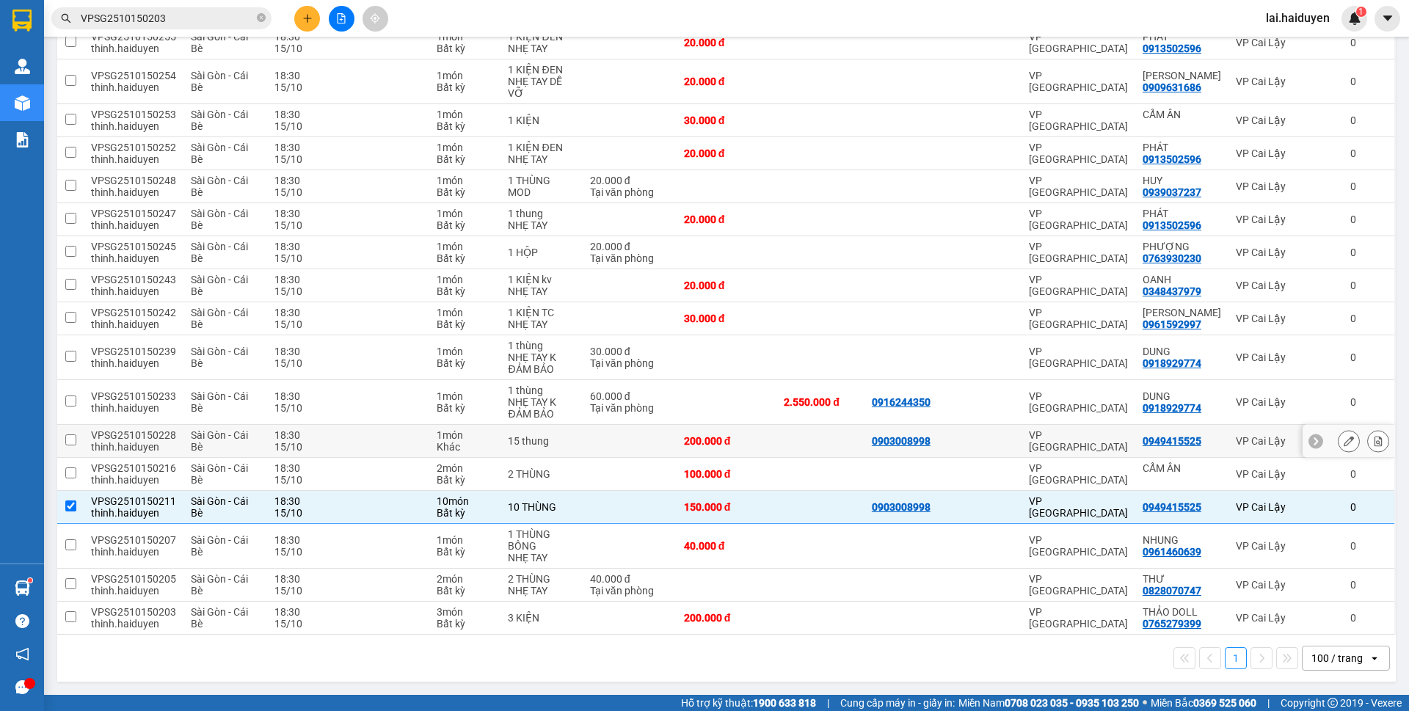
click at [821, 432] on td at bounding box center [821, 441] width 88 height 33
checkbox input "true"
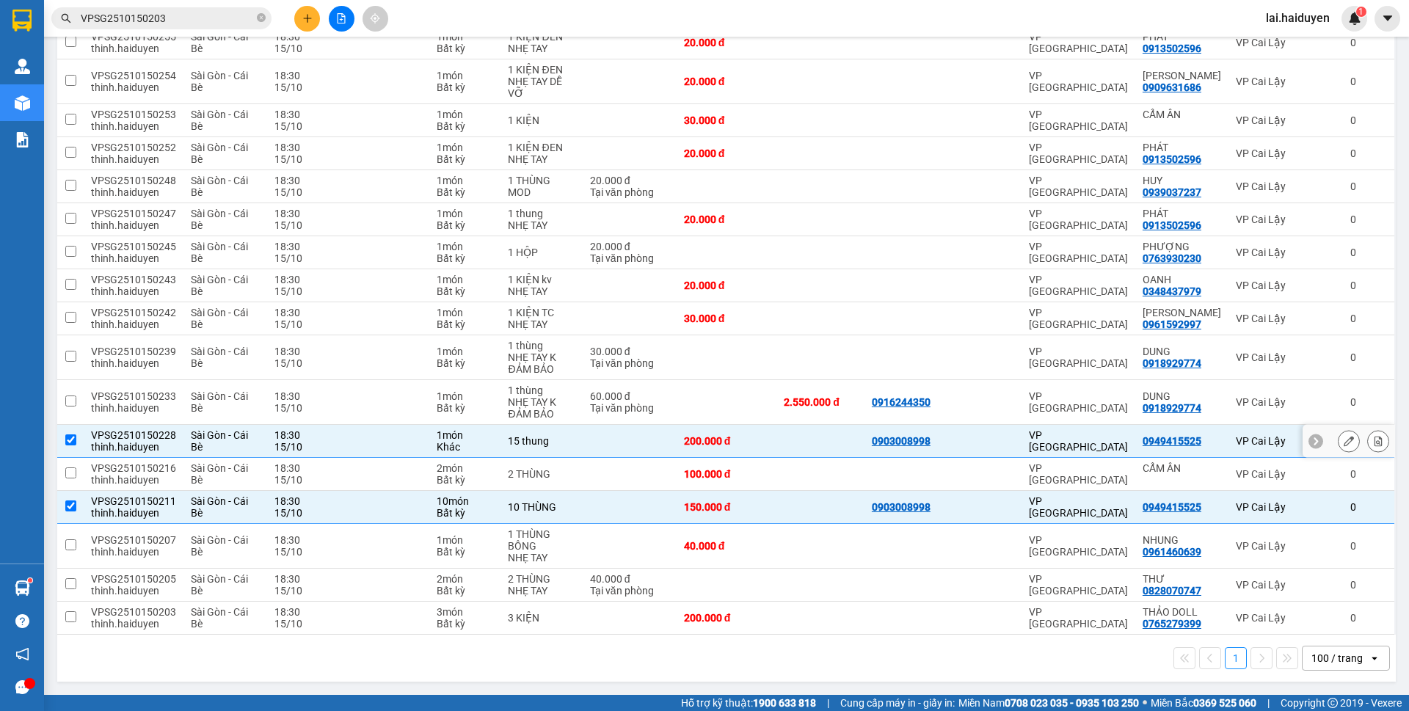
drag, startPoint x: 1186, startPoint y: 440, endPoint x: 379, endPoint y: 200, distance: 842.3
click at [1186, 439] on div "0949415525" at bounding box center [1172, 441] width 59 height 12
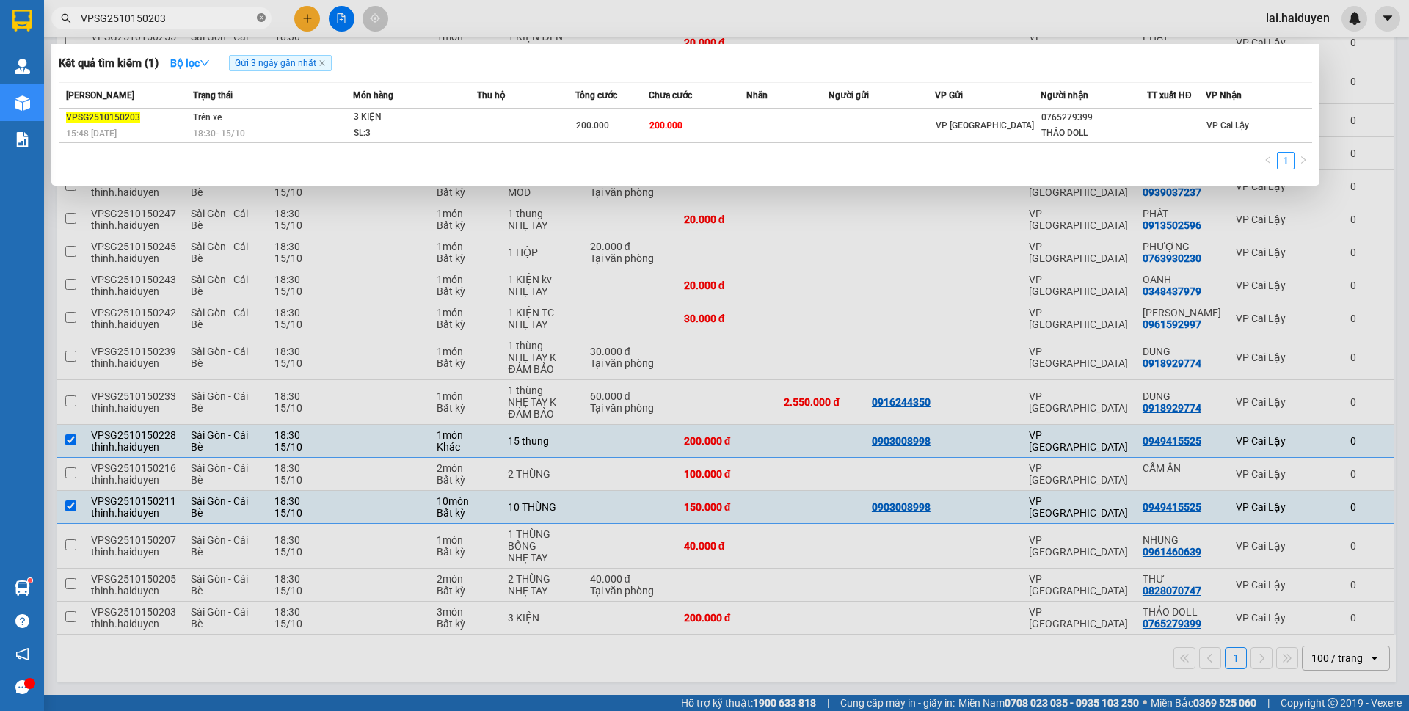
click at [264, 18] on icon "close-circle" at bounding box center [261, 17] width 9 height 9
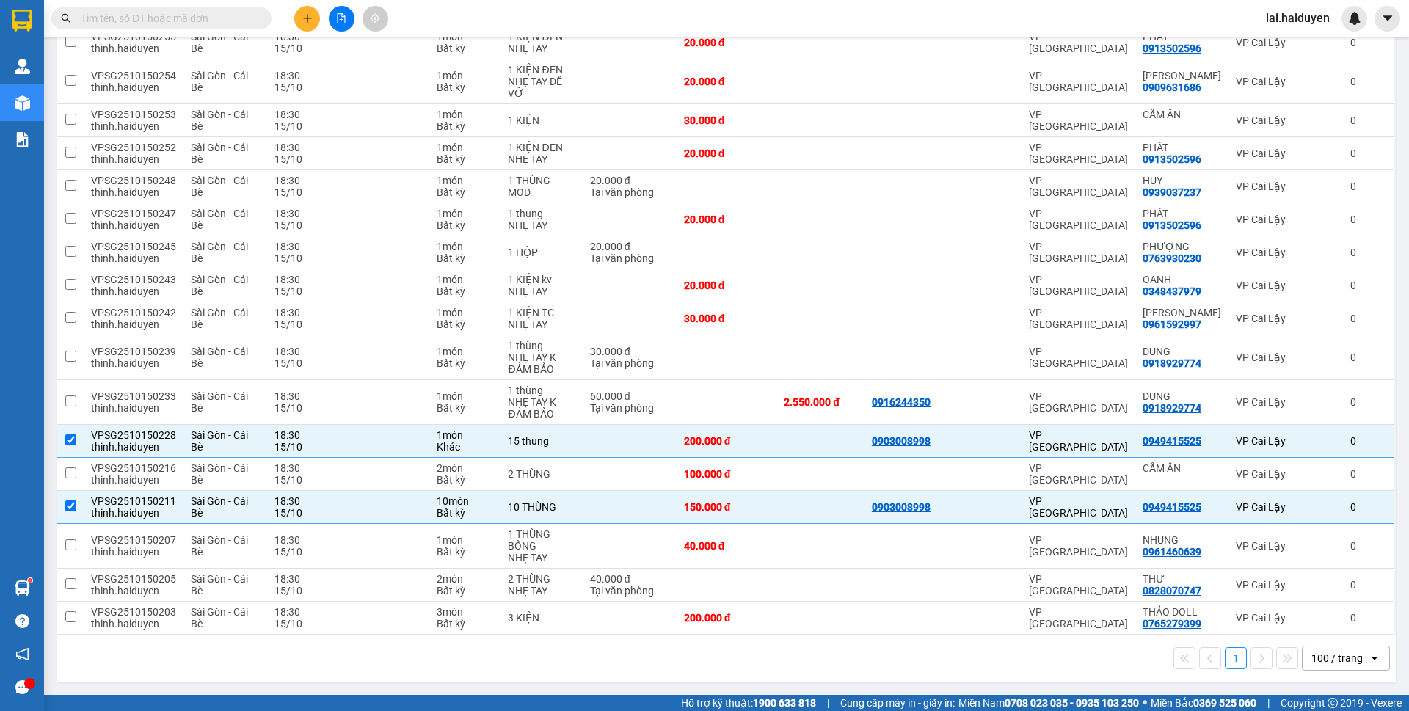
paste input "0949415525"
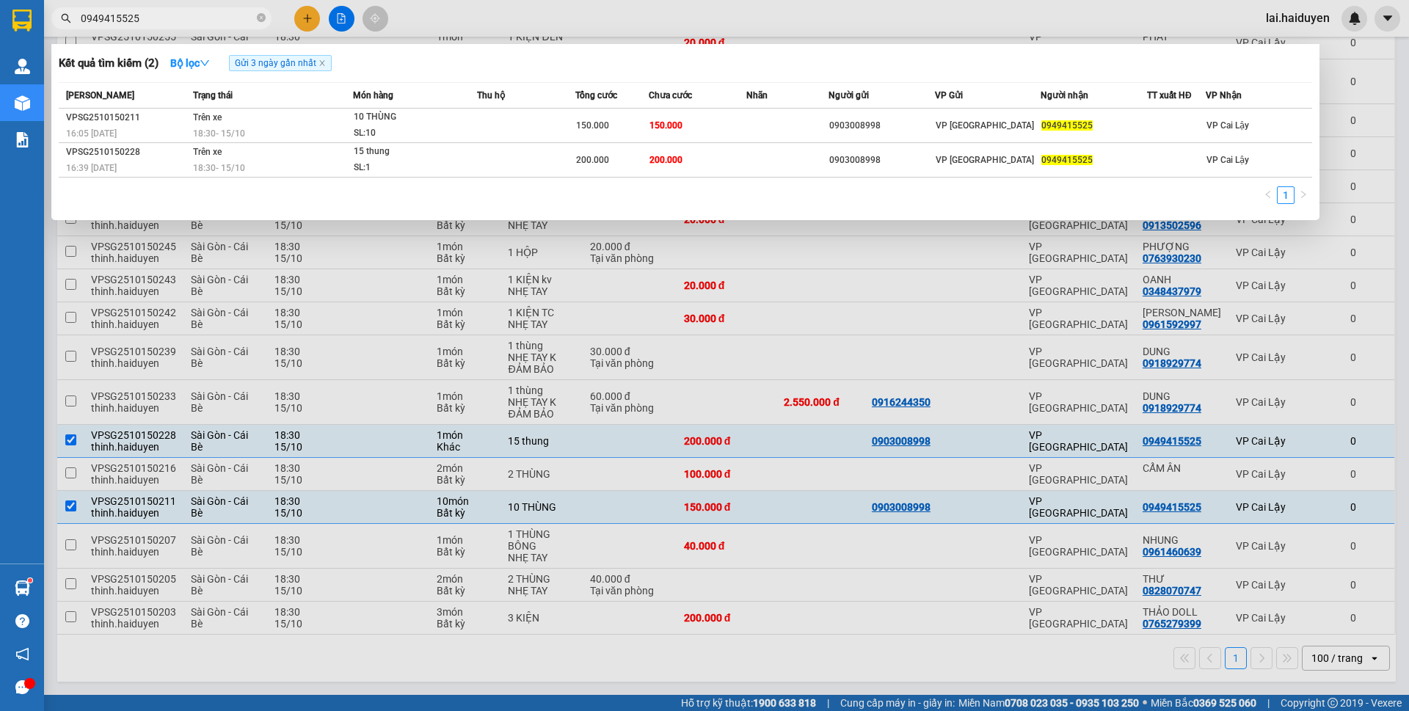
type input "0949415525"
click at [802, 23] on div at bounding box center [704, 355] width 1409 height 711
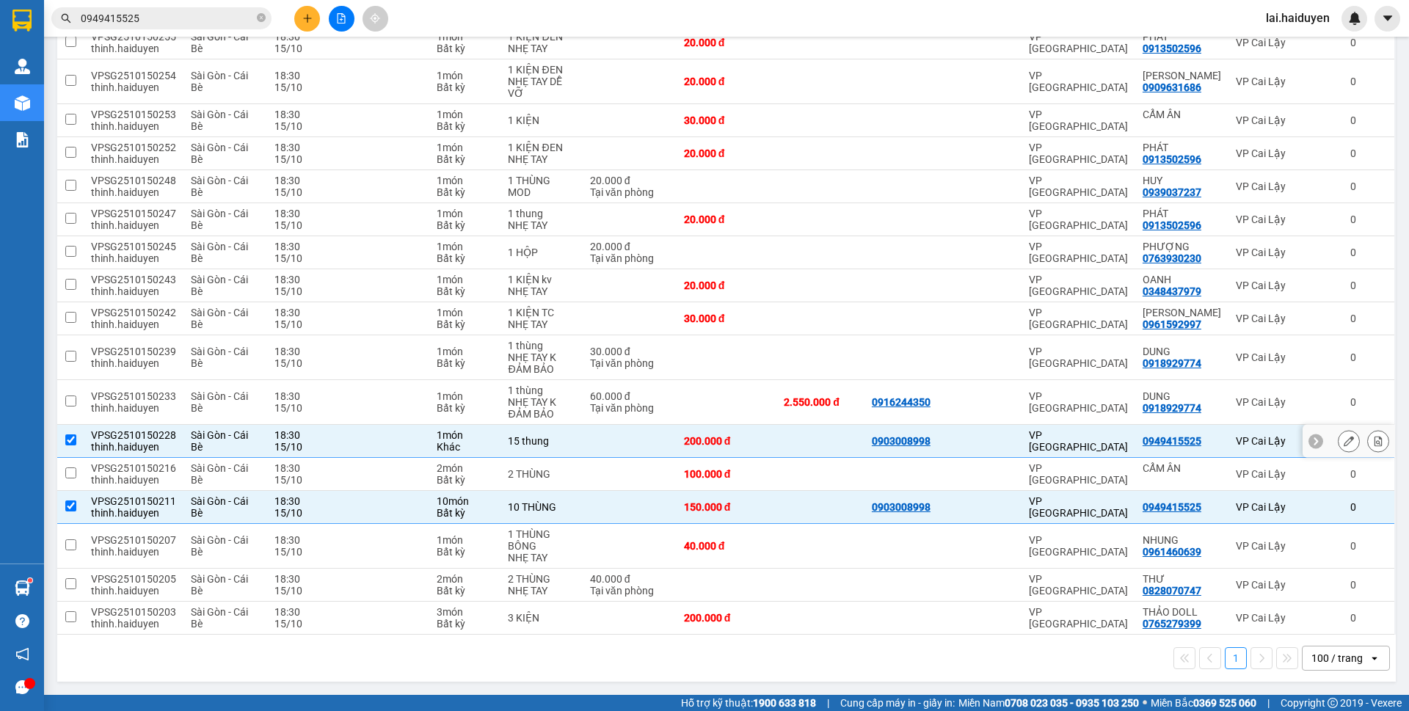
click at [638, 449] on td at bounding box center [630, 441] width 94 height 33
checkbox input "false"
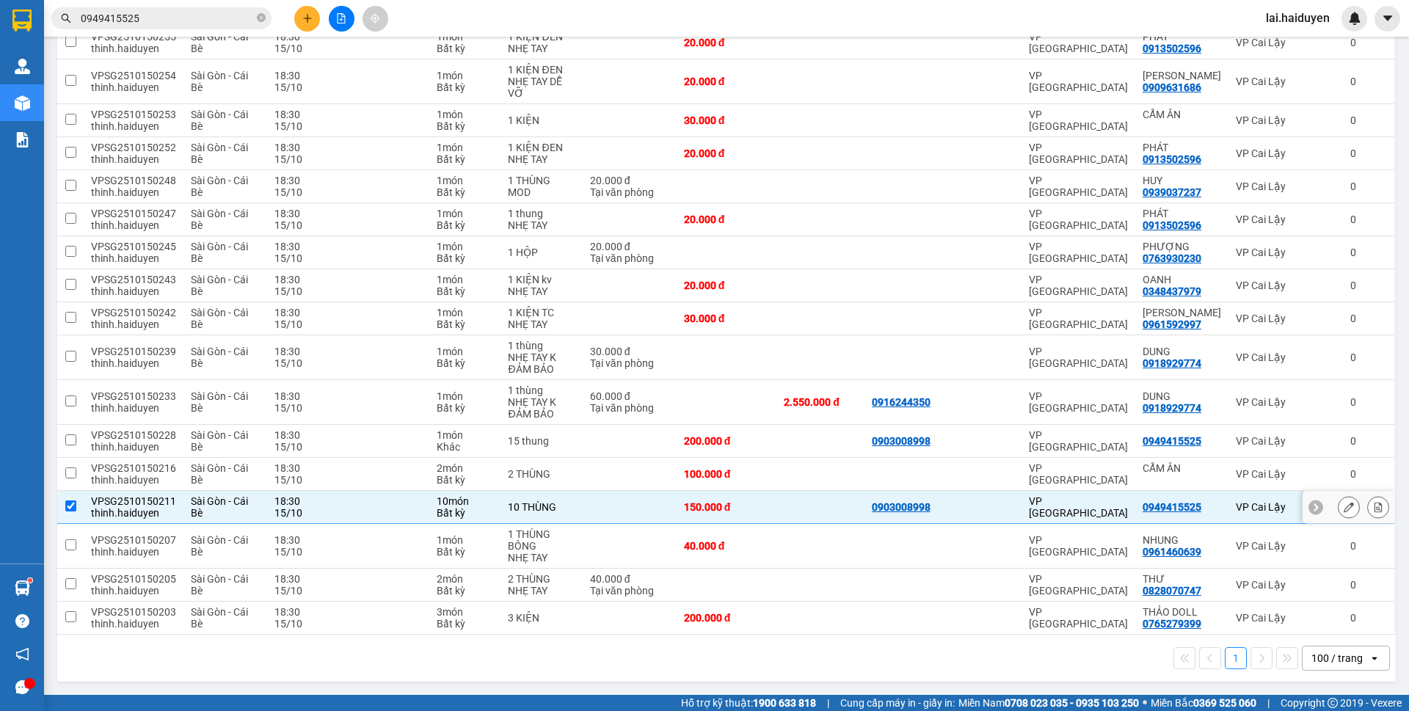
click at [1185, 511] on div "0949415525" at bounding box center [1172, 507] width 59 height 12
copy div "0949415525"
click at [837, 506] on td at bounding box center [821, 507] width 88 height 33
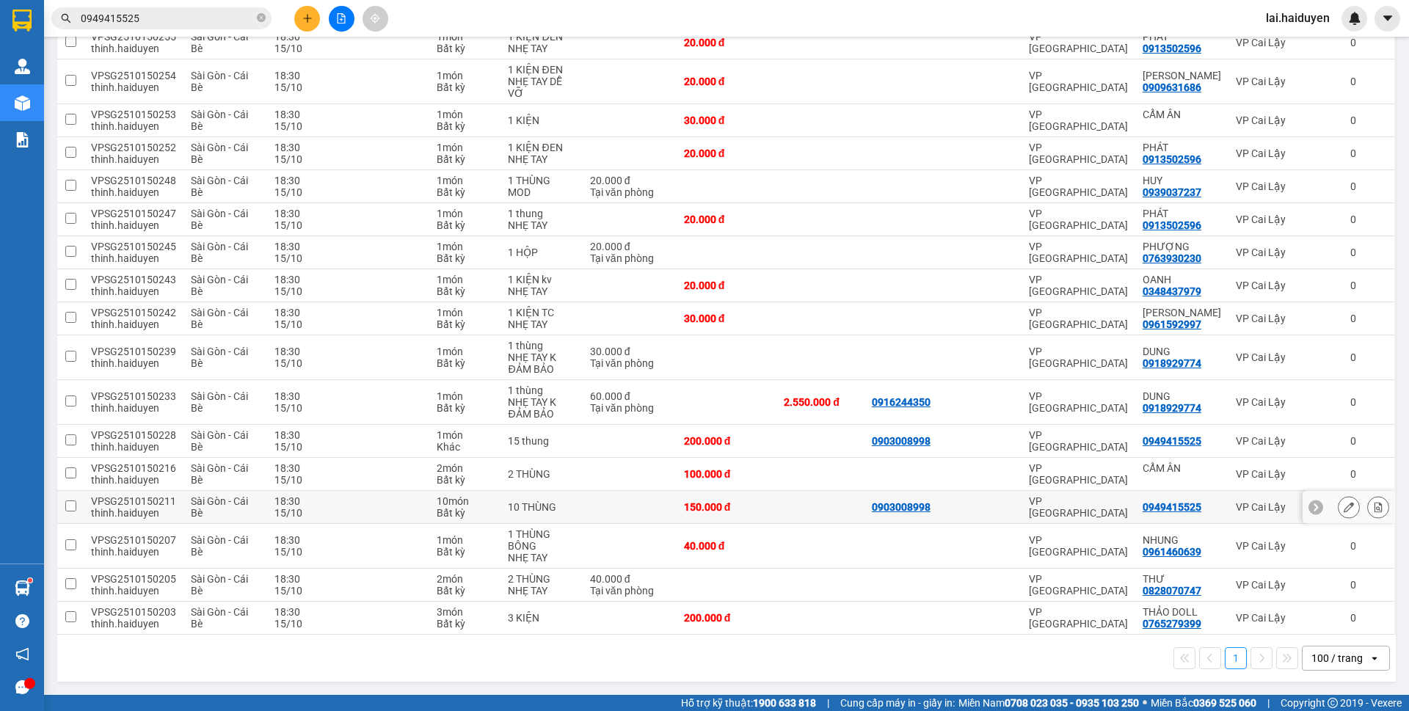
click at [769, 508] on div "150.000 đ" at bounding box center [726, 507] width 85 height 12
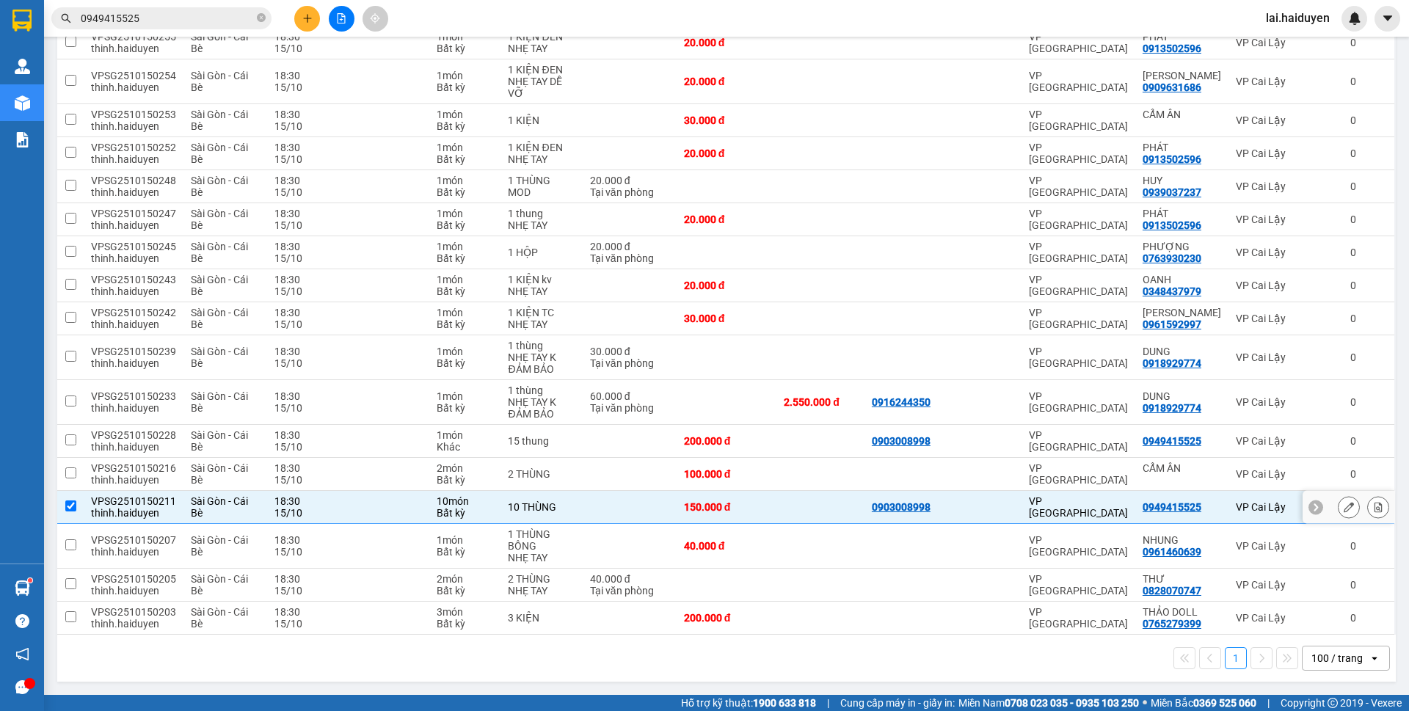
click at [769, 508] on div "150.000 đ" at bounding box center [726, 507] width 85 height 12
checkbox input "false"
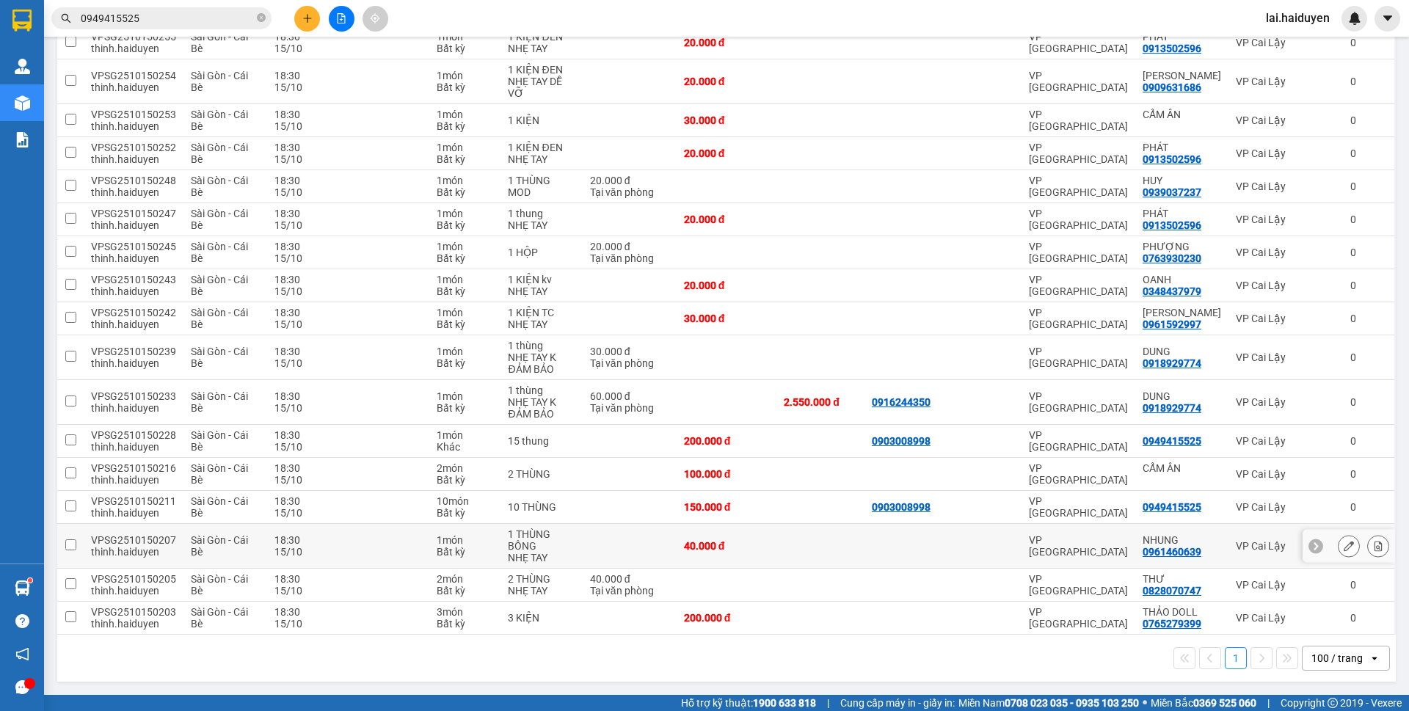
click at [785, 549] on td at bounding box center [821, 546] width 88 height 45
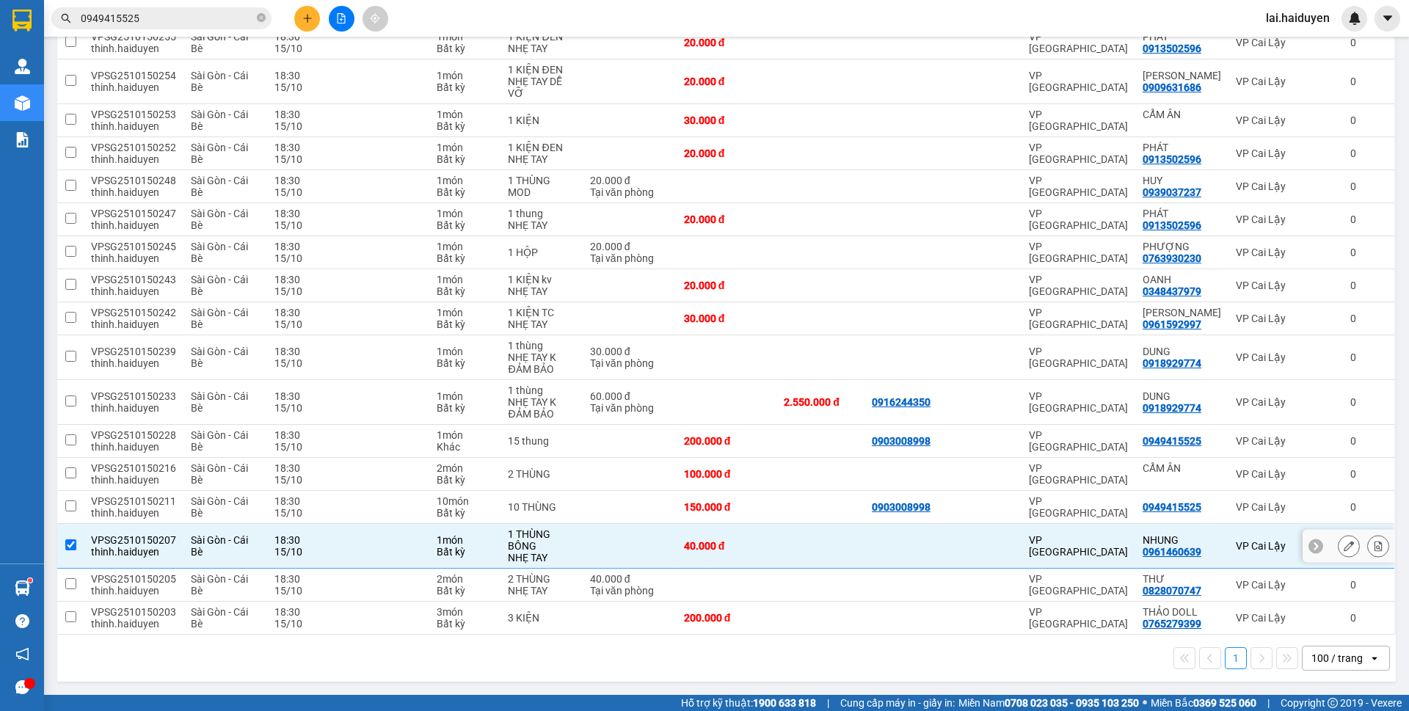
click at [154, 541] on div "VPSG2510150207" at bounding box center [133, 540] width 85 height 12
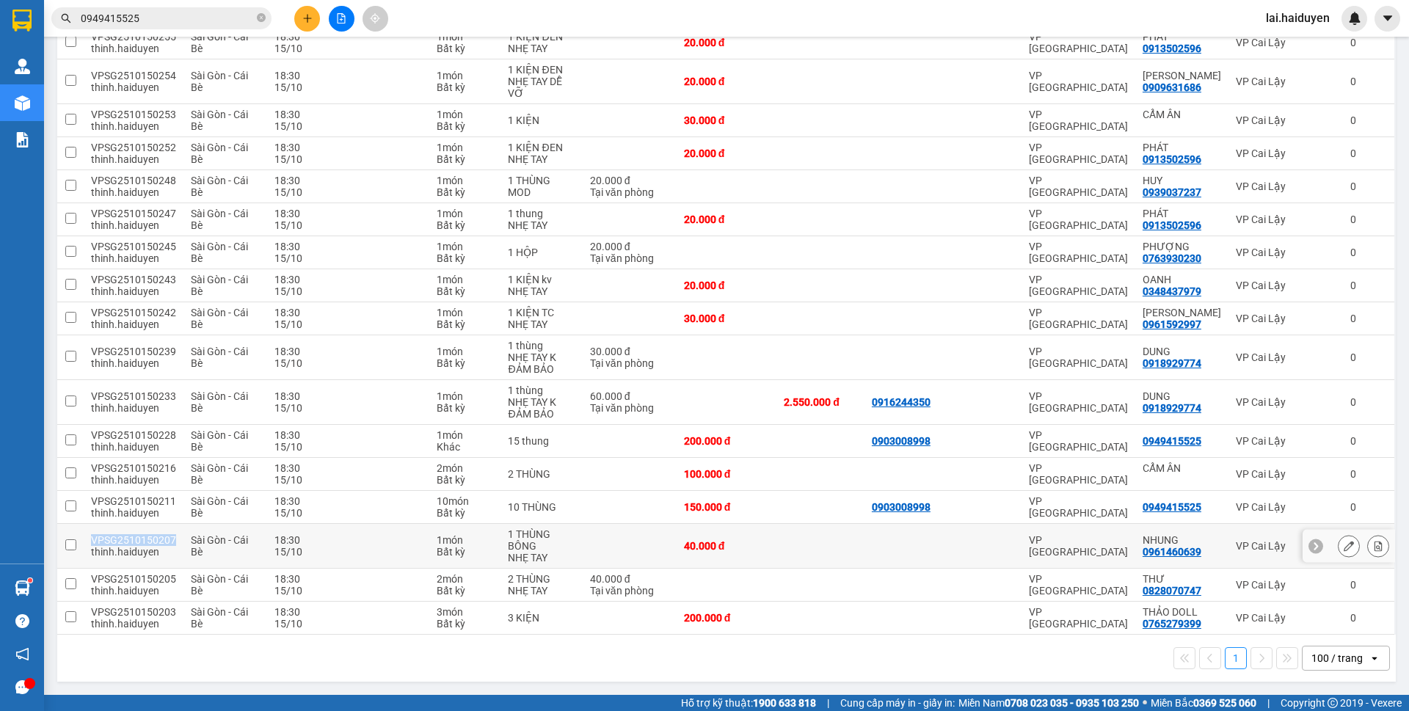
click at [154, 541] on div "VPSG2510150207" at bounding box center [133, 540] width 85 height 12
checkbox input "true"
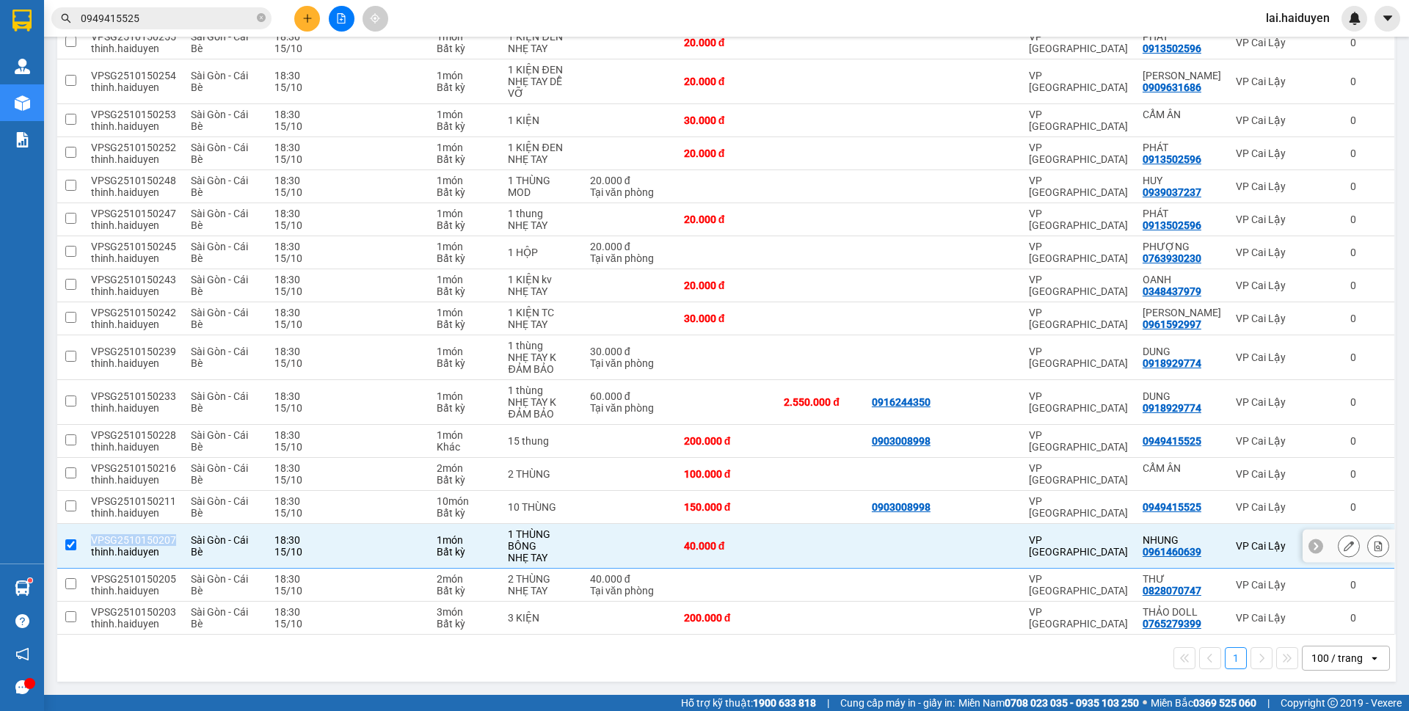
copy div "VPSG2510150207"
click at [264, 19] on icon "close-circle" at bounding box center [261, 17] width 9 height 9
paste input "VPSG2510150207"
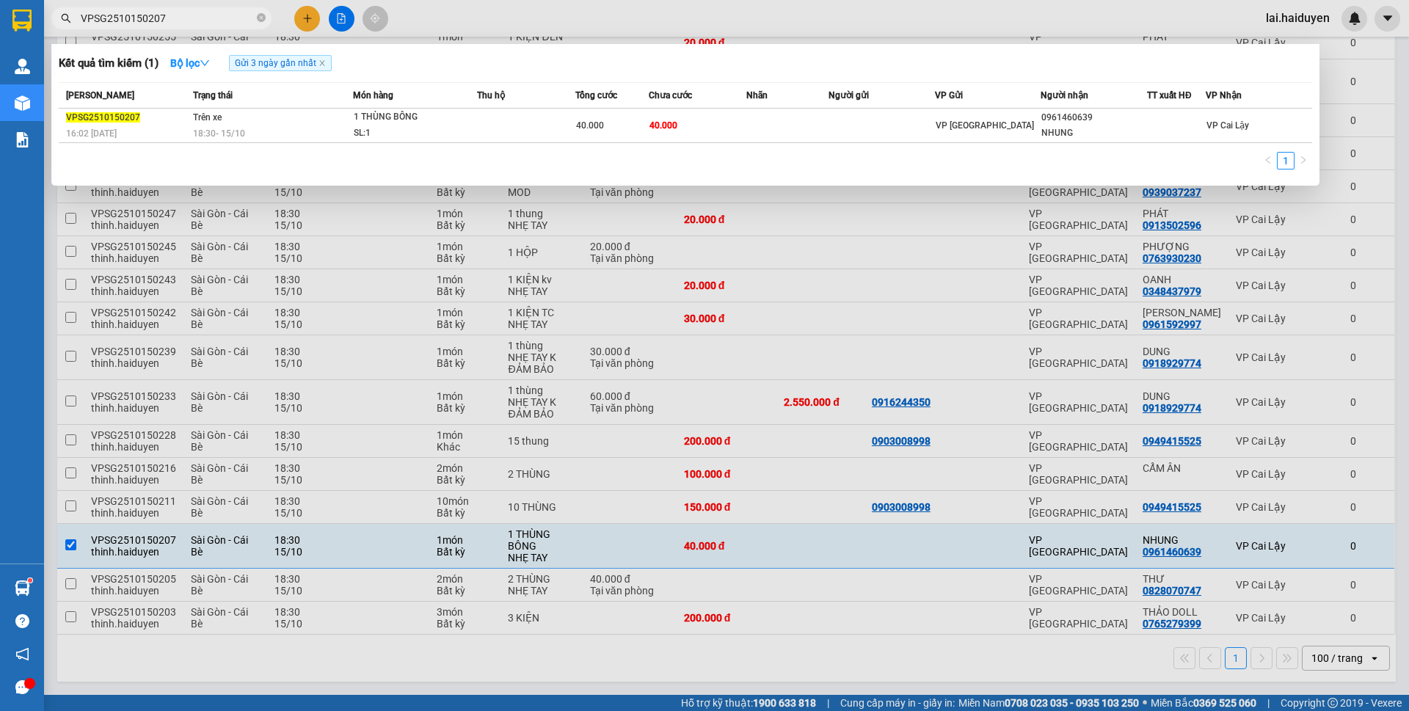
type input "VPSG2510150207"
click at [827, 29] on div at bounding box center [704, 355] width 1409 height 711
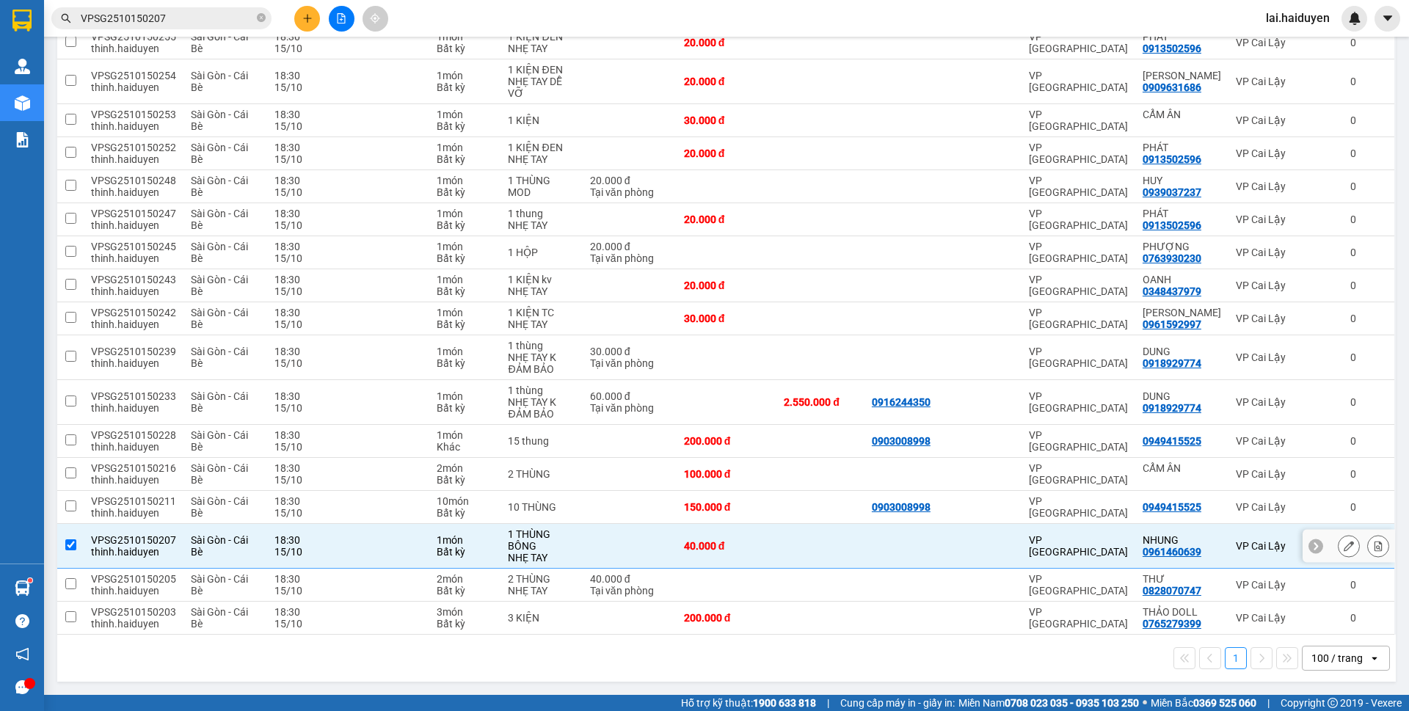
click at [792, 542] on td at bounding box center [821, 546] width 88 height 45
checkbox input "false"
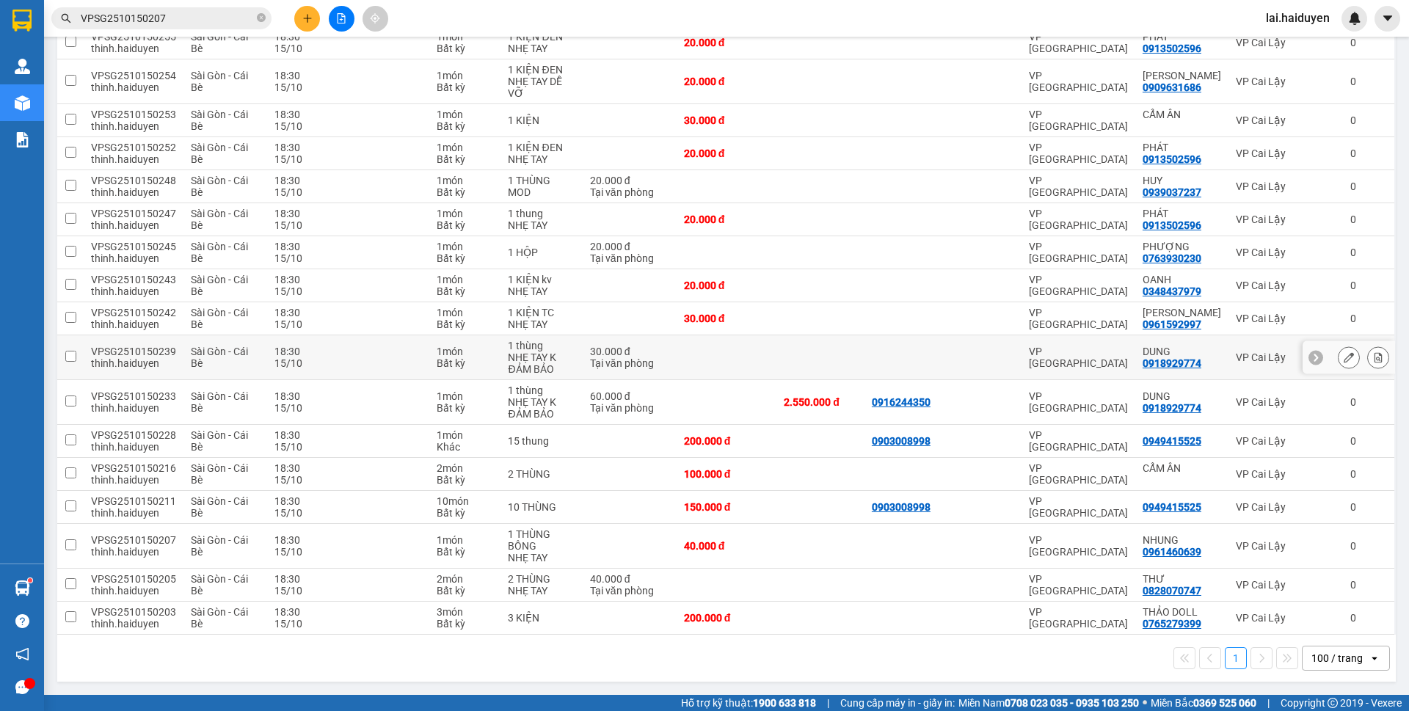
click at [922, 357] on div at bounding box center [911, 358] width 79 height 12
checkbox input "true"
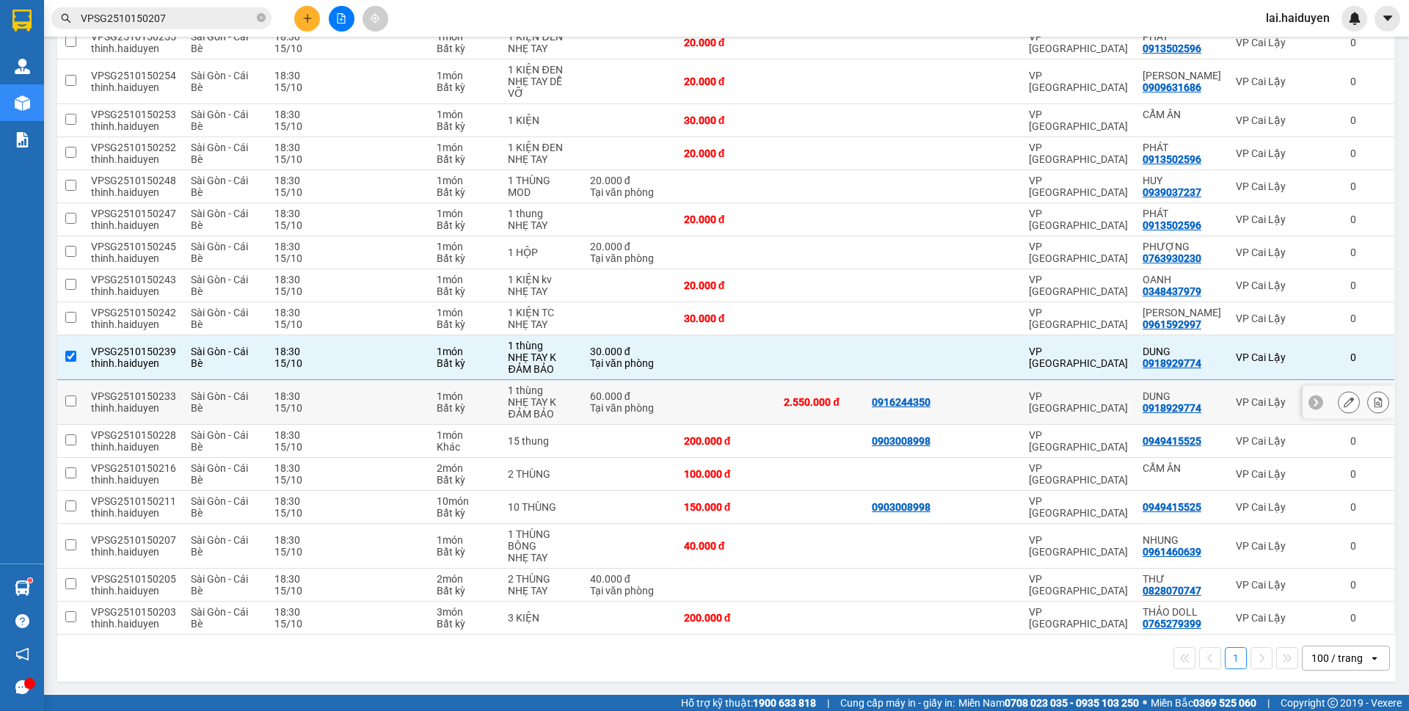
click at [978, 395] on td at bounding box center [990, 402] width 63 height 45
checkbox input "true"
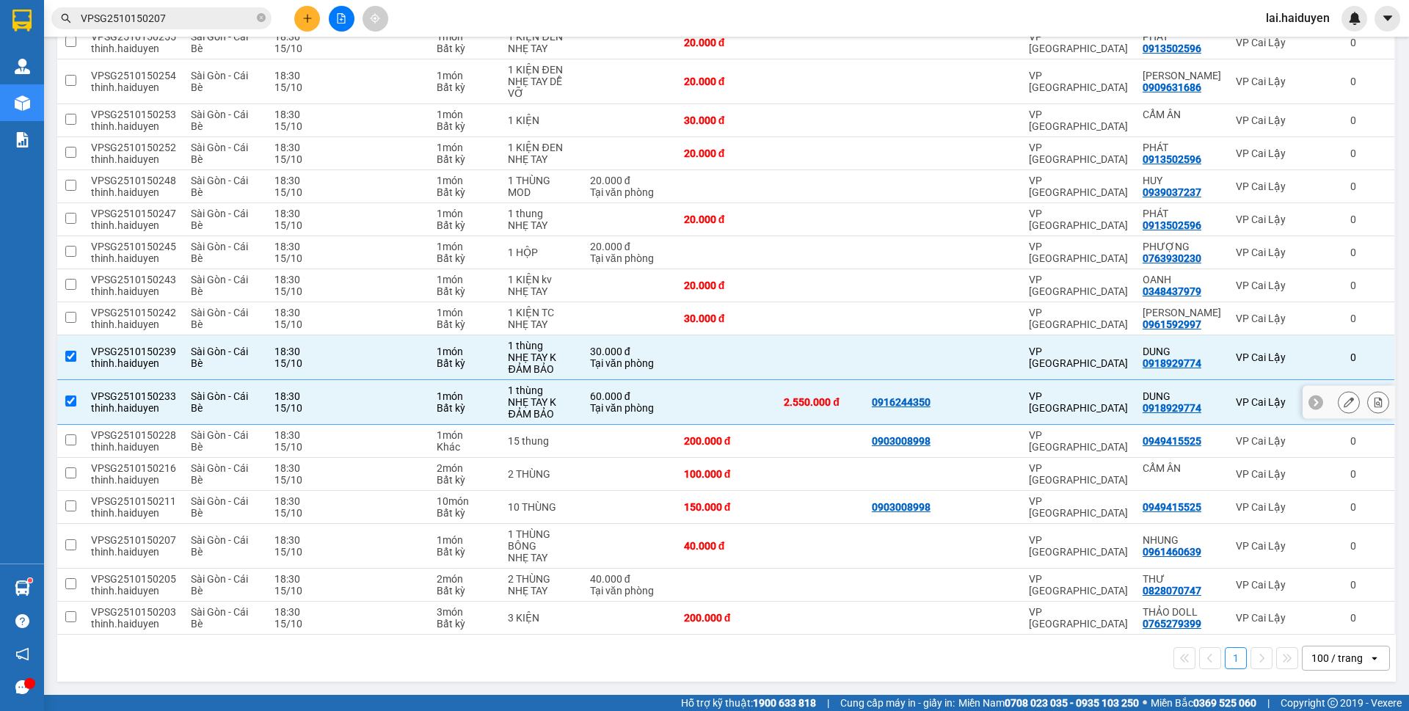
click at [1147, 407] on div "0918929774" at bounding box center [1172, 408] width 59 height 12
copy div "0918929774"
click at [124, 24] on input "VPSG2510150207" at bounding box center [167, 18] width 173 height 16
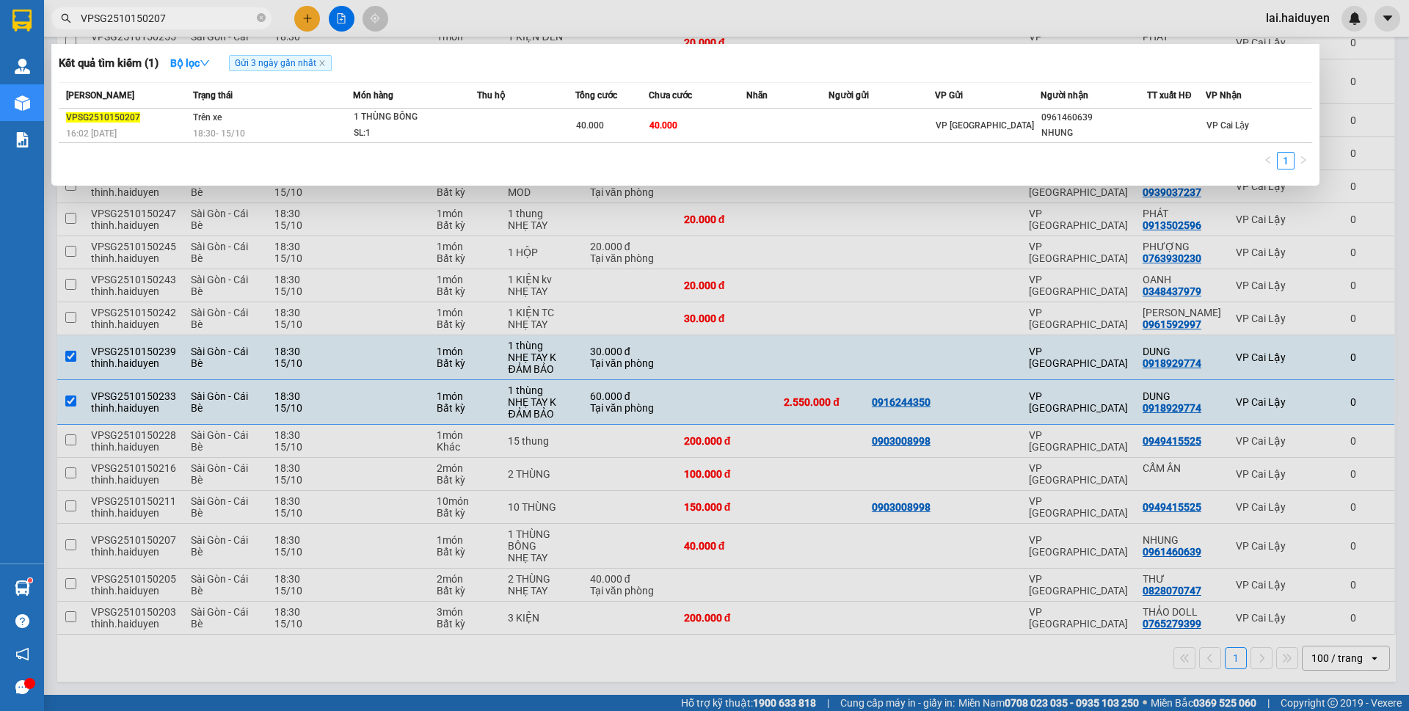
click at [124, 24] on input "VPSG2510150207" at bounding box center [167, 18] width 173 height 16
paste input "0918929774"
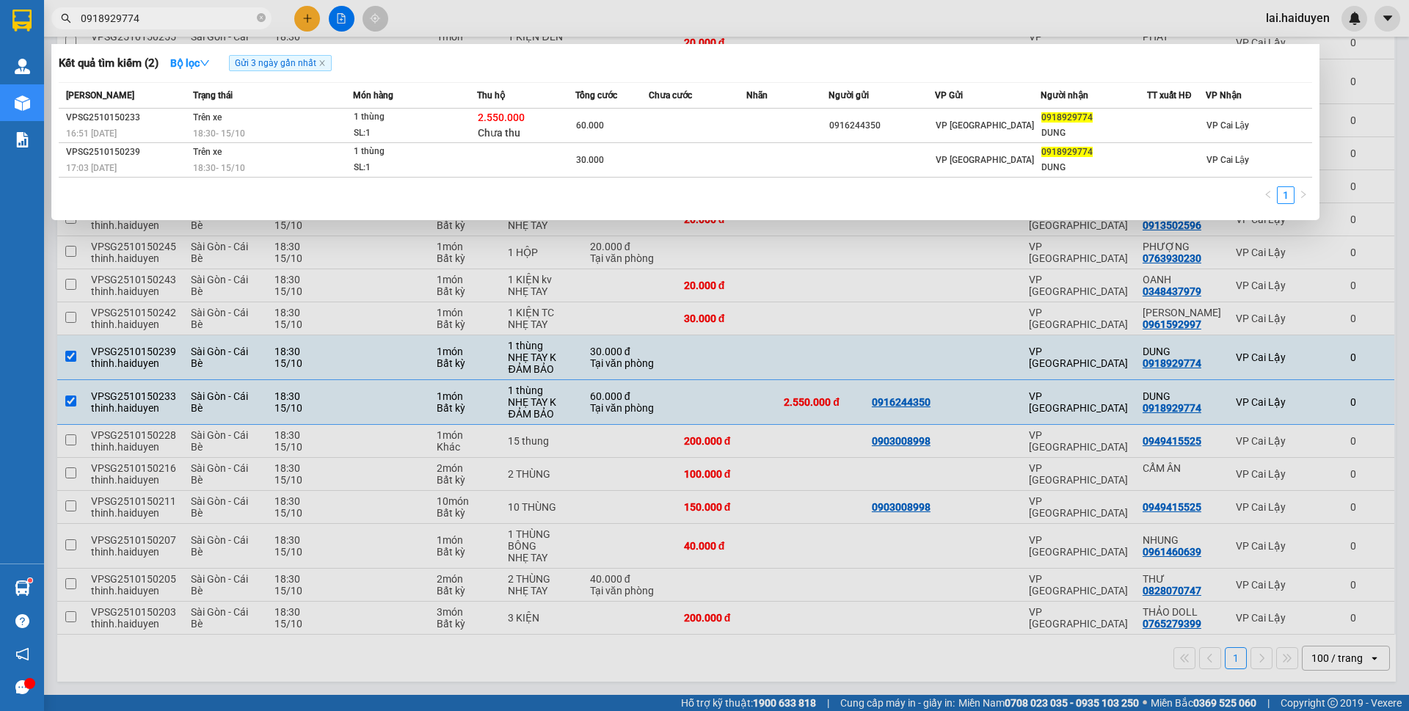
type input "0918929774"
click at [895, 14] on div at bounding box center [704, 355] width 1409 height 711
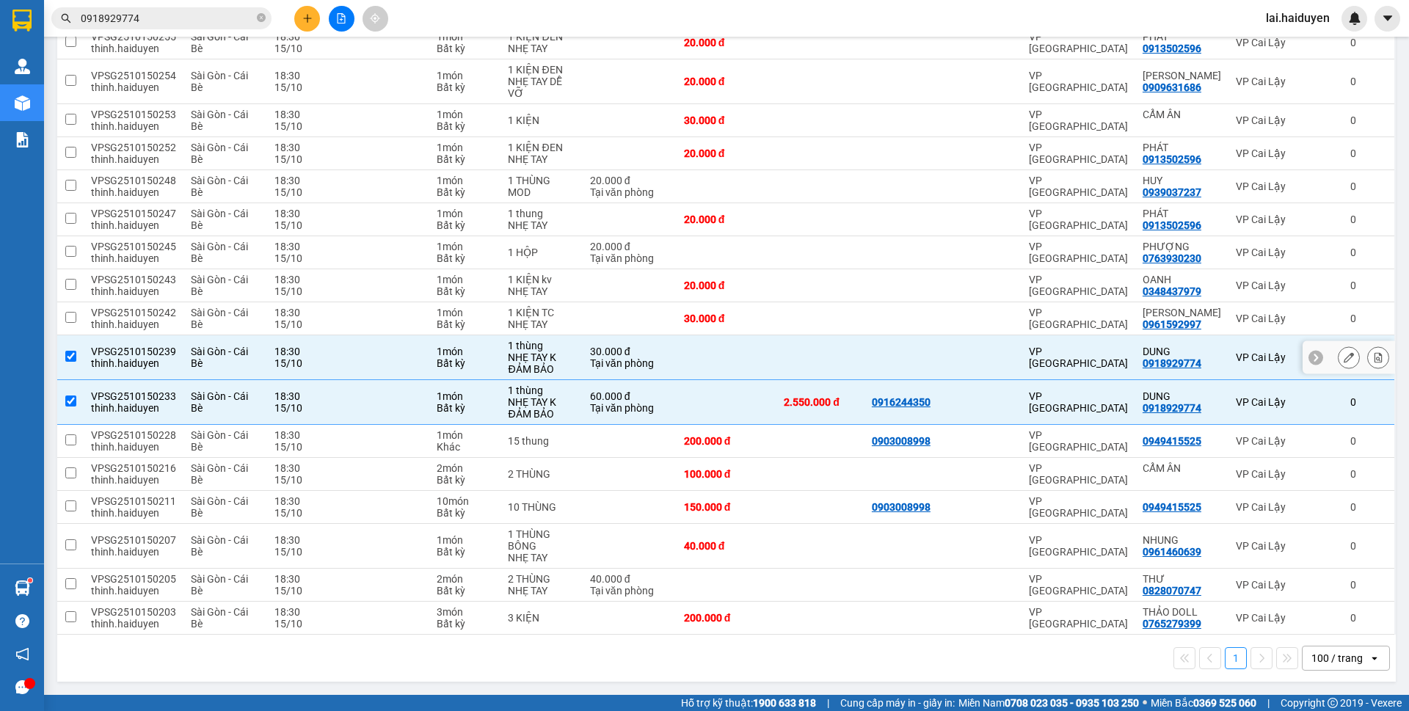
click at [743, 374] on td at bounding box center [727, 357] width 100 height 45
checkbox input "false"
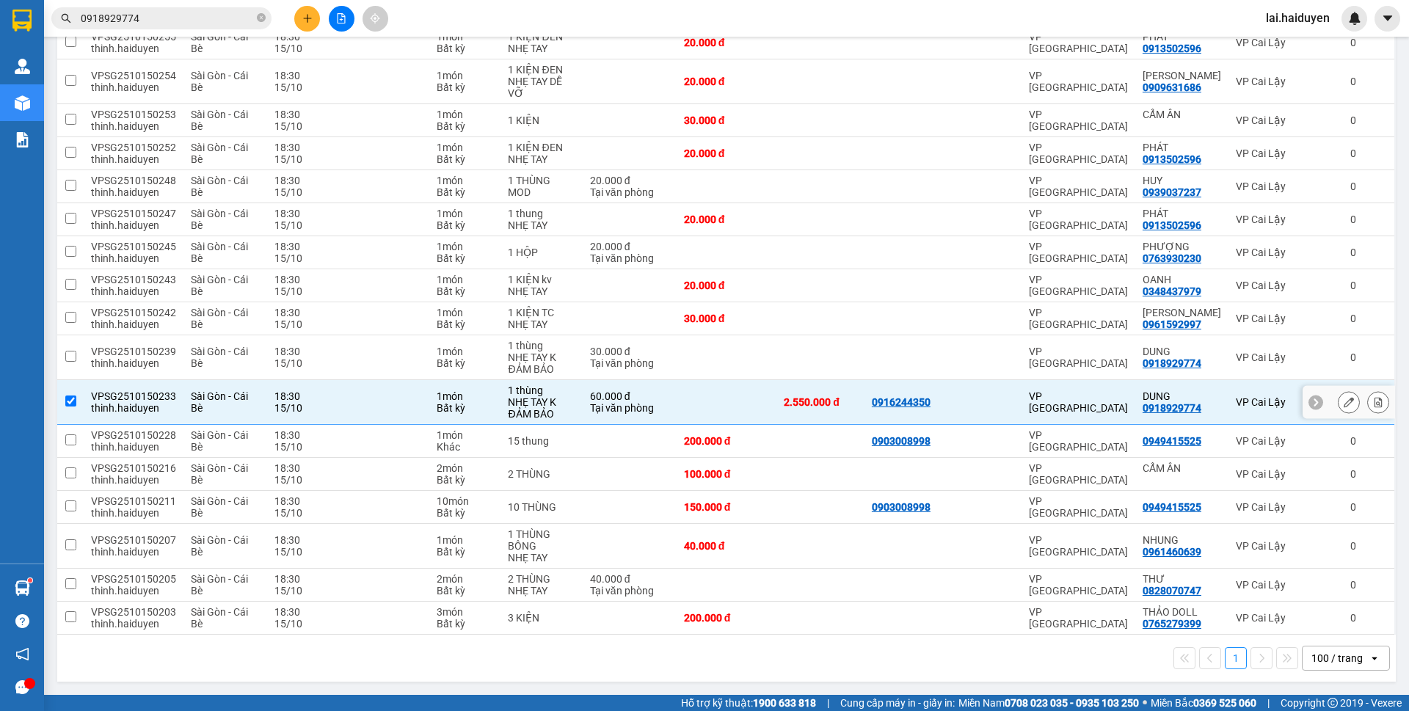
click at [729, 402] on td at bounding box center [727, 402] width 100 height 45
checkbox input "false"
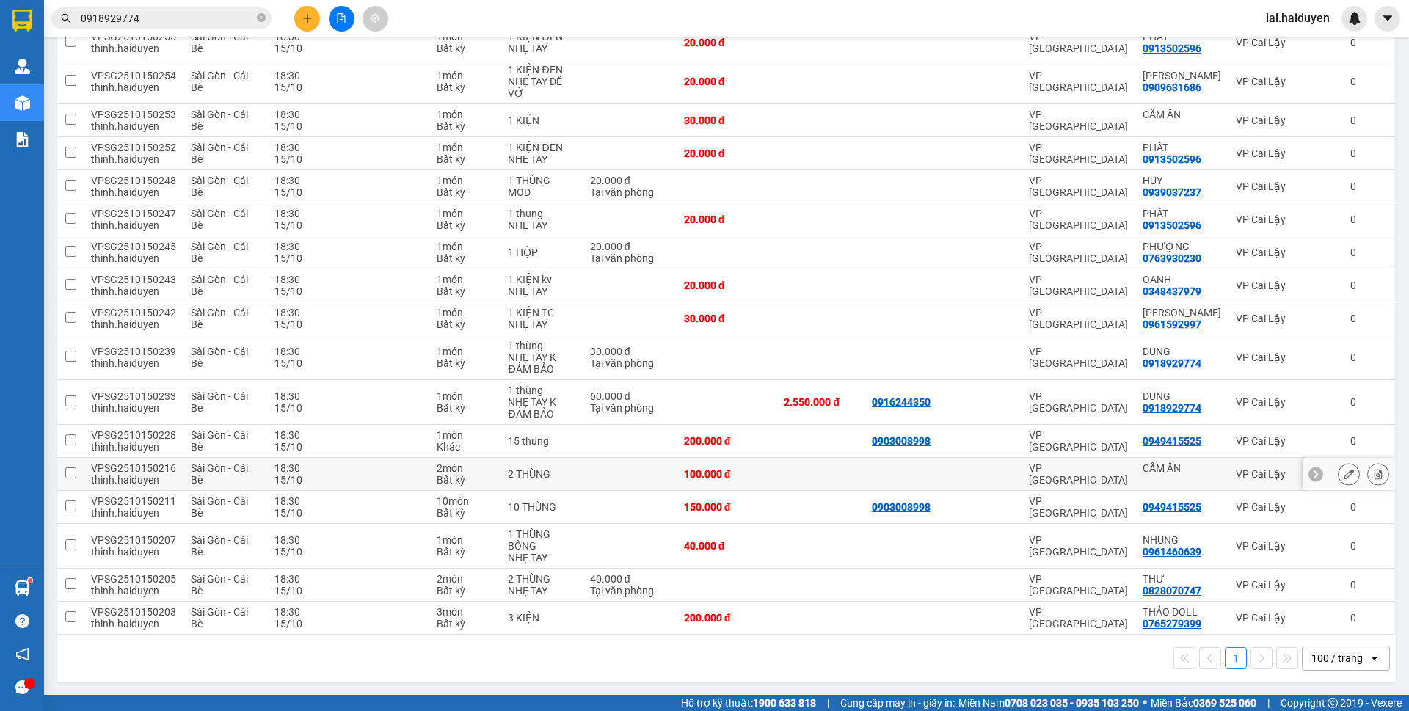
click at [810, 479] on td at bounding box center [821, 474] width 88 height 33
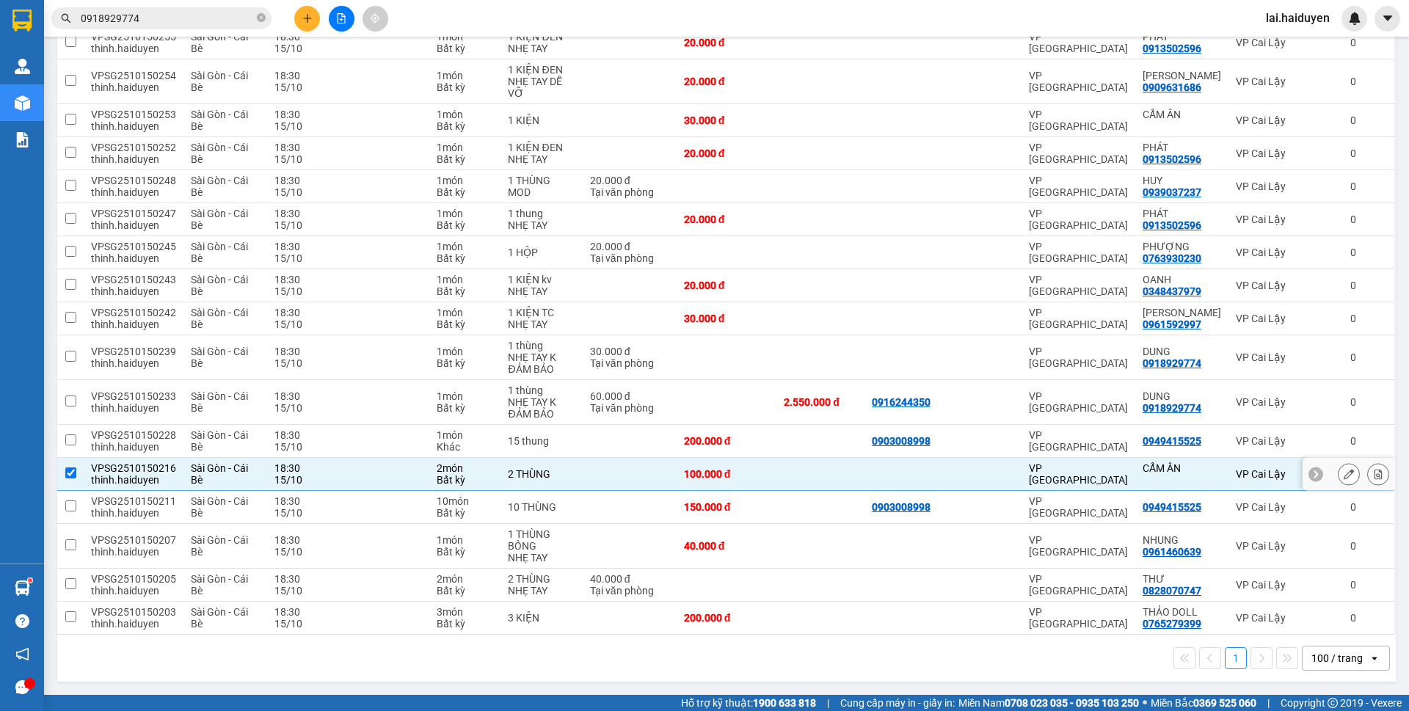
click at [810, 474] on td at bounding box center [821, 474] width 88 height 33
checkbox input "false"
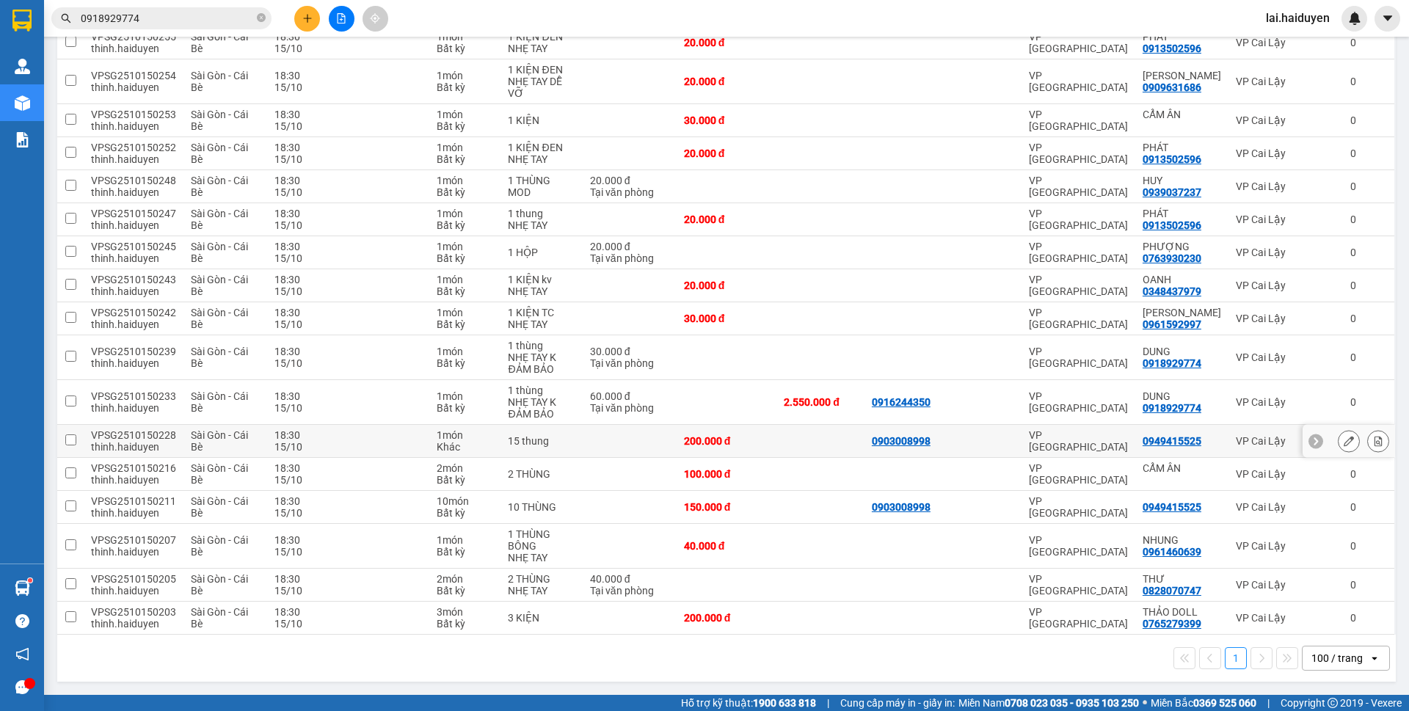
click at [813, 440] on td at bounding box center [821, 441] width 88 height 33
checkbox input "true"
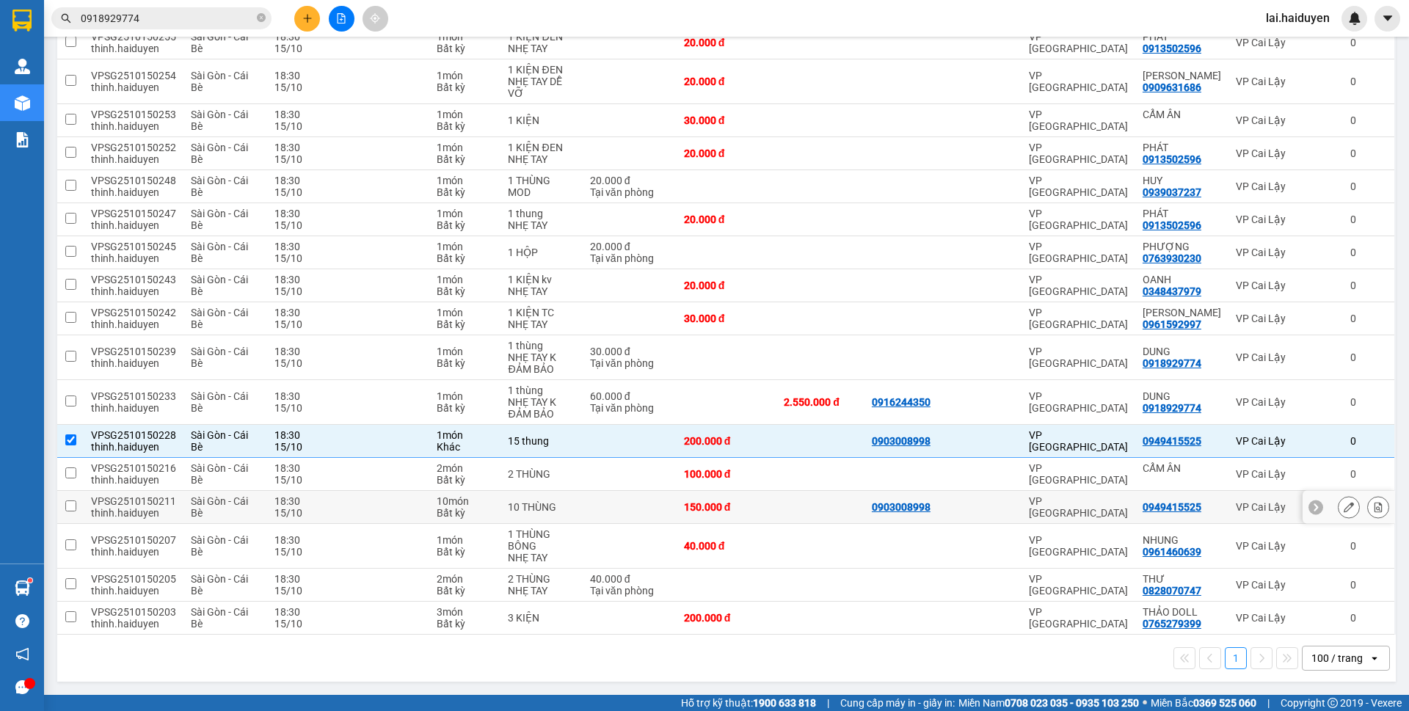
click at [796, 504] on td at bounding box center [821, 507] width 88 height 33
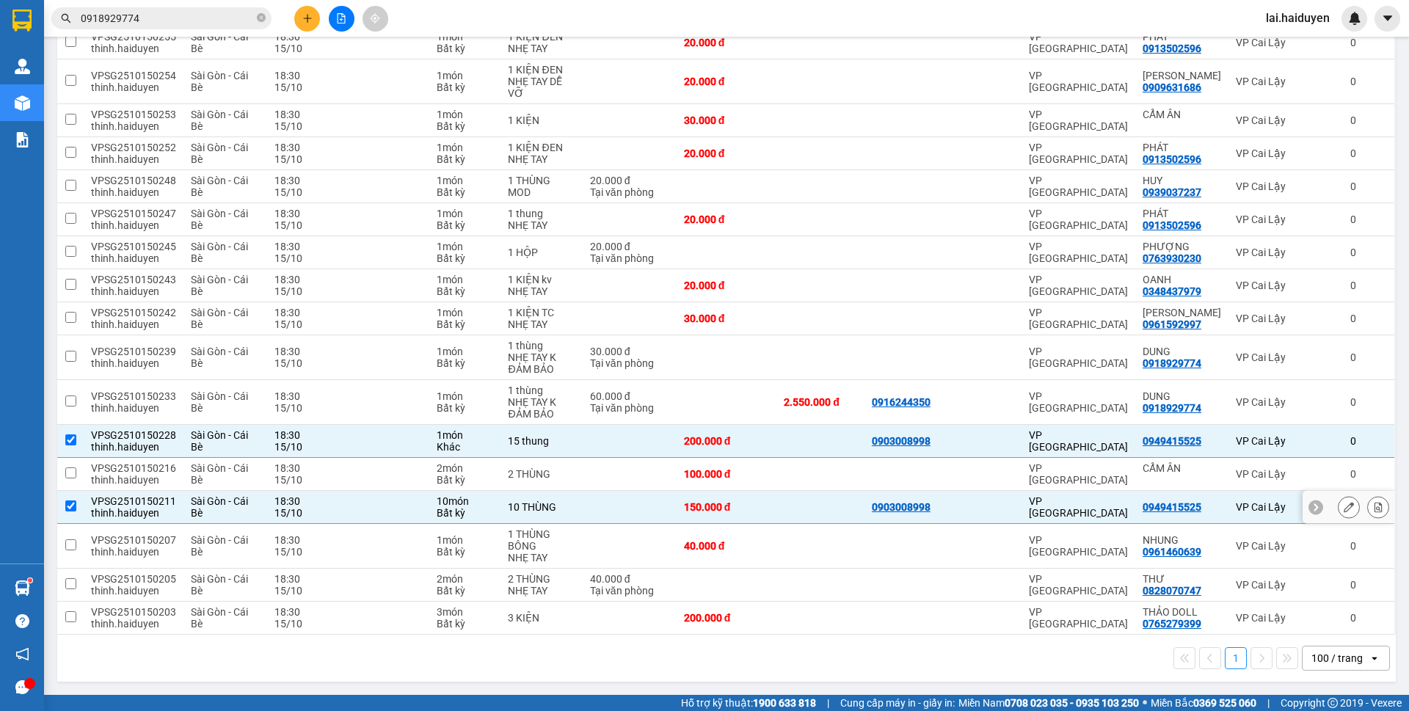
click at [769, 511] on div "150.000 đ" at bounding box center [726, 507] width 85 height 12
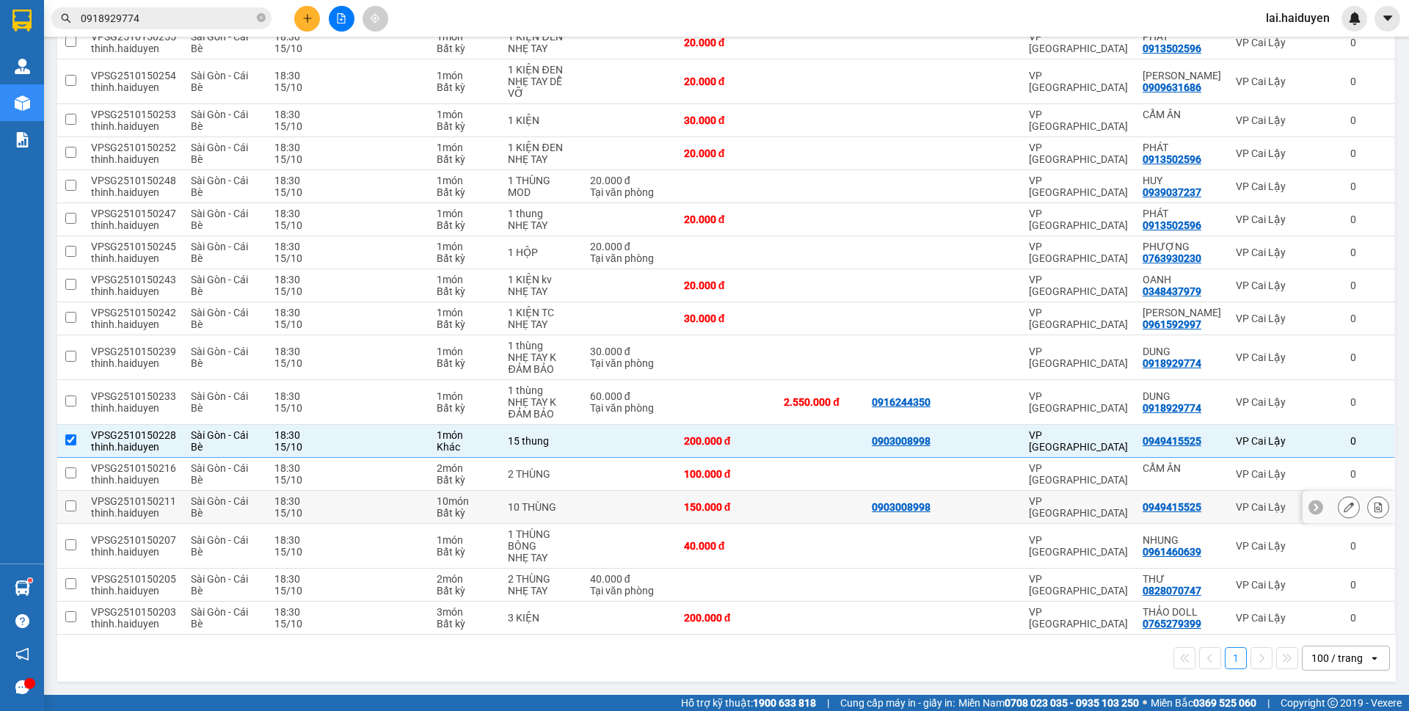
click at [769, 511] on div "150.000 đ" at bounding box center [726, 507] width 85 height 12
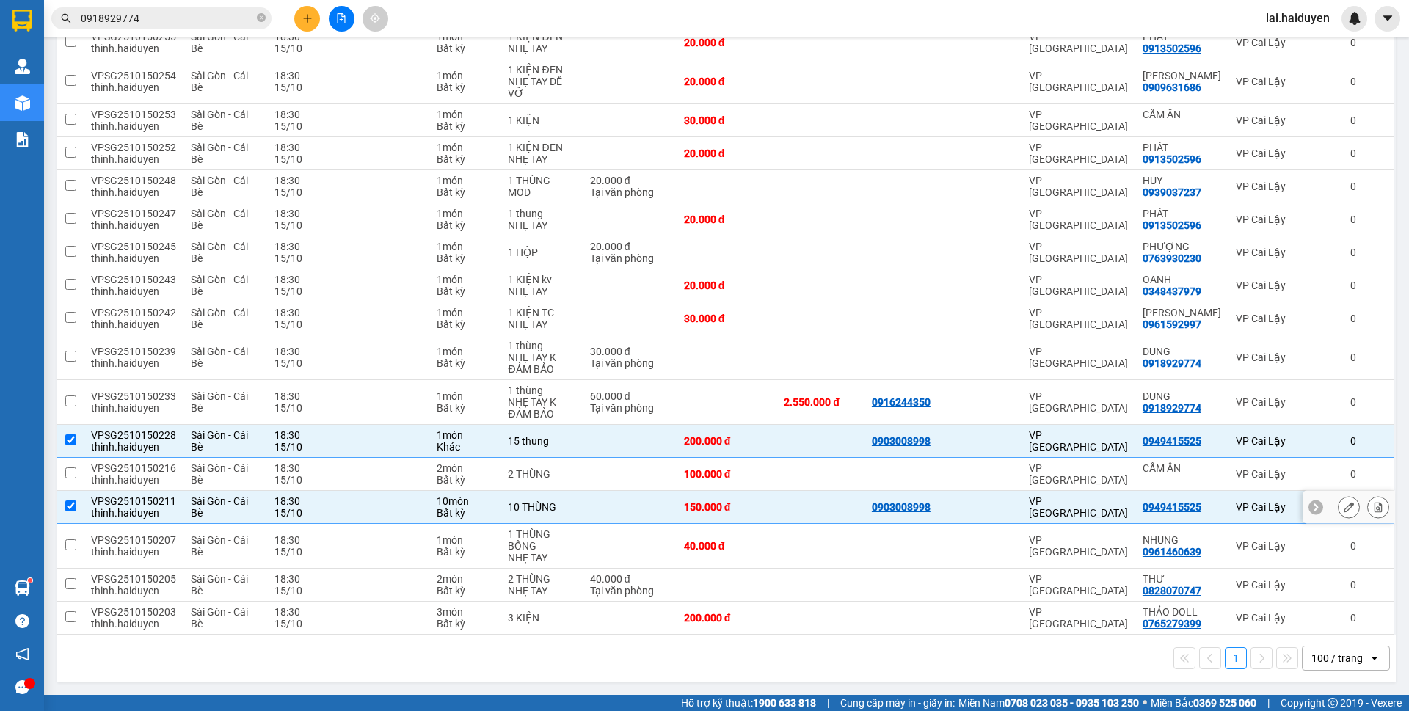
click at [630, 512] on td at bounding box center [630, 507] width 94 height 33
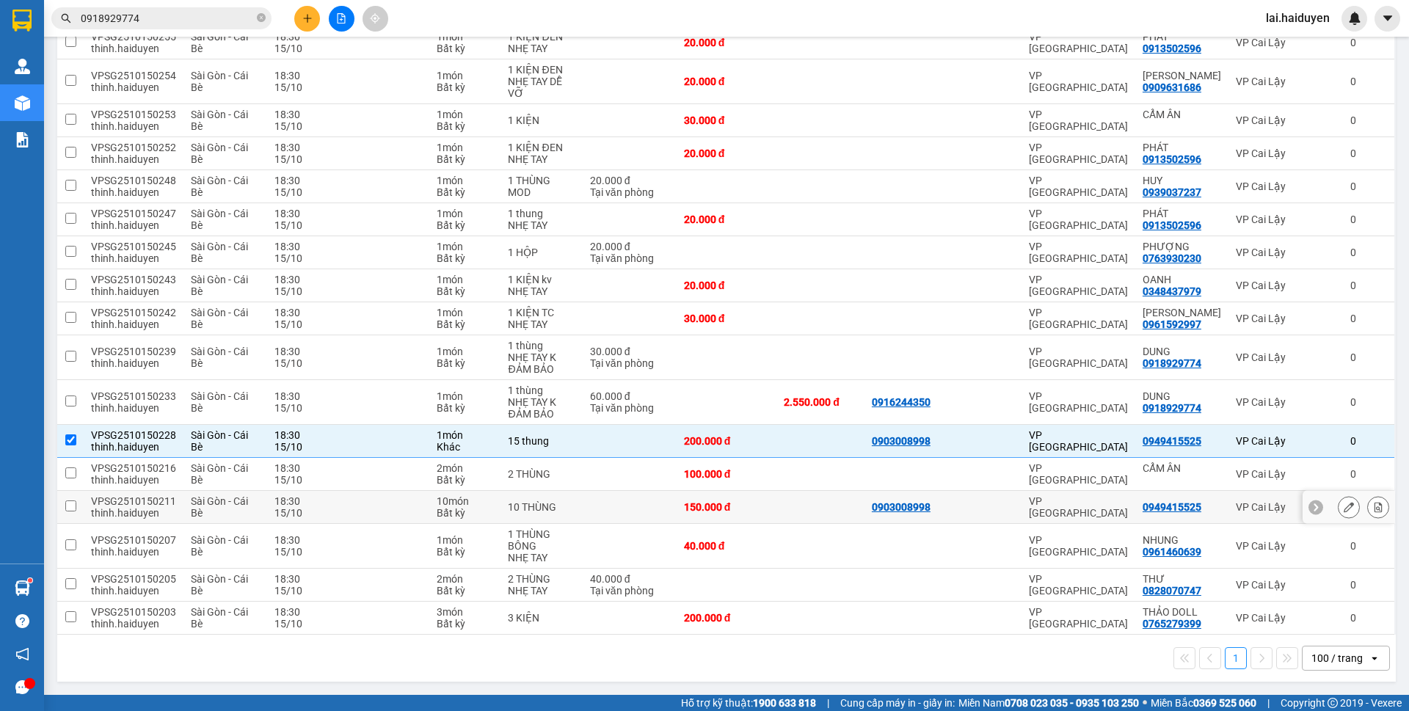
click at [615, 520] on td at bounding box center [630, 507] width 94 height 33
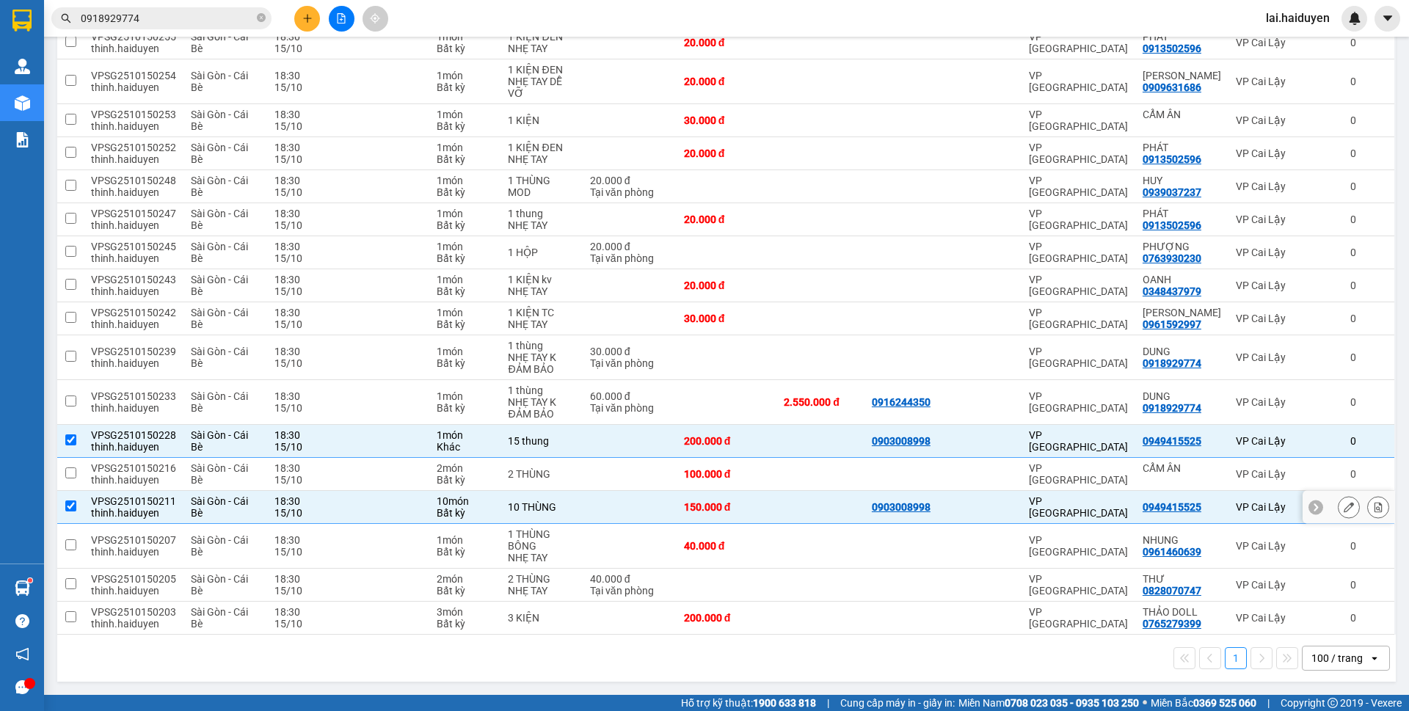
click at [619, 522] on td at bounding box center [630, 507] width 94 height 33
checkbox input "false"
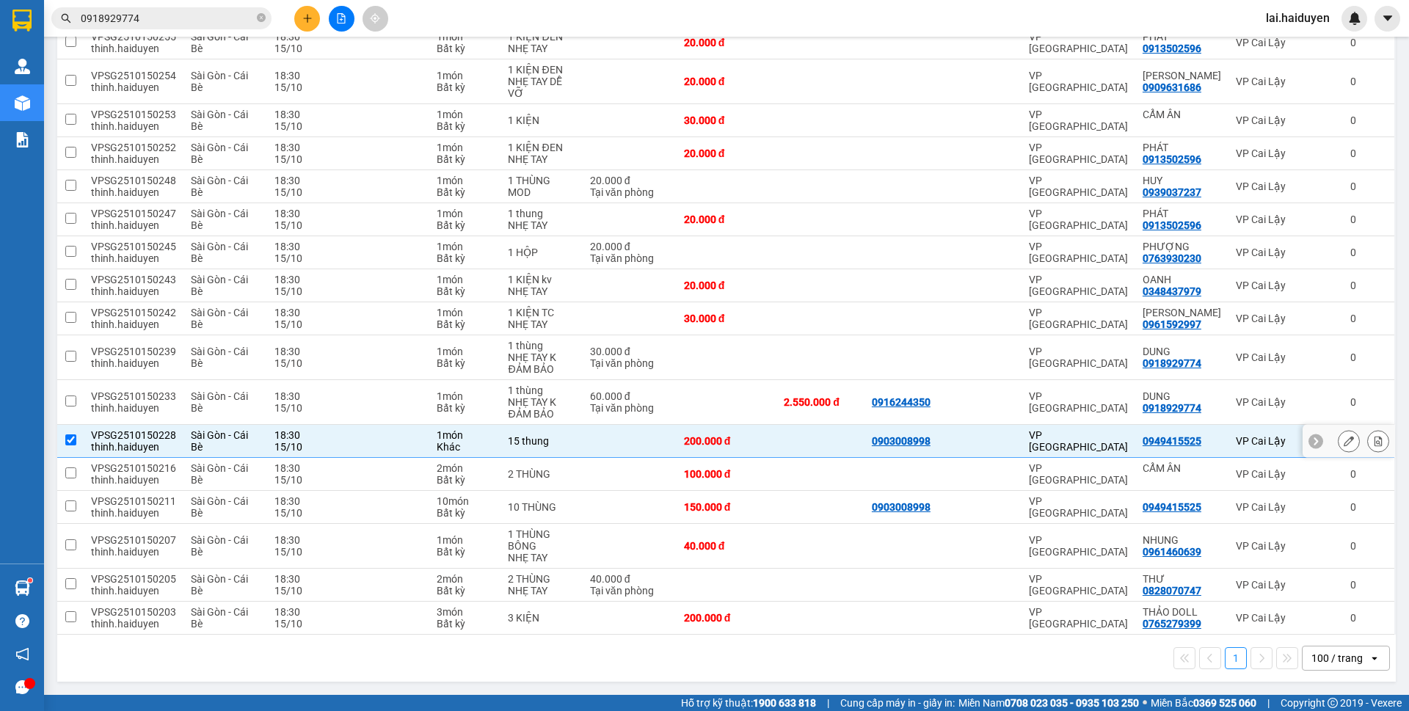
click at [641, 438] on td at bounding box center [630, 441] width 94 height 33
checkbox input "false"
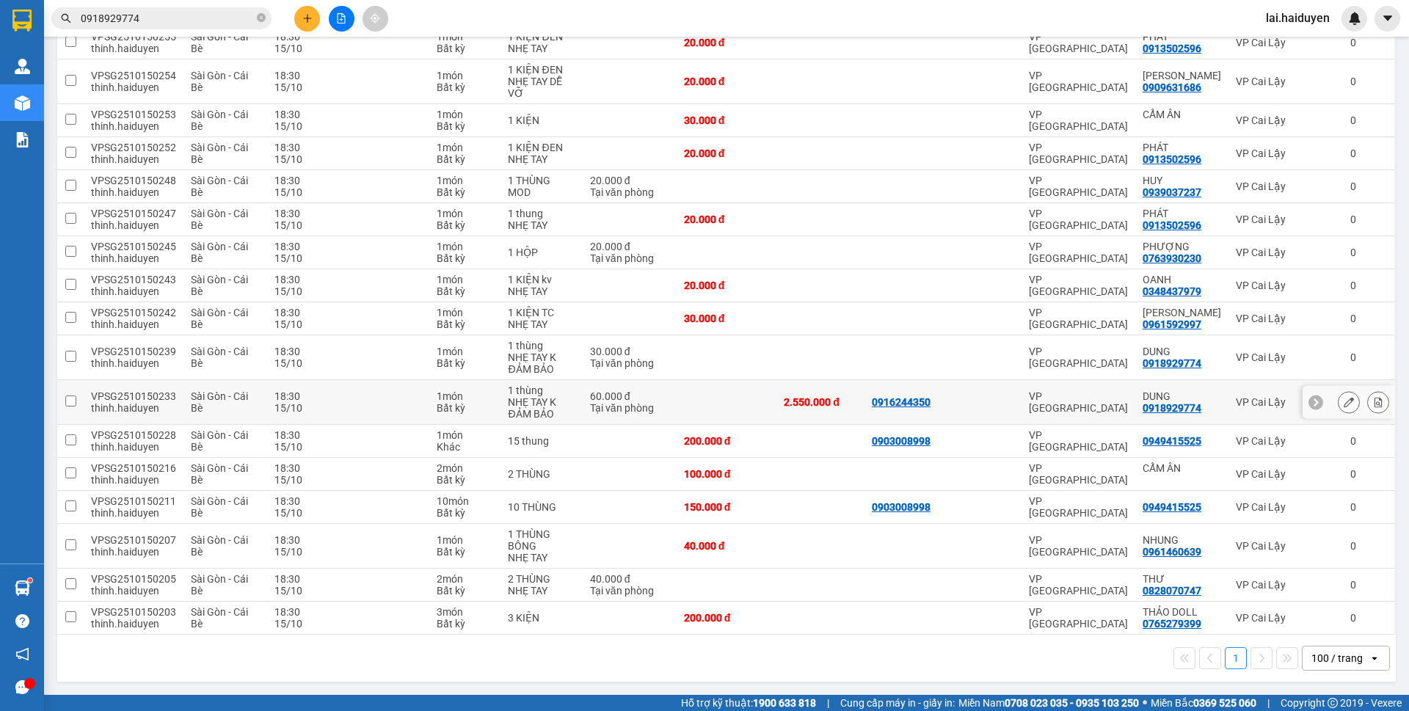
click at [676, 404] on td "60.000 đ Tại văn phòng" at bounding box center [630, 402] width 94 height 45
checkbox input "true"
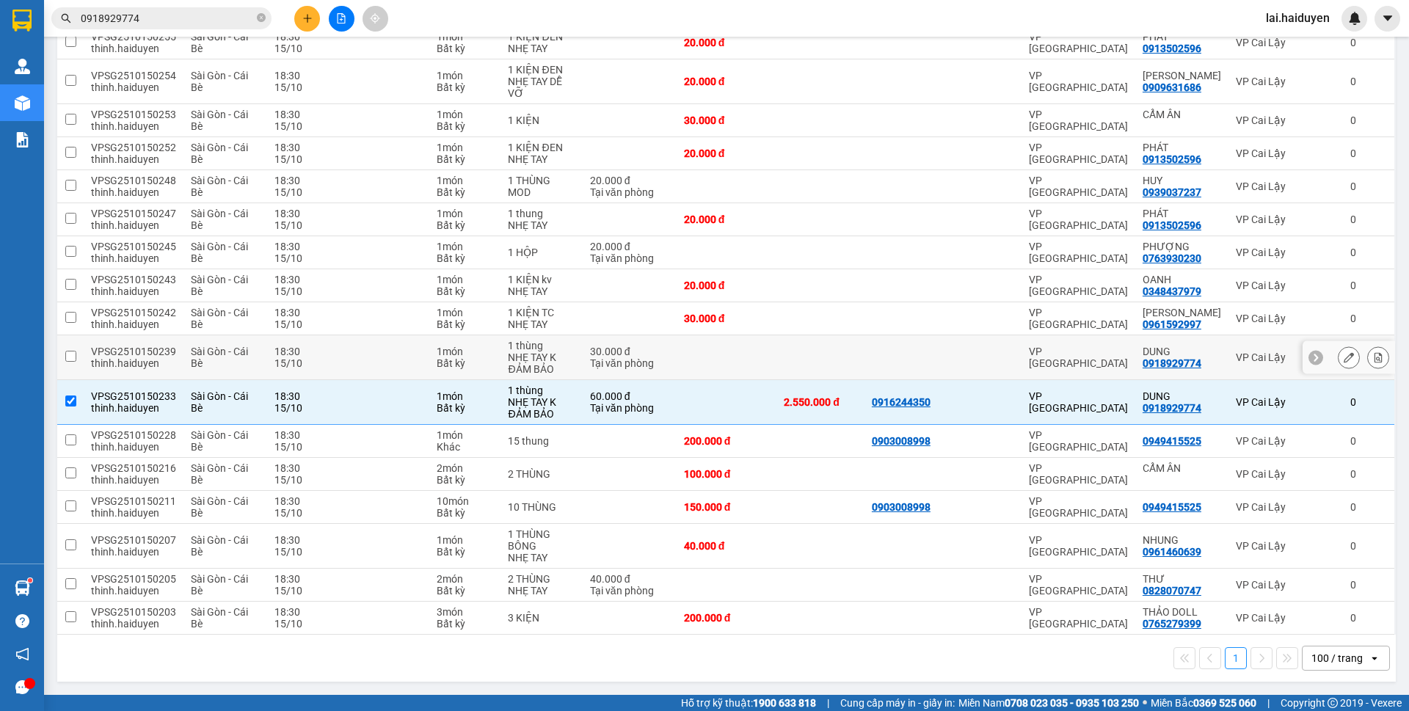
click at [688, 359] on td at bounding box center [727, 357] width 100 height 45
checkbox input "true"
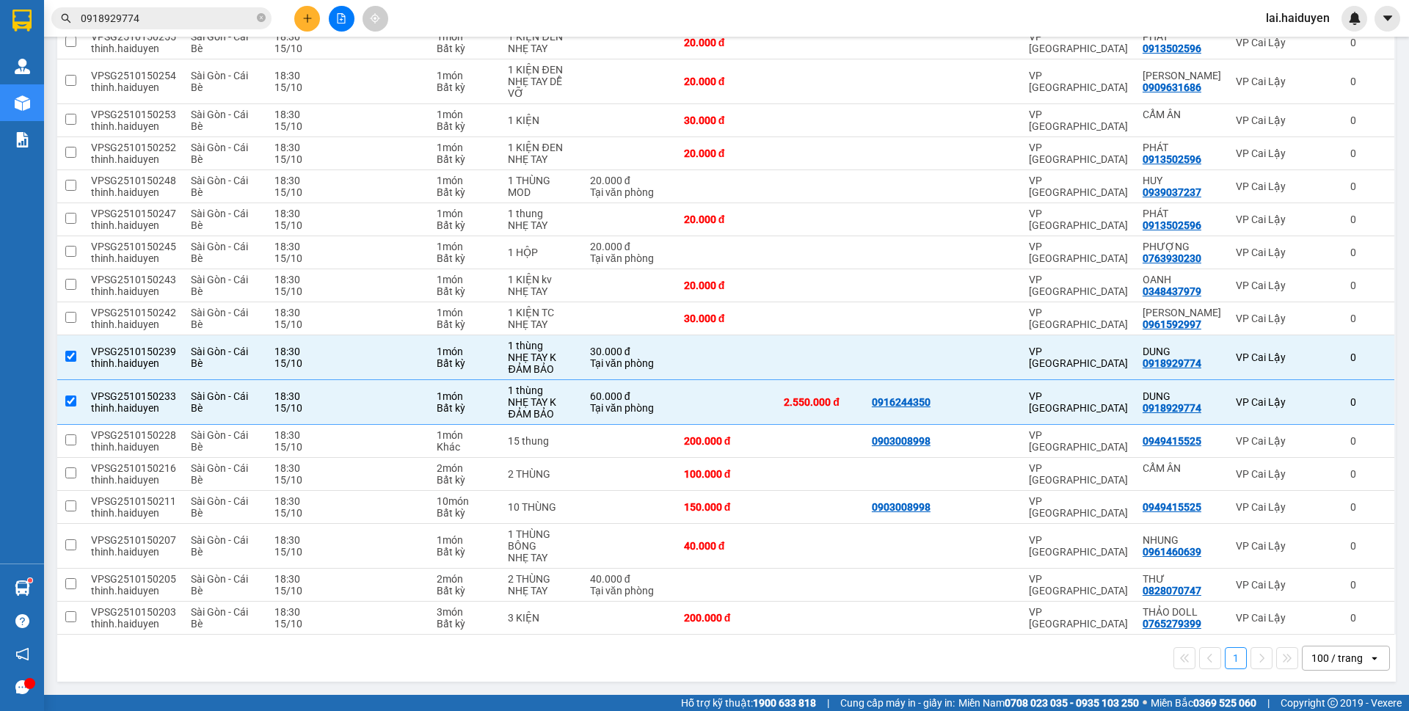
click at [186, 8] on span "0918929774" at bounding box center [161, 18] width 220 height 22
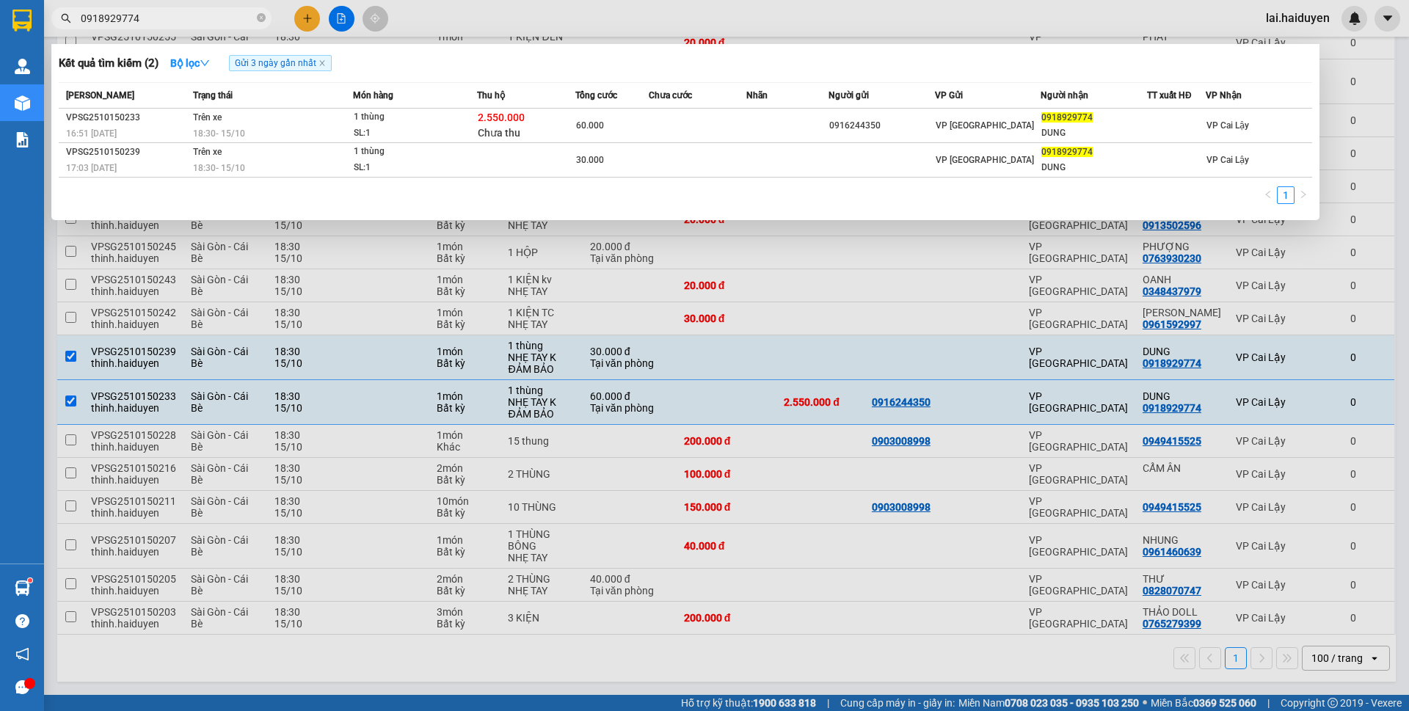
click at [182, 19] on input "0918929774" at bounding box center [167, 18] width 173 height 16
click at [559, 7] on div at bounding box center [704, 355] width 1409 height 711
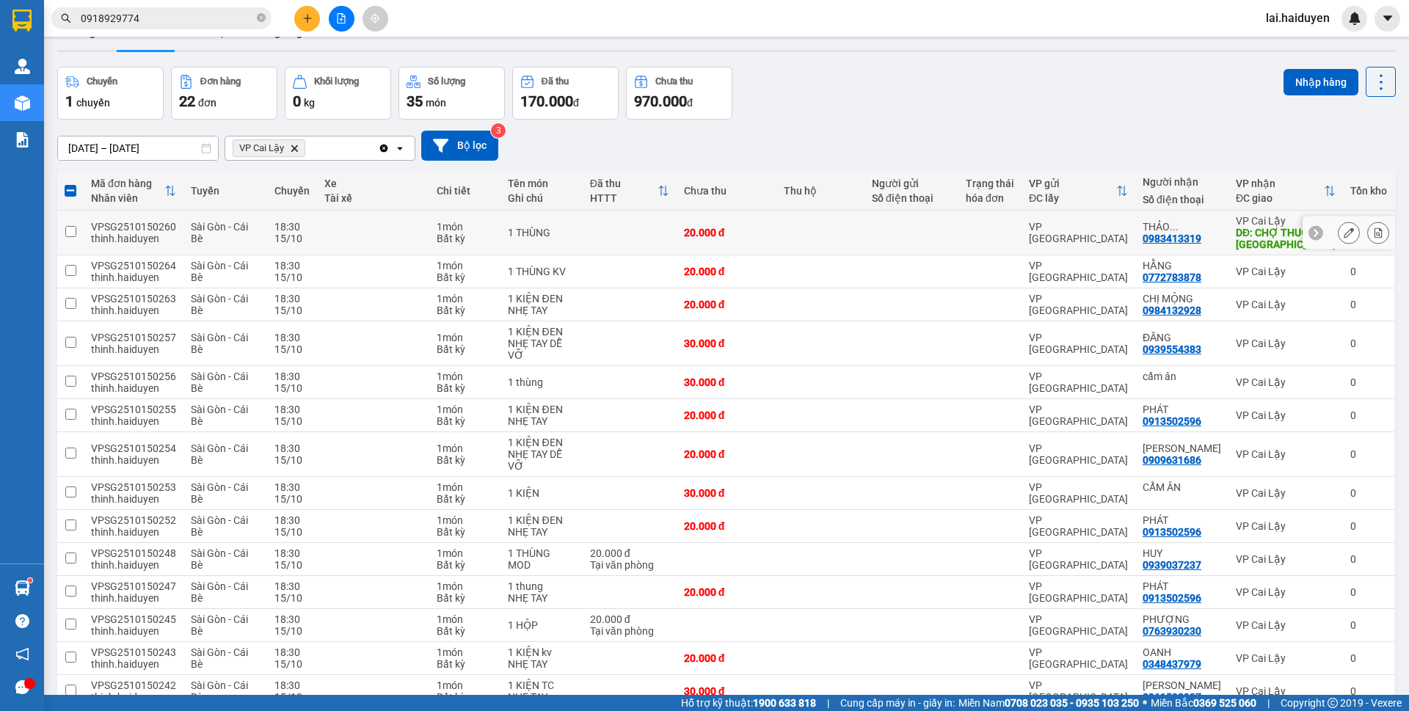
scroll to position [0, 0]
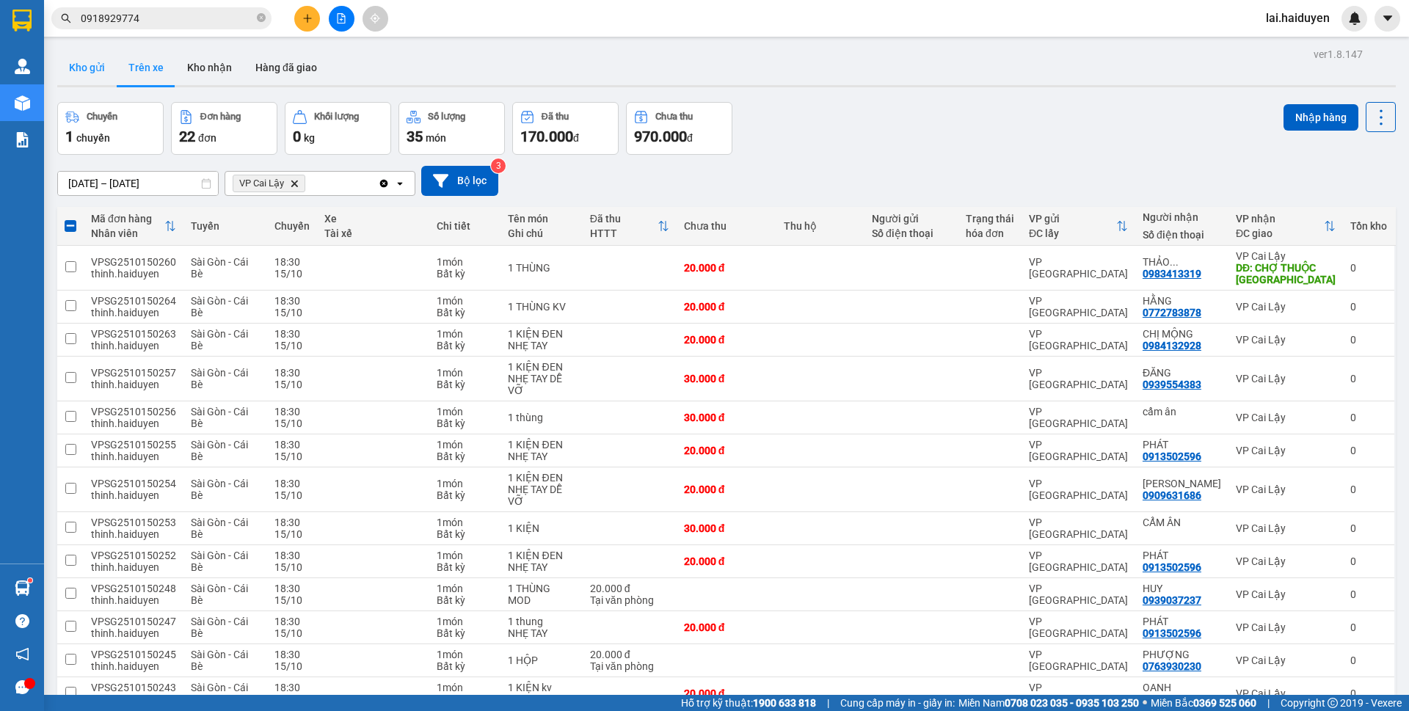
click at [87, 76] on button "Kho gửi" at bounding box center [86, 67] width 59 height 35
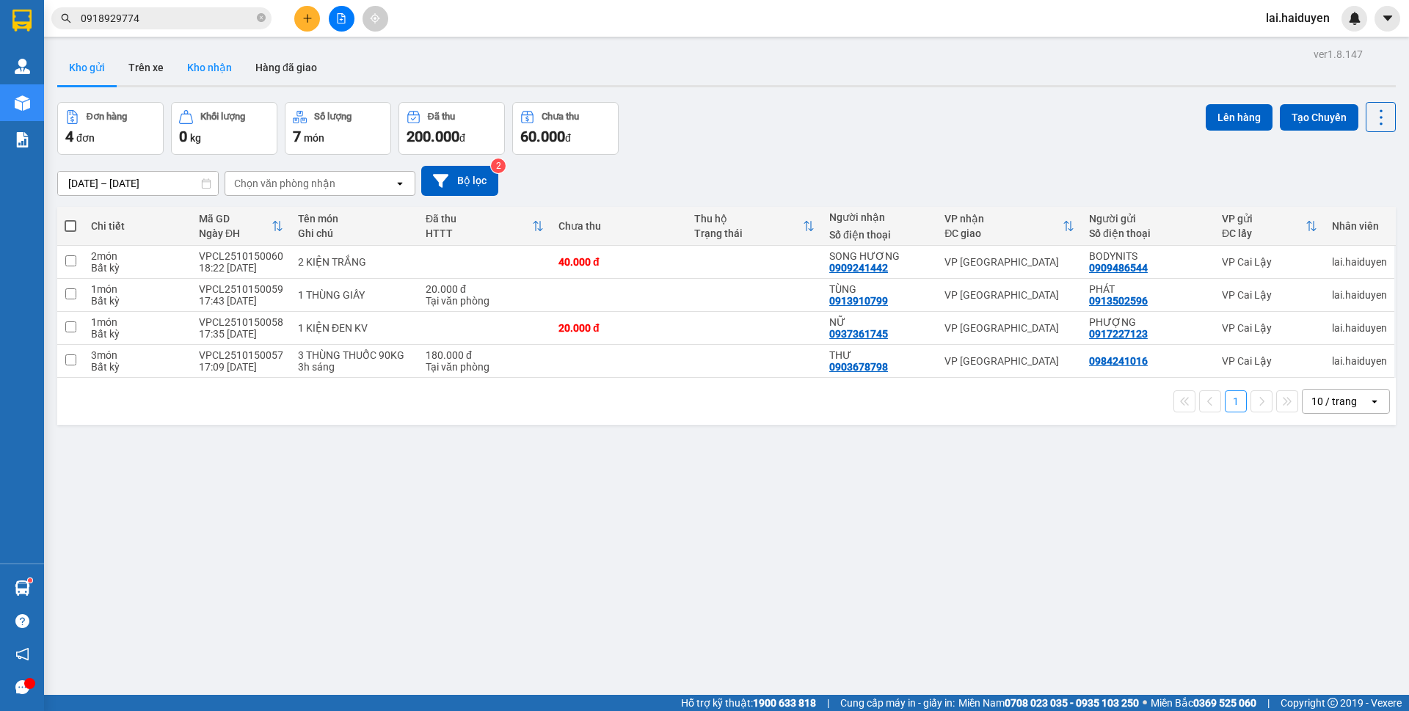
click at [215, 78] on button "Kho nhận" at bounding box center [209, 67] width 68 height 35
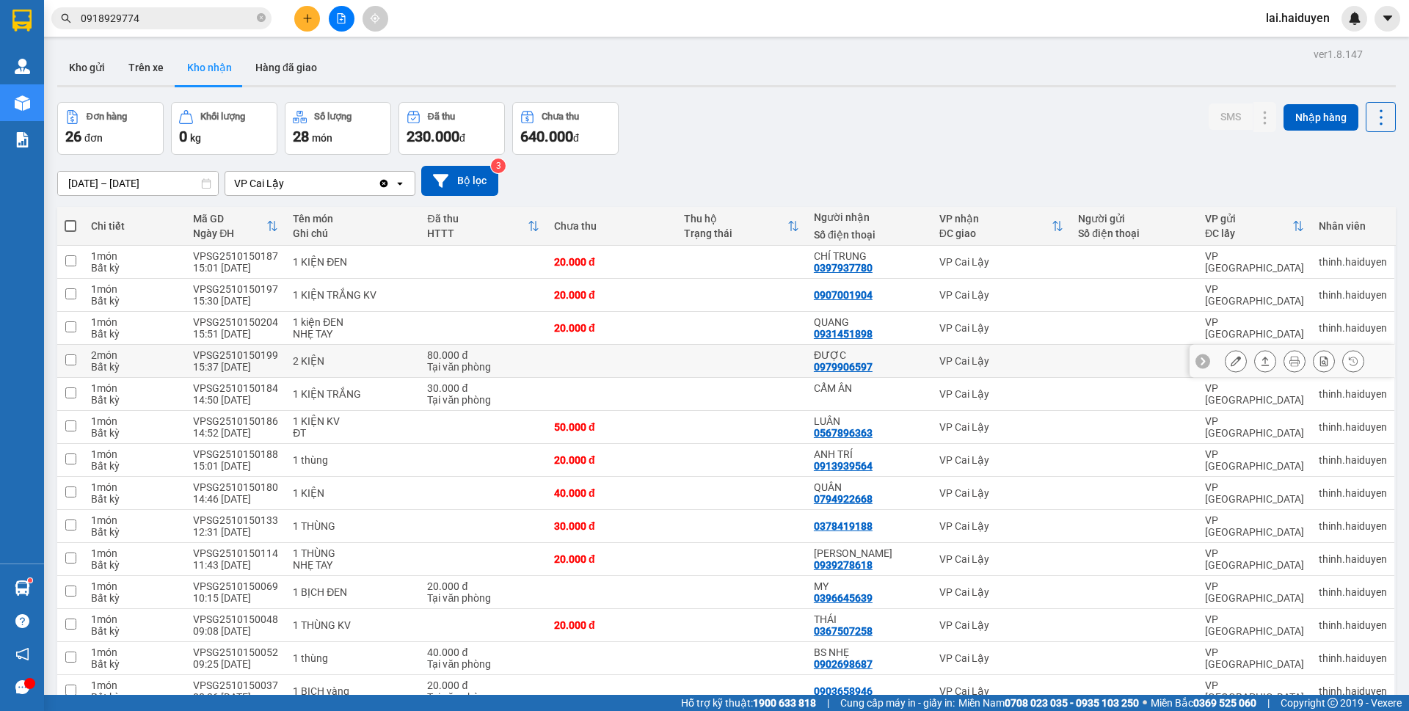
click at [749, 363] on td at bounding box center [742, 361] width 130 height 33
checkbox input "true"
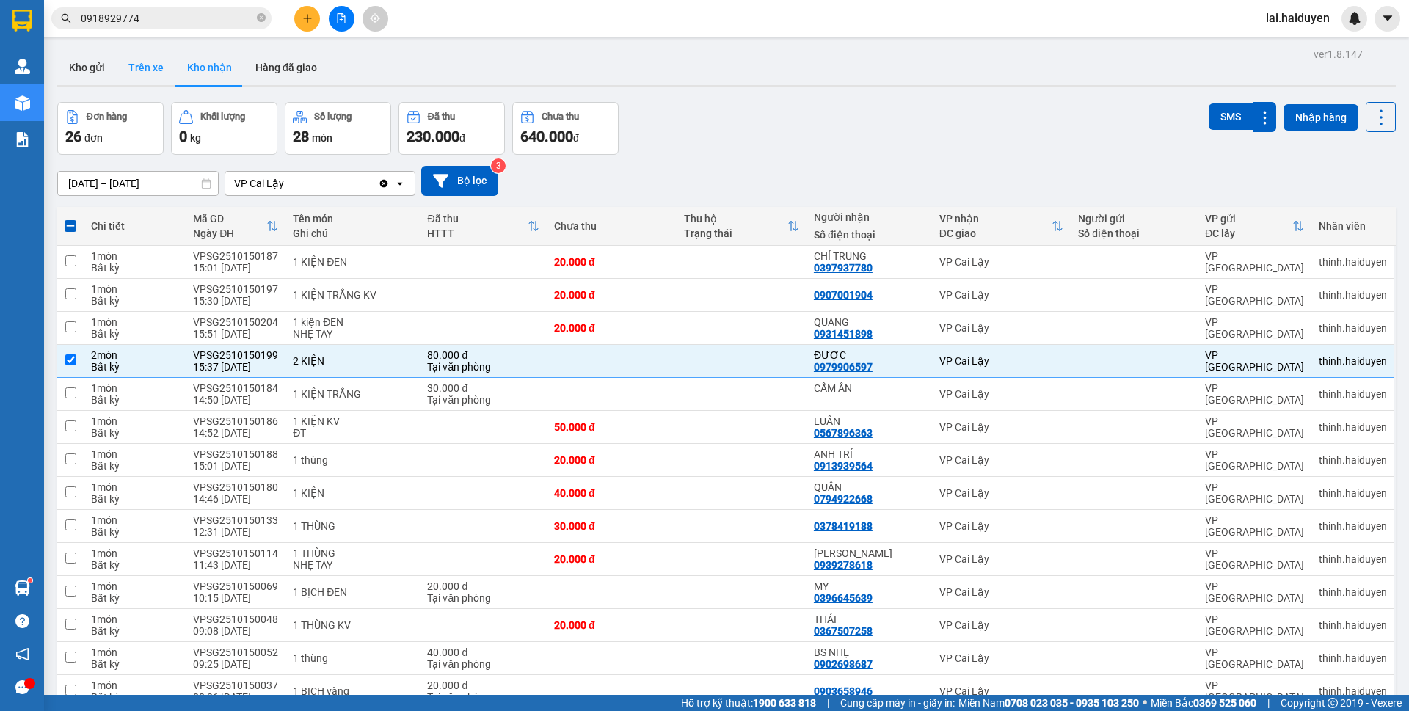
click at [139, 68] on button "Trên xe" at bounding box center [146, 67] width 59 height 35
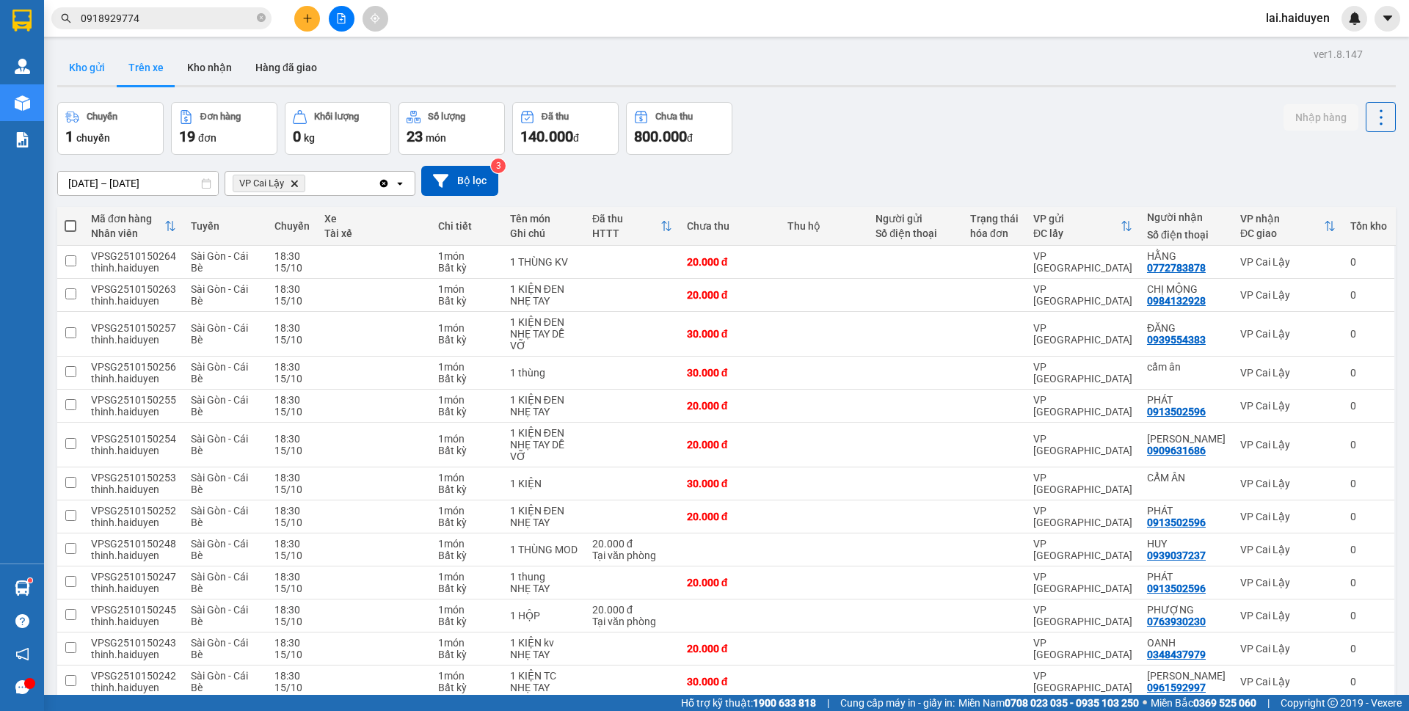
click at [103, 64] on button "Kho gửi" at bounding box center [86, 67] width 59 height 35
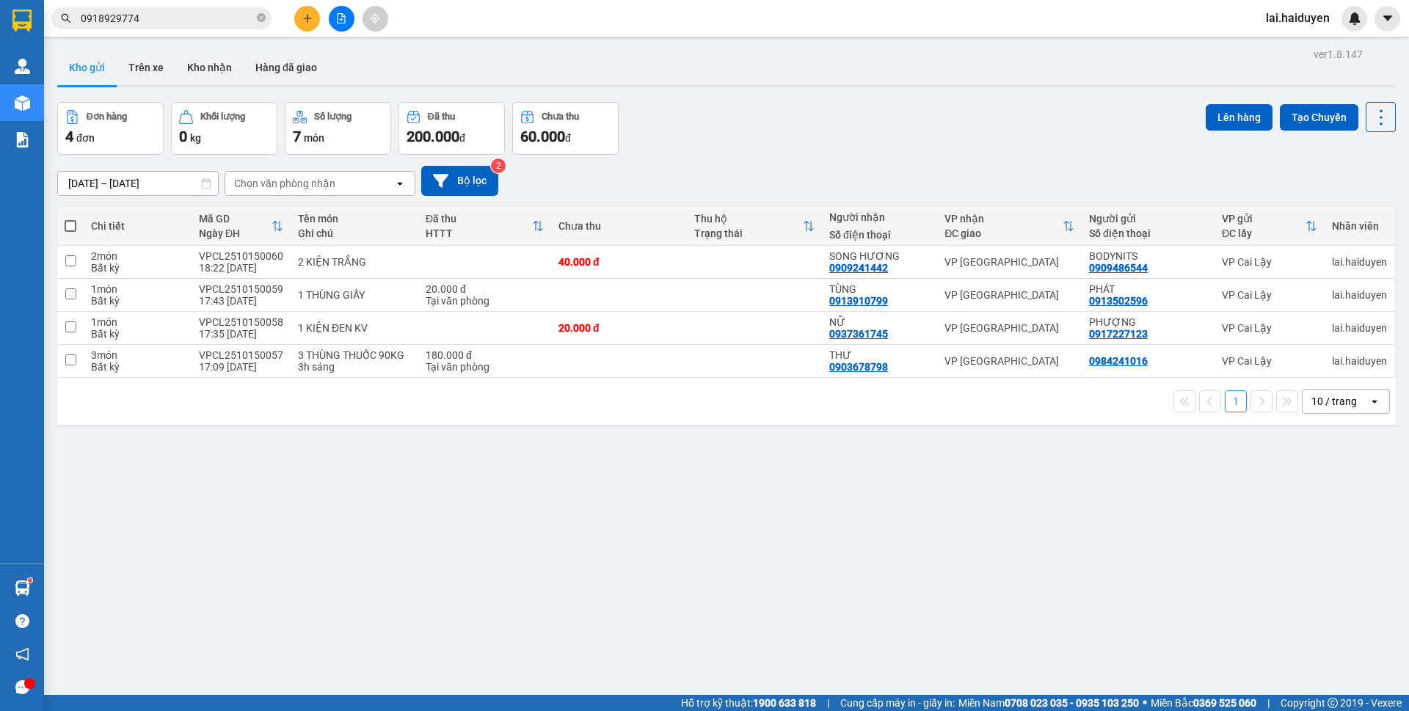
click at [981, 145] on div "Đơn hàng 4 đơn Khối lượng 0 kg Số lượng 7 món Đã thu 200.000 đ Chưa thu 60.000 …" at bounding box center [726, 128] width 1339 height 53
click at [130, 63] on button "Trên xe" at bounding box center [146, 67] width 59 height 35
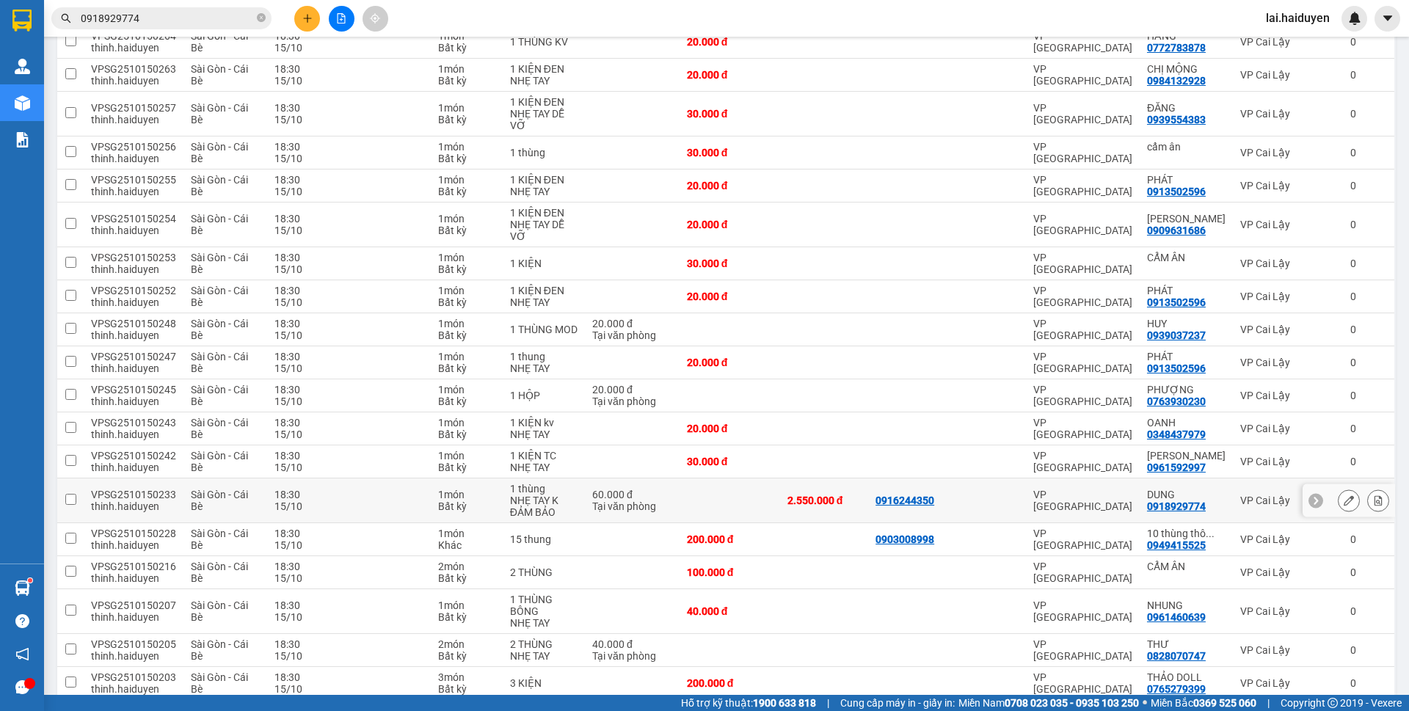
scroll to position [286, 0]
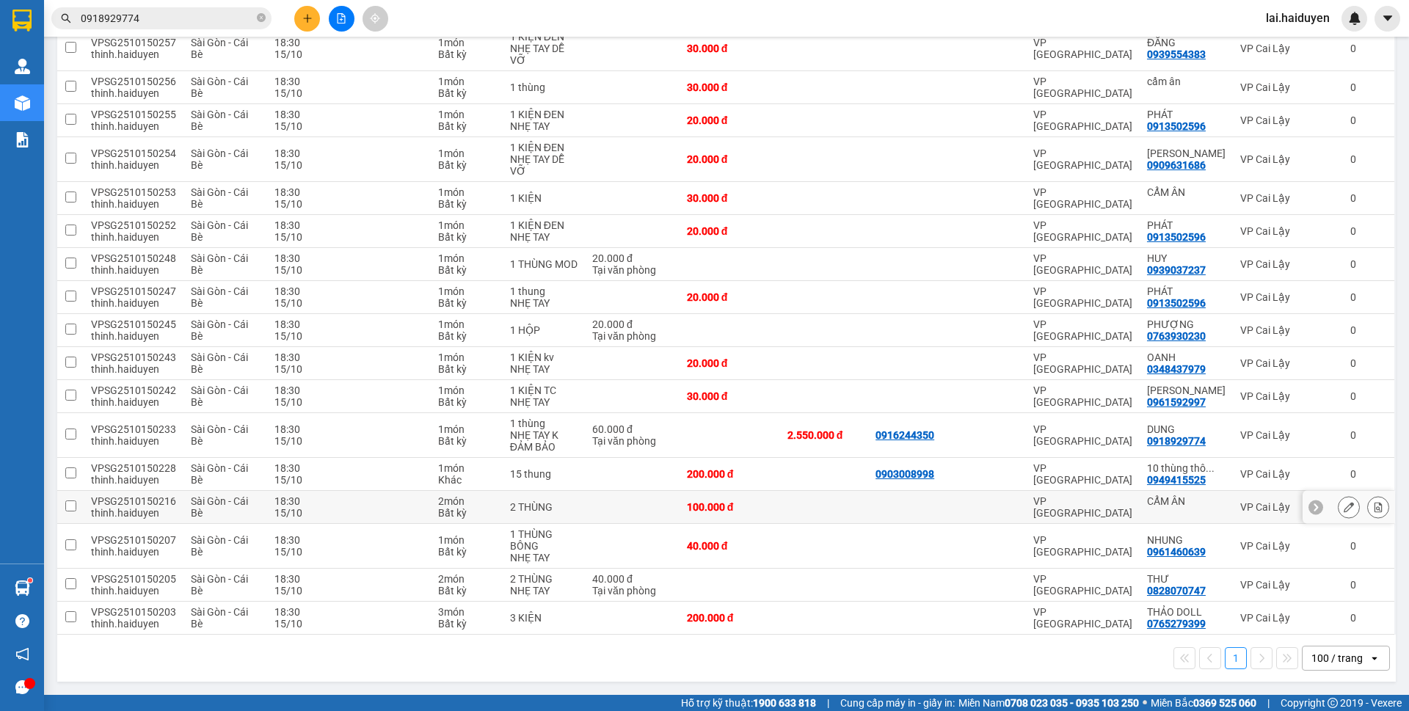
click at [648, 506] on td at bounding box center [632, 507] width 95 height 33
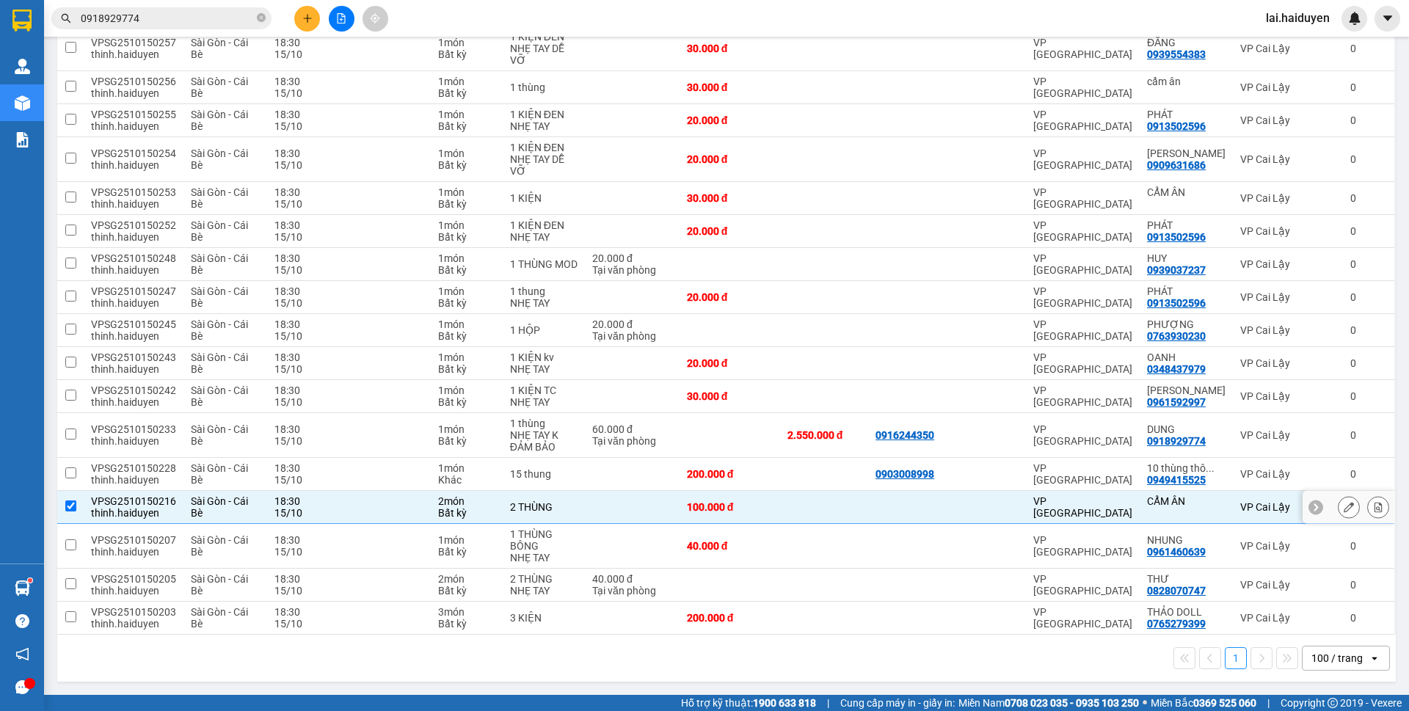
click at [648, 506] on td at bounding box center [632, 507] width 95 height 33
checkbox input "false"
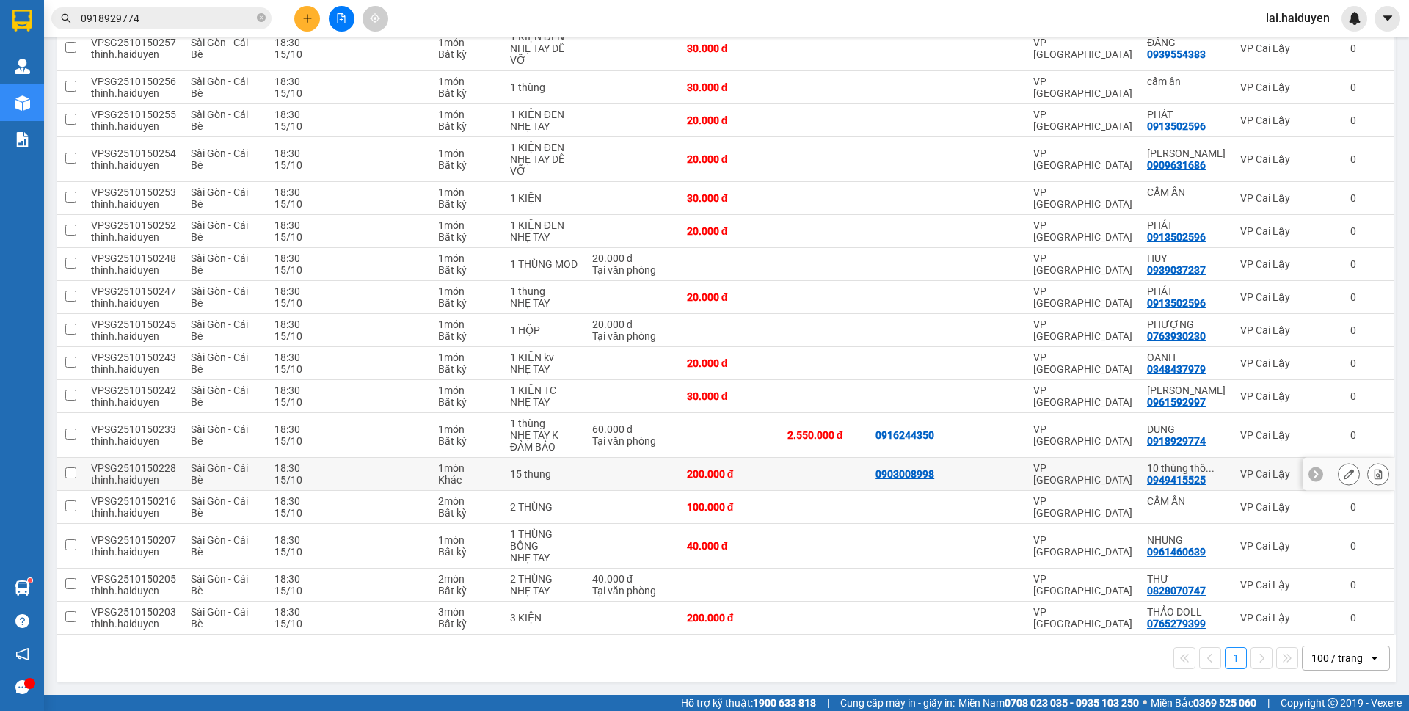
click at [595, 484] on td at bounding box center [632, 474] width 95 height 33
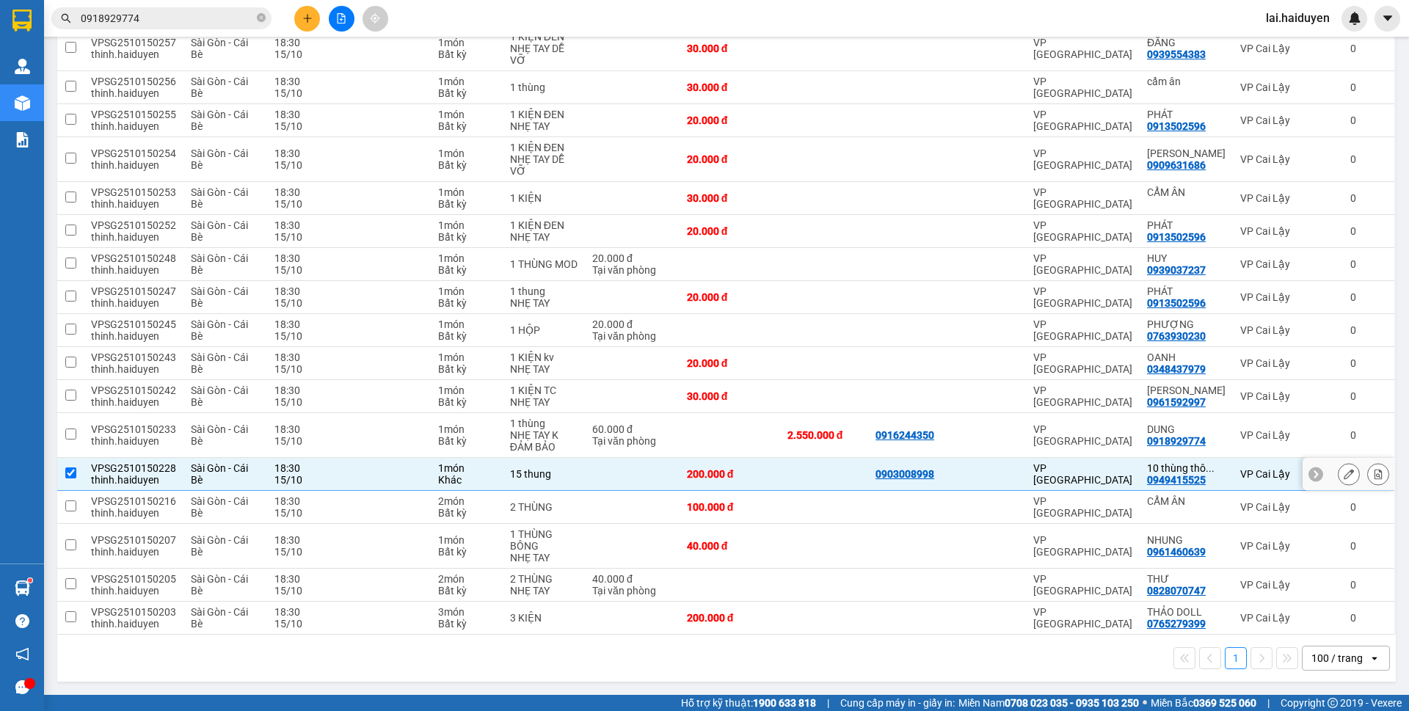
click at [142, 472] on div "VPSG2510150228" at bounding box center [133, 468] width 85 height 12
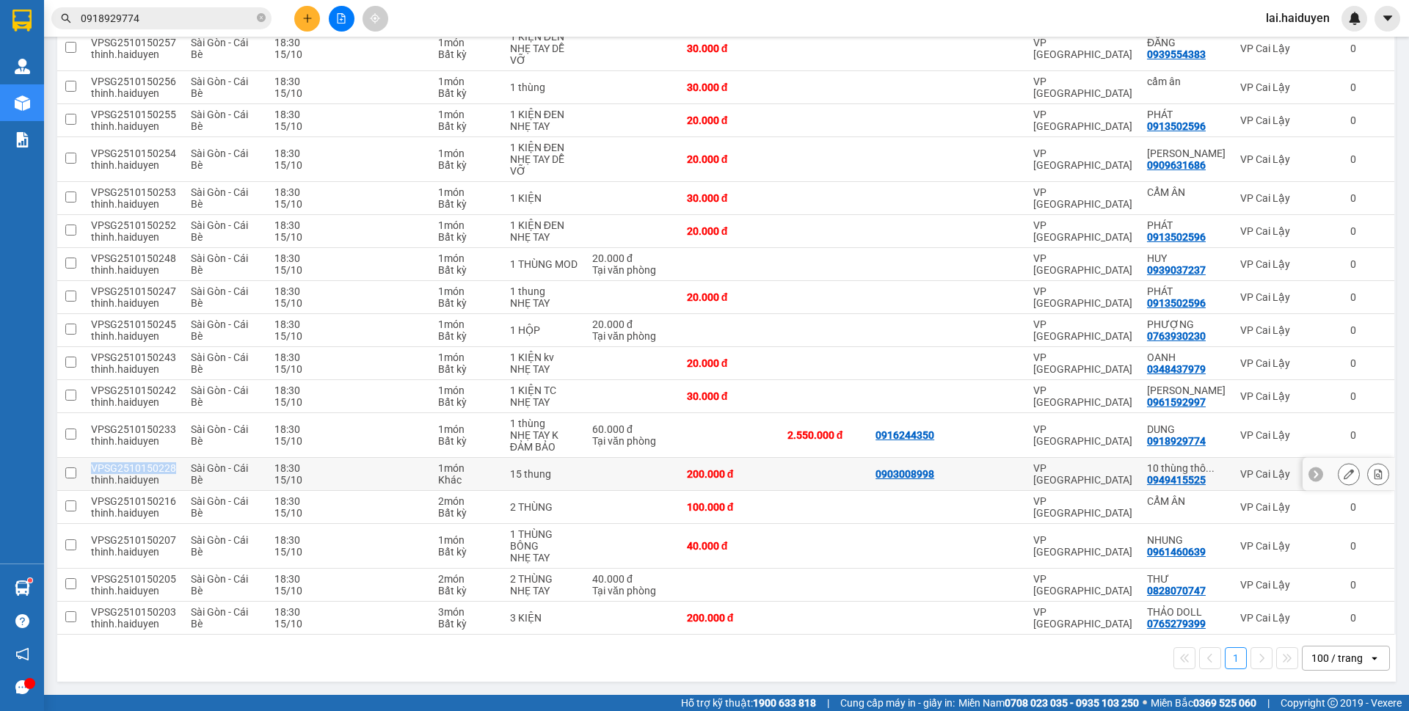
click at [142, 472] on div "VPSG2510150228" at bounding box center [133, 468] width 85 height 12
checkbox input "true"
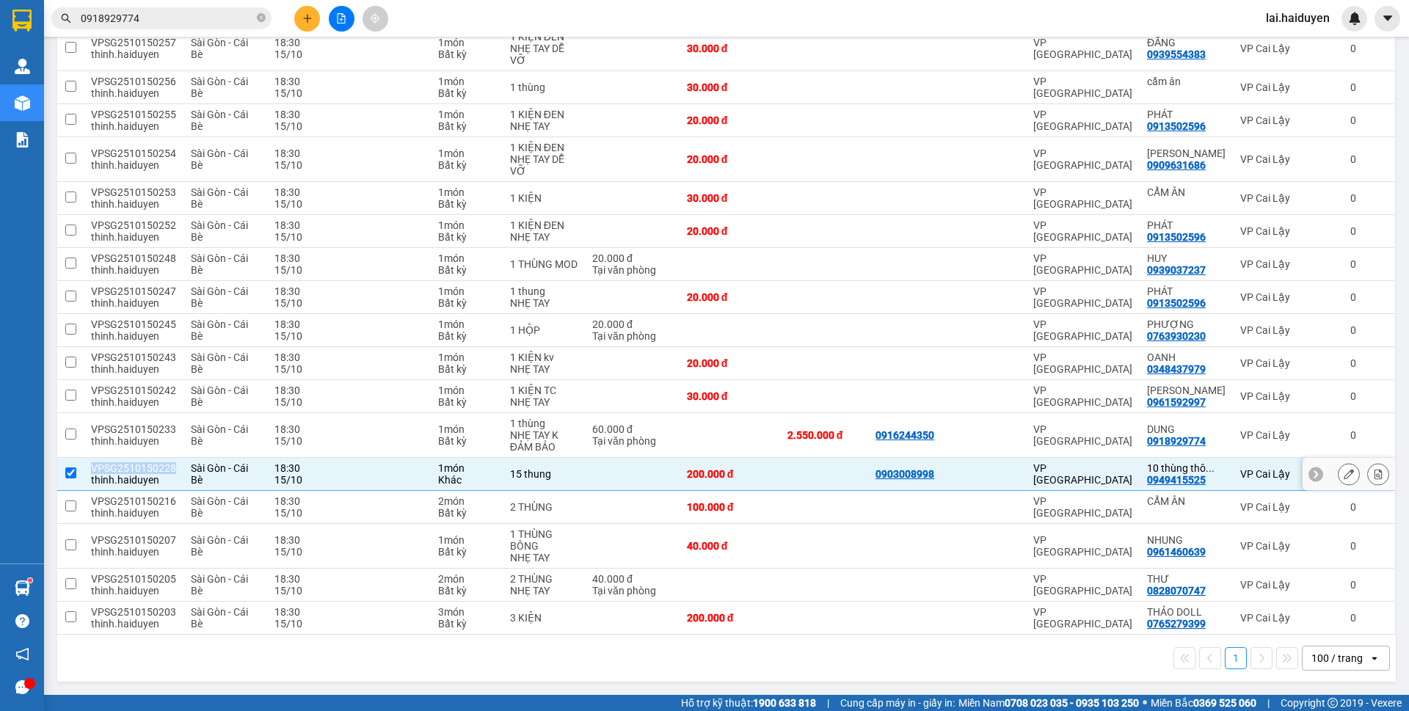
copy div "VPSG2510150228"
click at [161, 14] on input "0918929774" at bounding box center [167, 18] width 173 height 16
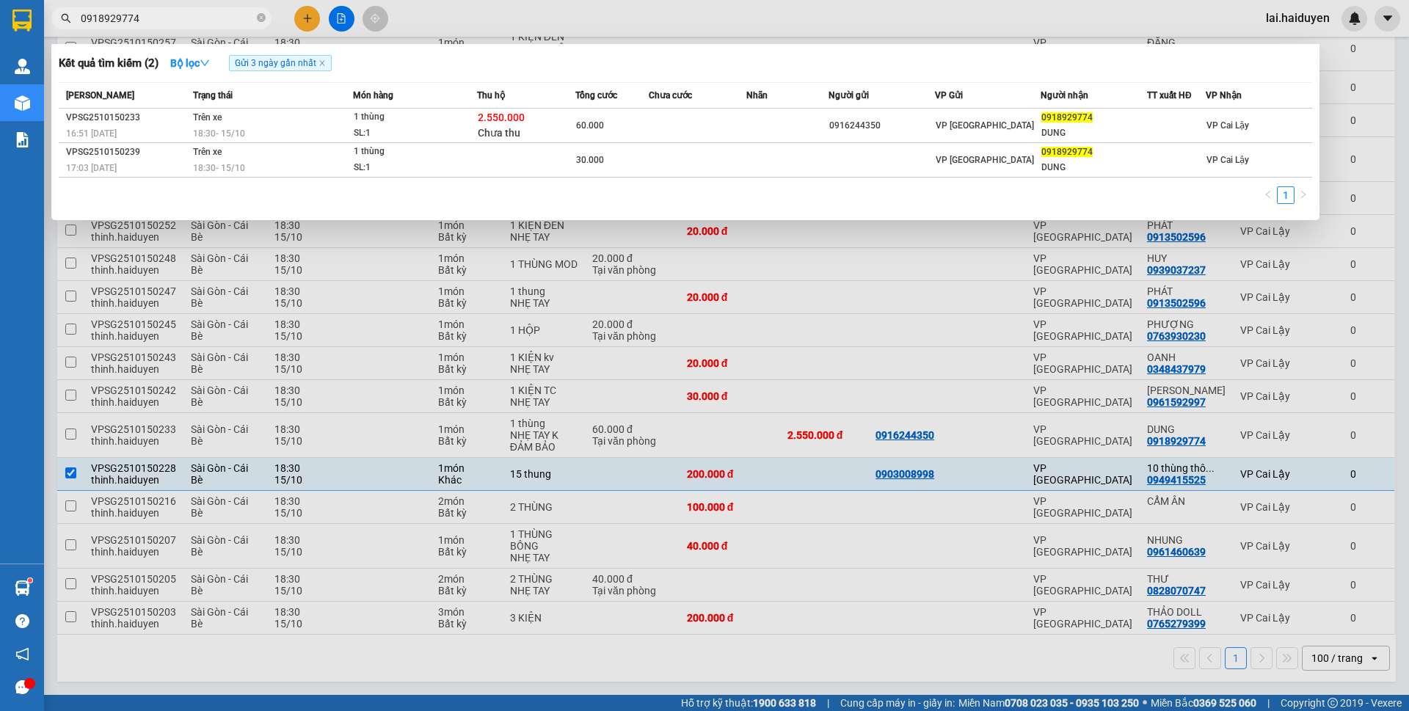
click at [161, 14] on input "0918929774" at bounding box center [167, 18] width 173 height 16
paste input "VPSG2510150228"
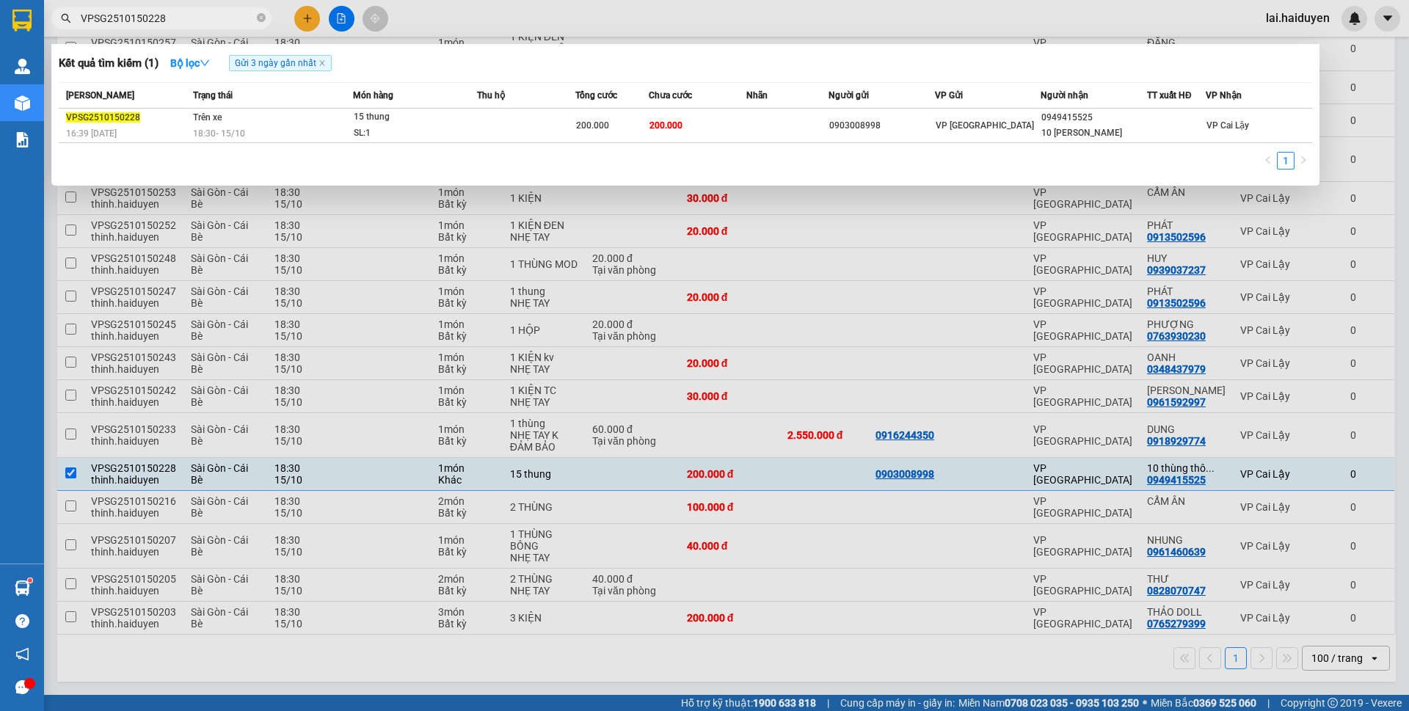
type input "VPSG2510150228"
click at [621, 22] on div at bounding box center [704, 355] width 1409 height 711
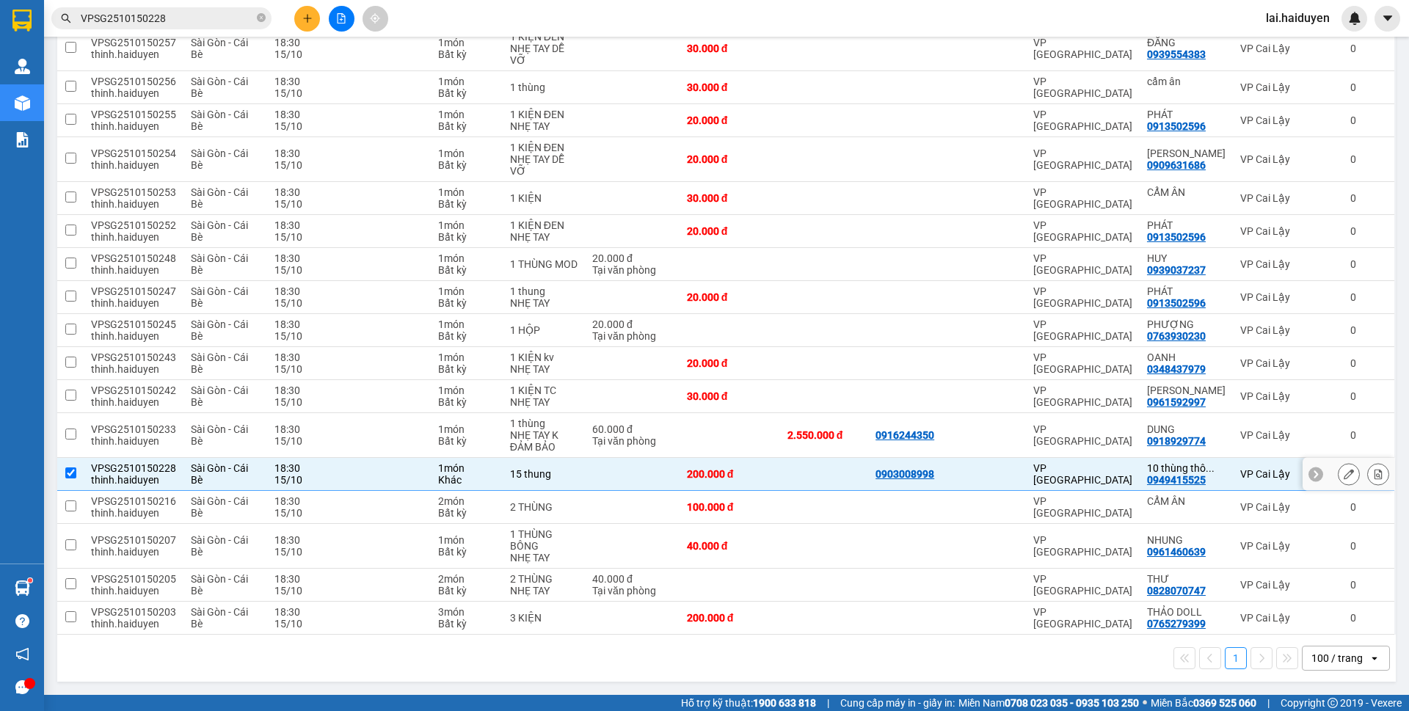
click at [1167, 482] on div "0949415525" at bounding box center [1176, 480] width 59 height 12
click at [258, 16] on icon "close-circle" at bounding box center [261, 17] width 9 height 9
paste input "0949415525"
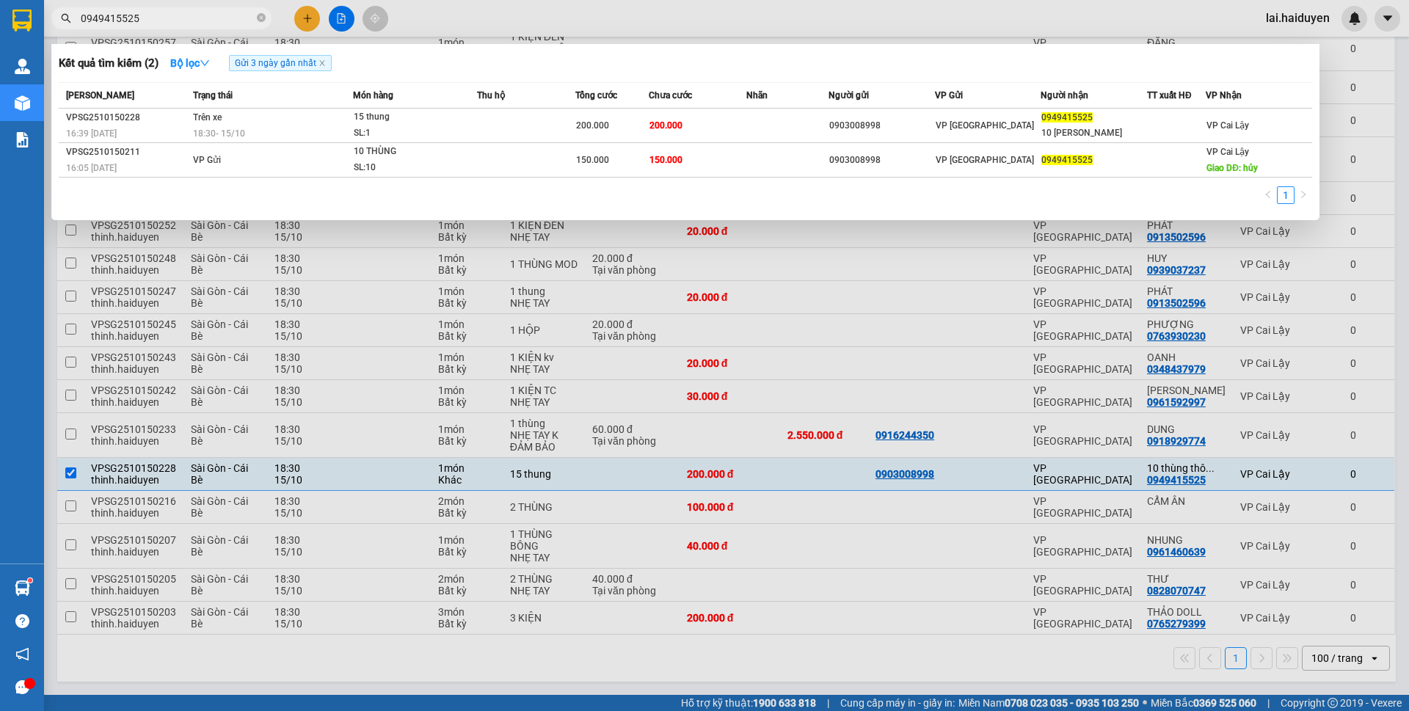
type input "0949415525"
click at [722, 34] on div at bounding box center [704, 355] width 1409 height 711
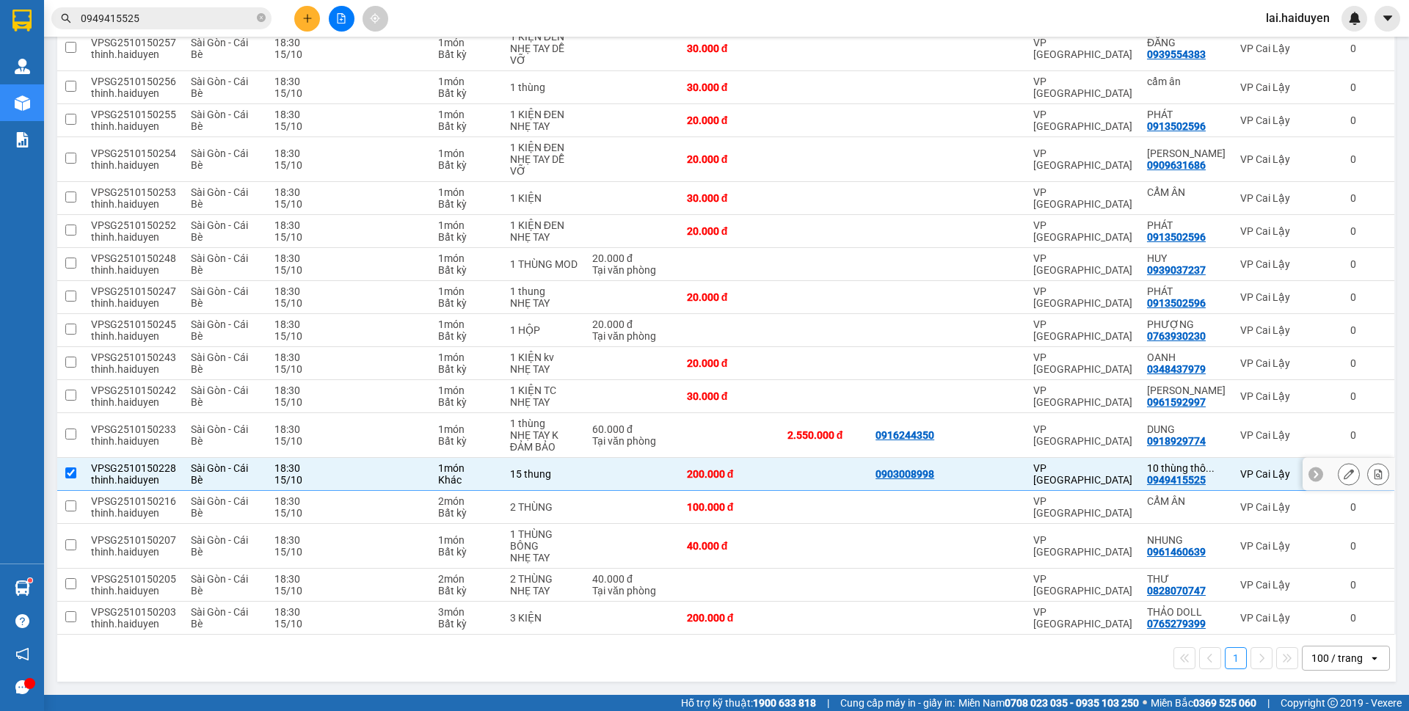
click at [772, 479] on div "200.000 đ" at bounding box center [730, 474] width 86 height 12
checkbox input "false"
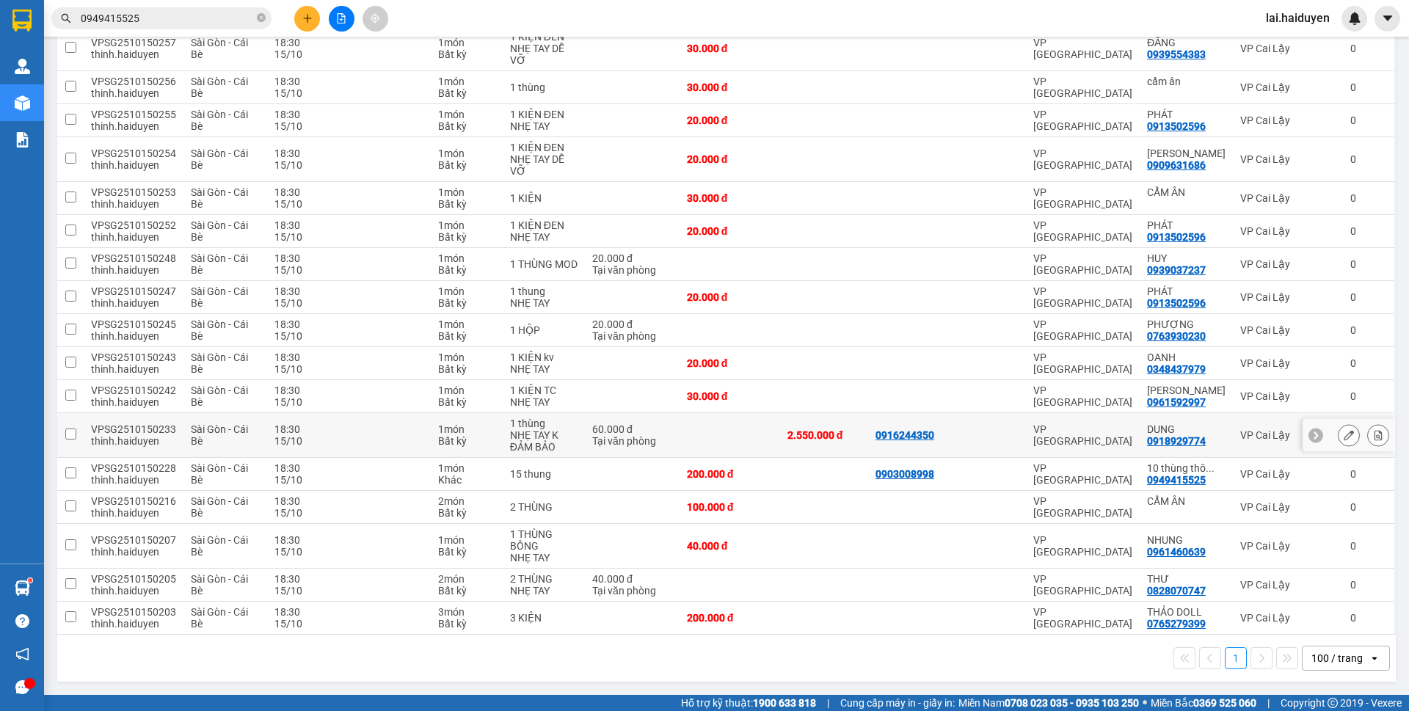
click at [741, 437] on td at bounding box center [730, 435] width 101 height 45
checkbox input "true"
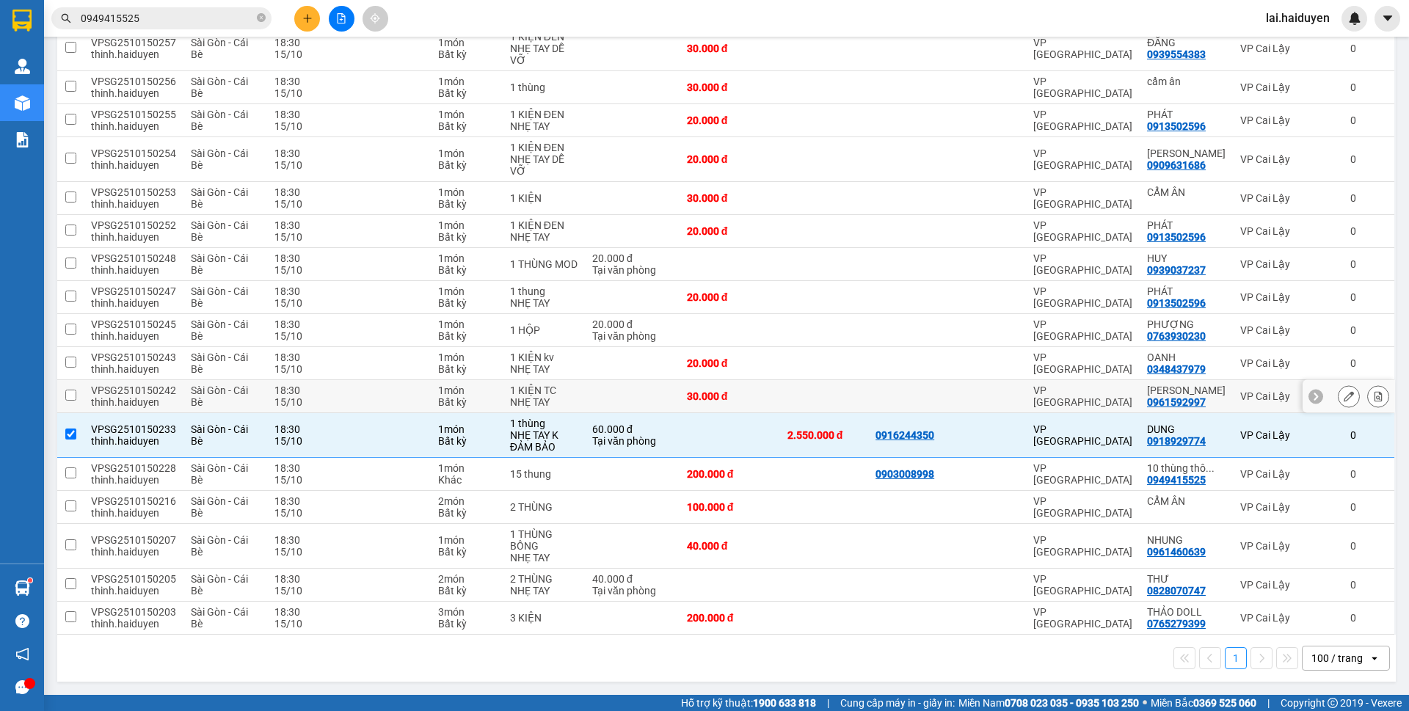
click at [760, 401] on div "30.000 đ" at bounding box center [730, 396] width 86 height 12
checkbox input "true"
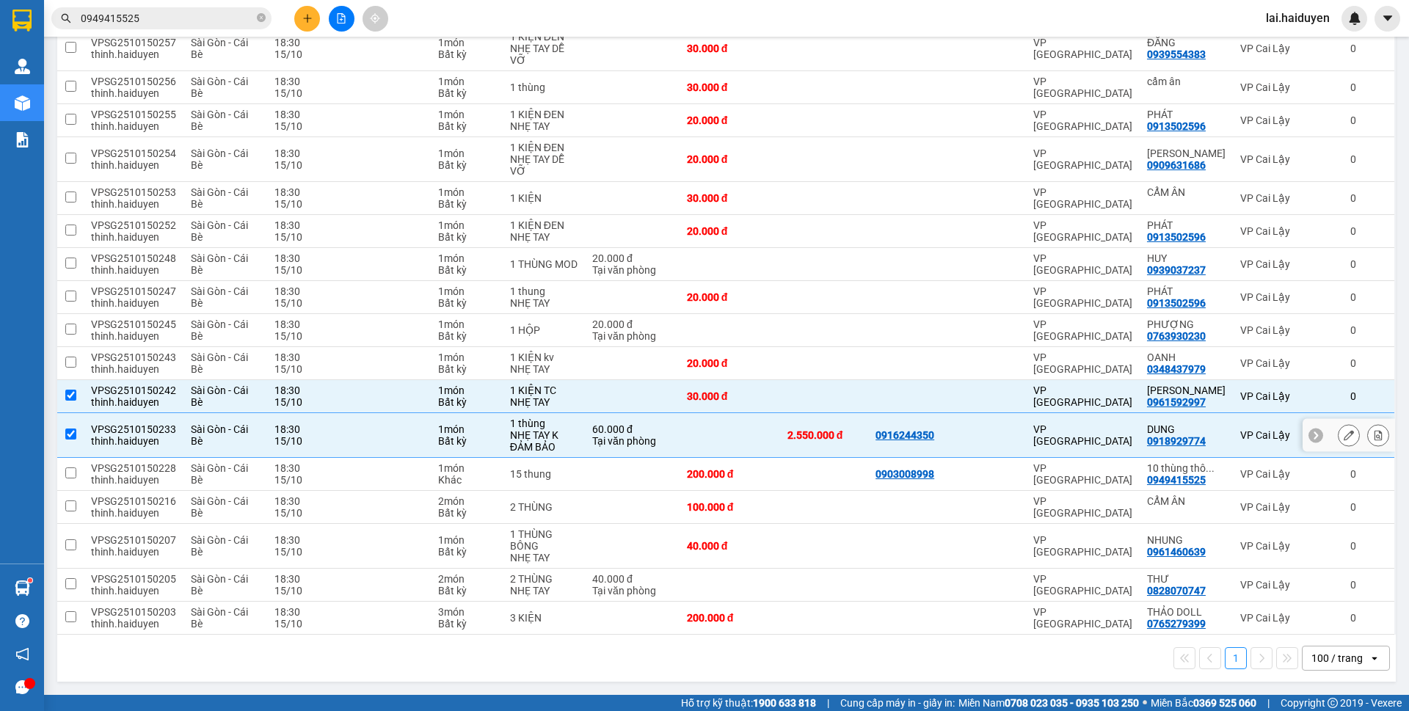
click at [760, 432] on td at bounding box center [730, 435] width 101 height 45
checkbox input "false"
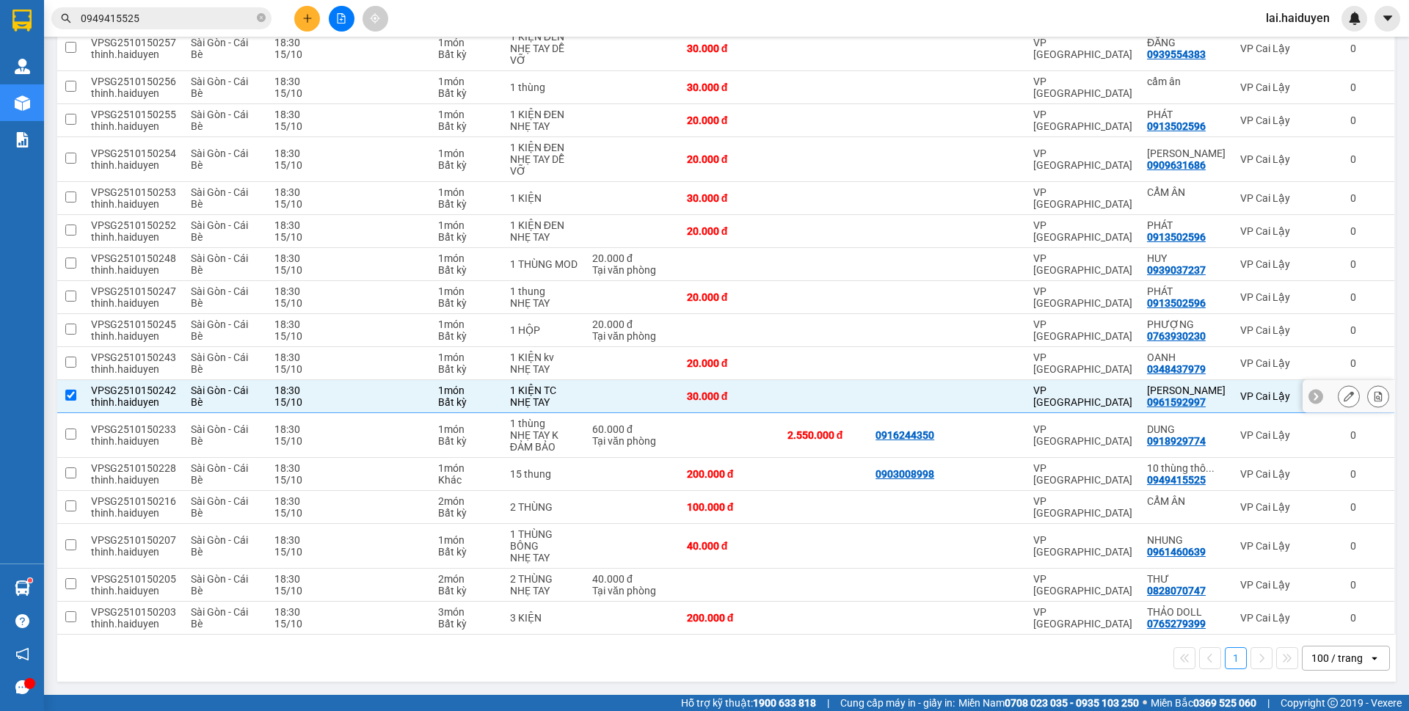
click at [1014, 399] on div at bounding box center [994, 396] width 48 height 12
checkbox input "false"
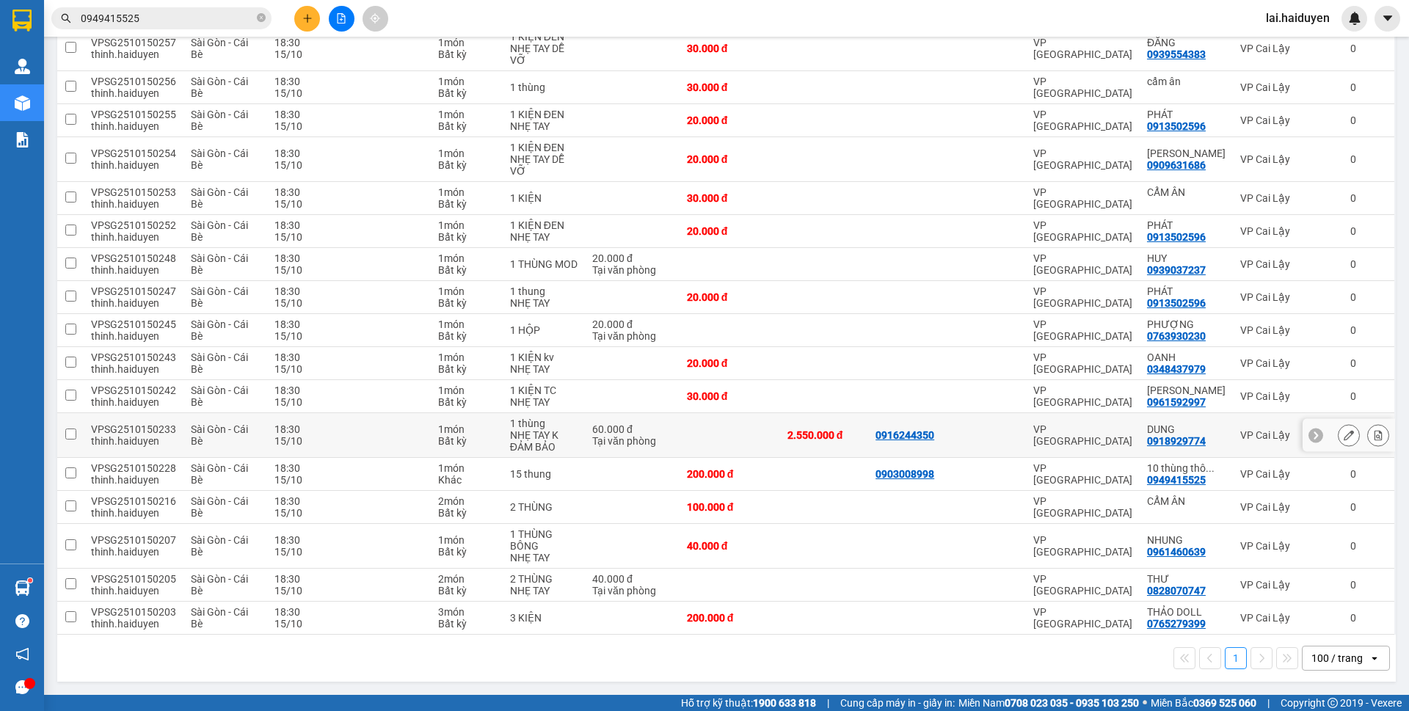
click at [1191, 444] on div "0918929774" at bounding box center [1176, 441] width 59 height 12
copy div "0918929774"
click at [258, 21] on icon "close-circle" at bounding box center [261, 17] width 9 height 9
paste input "0918929774"
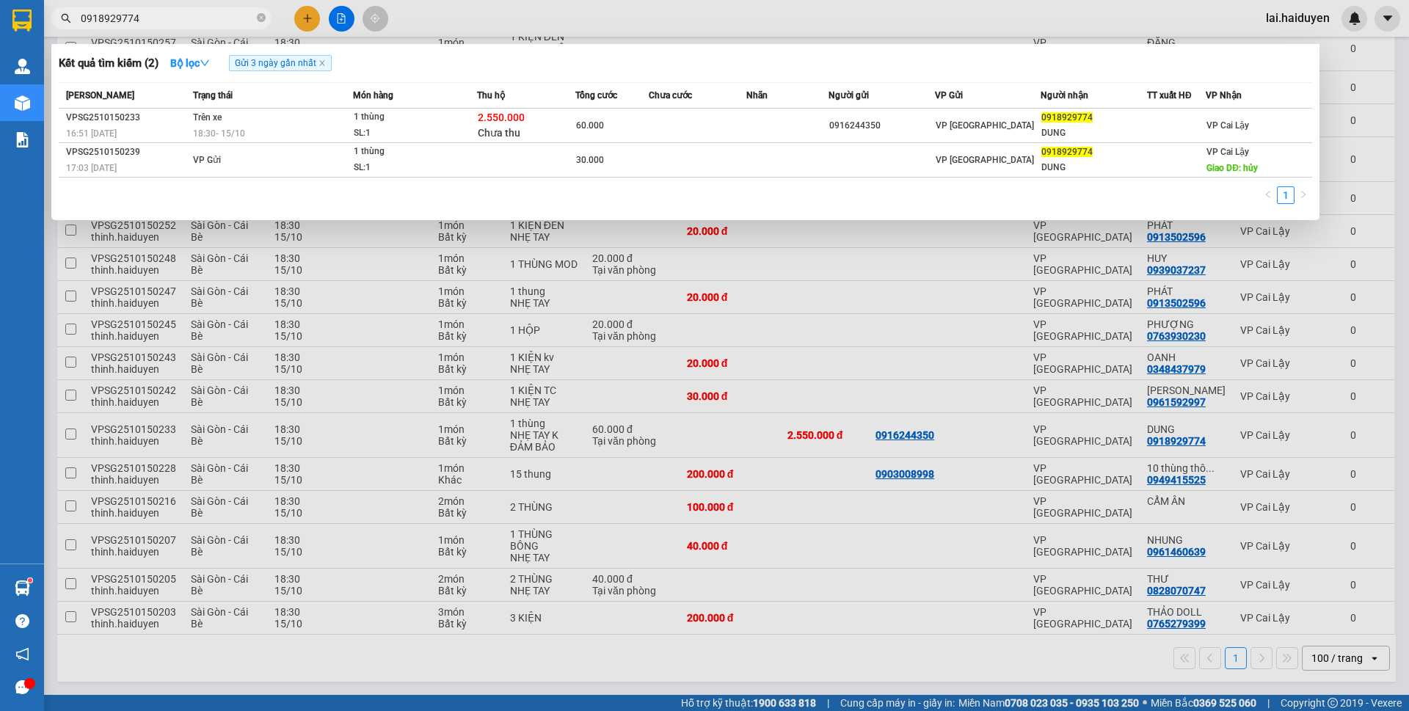
type input "0918929774"
click at [641, 29] on div at bounding box center [704, 355] width 1409 height 711
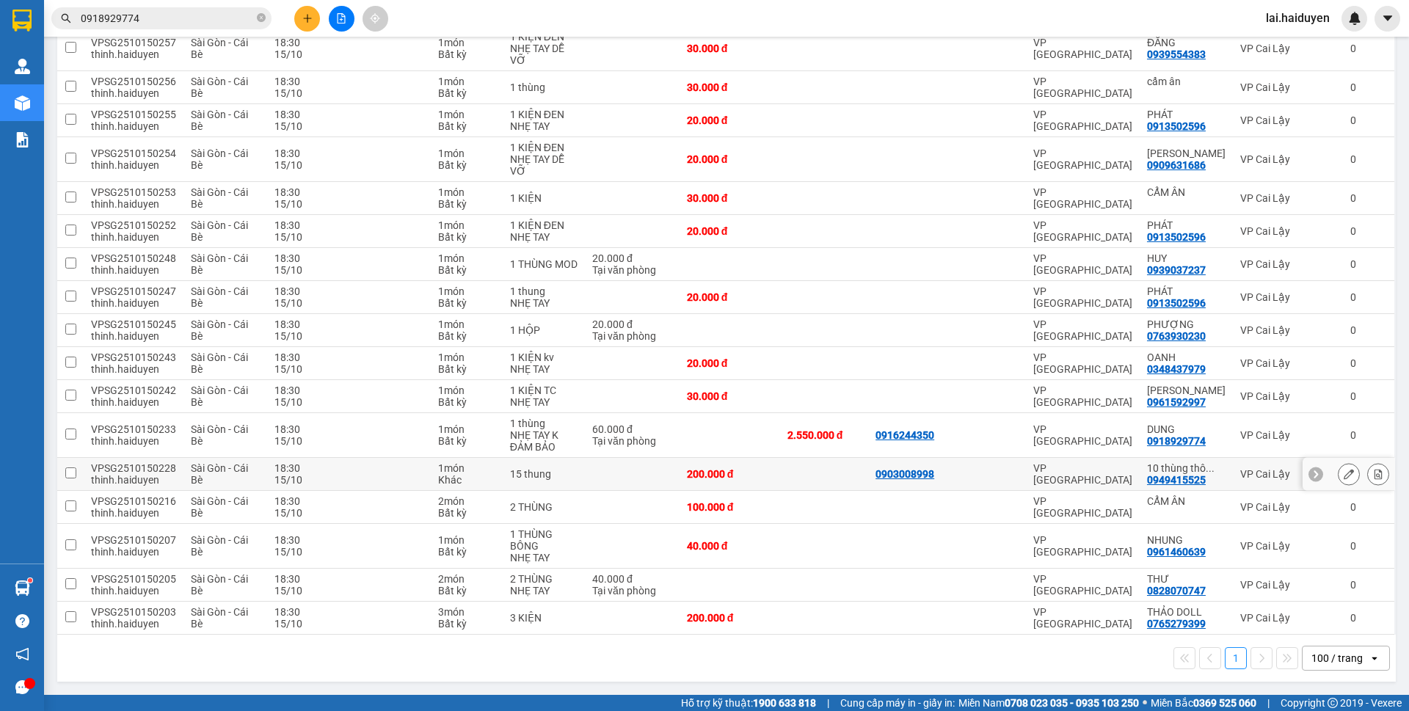
click at [579, 470] on td "15 thung" at bounding box center [544, 474] width 82 height 33
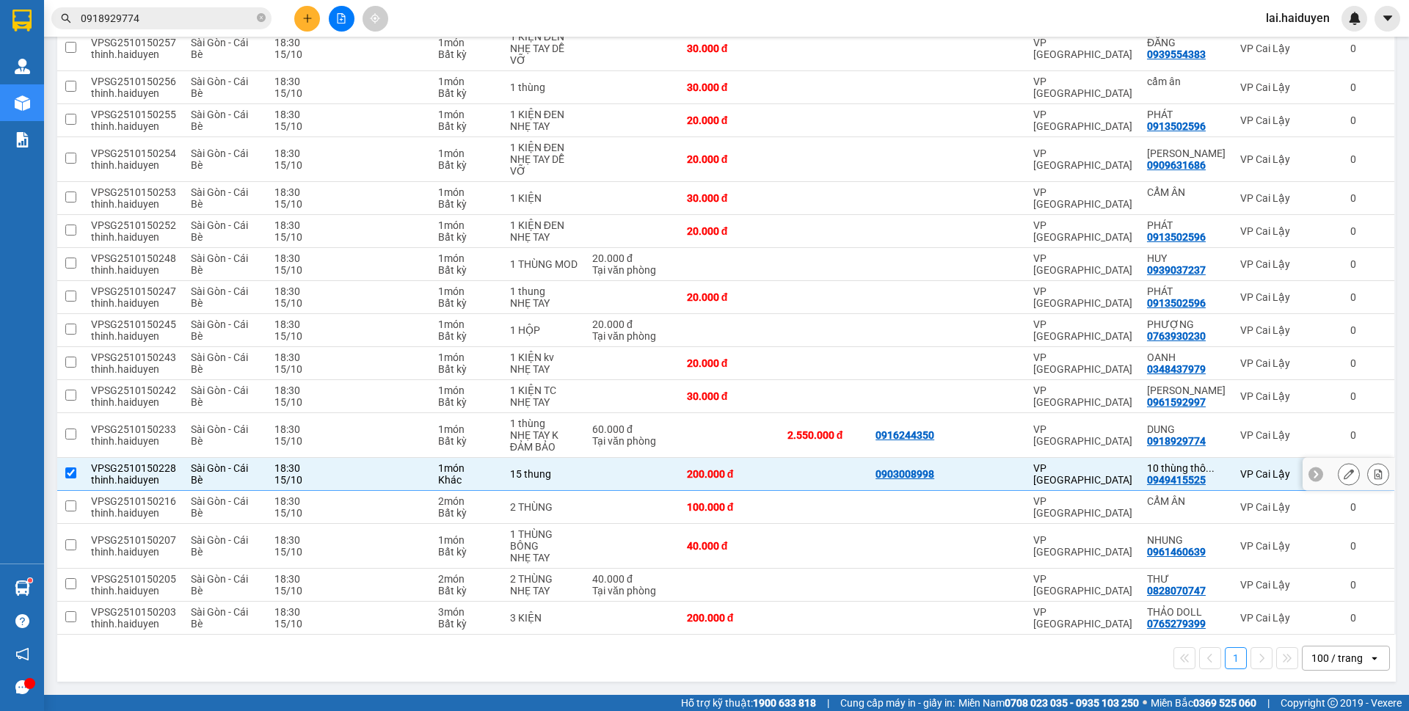
click at [408, 470] on td at bounding box center [374, 474] width 114 height 33
checkbox input "false"
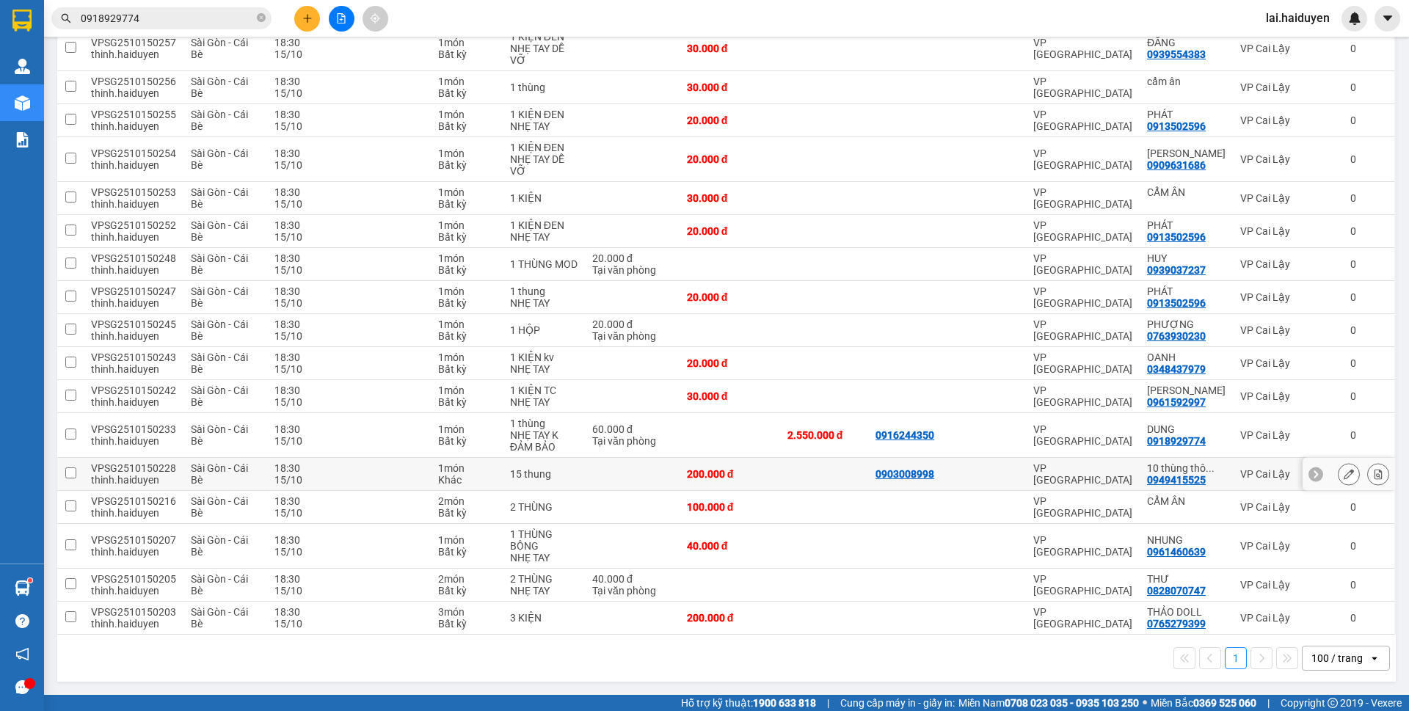
click at [1165, 477] on div "0949415525" at bounding box center [1176, 480] width 59 height 12
copy div "0949415525"
click at [261, 18] on icon "close-circle" at bounding box center [261, 17] width 9 height 9
paste input "0949415525"
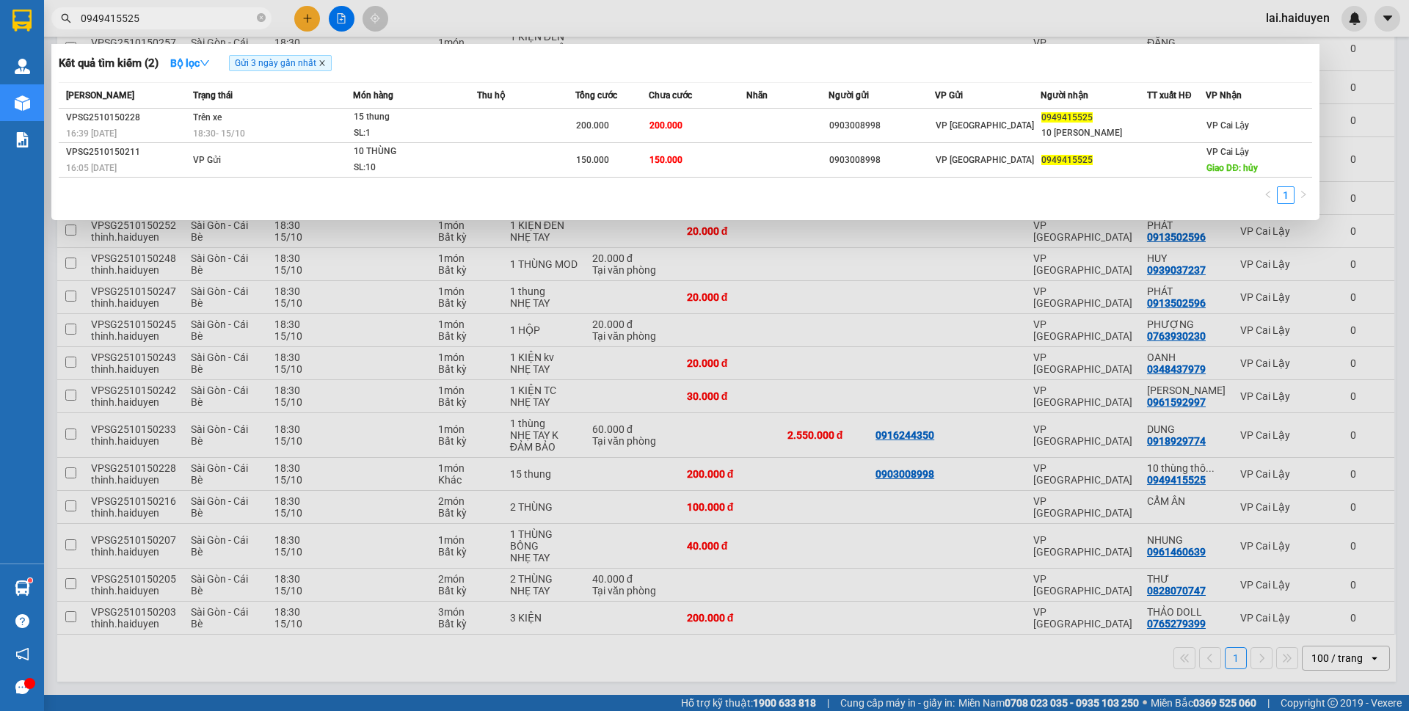
type input "0949415525"
click at [324, 63] on icon "close" at bounding box center [322, 62] width 7 height 7
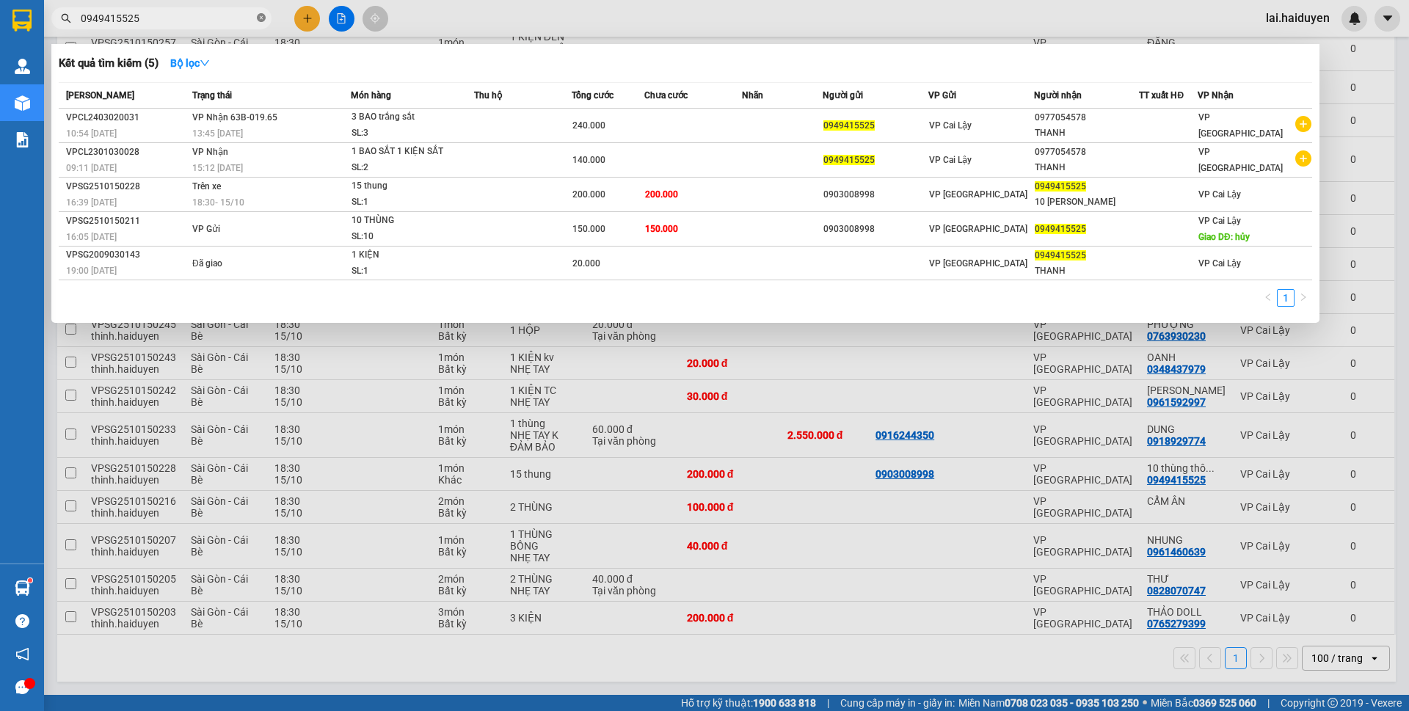
click at [261, 18] on icon "close-circle" at bounding box center [261, 17] width 9 height 9
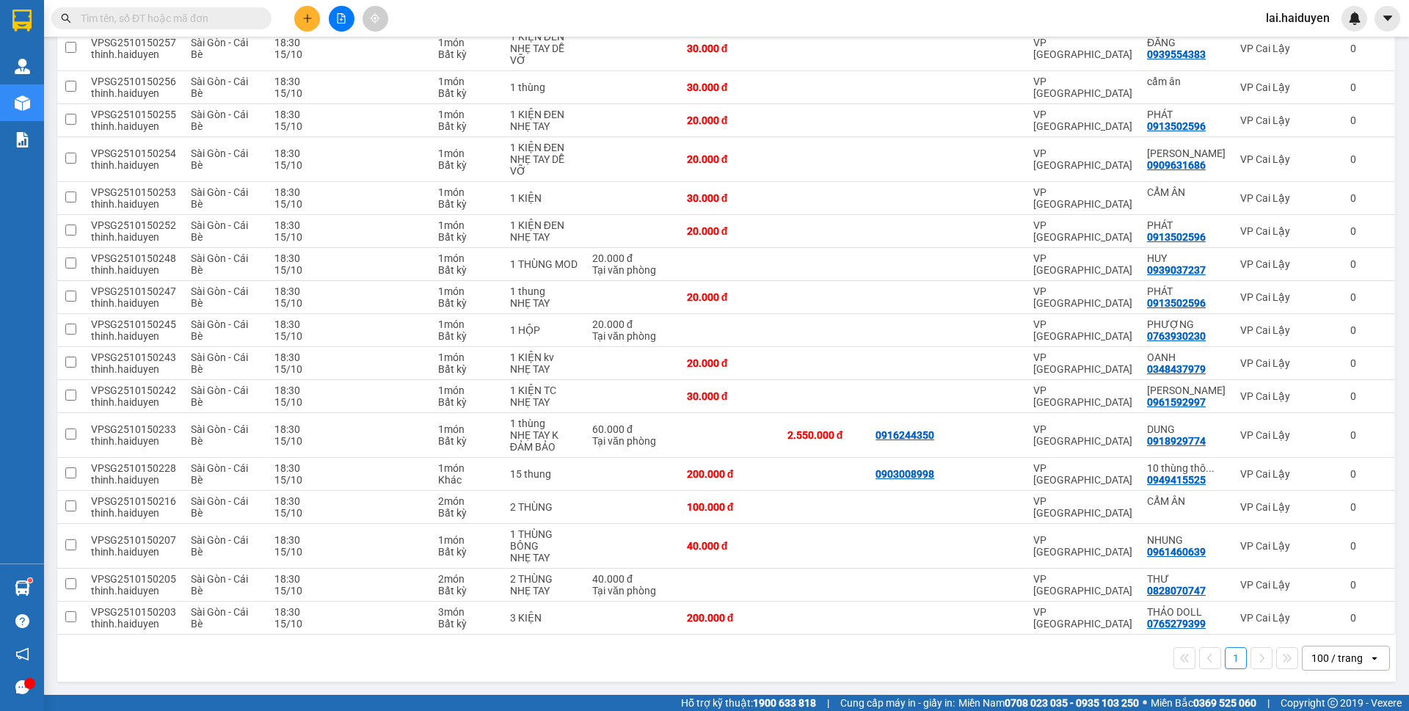
click at [168, 18] on input "text" at bounding box center [167, 18] width 173 height 16
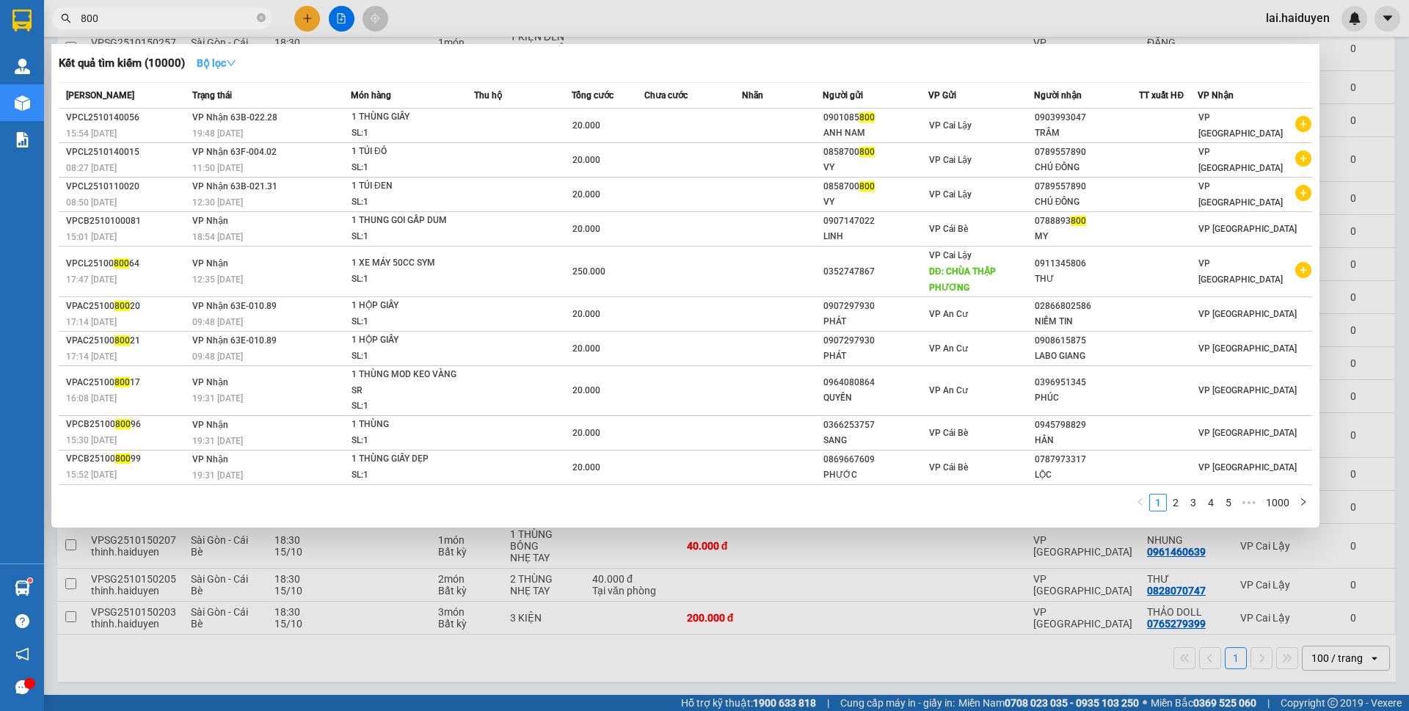
type input "800"
click at [213, 61] on strong "Bộ lọc" at bounding box center [217, 63] width 40 height 12
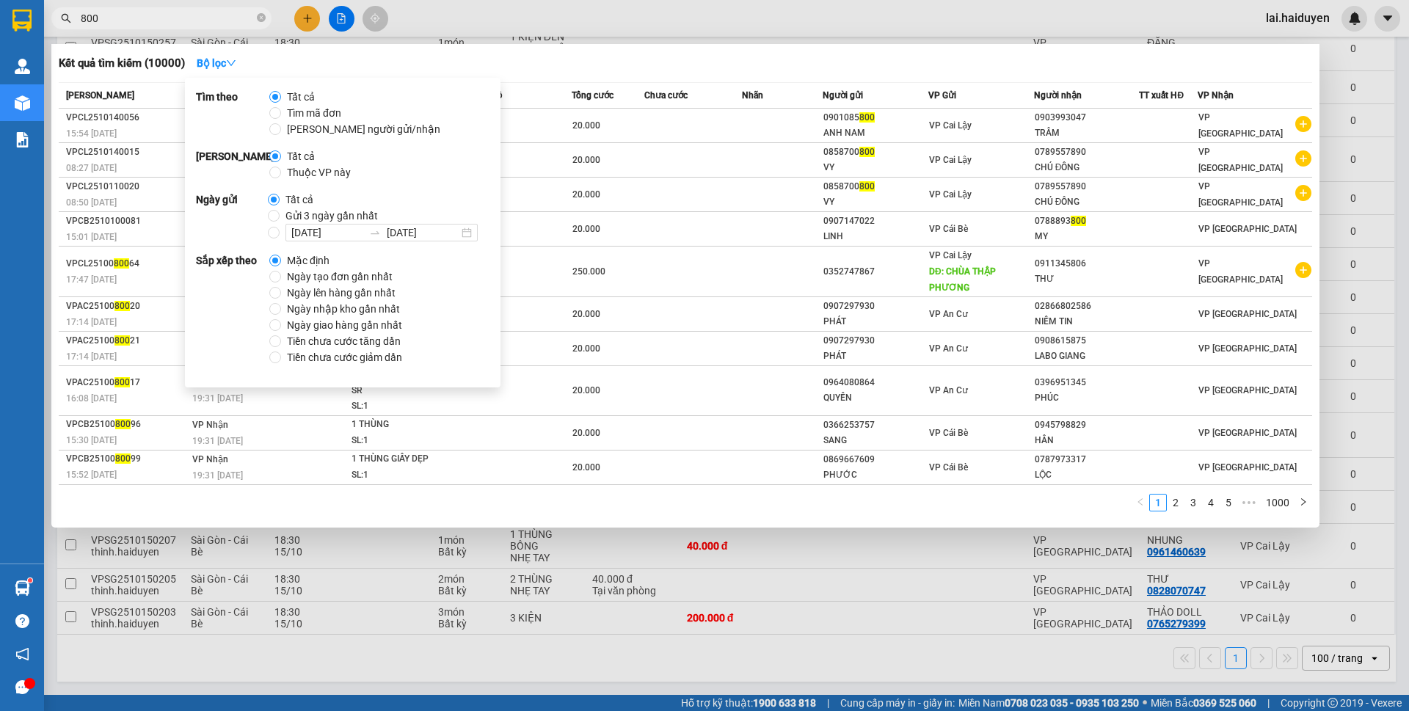
click at [275, 222] on label "Gửi 3 ngày gần nhất" at bounding box center [326, 216] width 116 height 16
click at [275, 222] on input "Gửi 3 ngày gần nhất" at bounding box center [274, 216] width 12 height 12
radio input "true"
radio input "false"
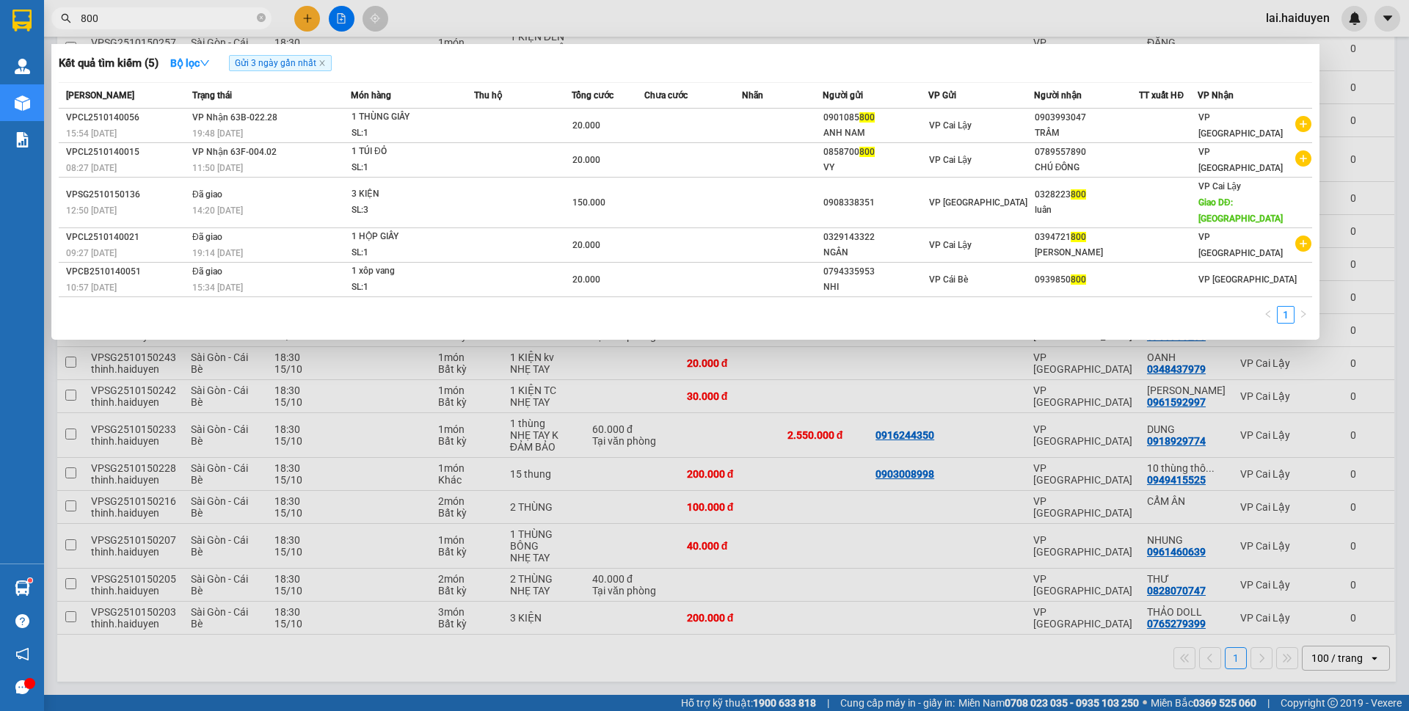
click at [191, 14] on input "800" at bounding box center [167, 18] width 173 height 16
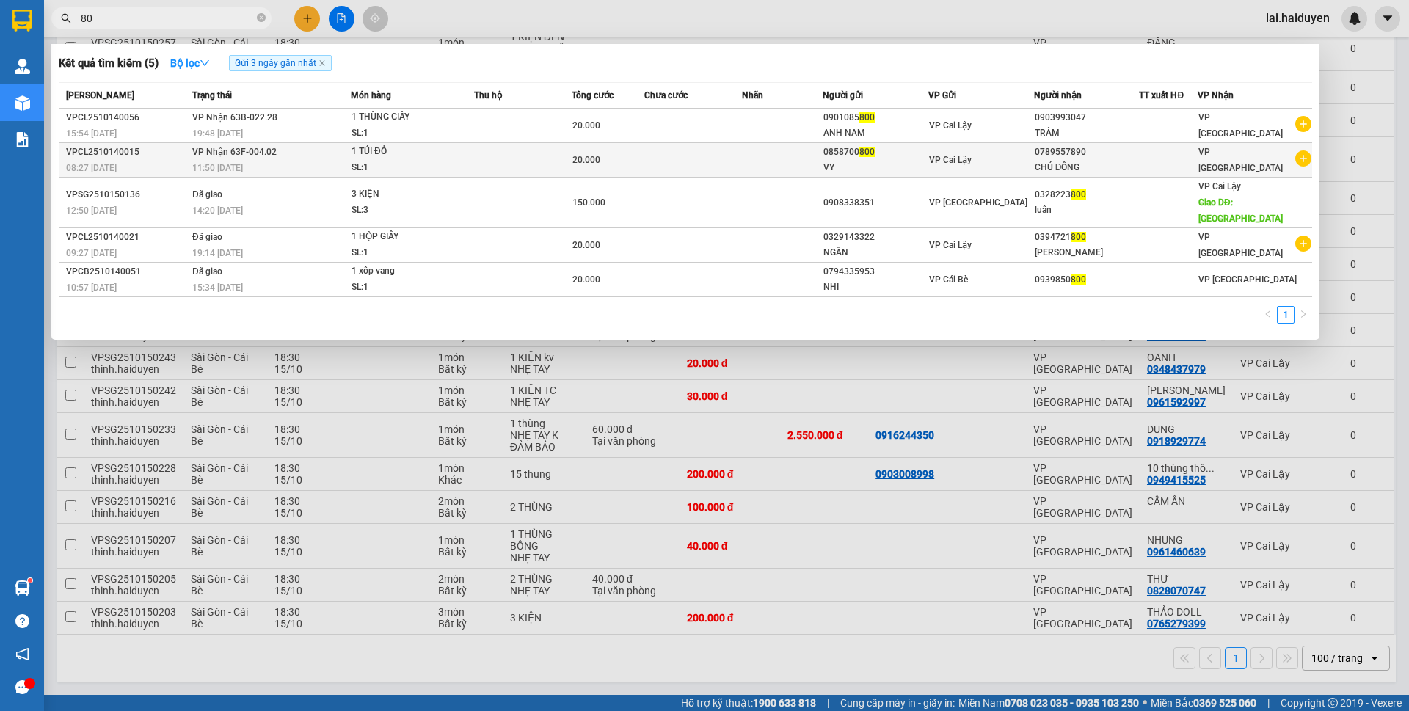
type input "8"
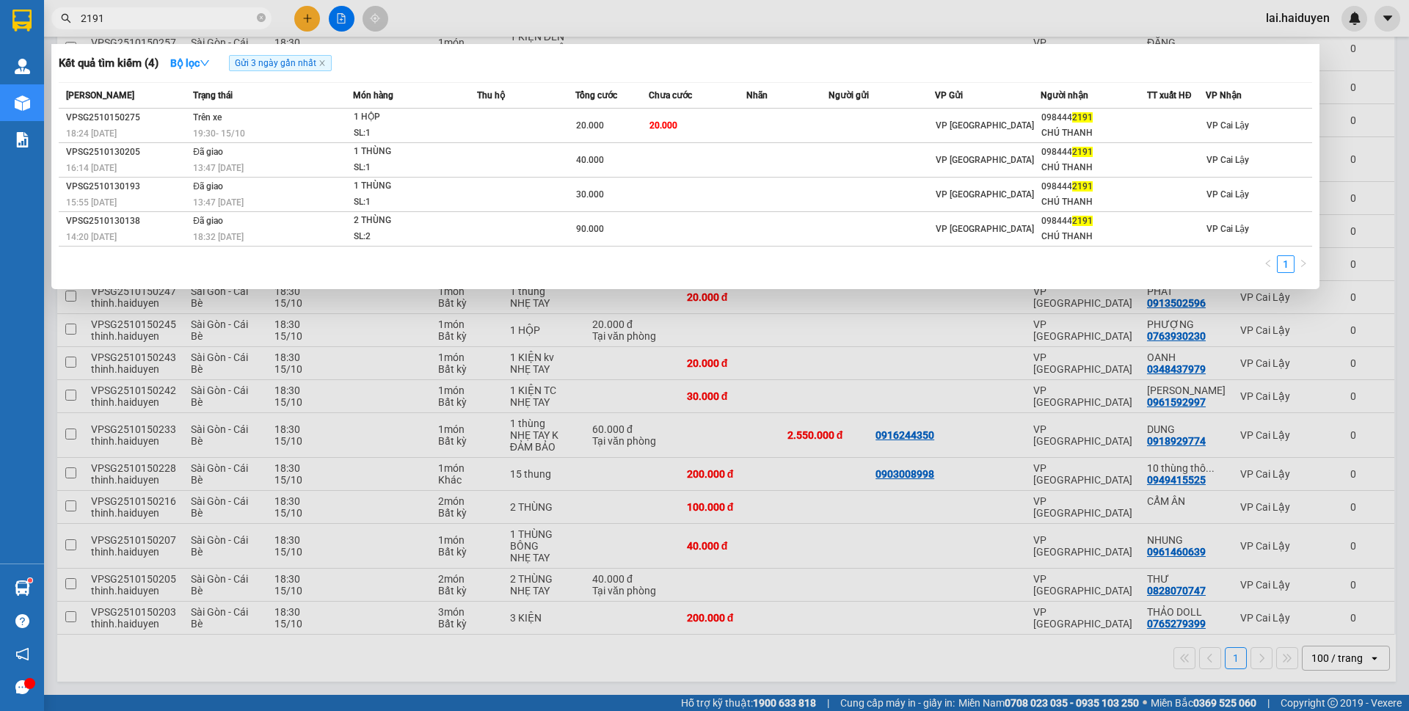
type input "2191"
click at [610, 28] on div at bounding box center [704, 355] width 1409 height 711
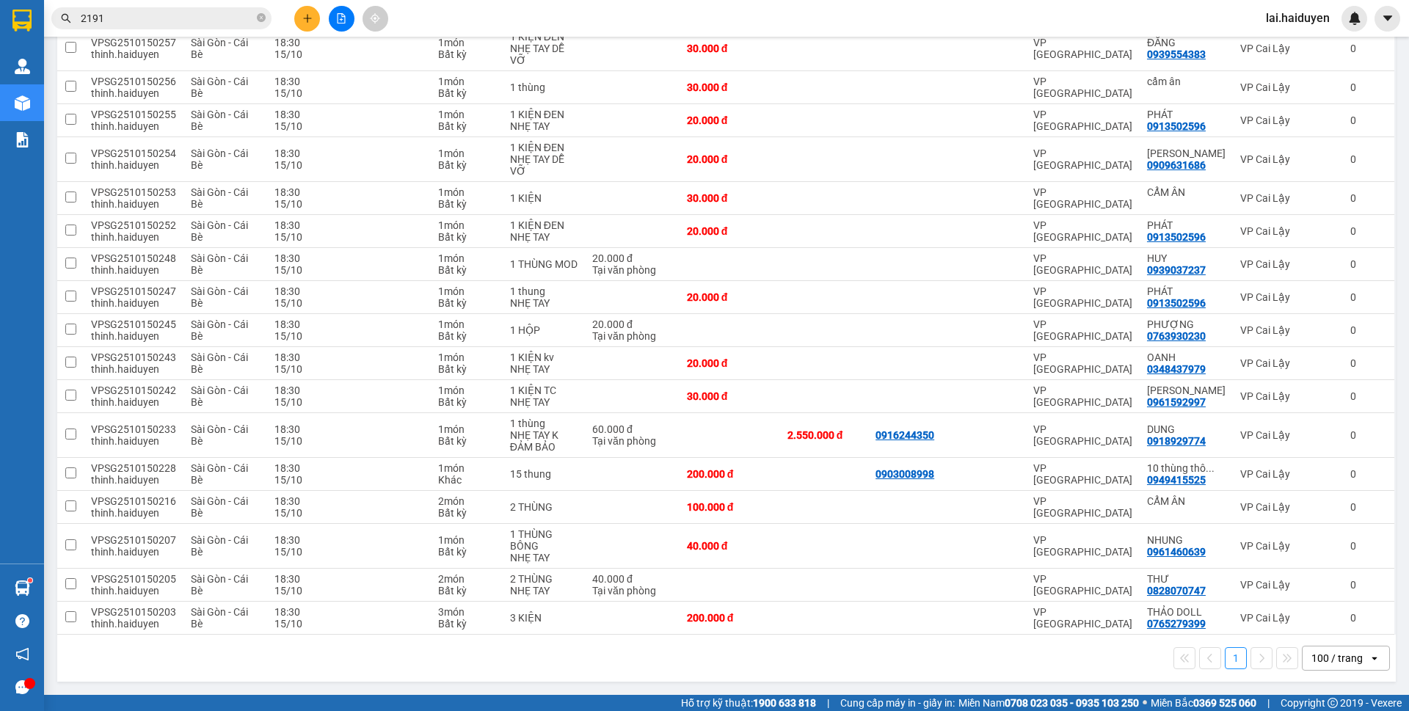
scroll to position [0, 0]
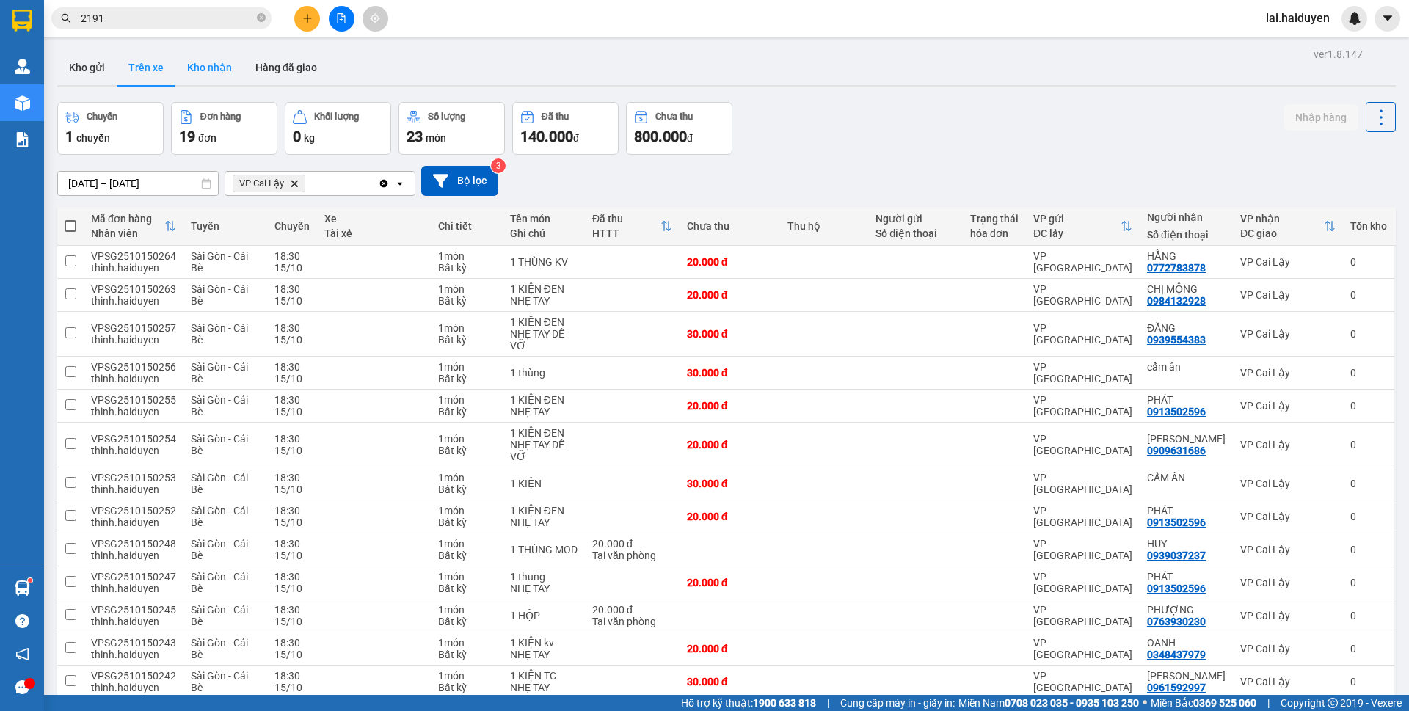
click at [200, 70] on button "Kho nhận" at bounding box center [209, 67] width 68 height 35
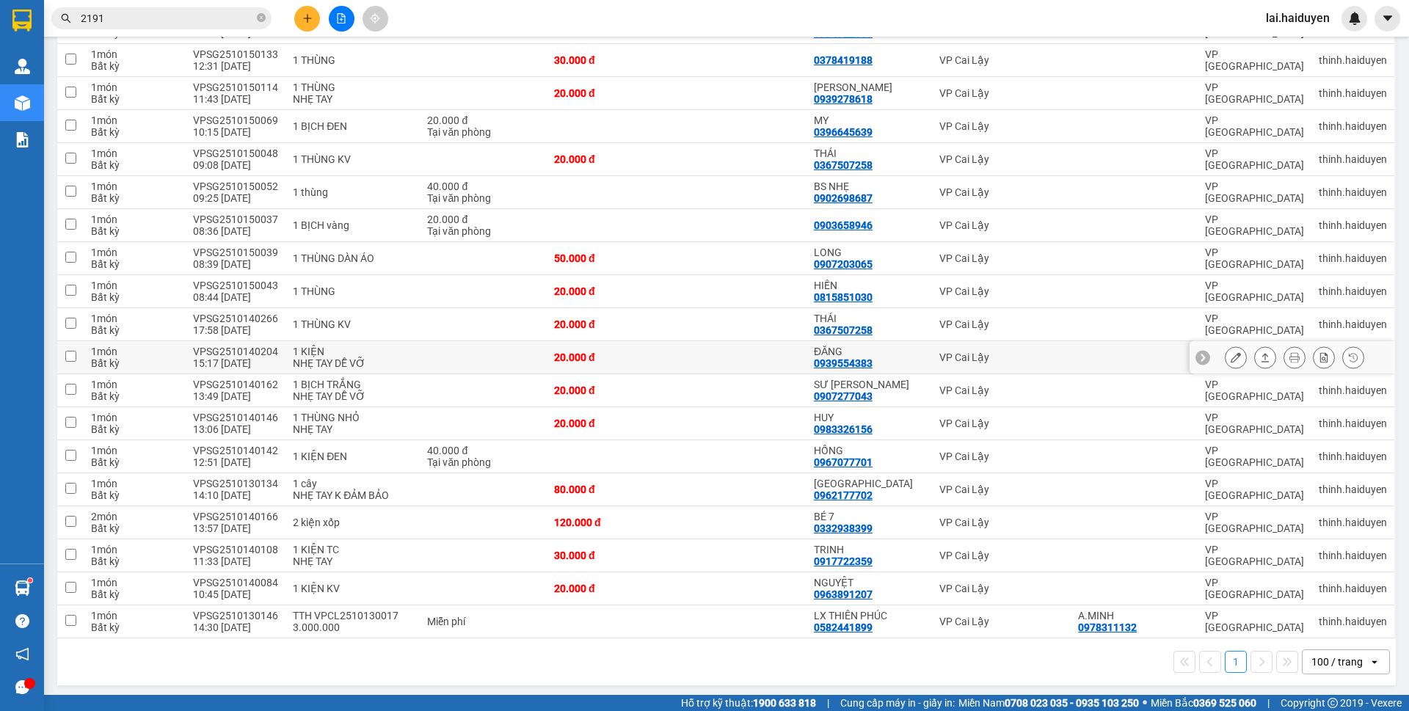
scroll to position [404, 0]
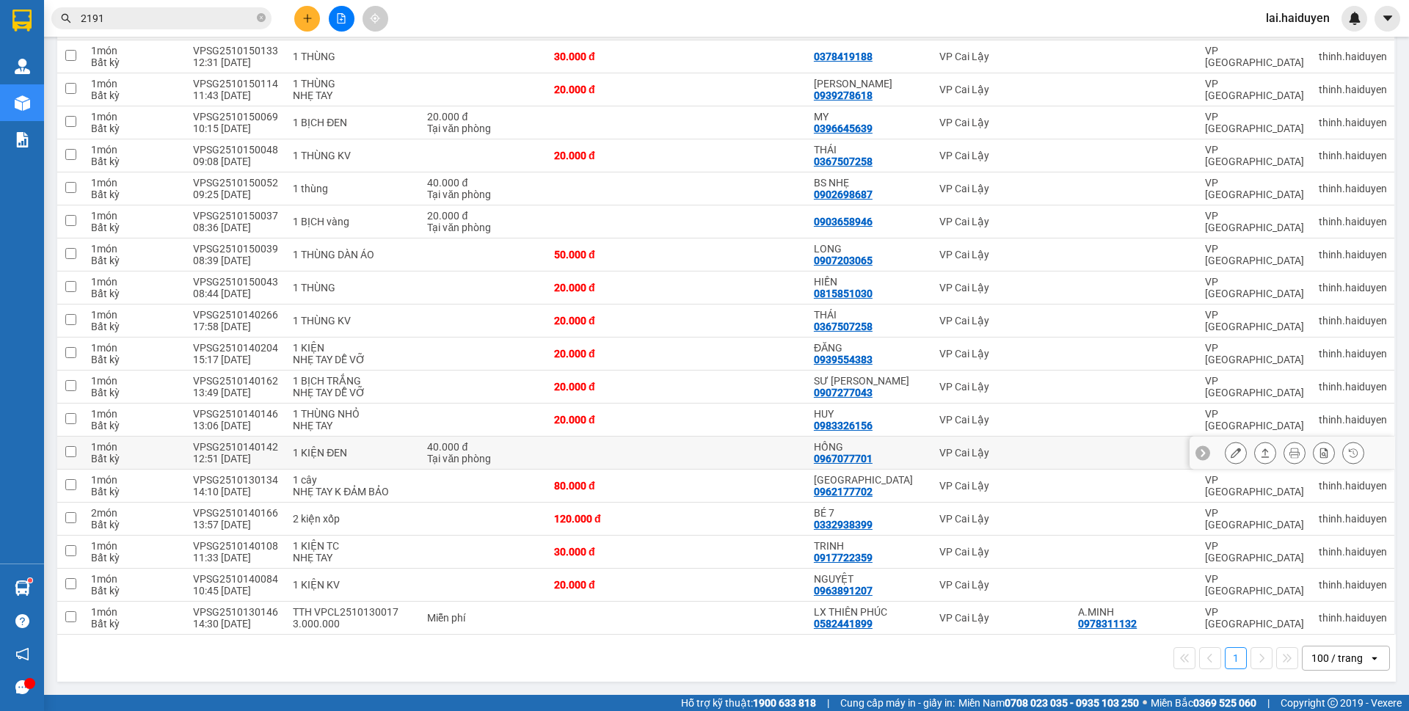
click at [852, 455] on div "0967077701" at bounding box center [843, 459] width 59 height 12
copy div "0967077701"
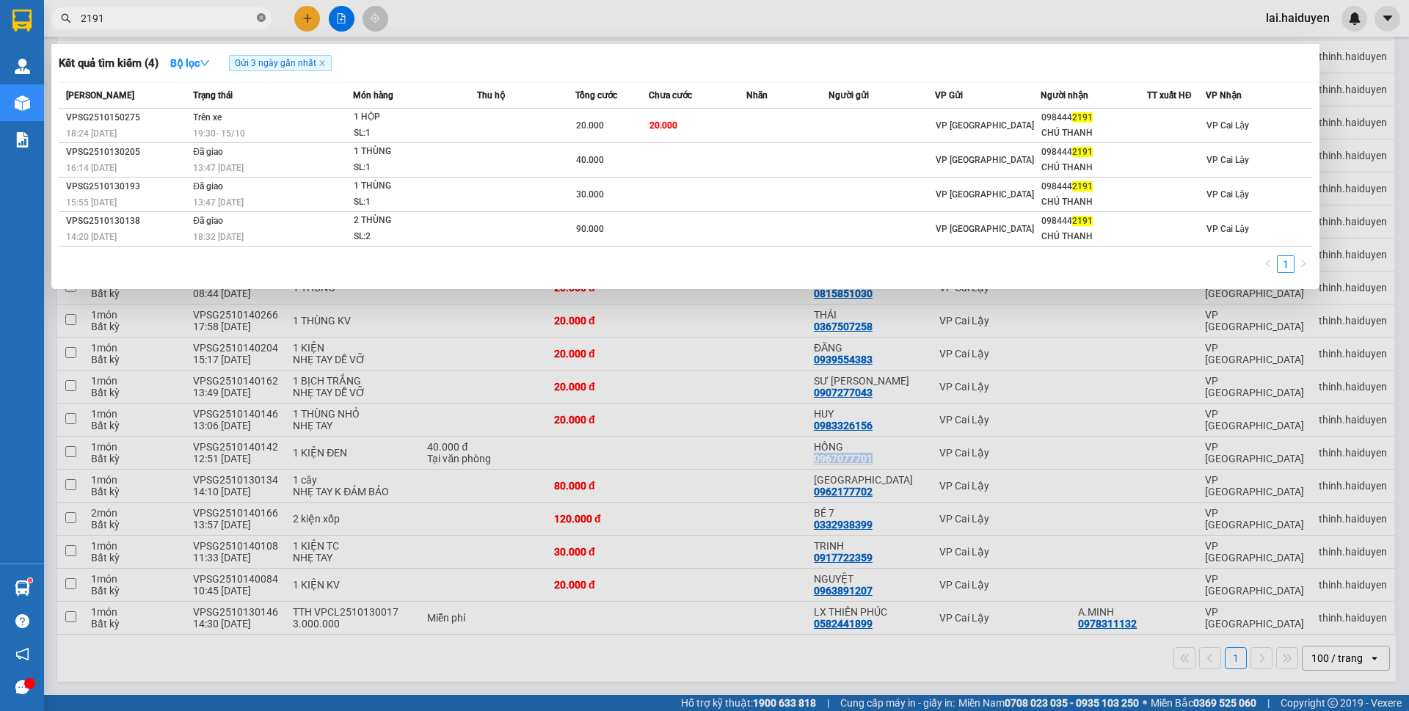
click at [258, 15] on icon "close-circle" at bounding box center [261, 17] width 9 height 9
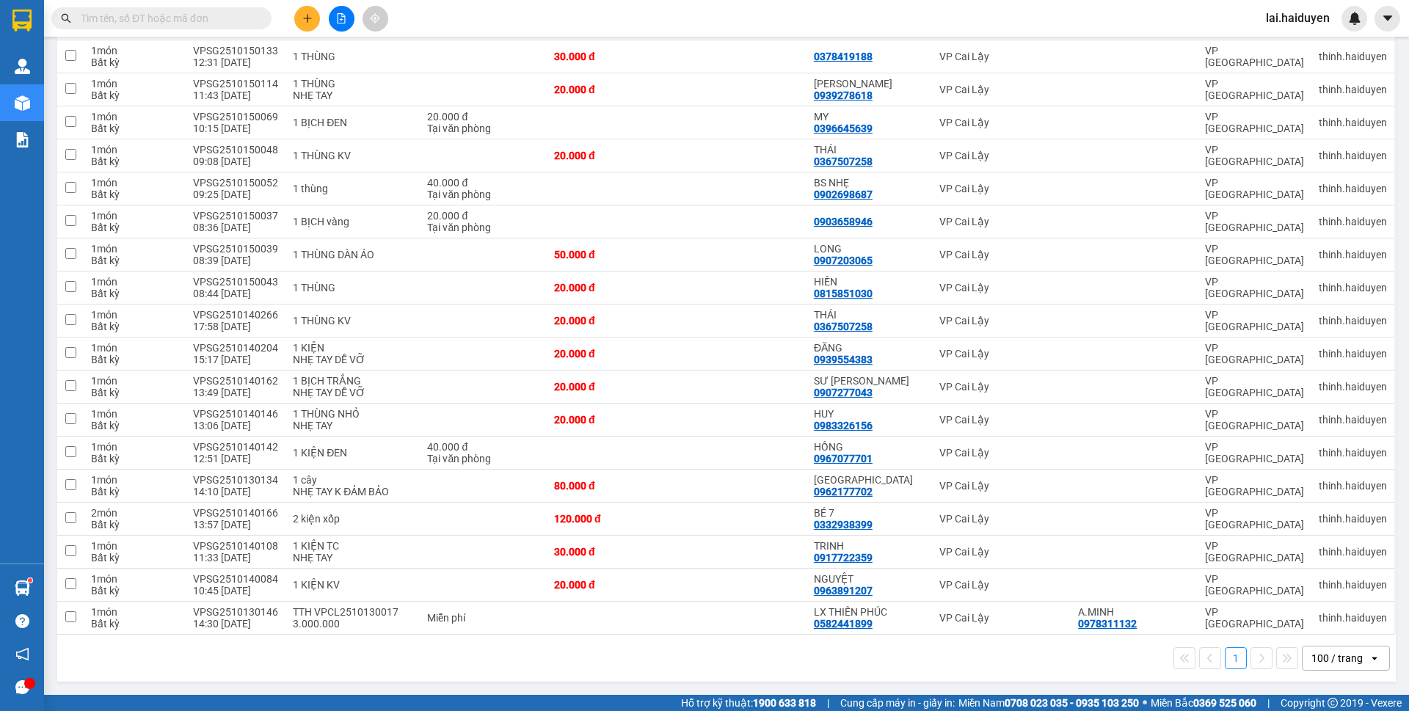
paste input "0967077701"
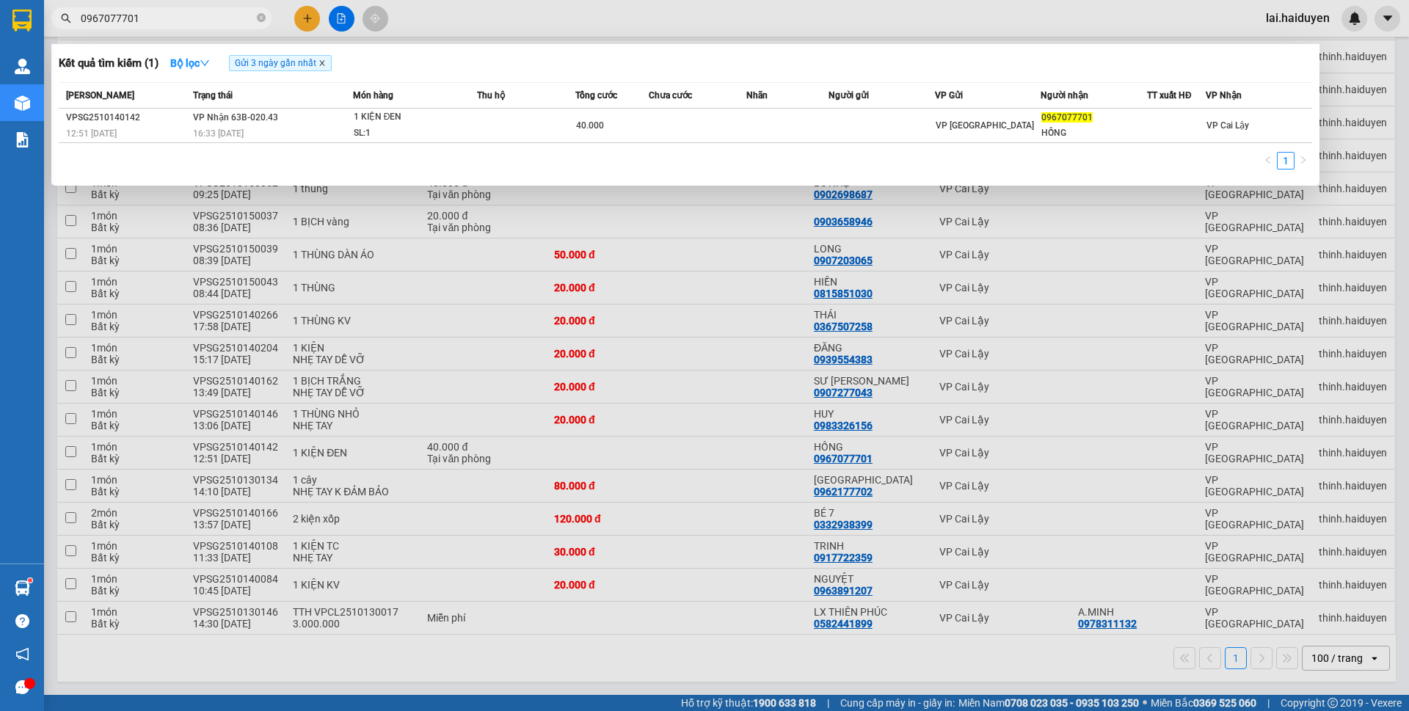
type input "0967077701"
click at [326, 63] on icon "close" at bounding box center [322, 62] width 7 height 7
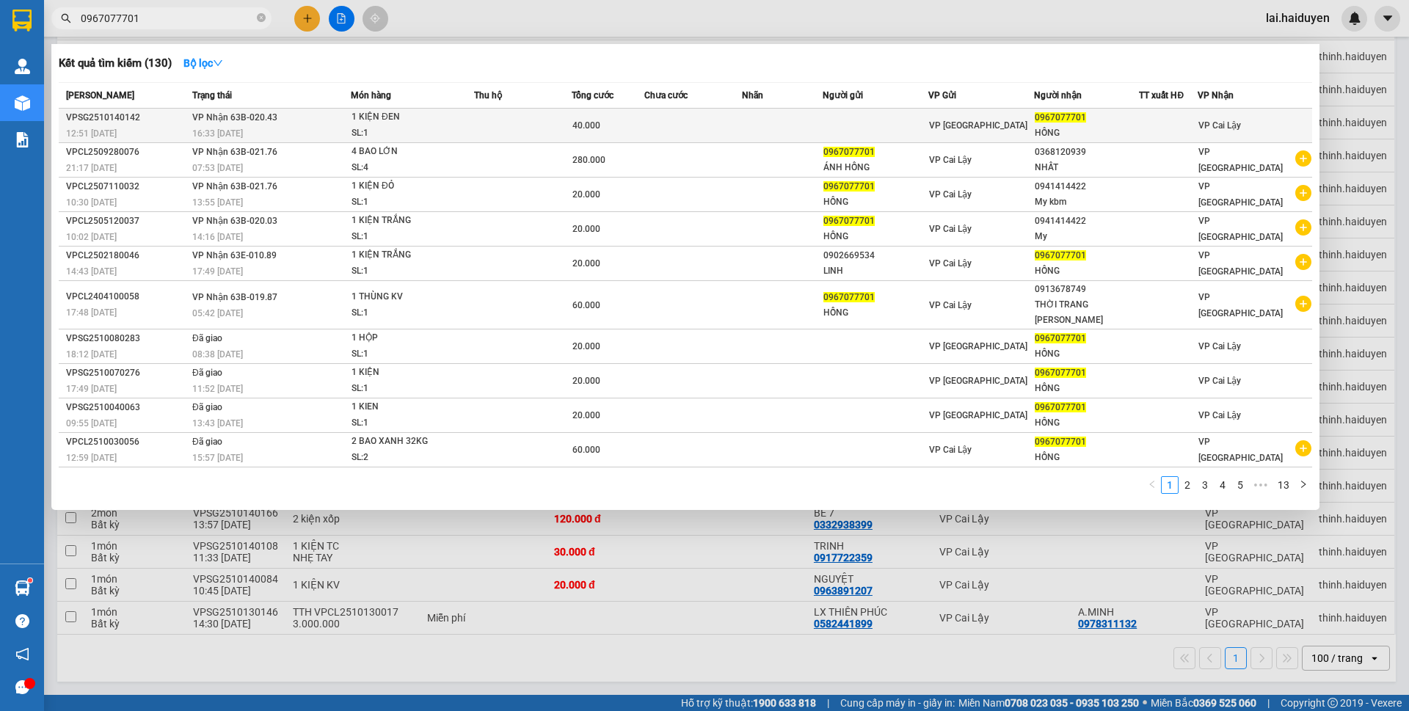
click at [490, 119] on td at bounding box center [523, 126] width 98 height 34
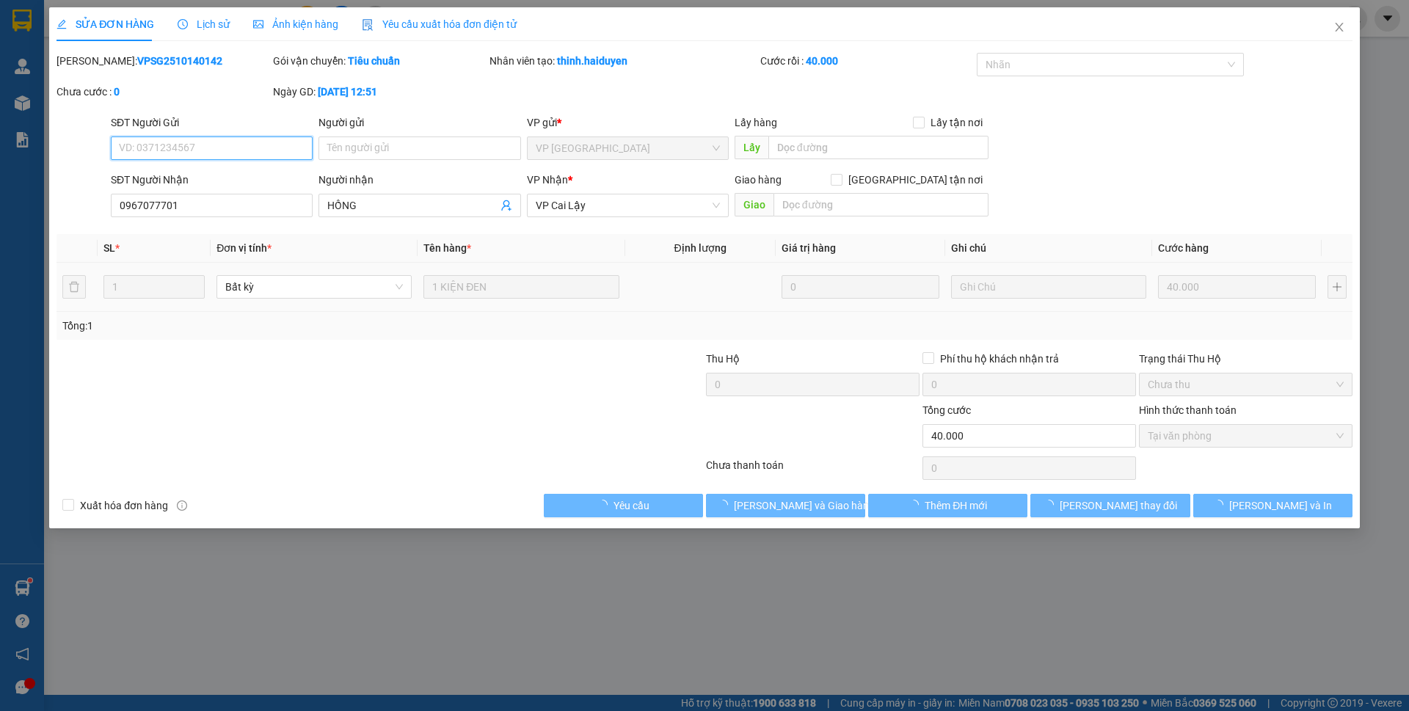
type input "0967077701"
type input "HỒNG"
type input "0"
type input "40.000"
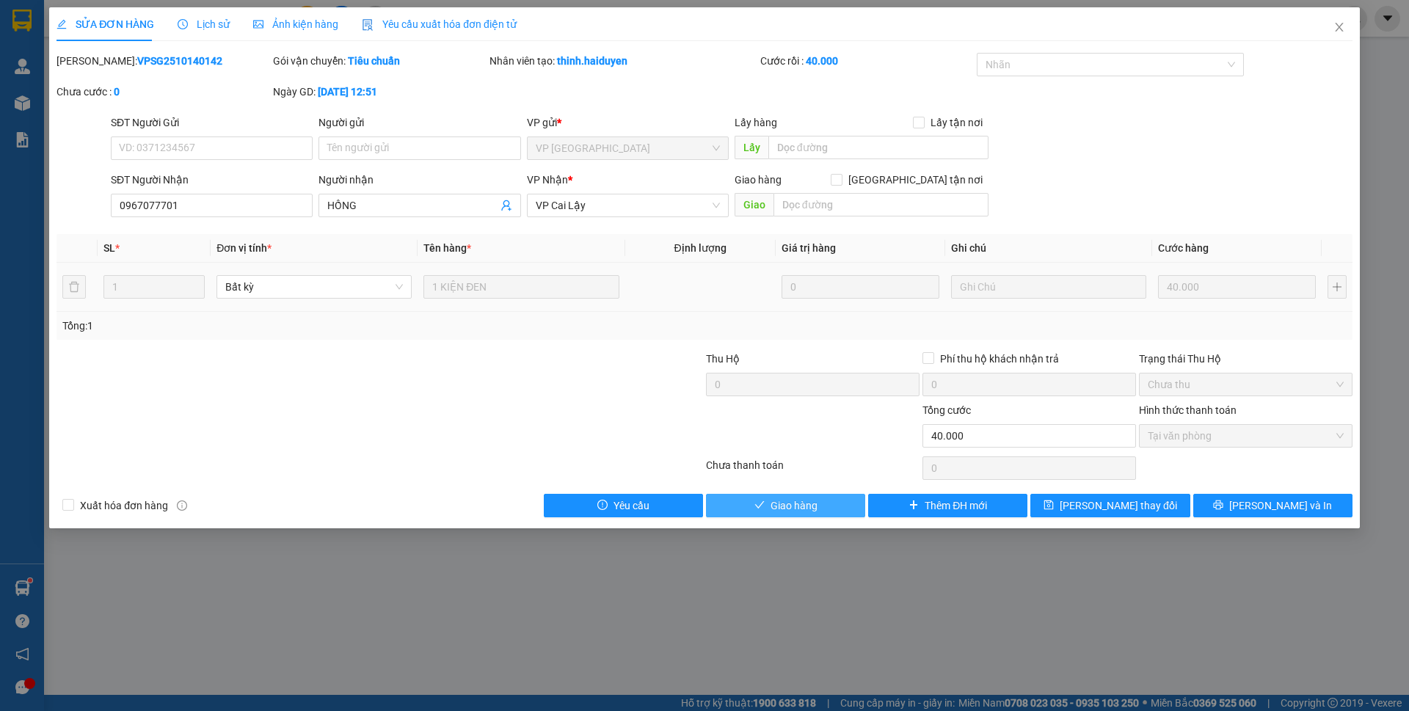
click at [797, 506] on span "Giao hàng" at bounding box center [794, 506] width 47 height 16
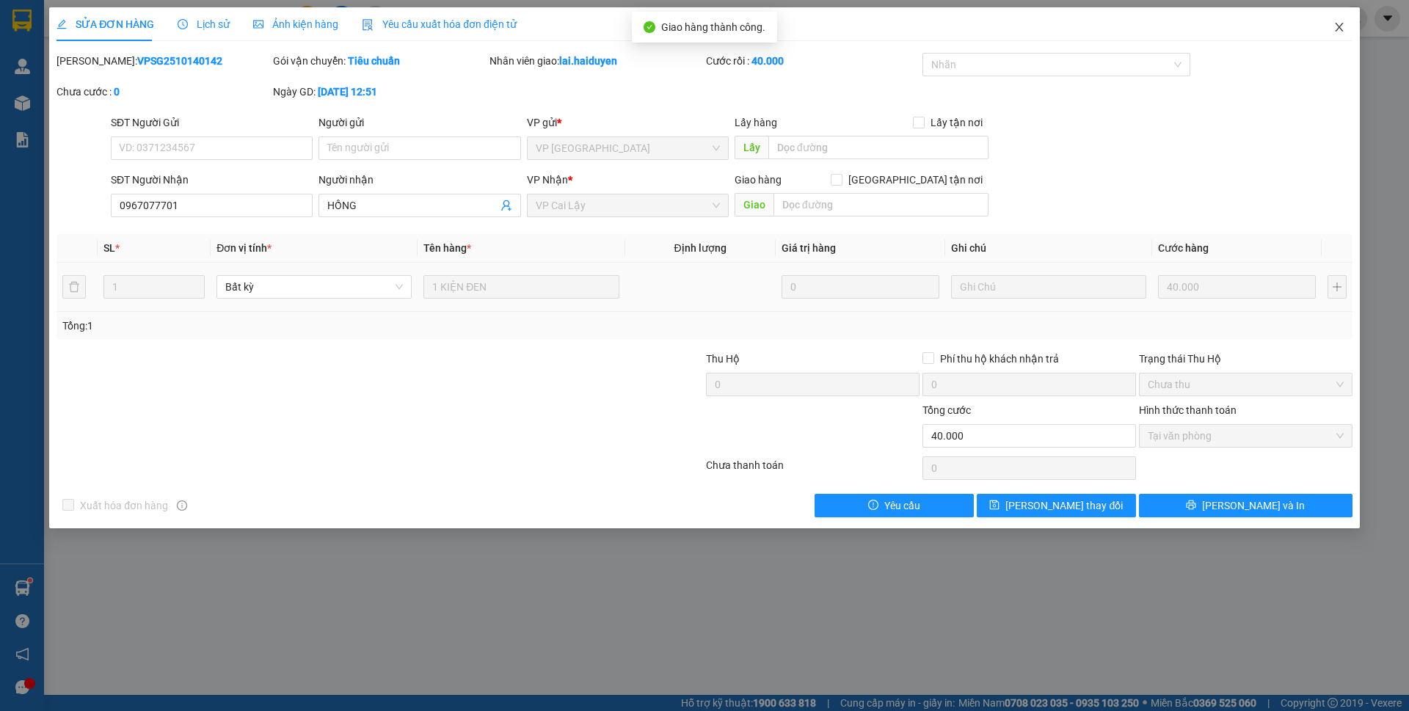
click at [1342, 24] on icon "close" at bounding box center [1339, 27] width 8 height 9
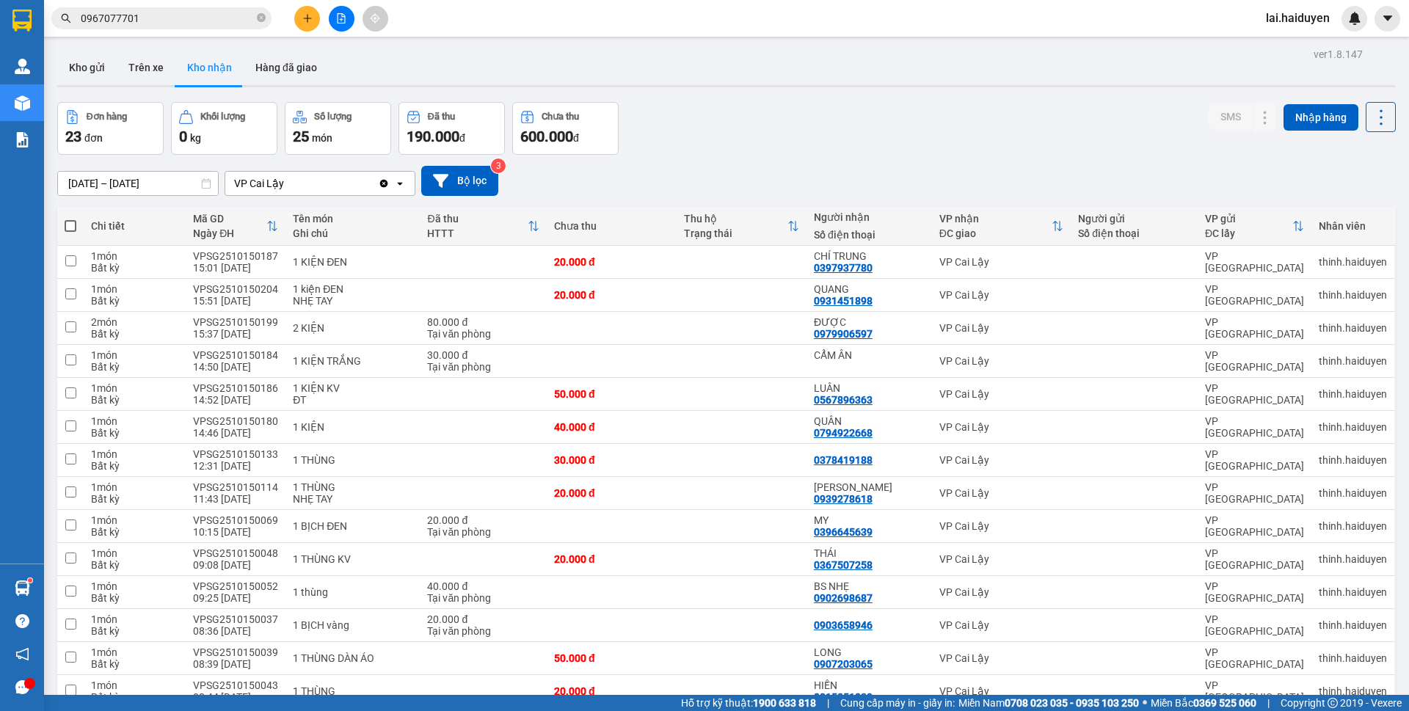
click at [728, 26] on div "Kết quả tìm kiếm ( 130 ) Bộ lọc Mã ĐH Trạng thái Món hàng Thu hộ Tổng cước Chưa…" at bounding box center [704, 18] width 1409 height 37
click at [138, 65] on button "Trên xe" at bounding box center [146, 67] width 59 height 35
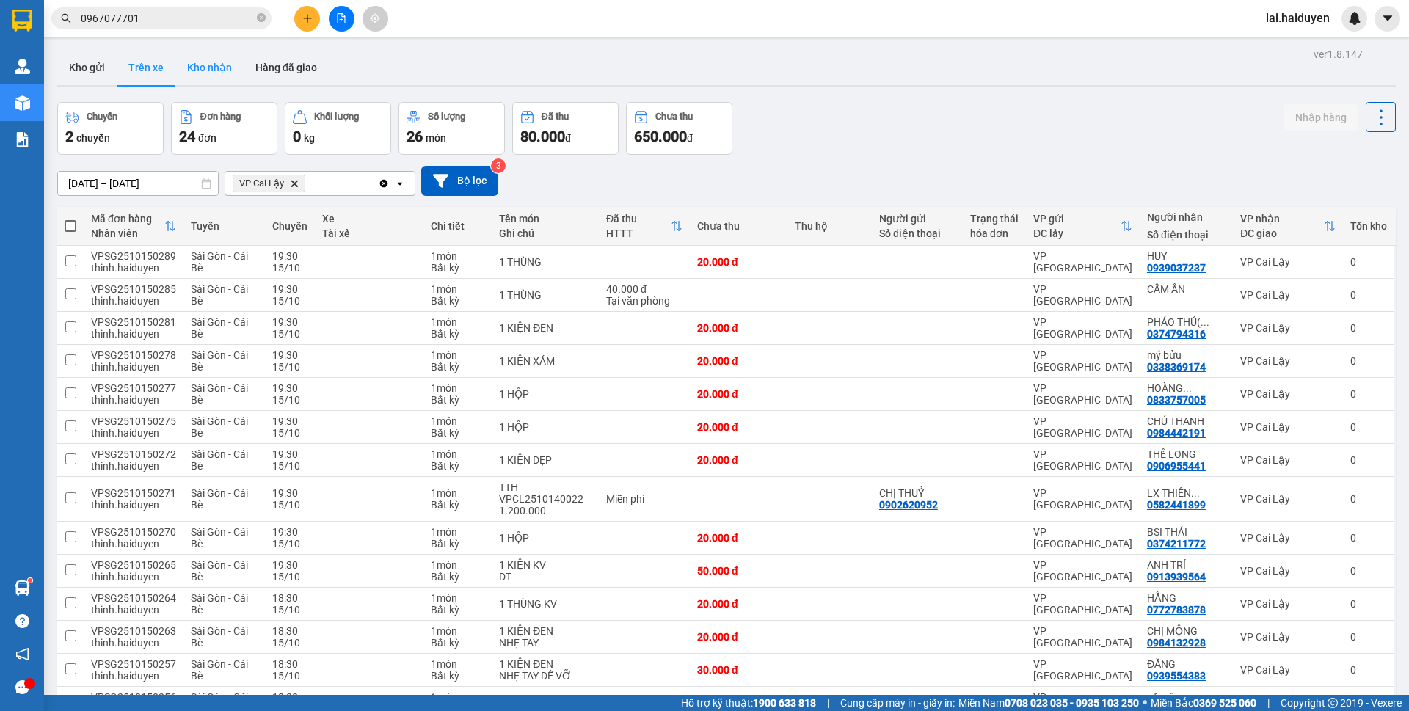
click at [206, 61] on button "Kho nhận" at bounding box center [209, 67] width 68 height 35
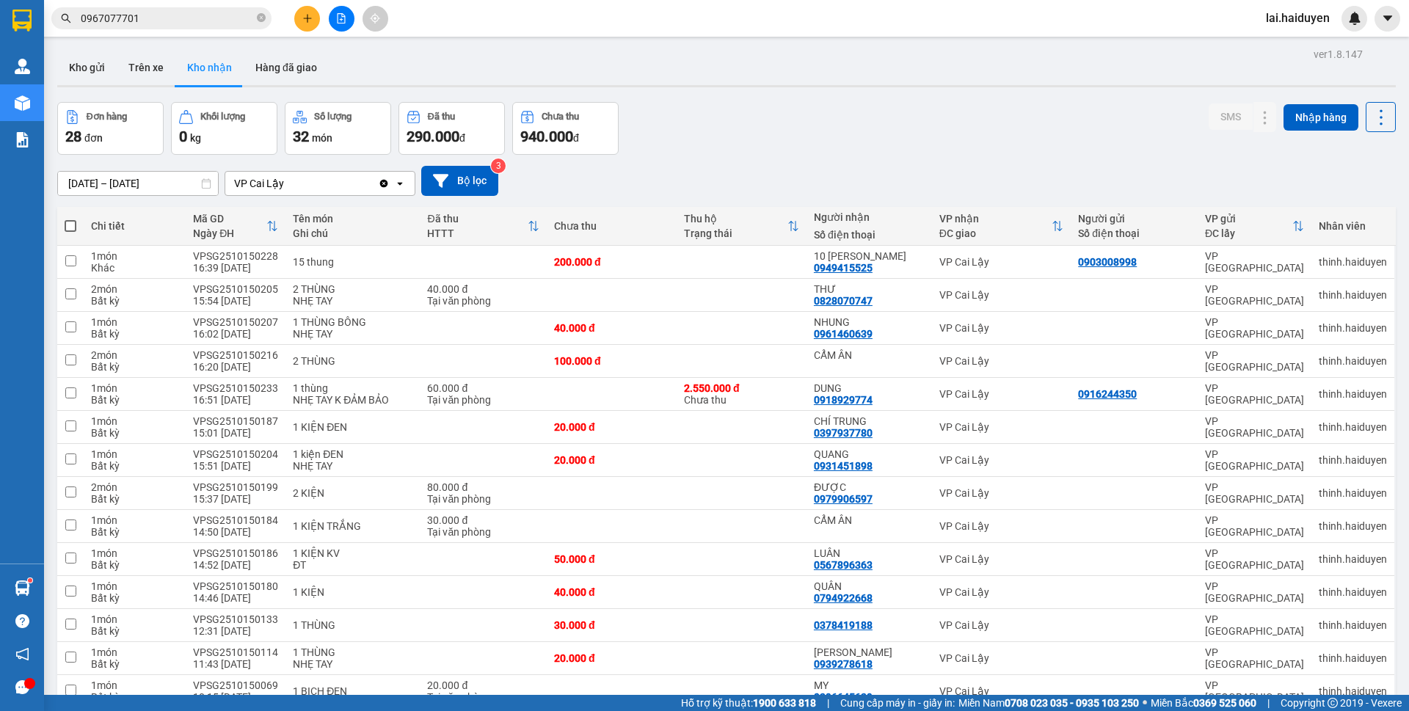
click at [208, 15] on input "0967077701" at bounding box center [167, 18] width 173 height 16
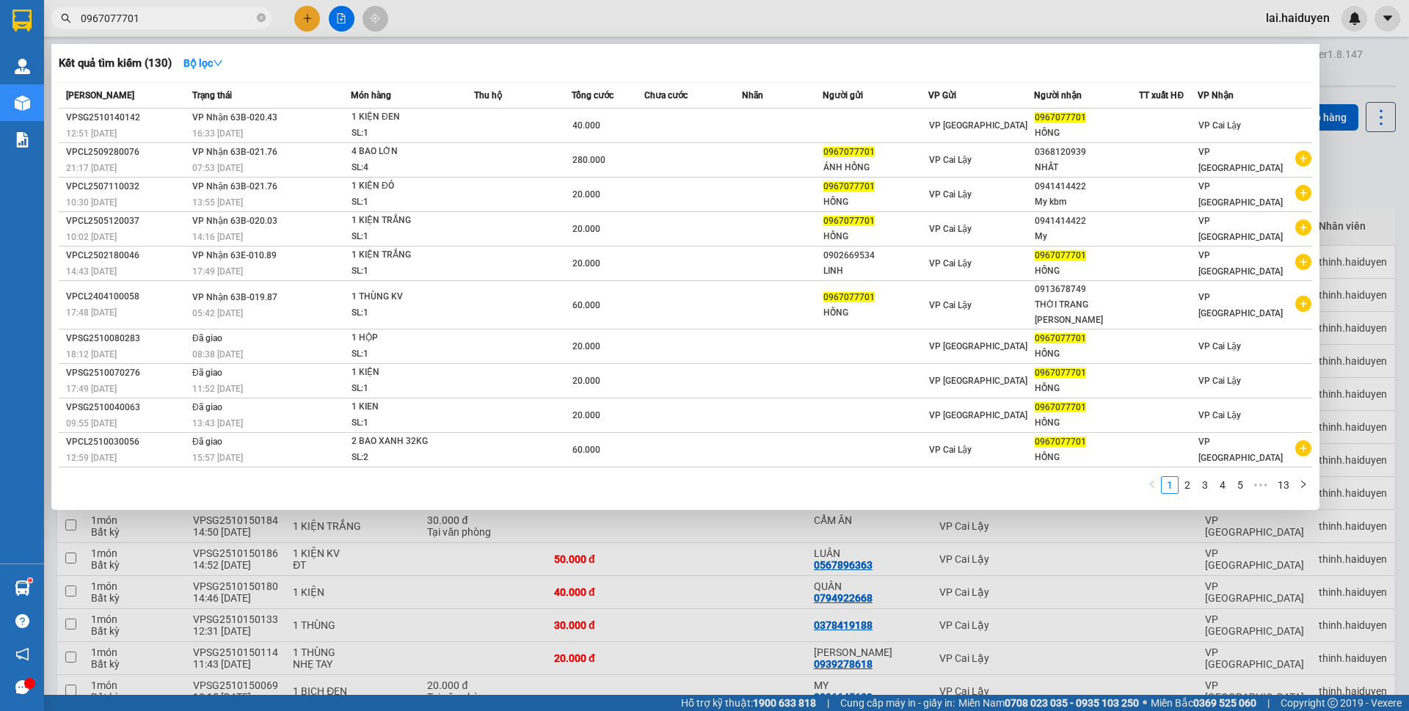
click at [208, 15] on input "0967077701" at bounding box center [167, 18] width 173 height 16
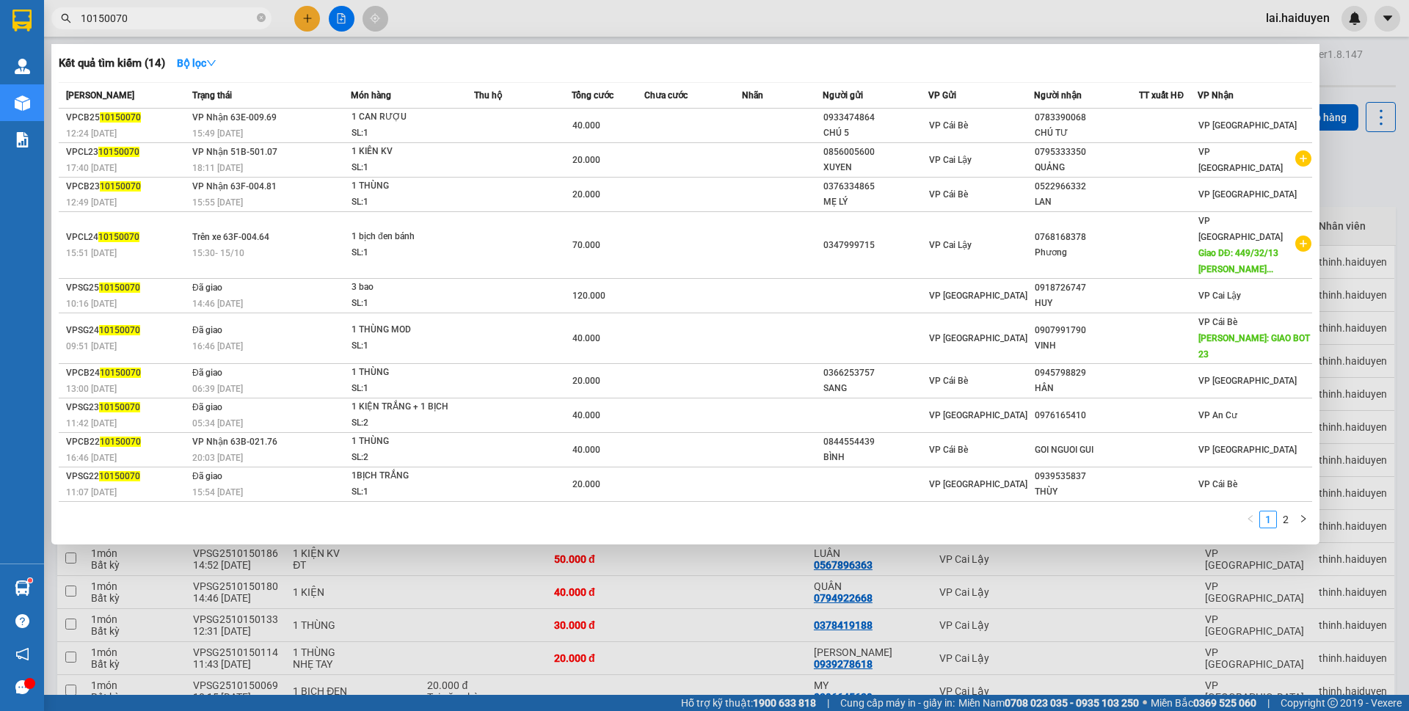
type input "10150070"
click at [491, 37] on div at bounding box center [704, 355] width 1409 height 711
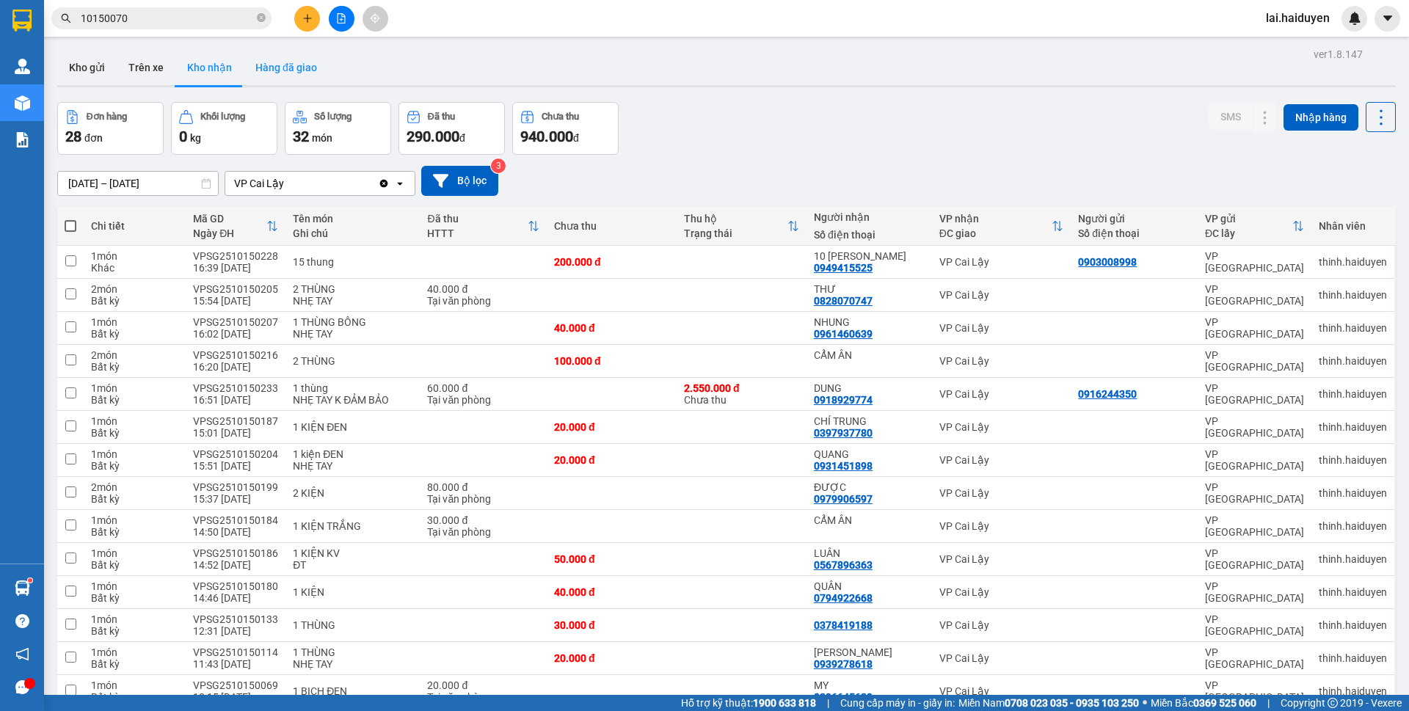
click at [308, 65] on button "Hàng đã giao" at bounding box center [286, 67] width 85 height 35
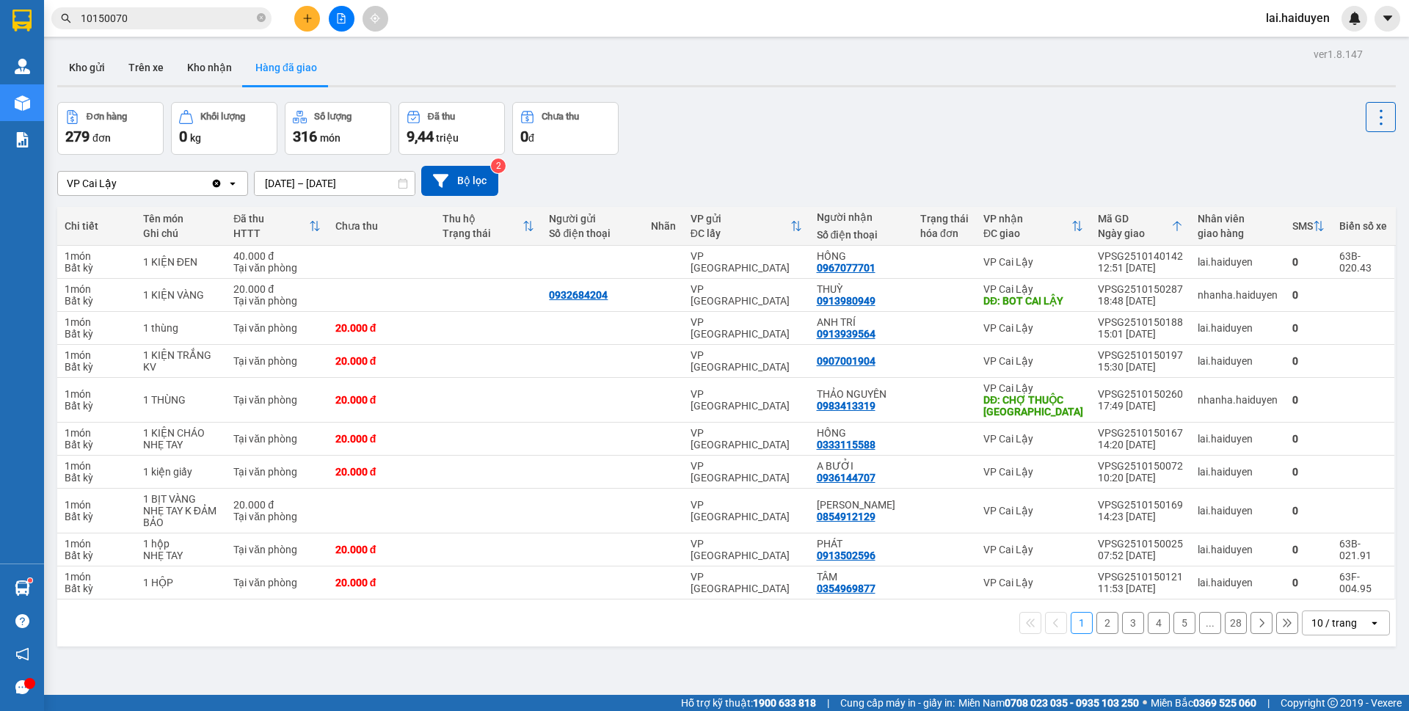
click at [207, 71] on button "Kho nhận" at bounding box center [209, 67] width 68 height 35
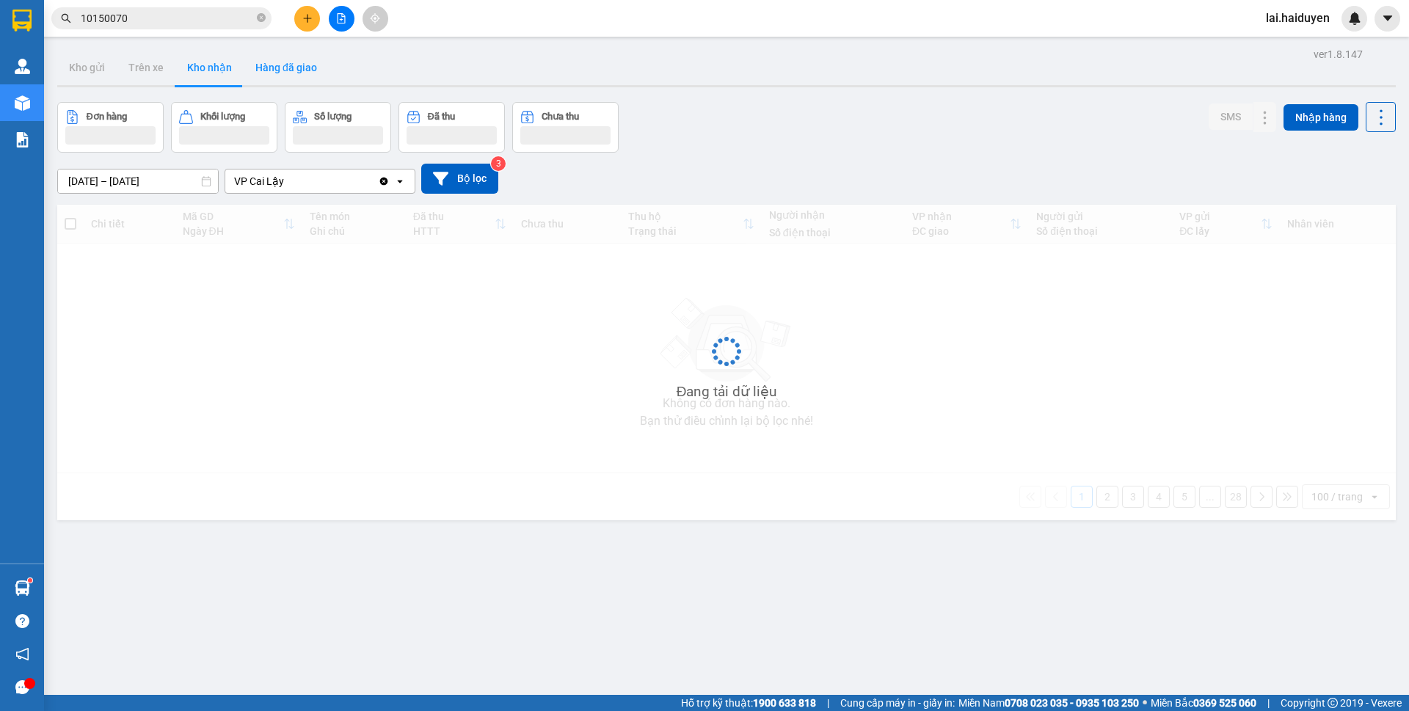
click at [207, 71] on button "Kho nhận" at bounding box center [209, 67] width 68 height 35
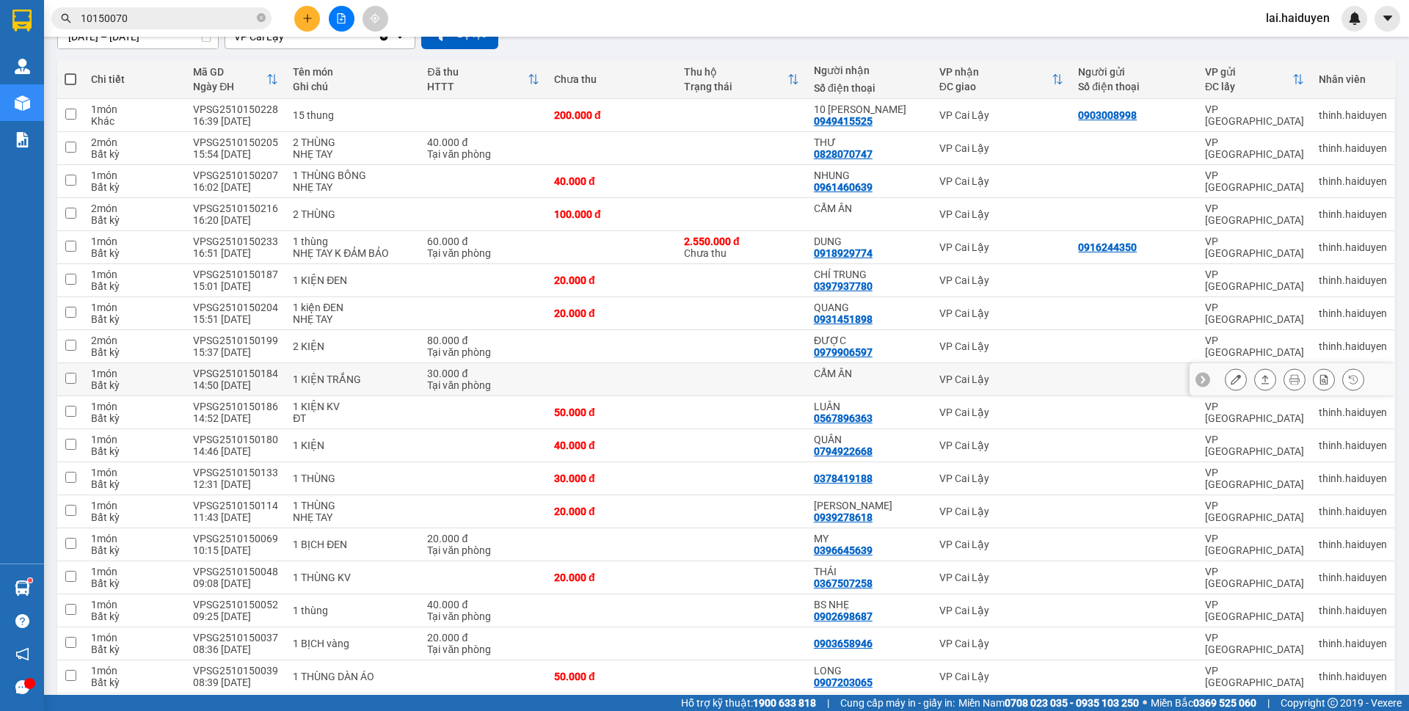
scroll to position [294, 0]
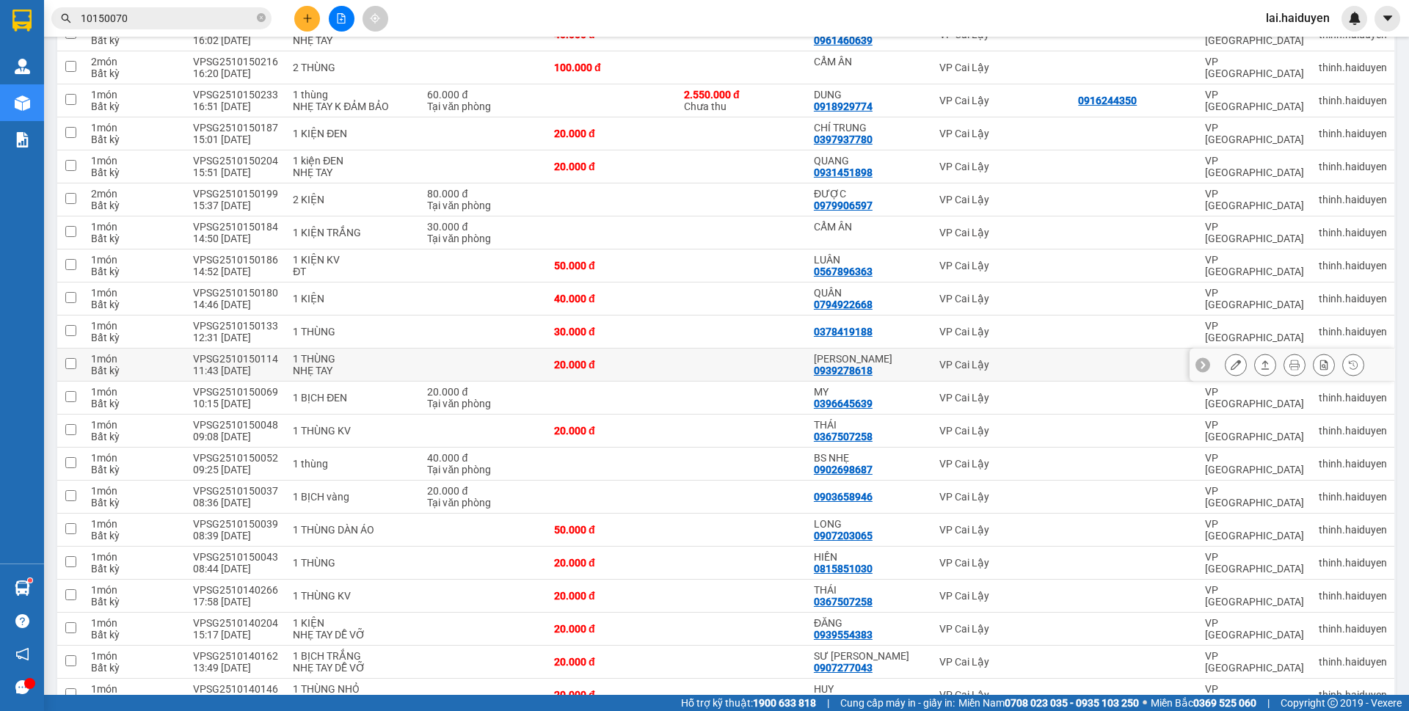
click at [912, 355] on div "[PERSON_NAME]" at bounding box center [869, 359] width 111 height 12
checkbox input "true"
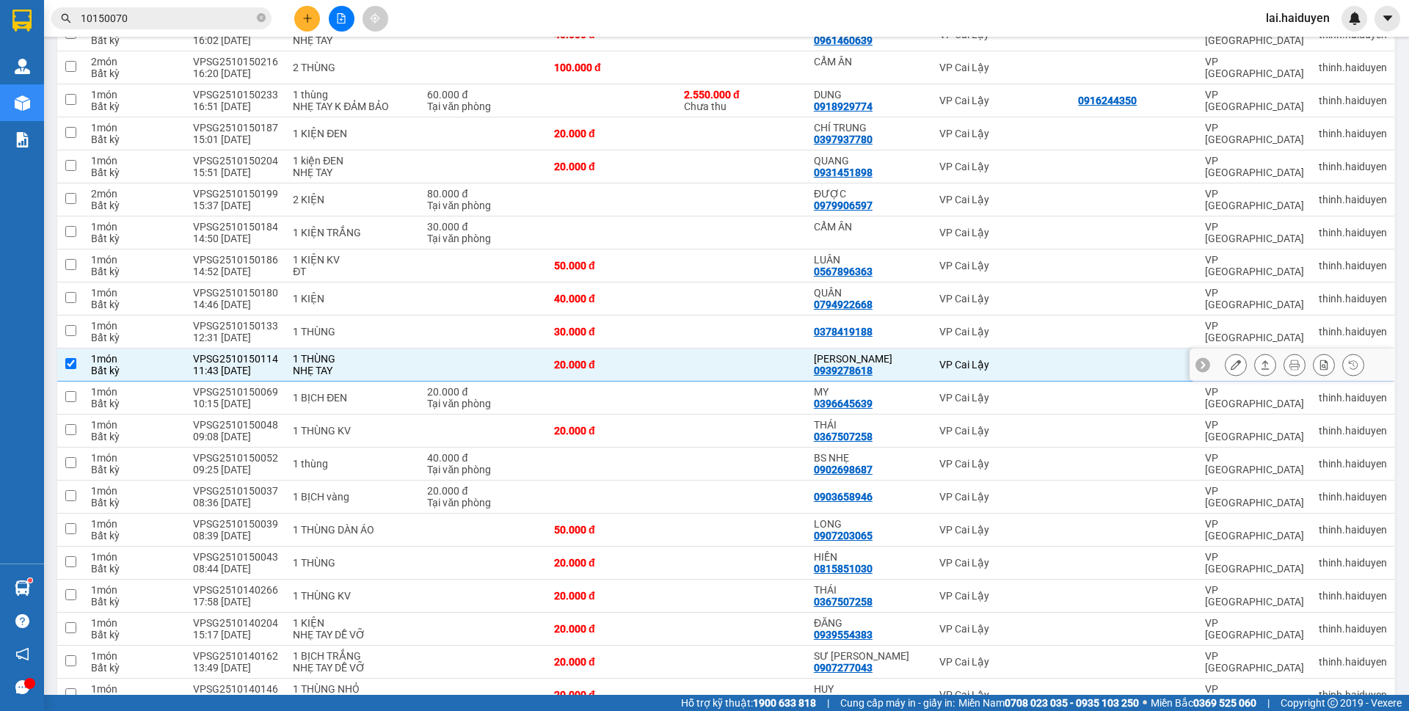
click at [1226, 359] on button at bounding box center [1236, 365] width 21 height 26
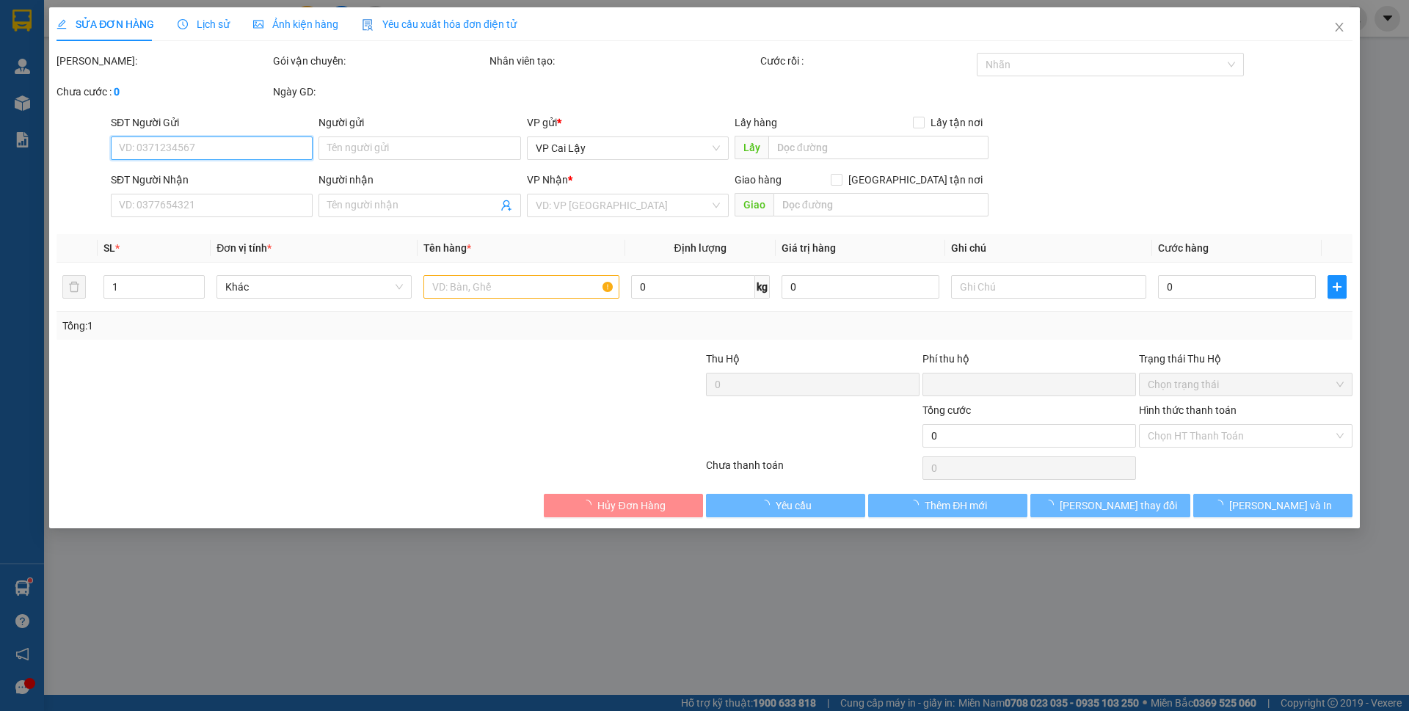
type input "0939278618"
type input "[PERSON_NAME]"
type input "0"
type input "20.000"
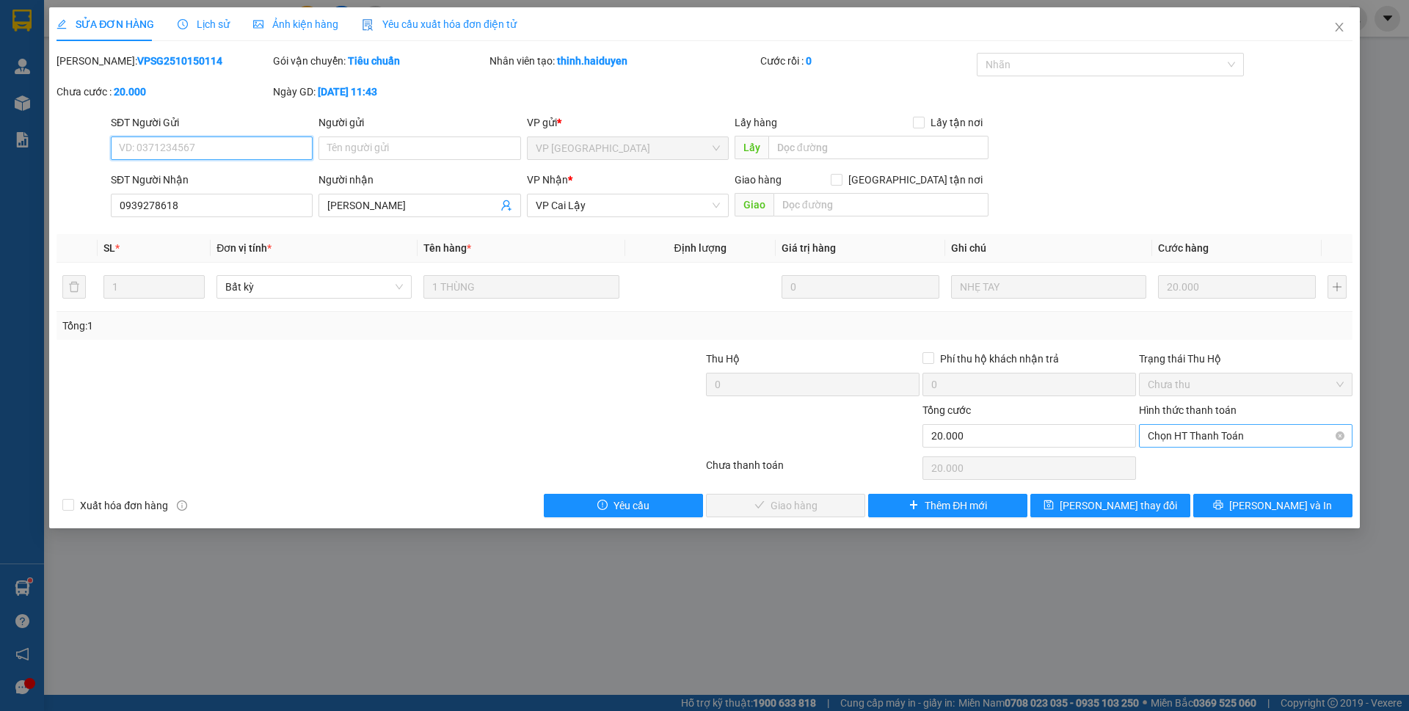
click at [1236, 440] on span "Chọn HT Thanh Toán" at bounding box center [1246, 436] width 196 height 22
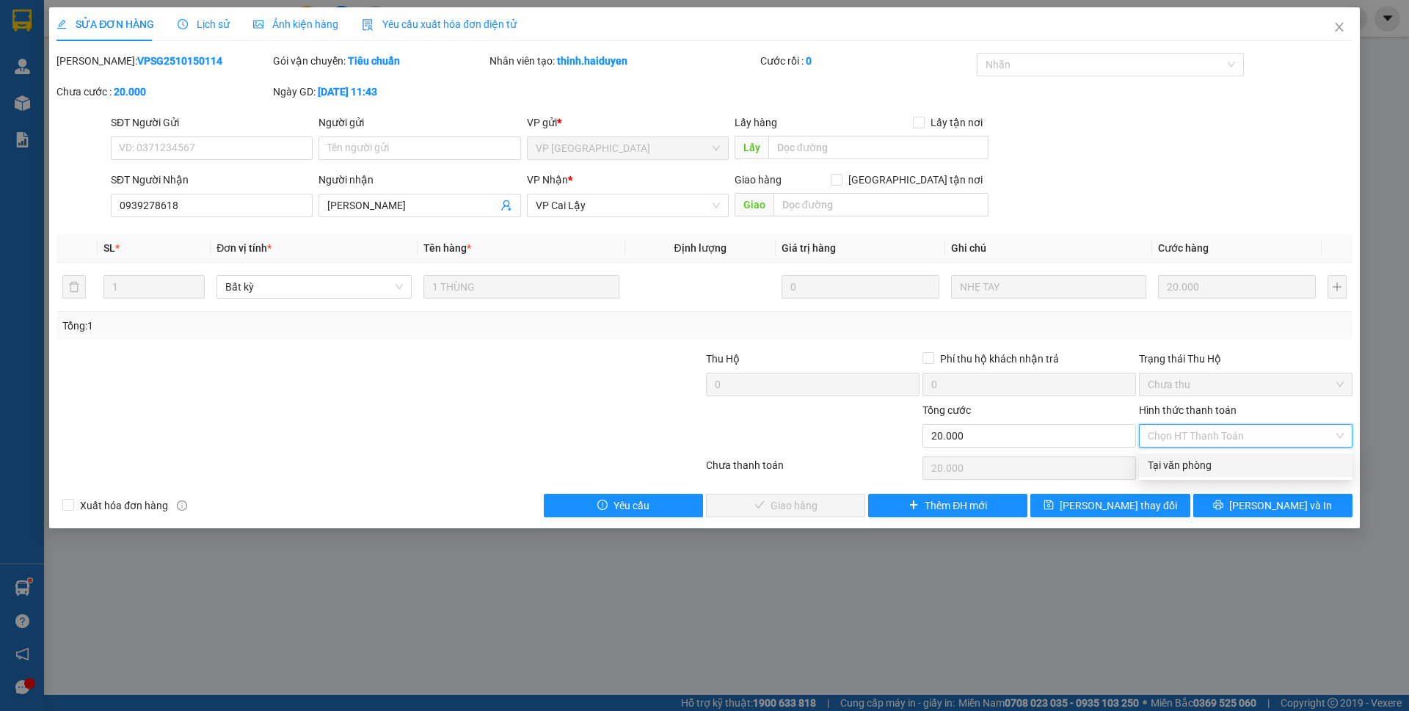
click at [1234, 463] on div "Tại văn phòng" at bounding box center [1246, 465] width 196 height 16
type input "0"
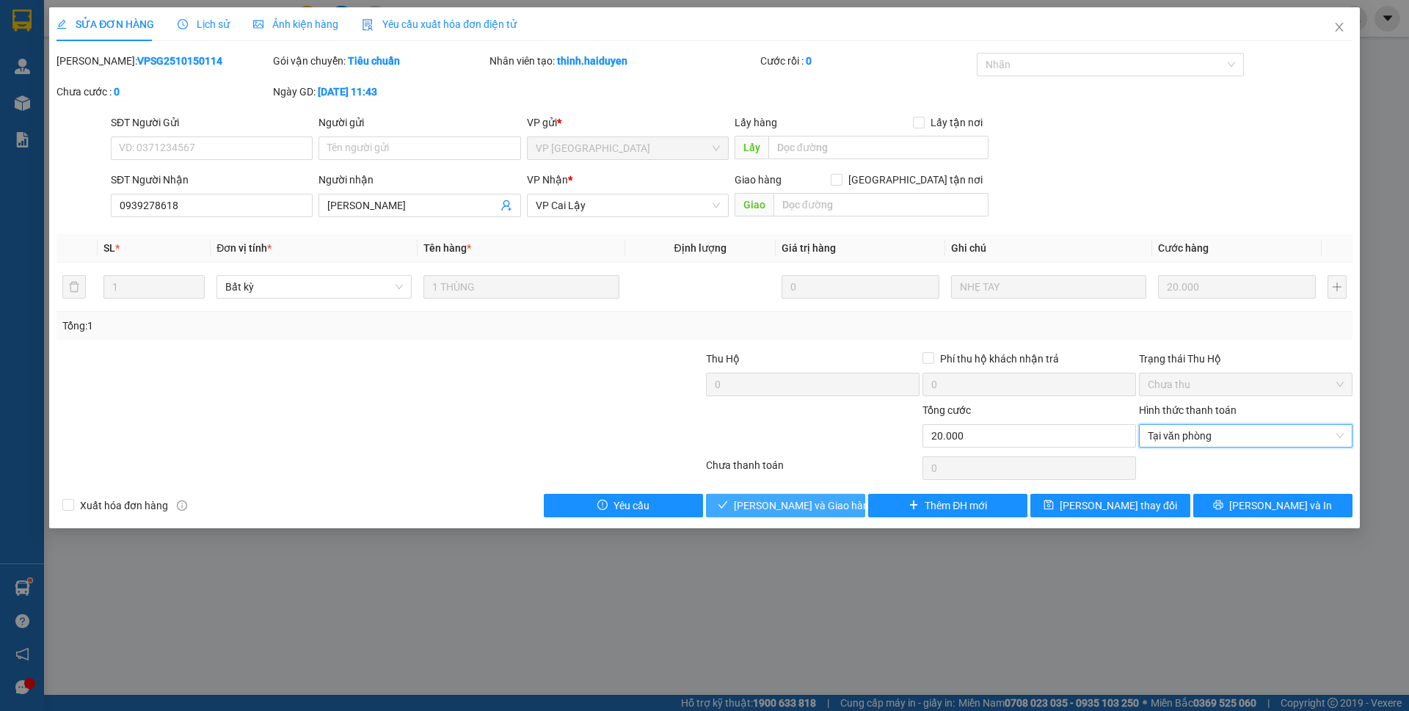
click at [805, 512] on span "[PERSON_NAME] và Giao hàng" at bounding box center [804, 506] width 141 height 16
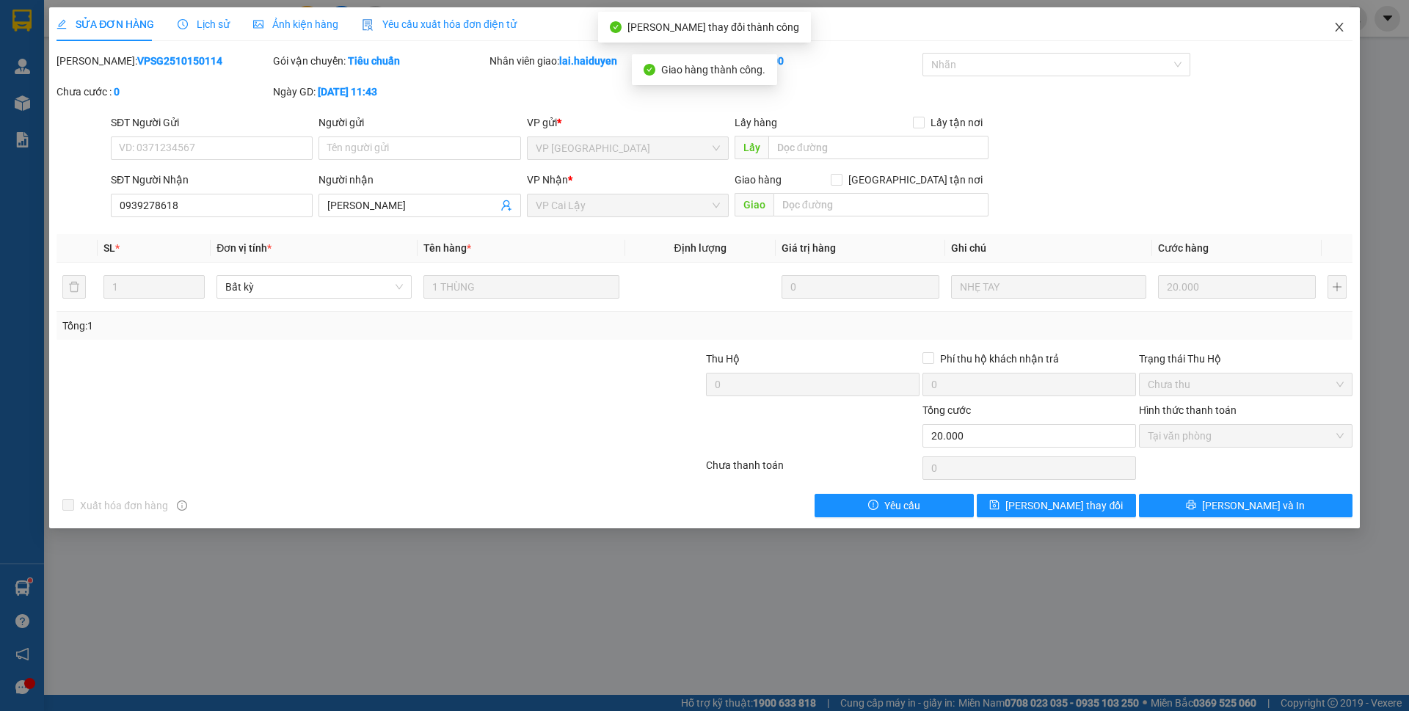
click at [1337, 26] on icon "close" at bounding box center [1340, 27] width 12 height 12
